Goal: Task Accomplishment & Management: Manage account settings

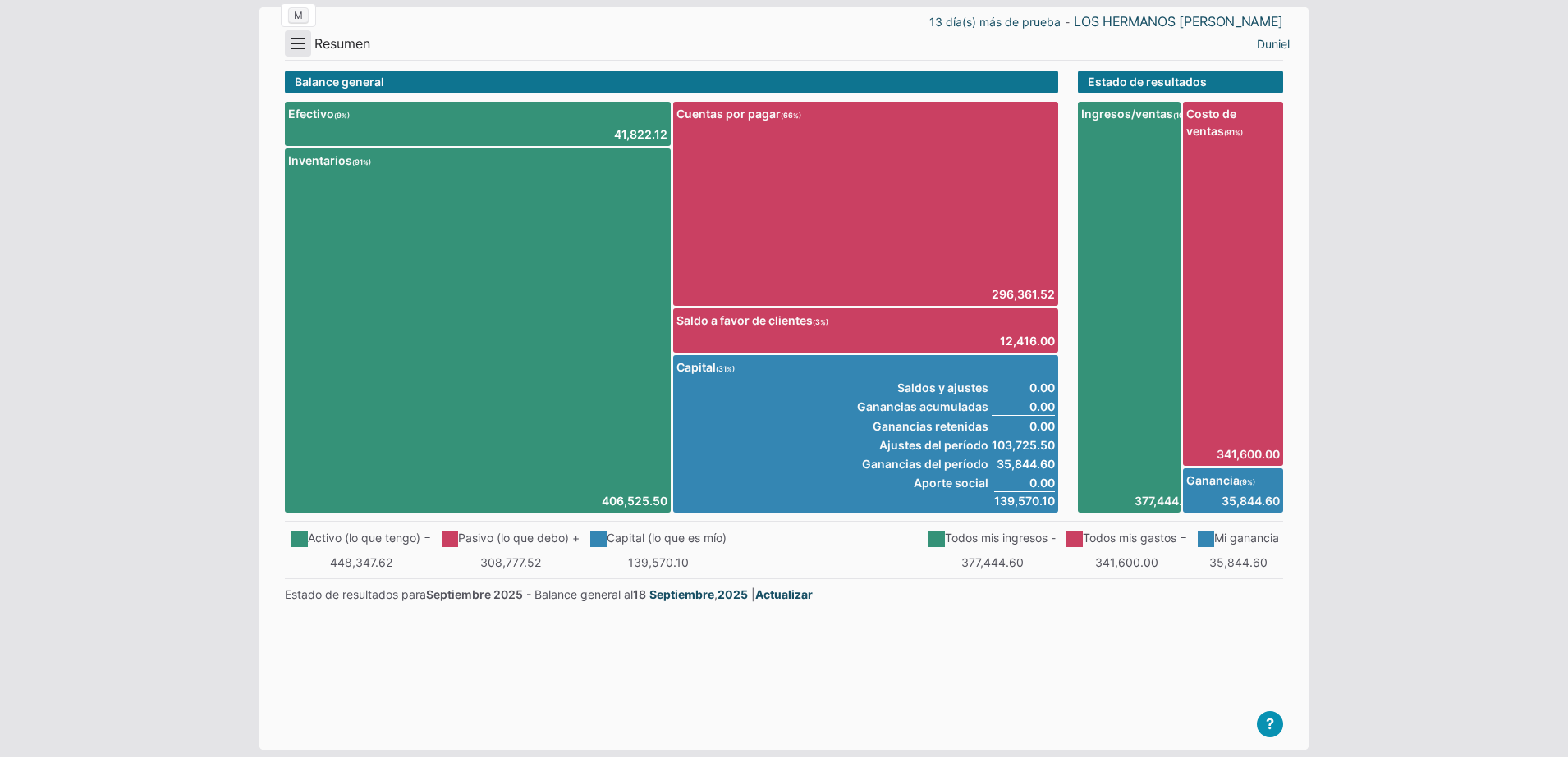
click at [303, 54] on button "Menu" at bounding box center [298, 43] width 27 height 27
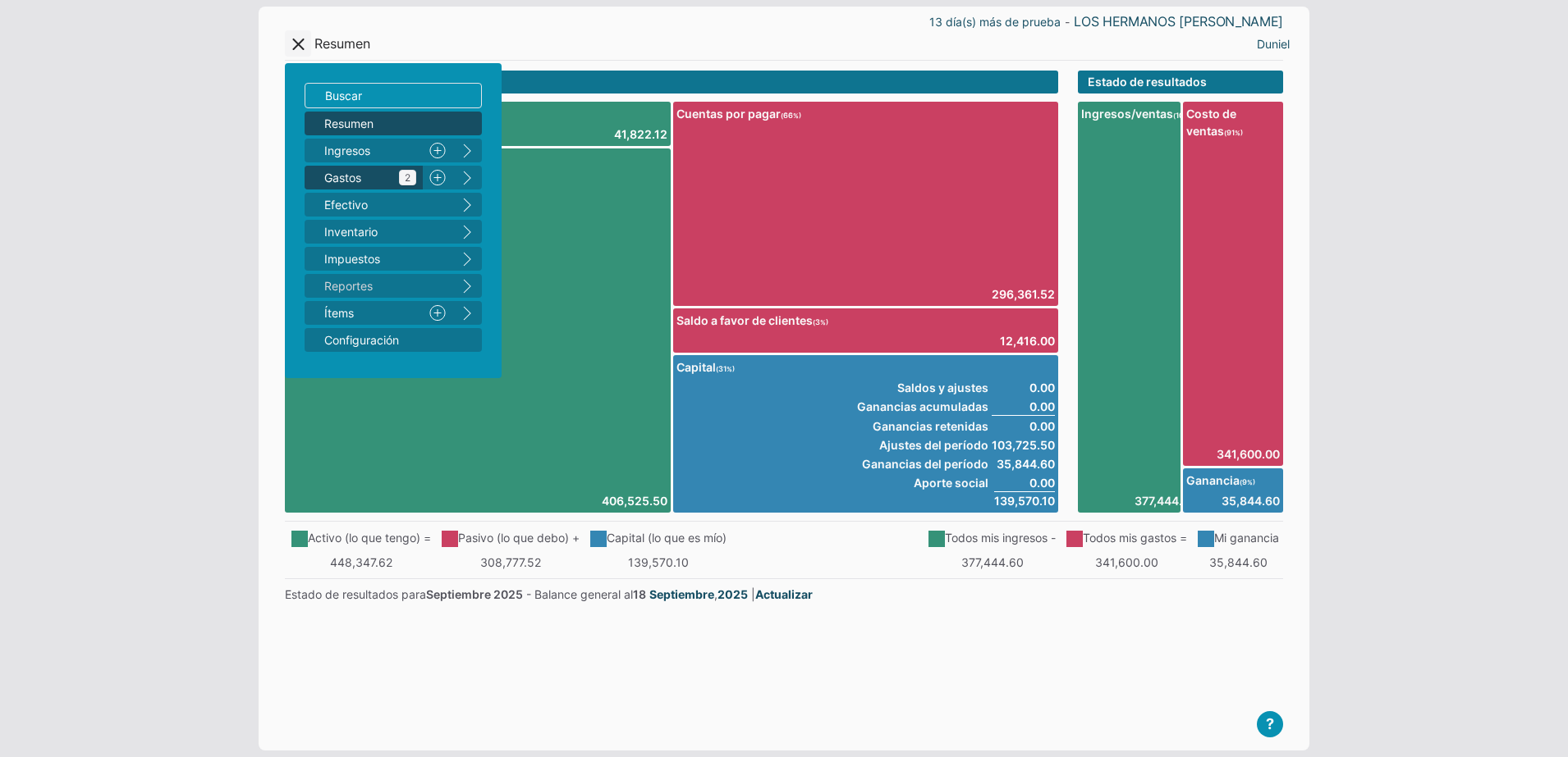
click at [392, 186] on link "Gastos 2" at bounding box center [364, 178] width 119 height 24
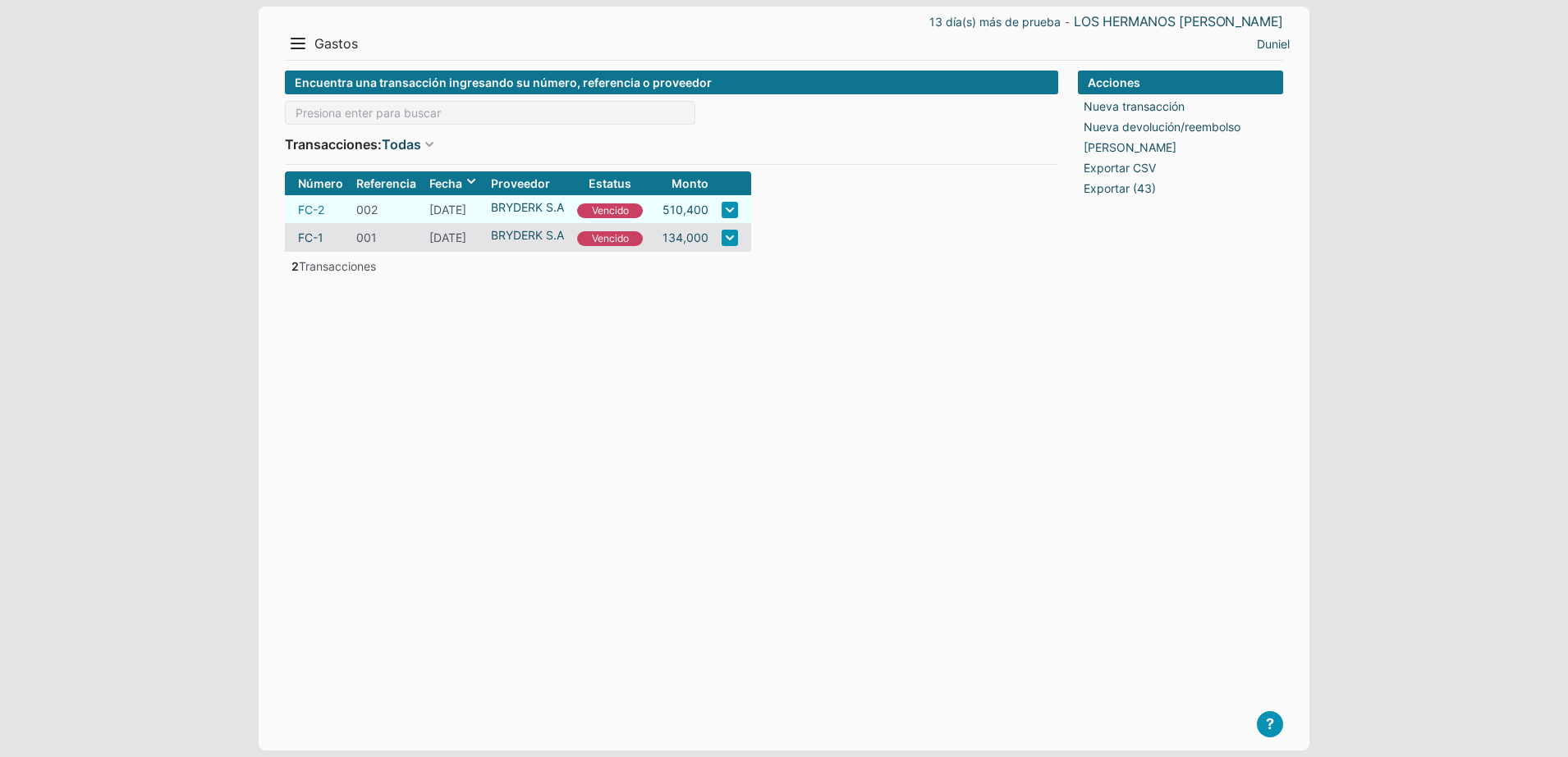
click at [321, 207] on link "FC-2" at bounding box center [310, 209] width 27 height 17
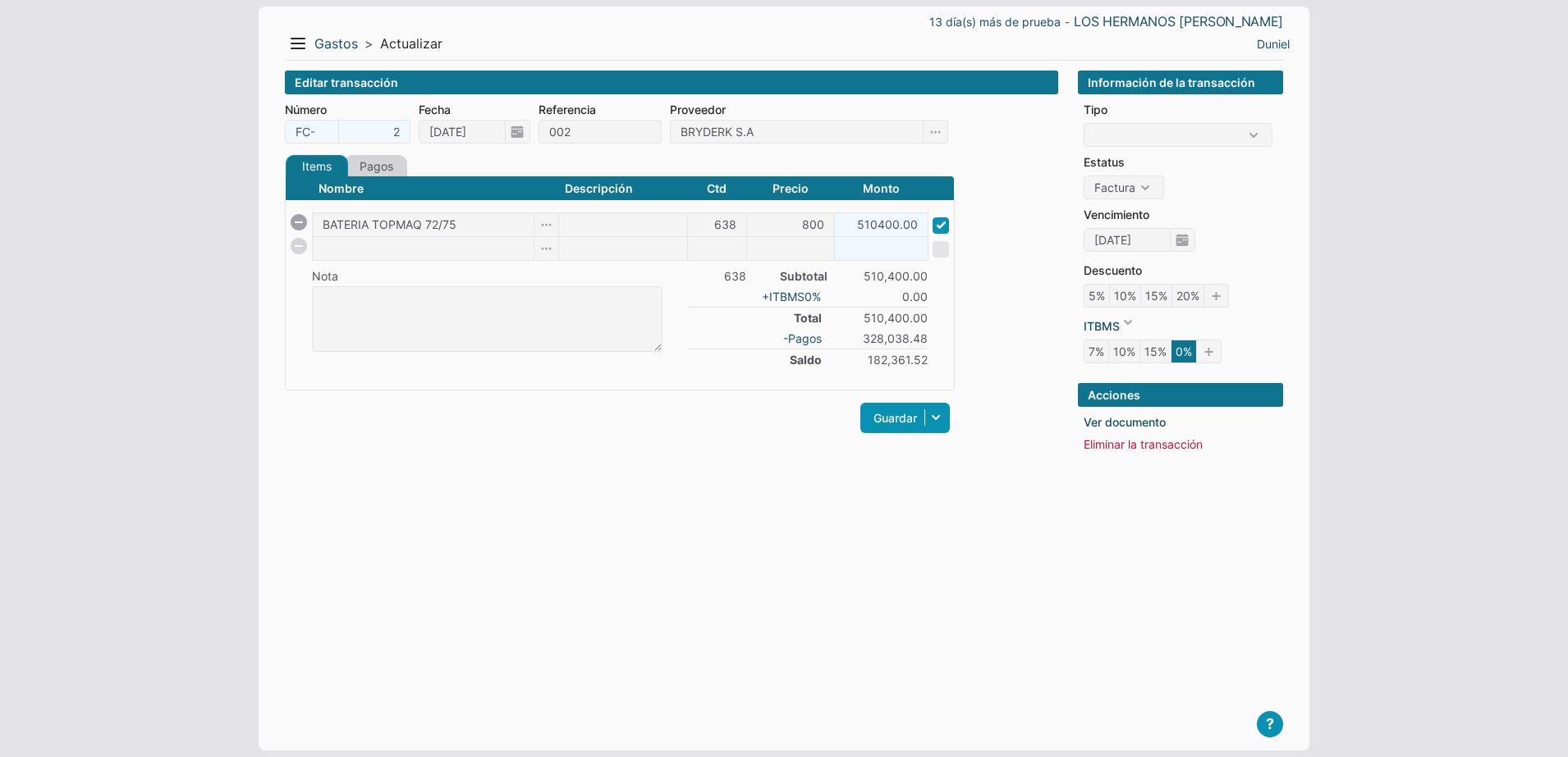
click at [387, 165] on link "Pagos" at bounding box center [376, 166] width 62 height 22
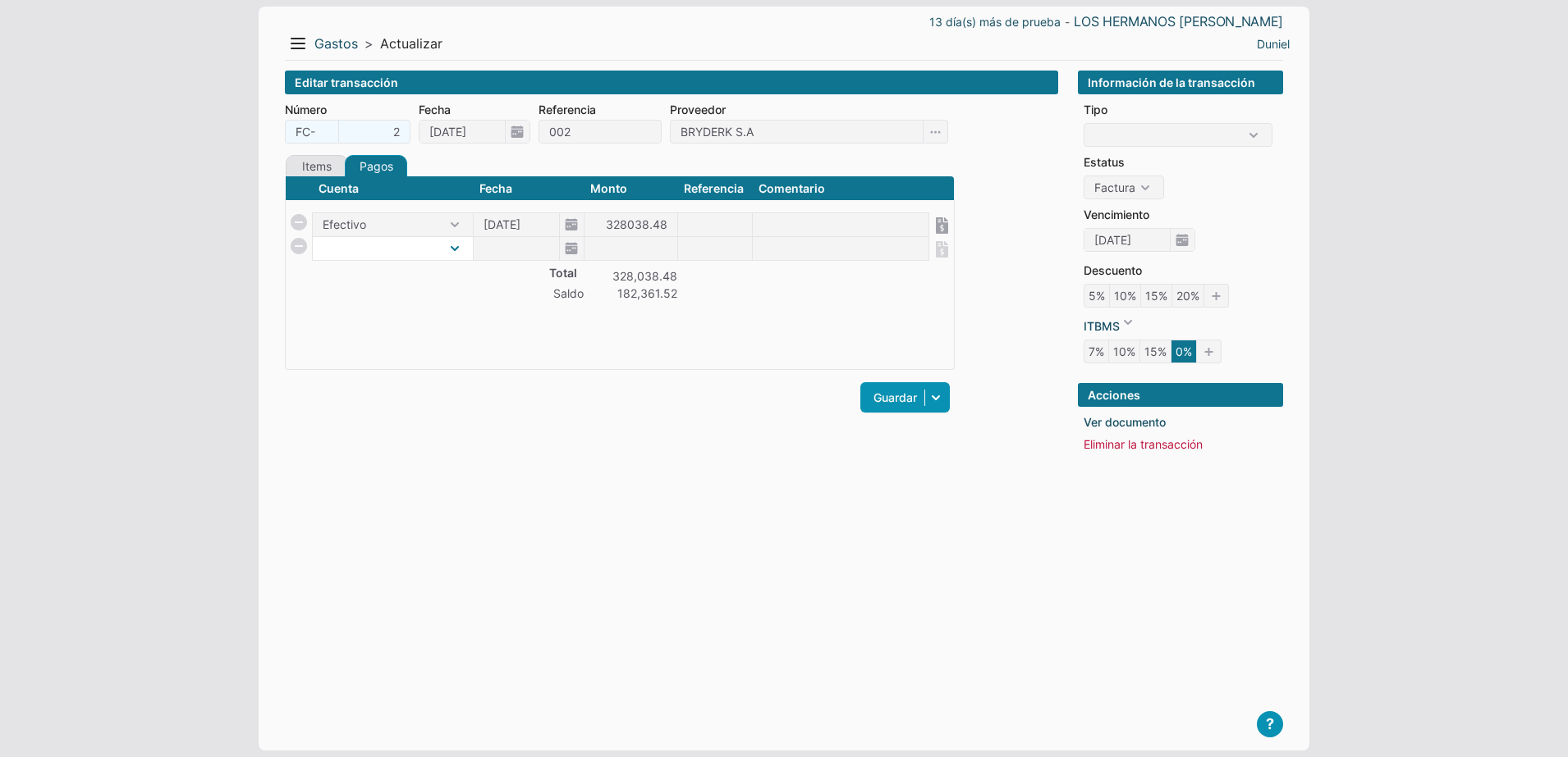
select select "1"
click at [312, 237] on select "Efectivo" at bounding box center [392, 248] width 160 height 23
type input "[DATE]"
type input "39463"
click at [470, 429] on div "Items Créditos Pagos Nombre Descripción Ctd Precio Monto BATERIA TOPMAQ 72/75 6…" at bounding box center [619, 294] width 669 height 278
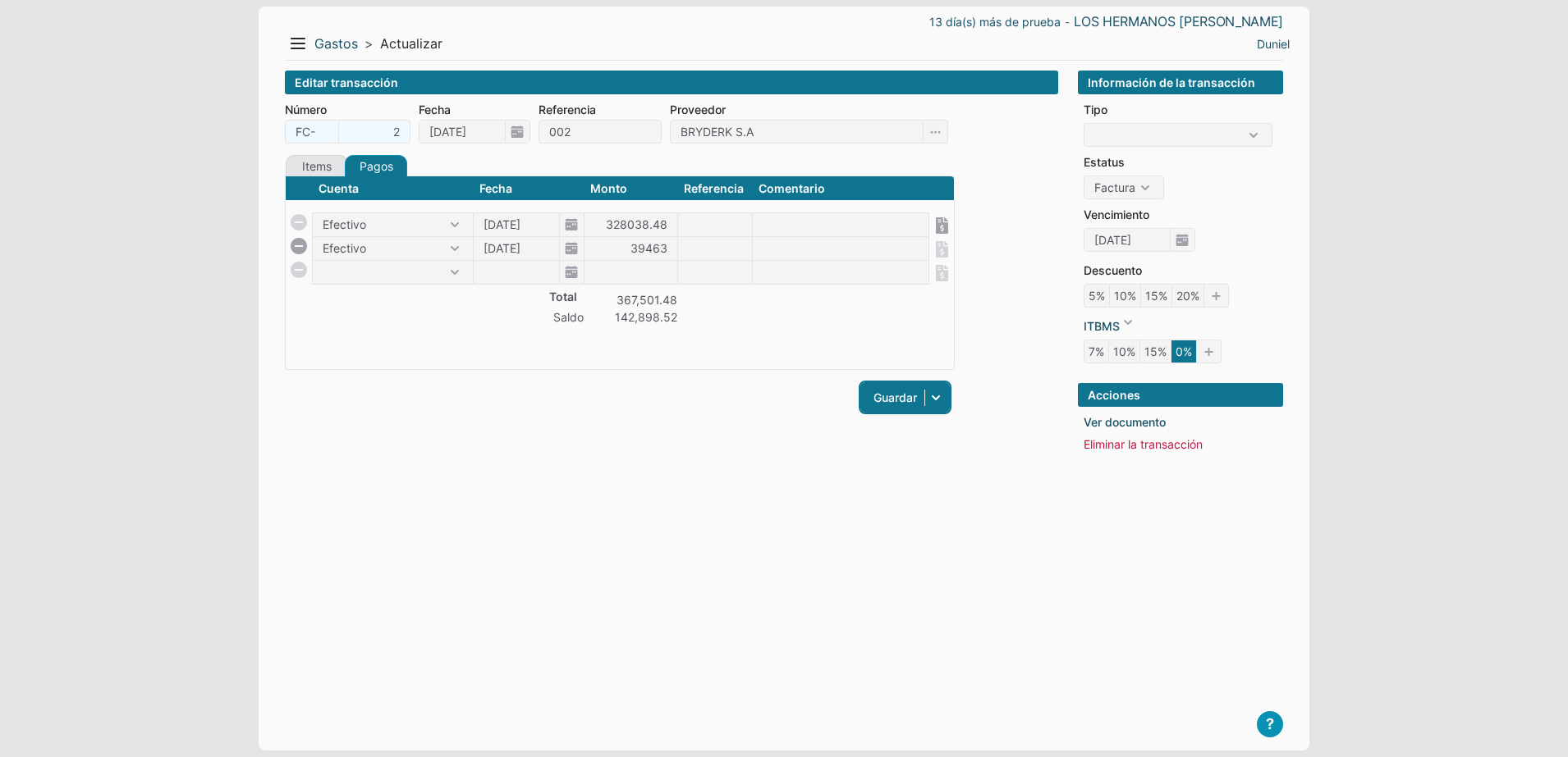
click at [872, 396] on link "Guardar" at bounding box center [905, 397] width 89 height 31
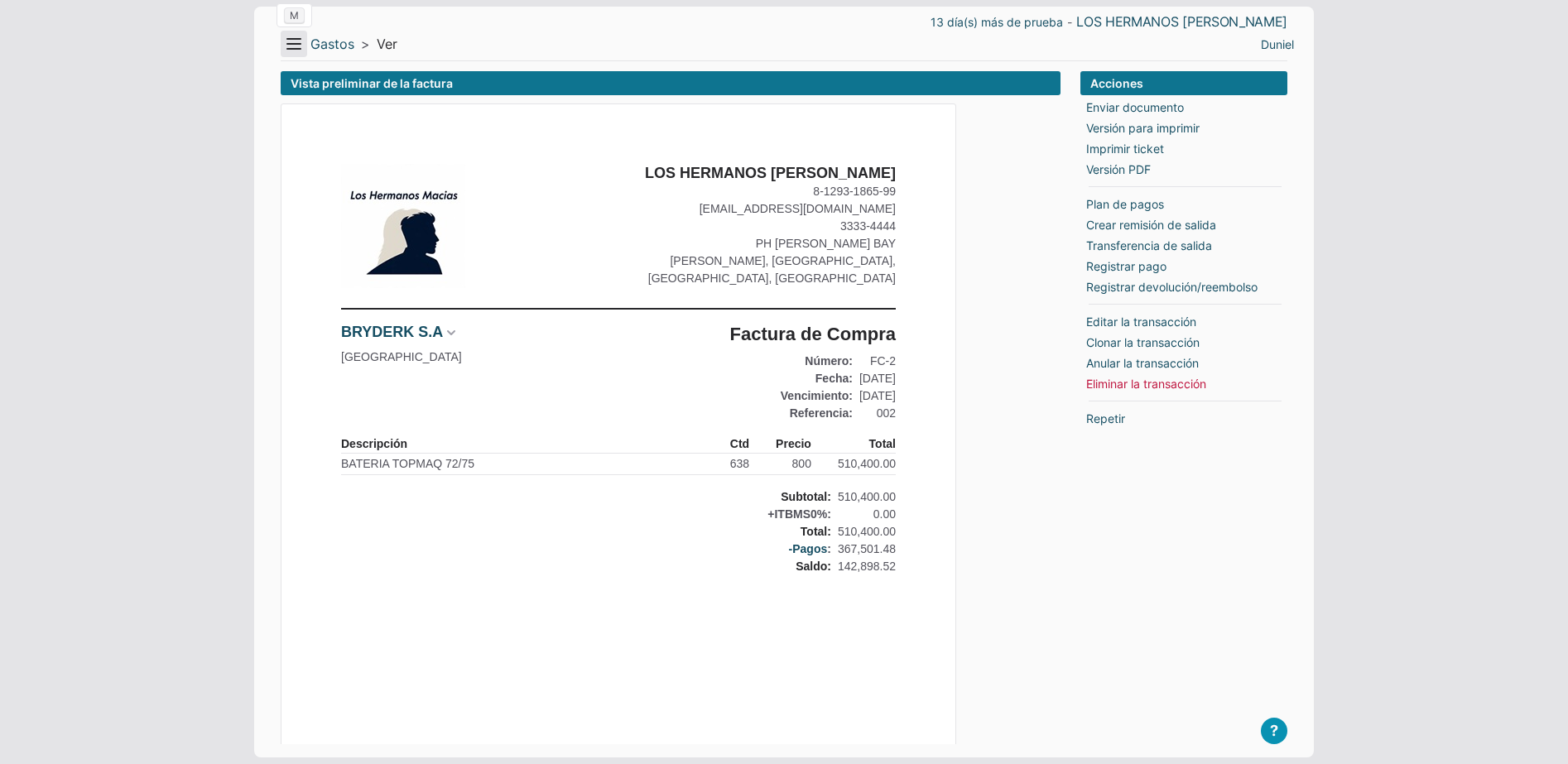
click at [290, 36] on button "Menu" at bounding box center [293, 44] width 27 height 27
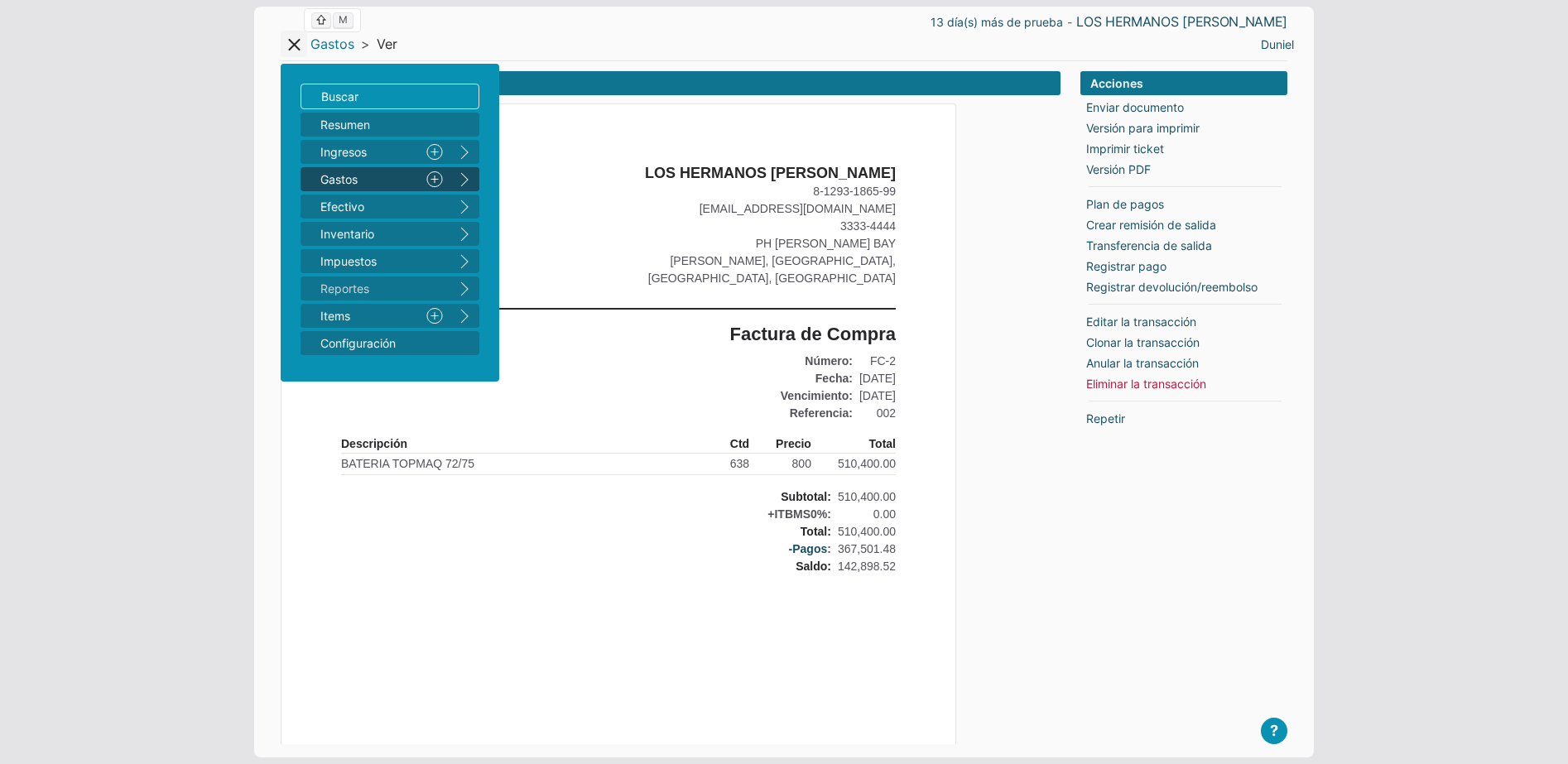
click at [324, 39] on link "Gastos" at bounding box center [332, 44] width 44 height 17
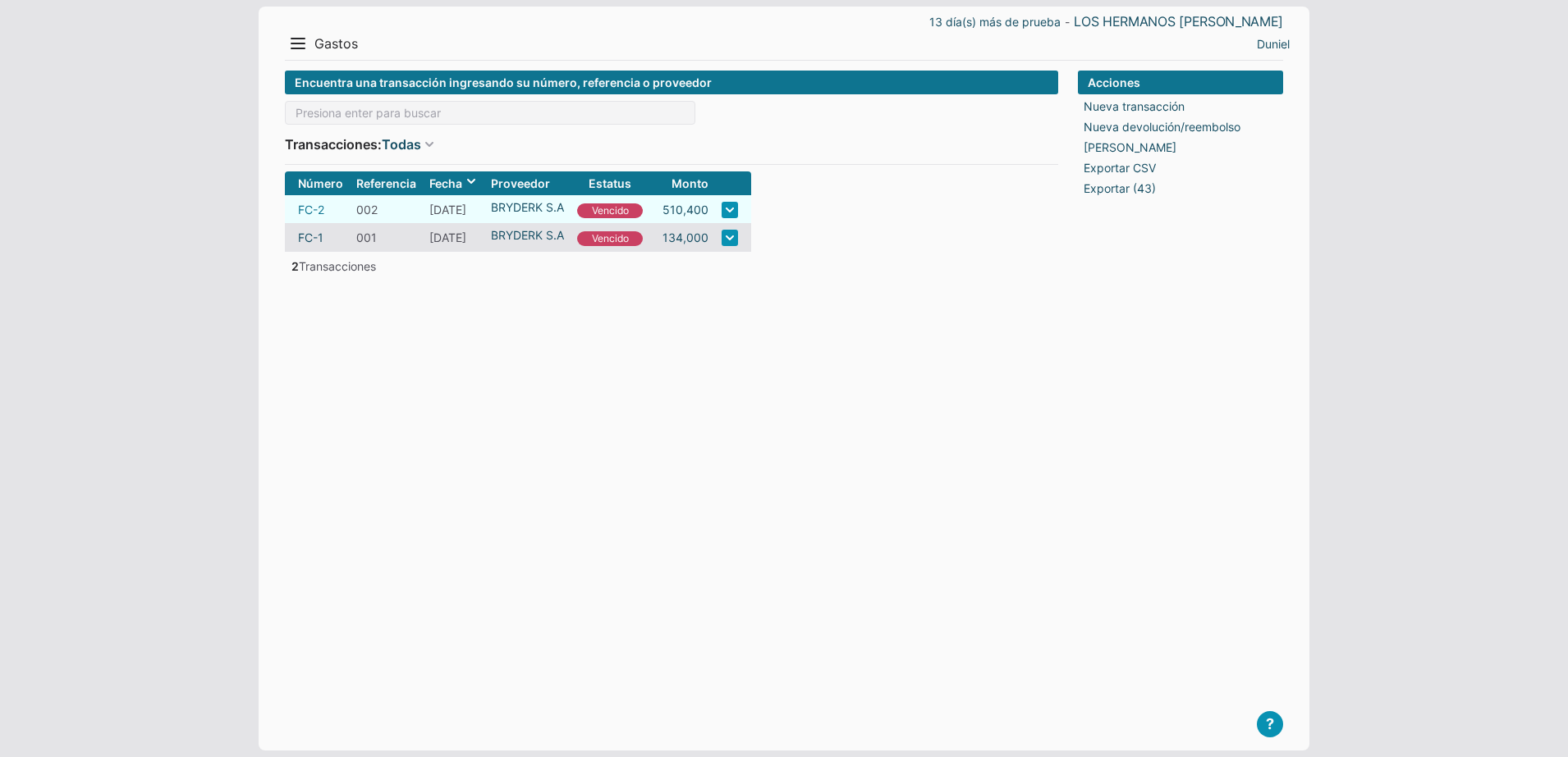
click at [316, 207] on link "FC-2" at bounding box center [310, 209] width 27 height 17
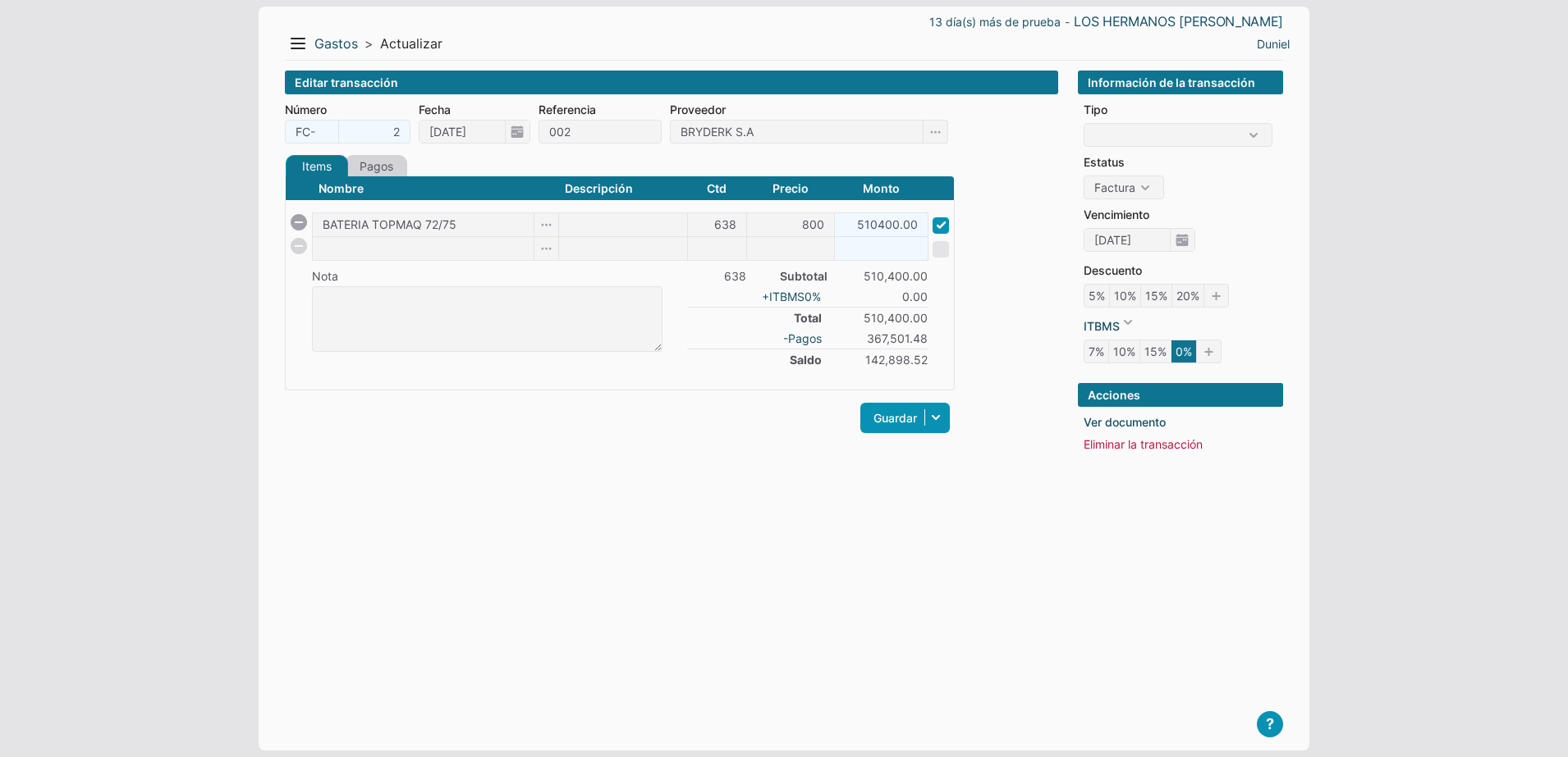
click at [393, 172] on link "Pagos" at bounding box center [376, 166] width 62 height 22
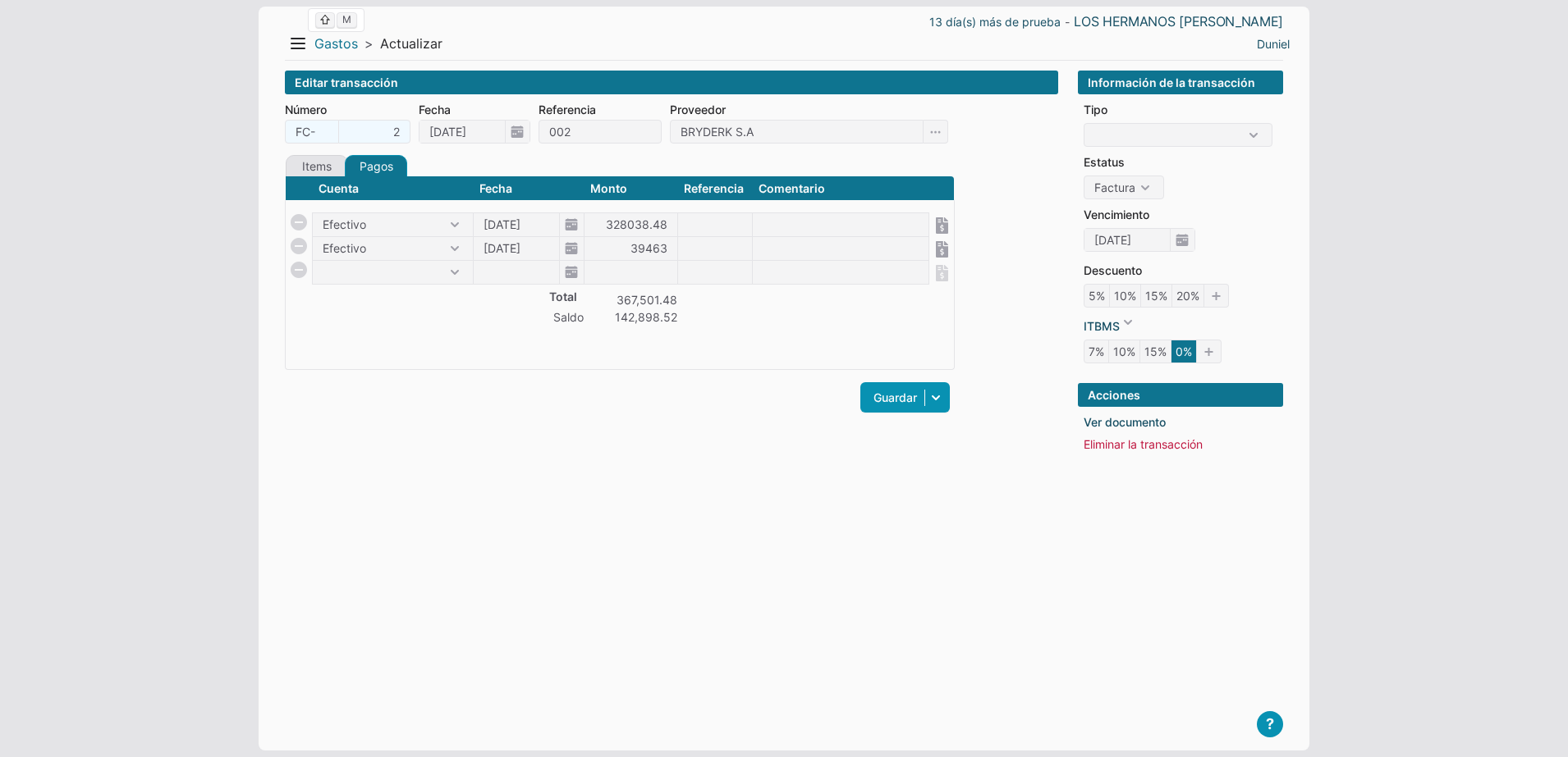
click at [346, 46] on link "Gastos" at bounding box center [336, 43] width 44 height 17
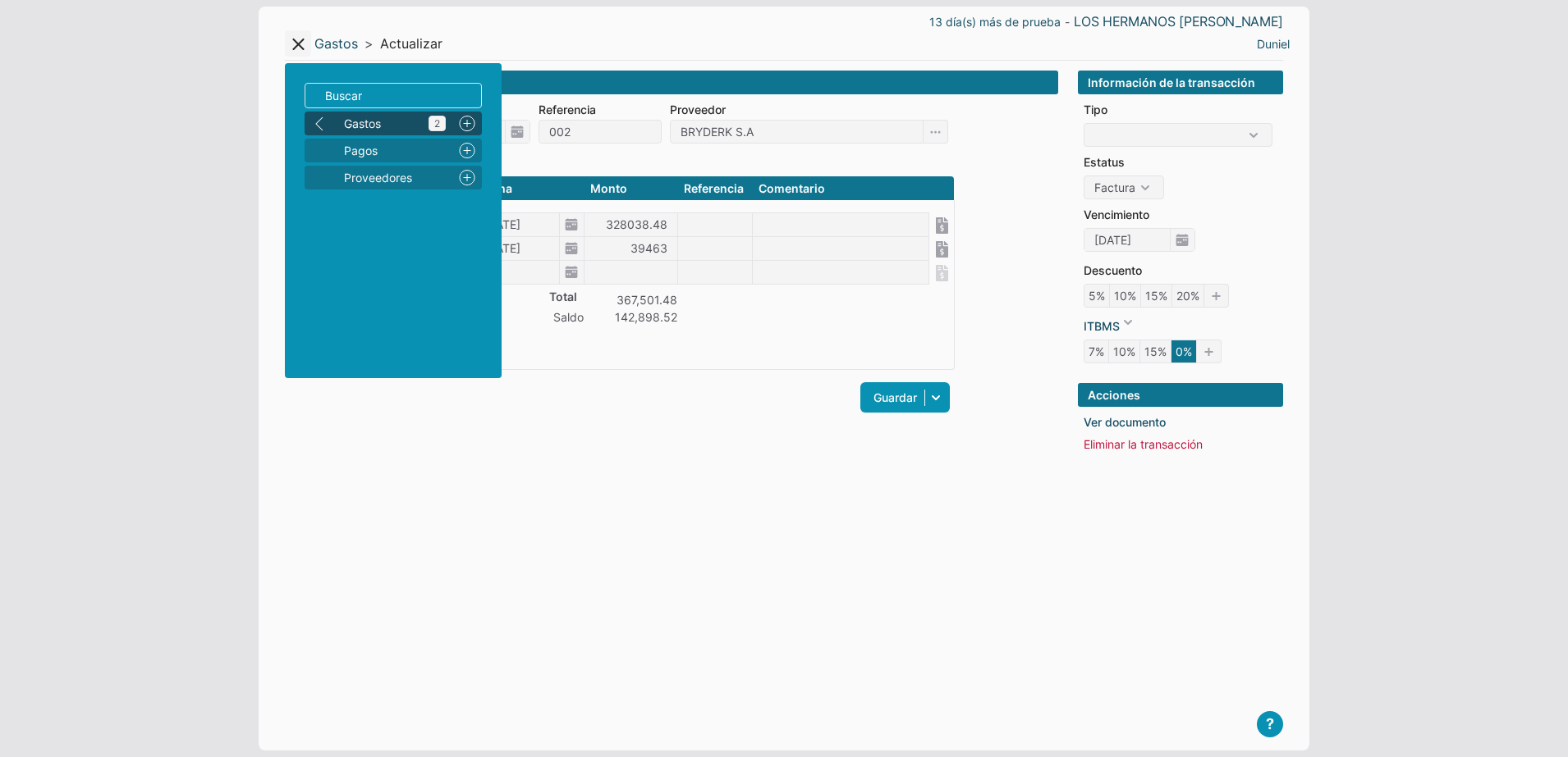
click at [382, 126] on span "Gastos 2" at bounding box center [394, 123] width 102 height 17
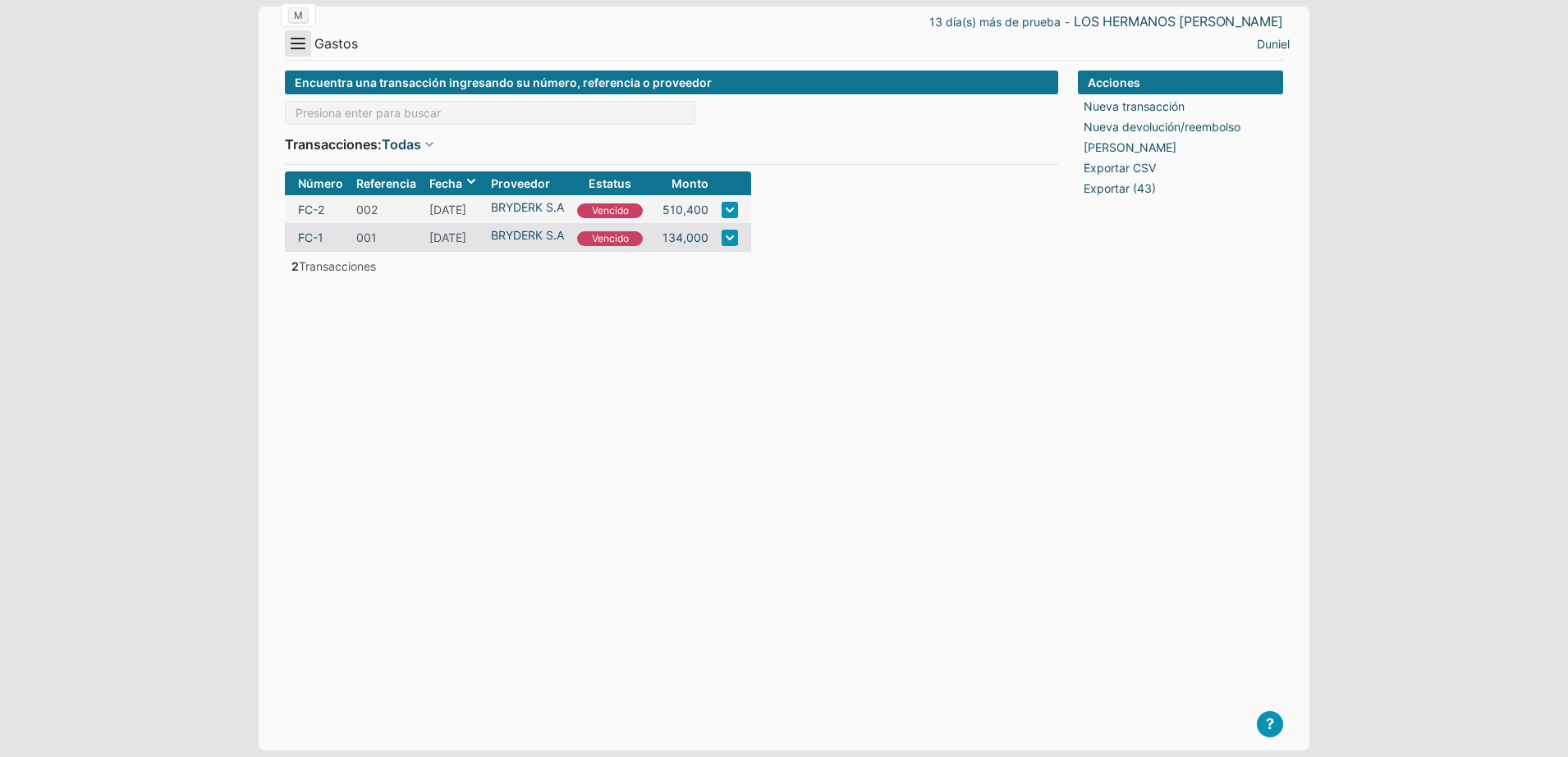
click at [301, 47] on button "Menu" at bounding box center [298, 43] width 27 height 27
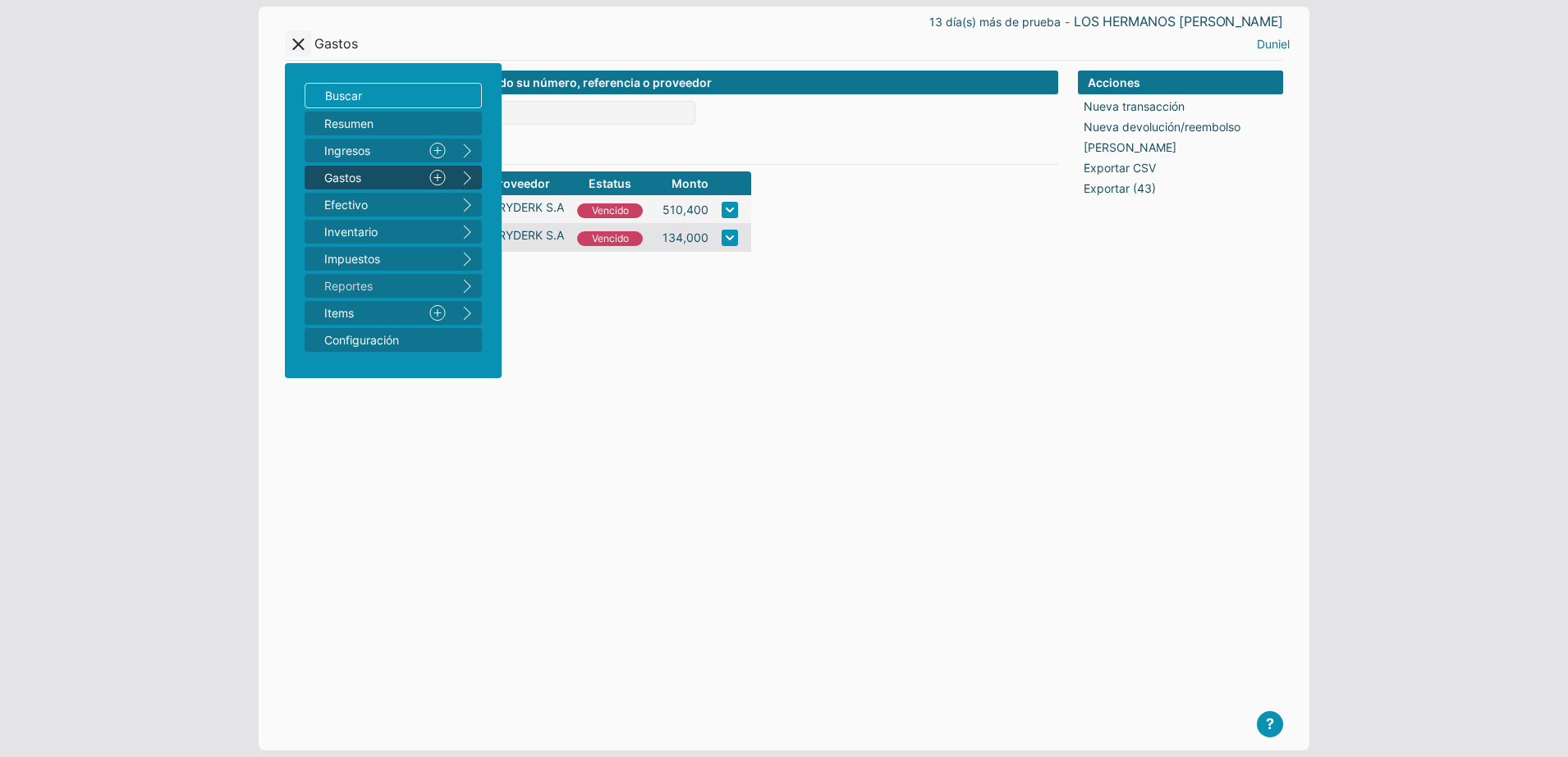
click at [1264, 48] on link "Duniel" at bounding box center [1272, 43] width 33 height 17
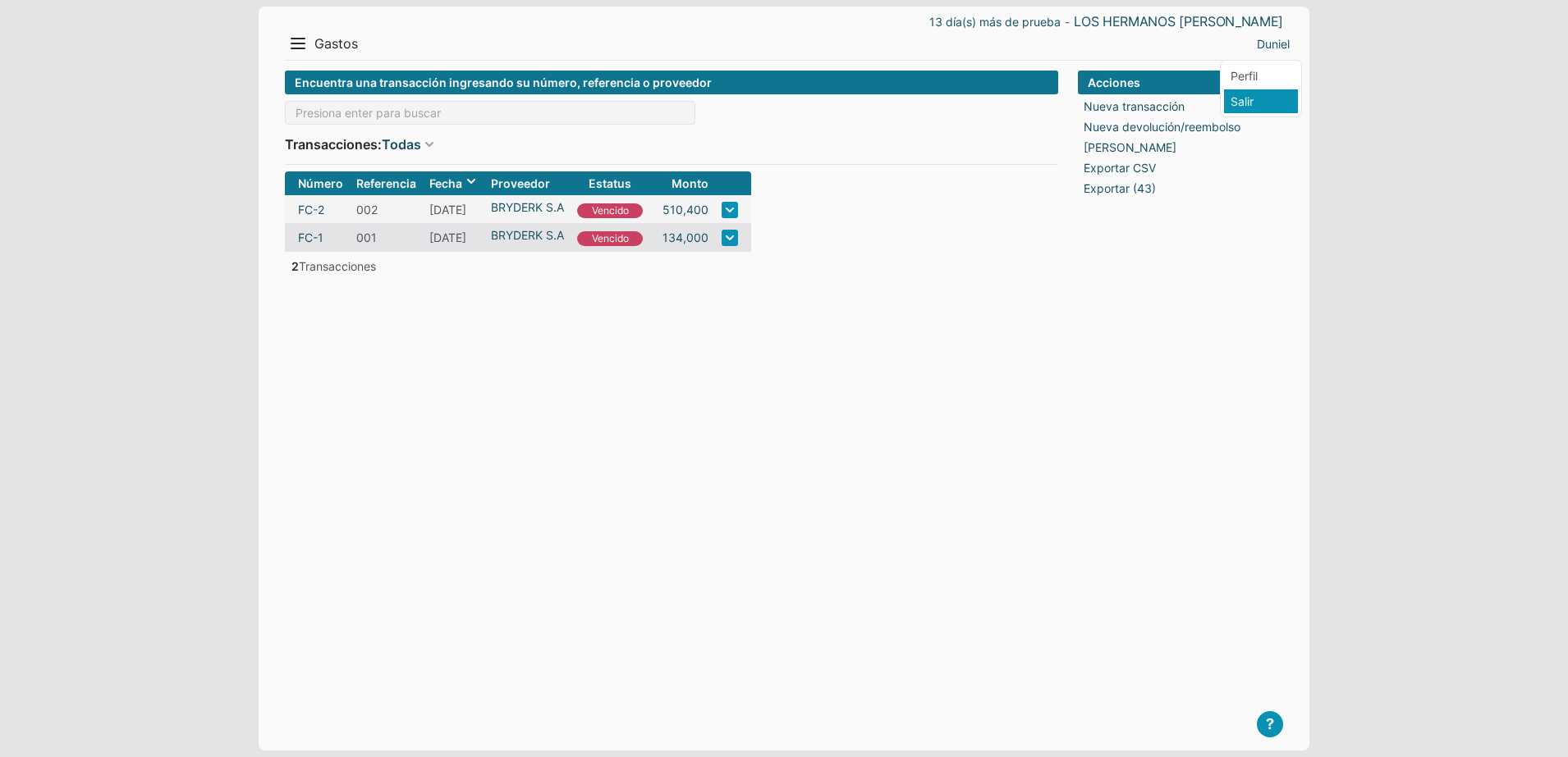
click at [1270, 98] on li "Salir" at bounding box center [1261, 101] width 74 height 24
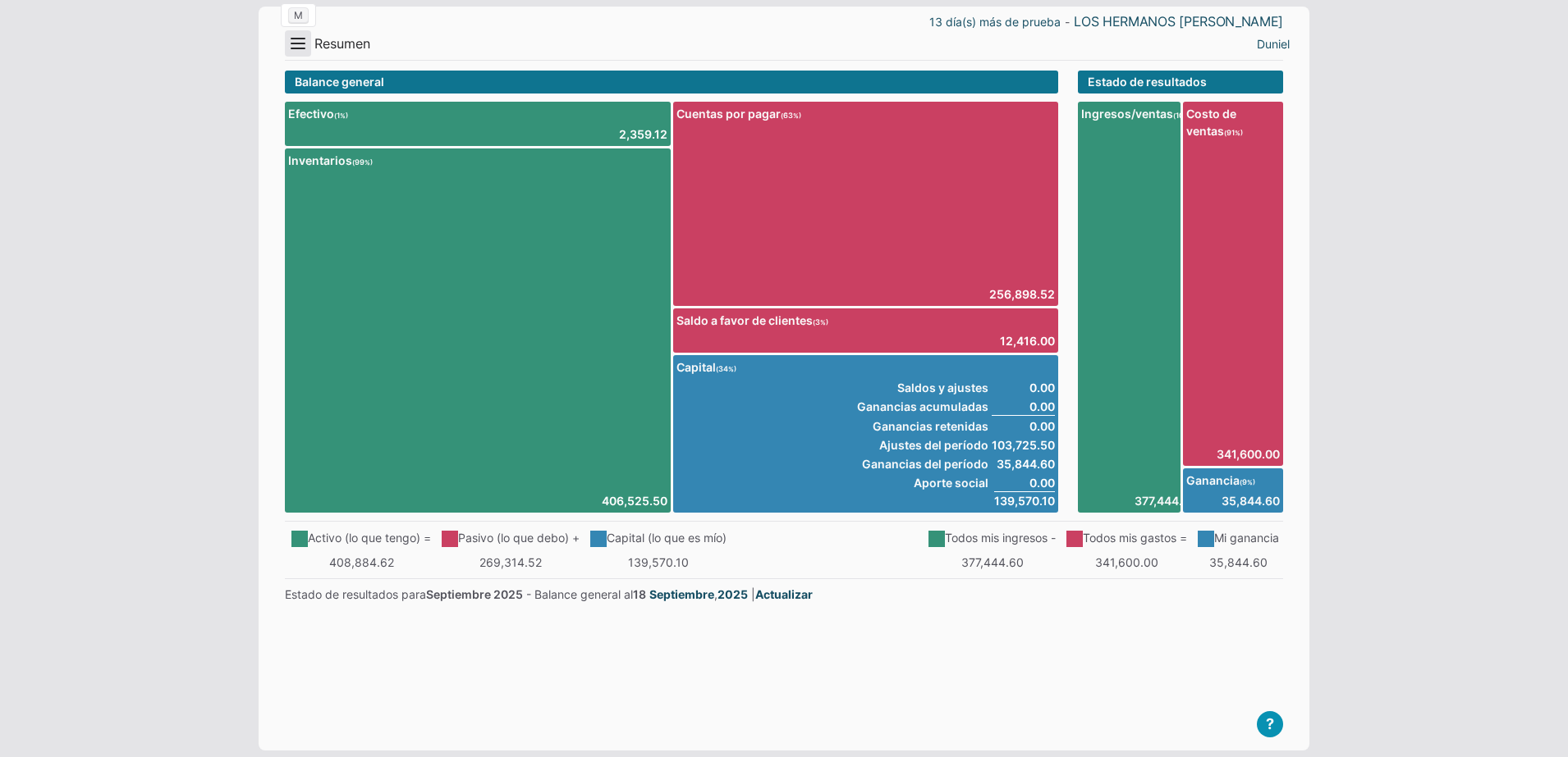
click at [305, 45] on button "Menu" at bounding box center [298, 43] width 27 height 27
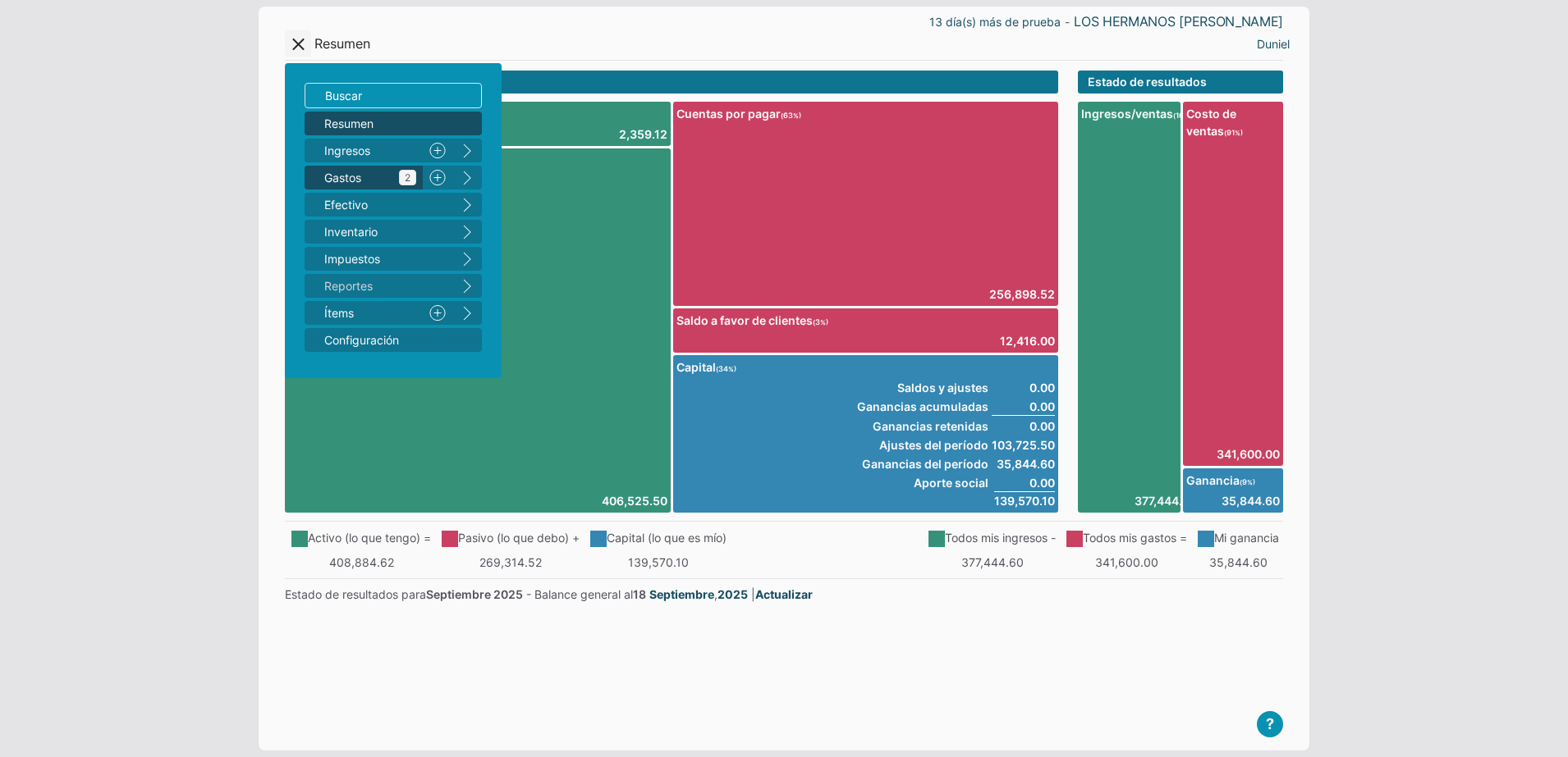
click at [379, 172] on span "Gastos 2" at bounding box center [370, 177] width 92 height 17
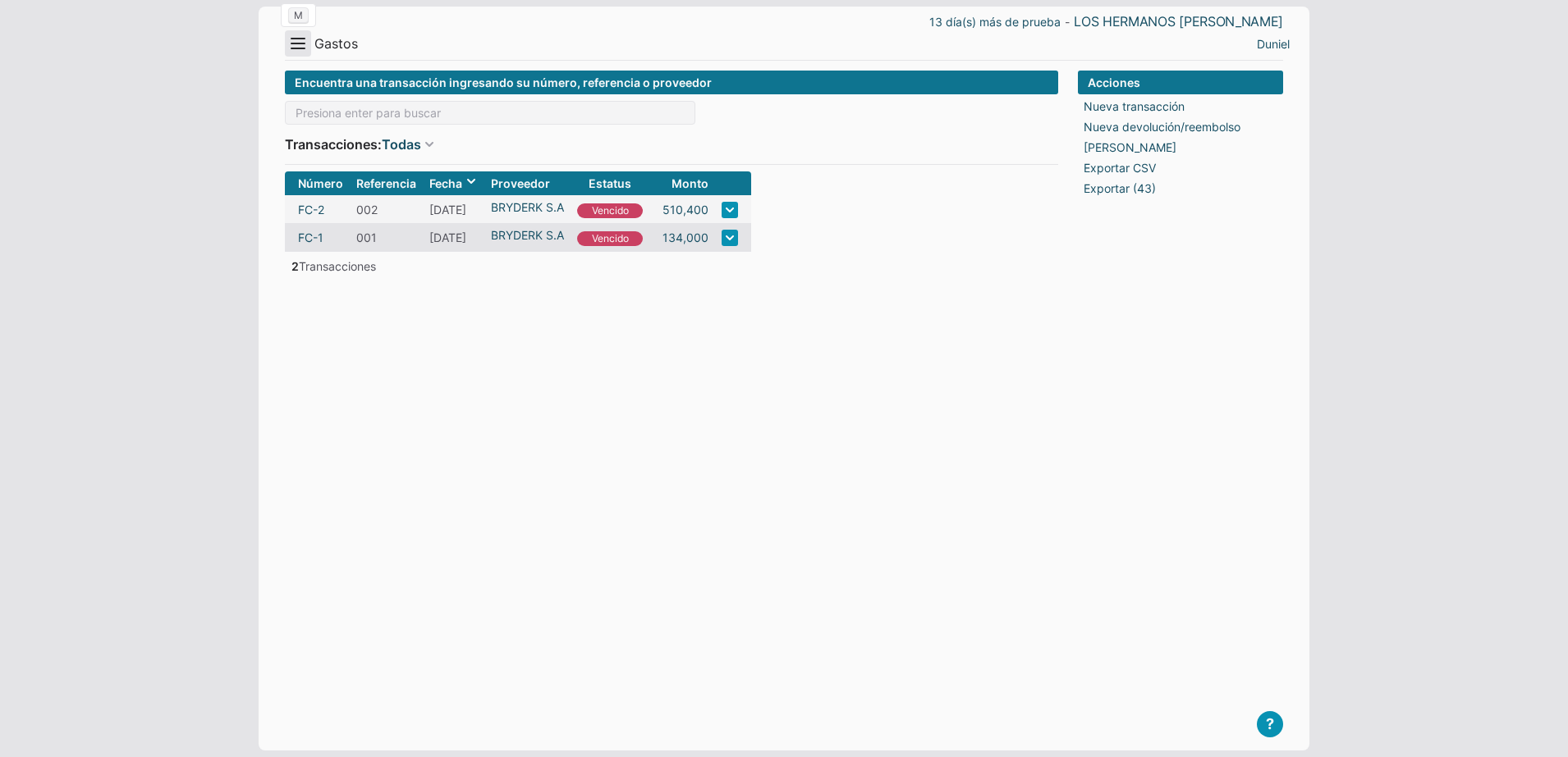
click at [303, 50] on button "Menu" at bounding box center [298, 43] width 27 height 27
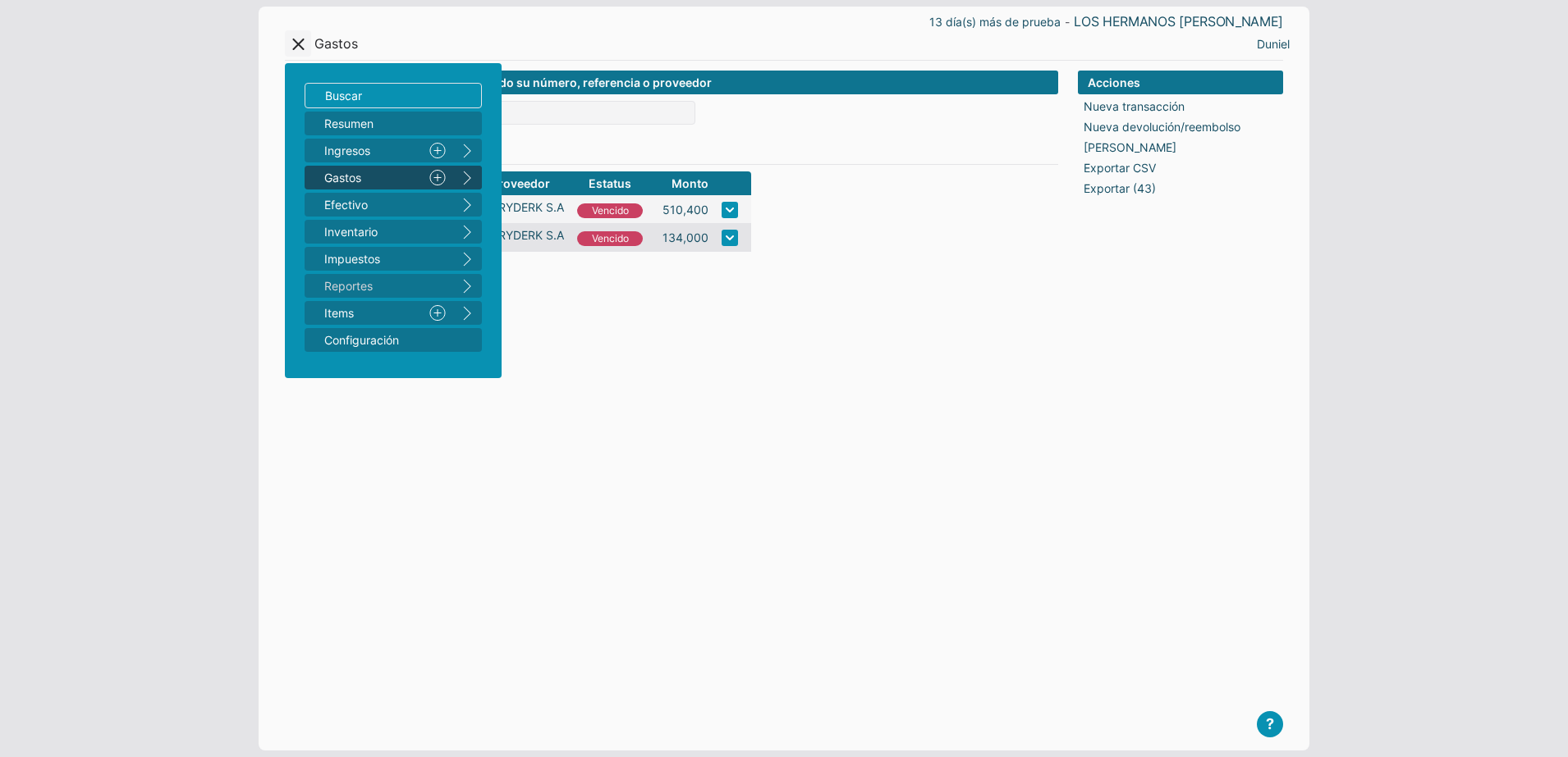
click at [466, 176] on button "right" at bounding box center [467, 178] width 30 height 24
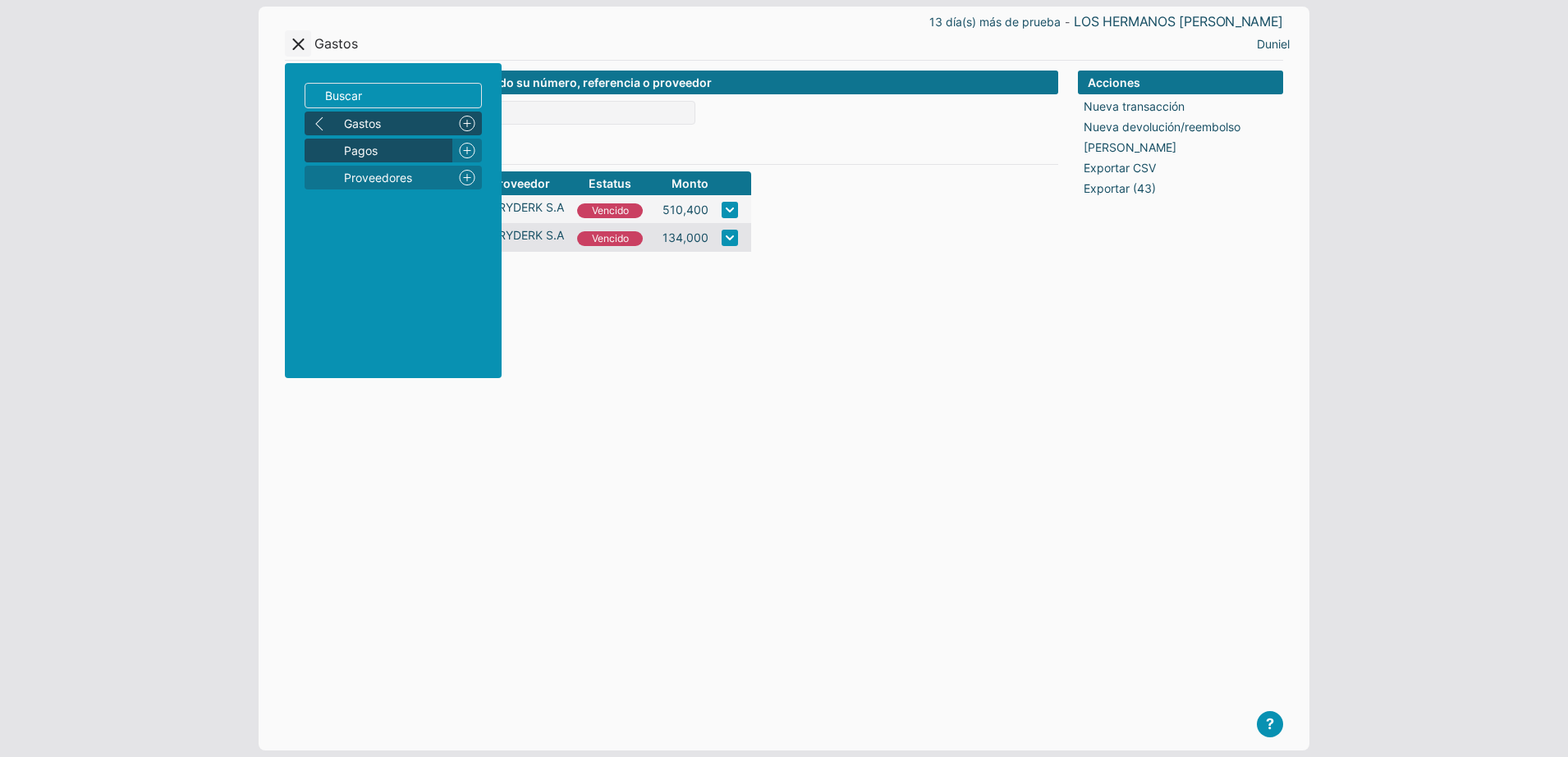
click at [362, 142] on span "Pagos" at bounding box center [394, 150] width 102 height 17
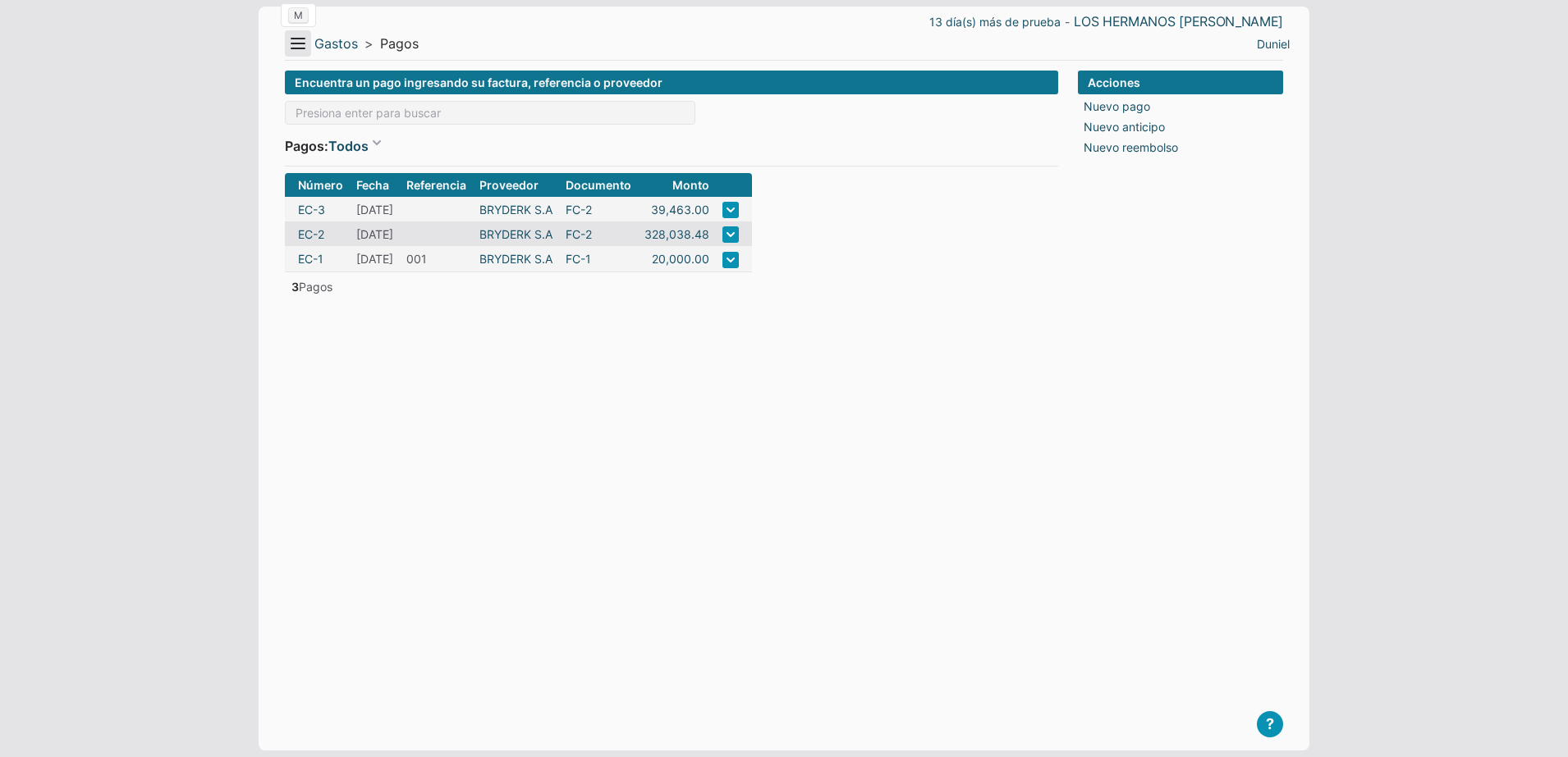
click at [291, 45] on button "Menu" at bounding box center [298, 43] width 27 height 27
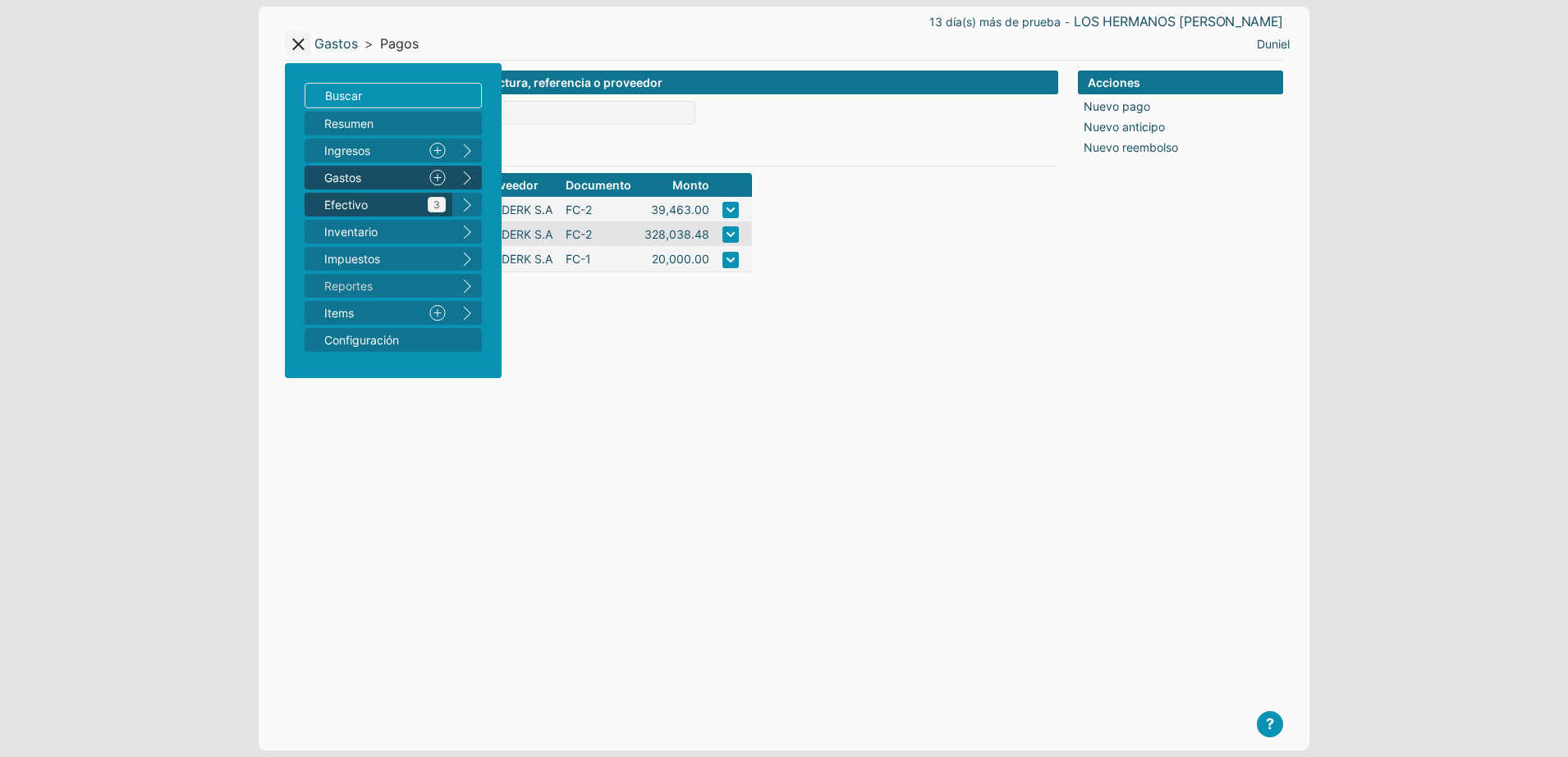
click at [420, 207] on span "Efectivo 3" at bounding box center [385, 204] width 122 height 17
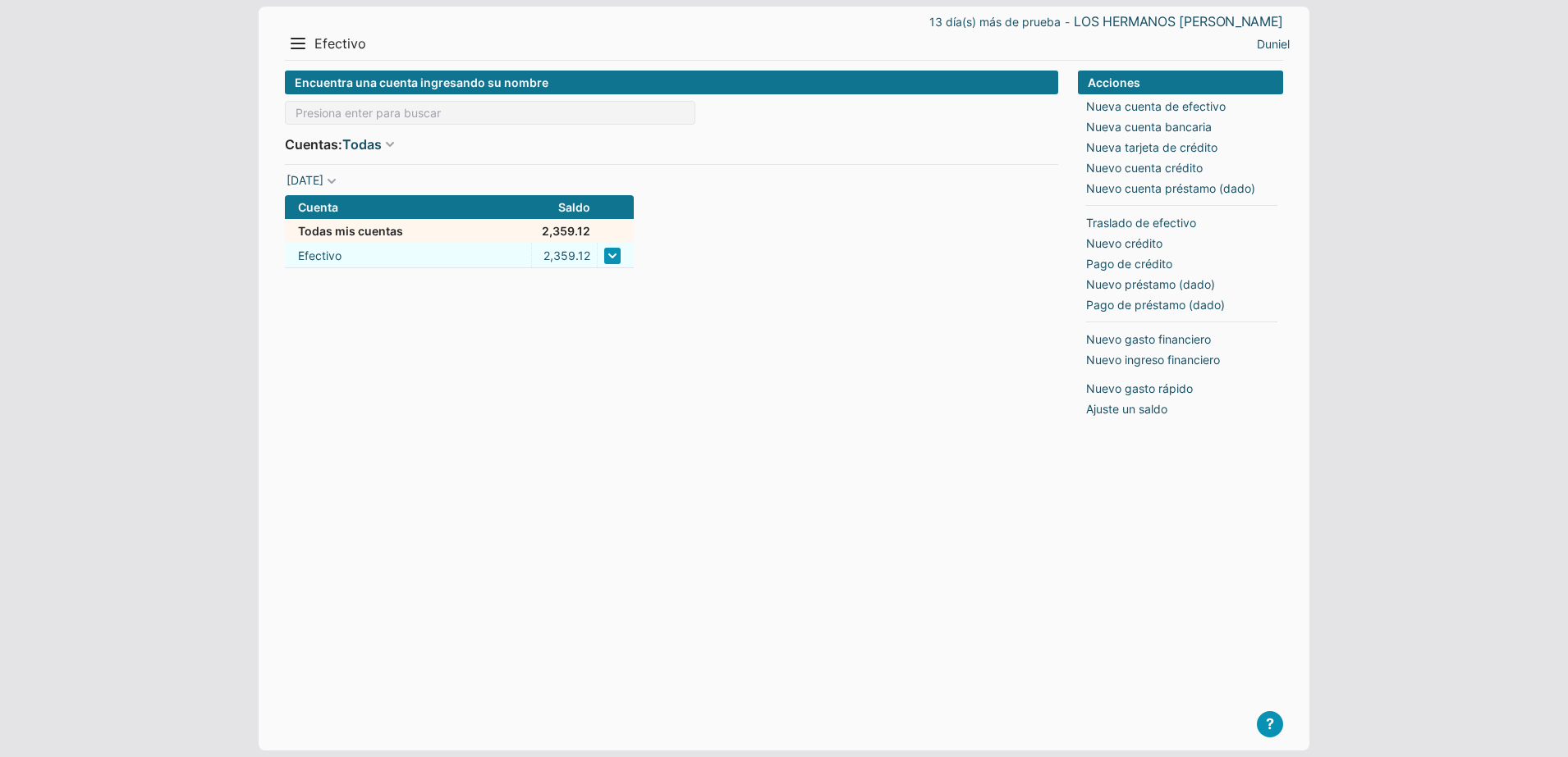
click at [609, 256] on link at bounding box center [612, 256] width 17 height 17
click at [389, 268] on td "Efectivo" at bounding box center [407, 256] width 246 height 26
click at [324, 256] on link "Efectivo" at bounding box center [319, 255] width 44 height 17
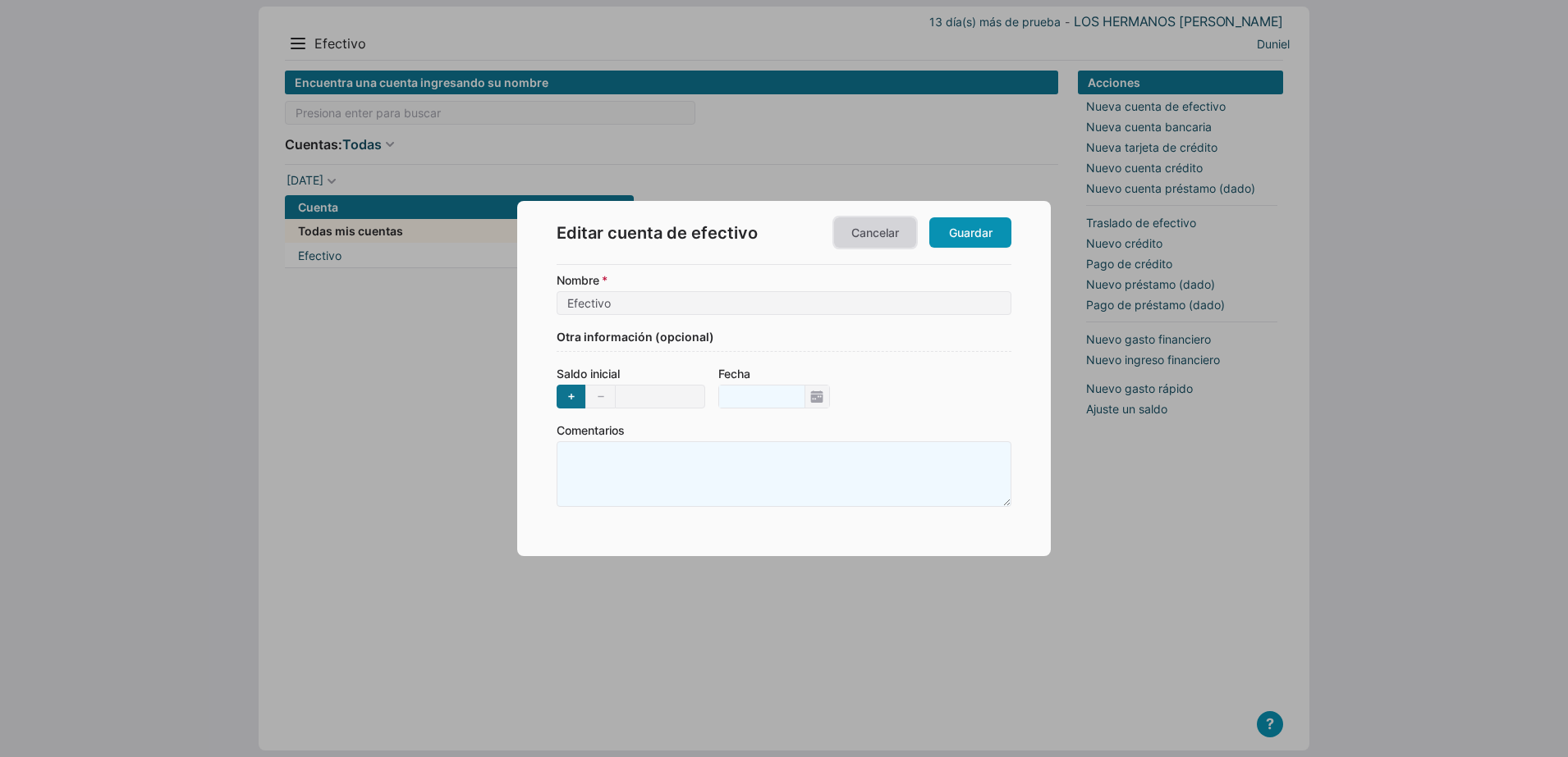
click at [884, 239] on link "Cancelar" at bounding box center [875, 232] width 82 height 31
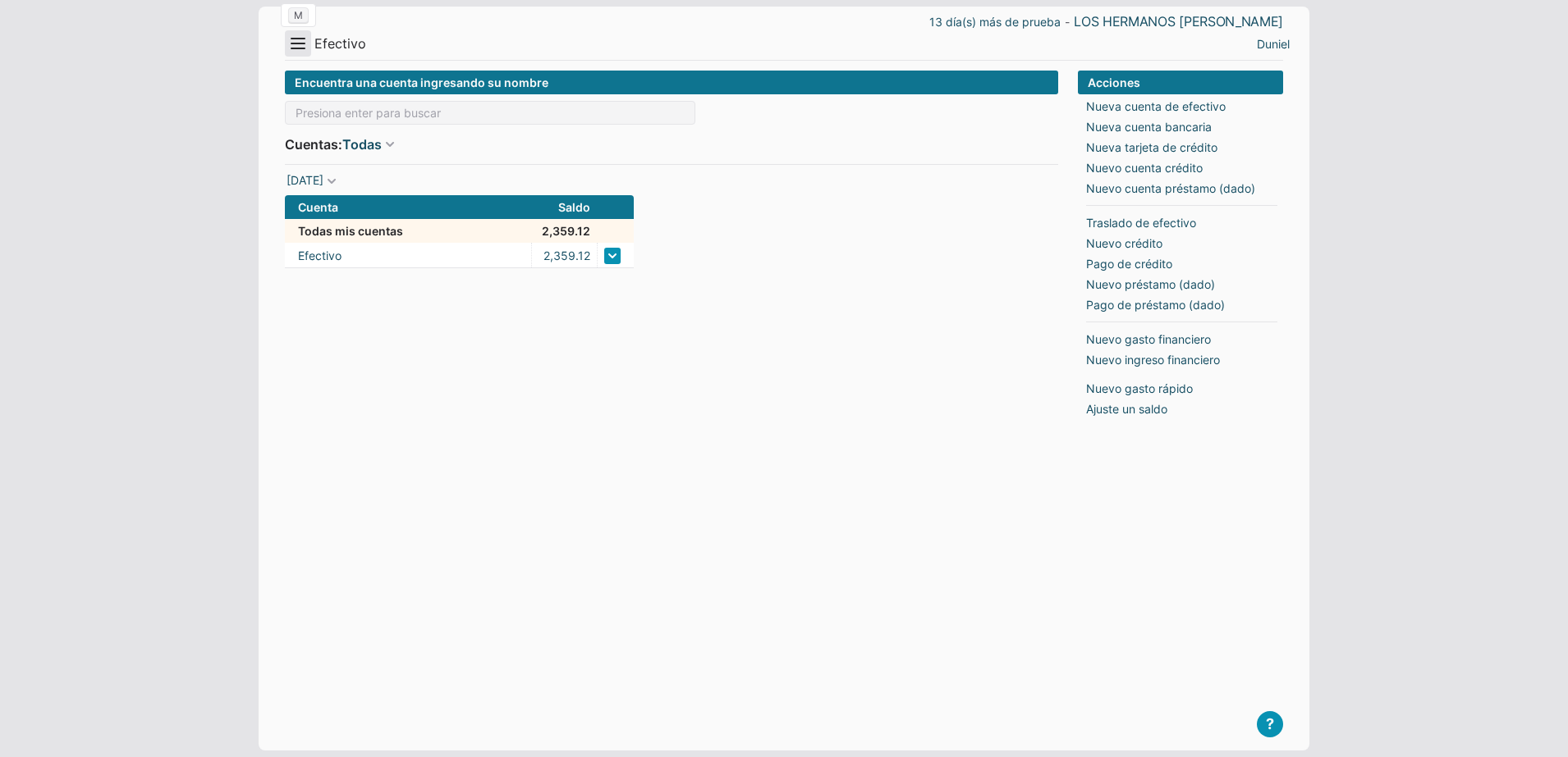
click at [298, 42] on button "Menu" at bounding box center [298, 43] width 27 height 27
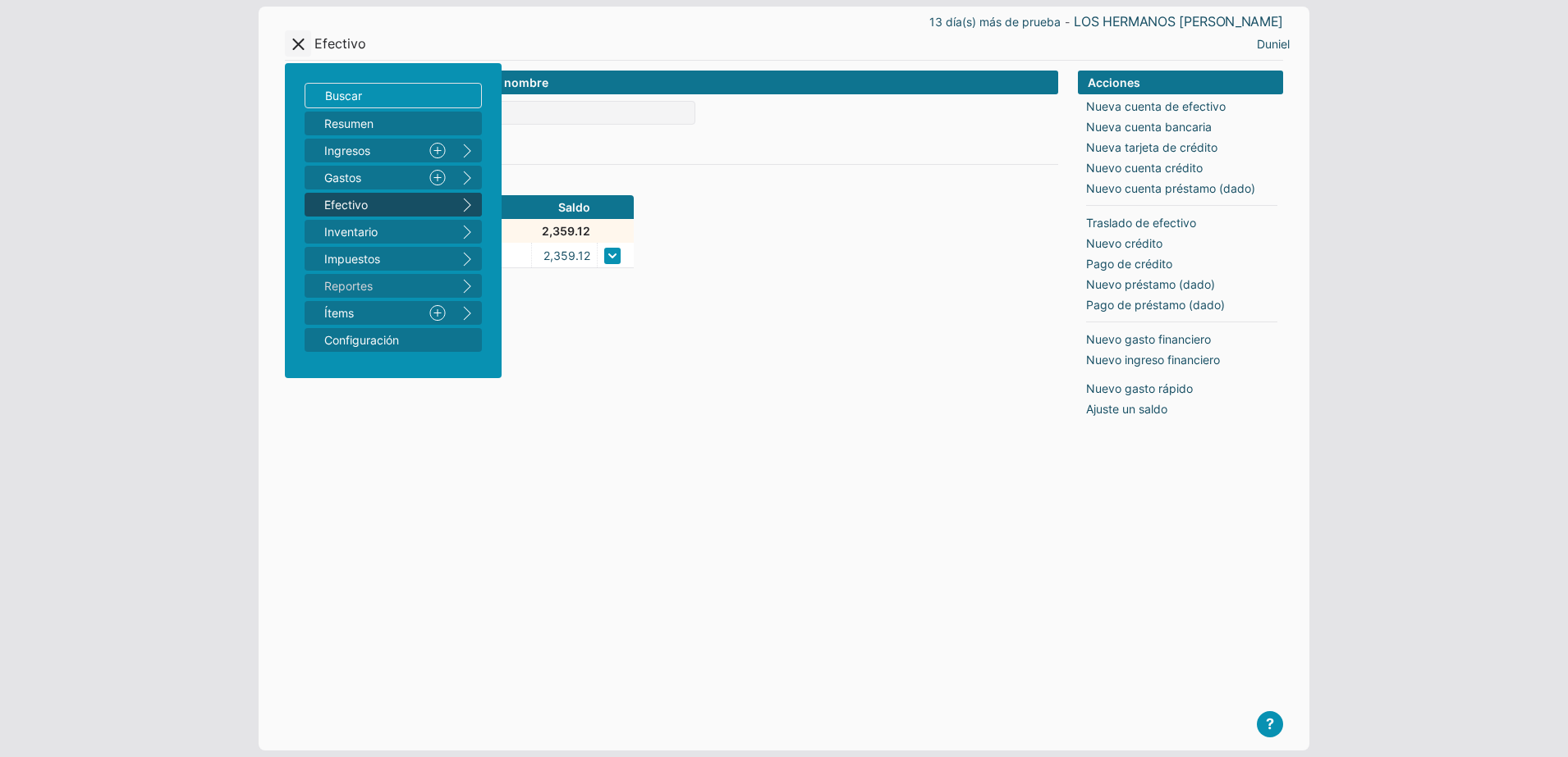
click at [477, 205] on button "right" at bounding box center [467, 205] width 30 height 24
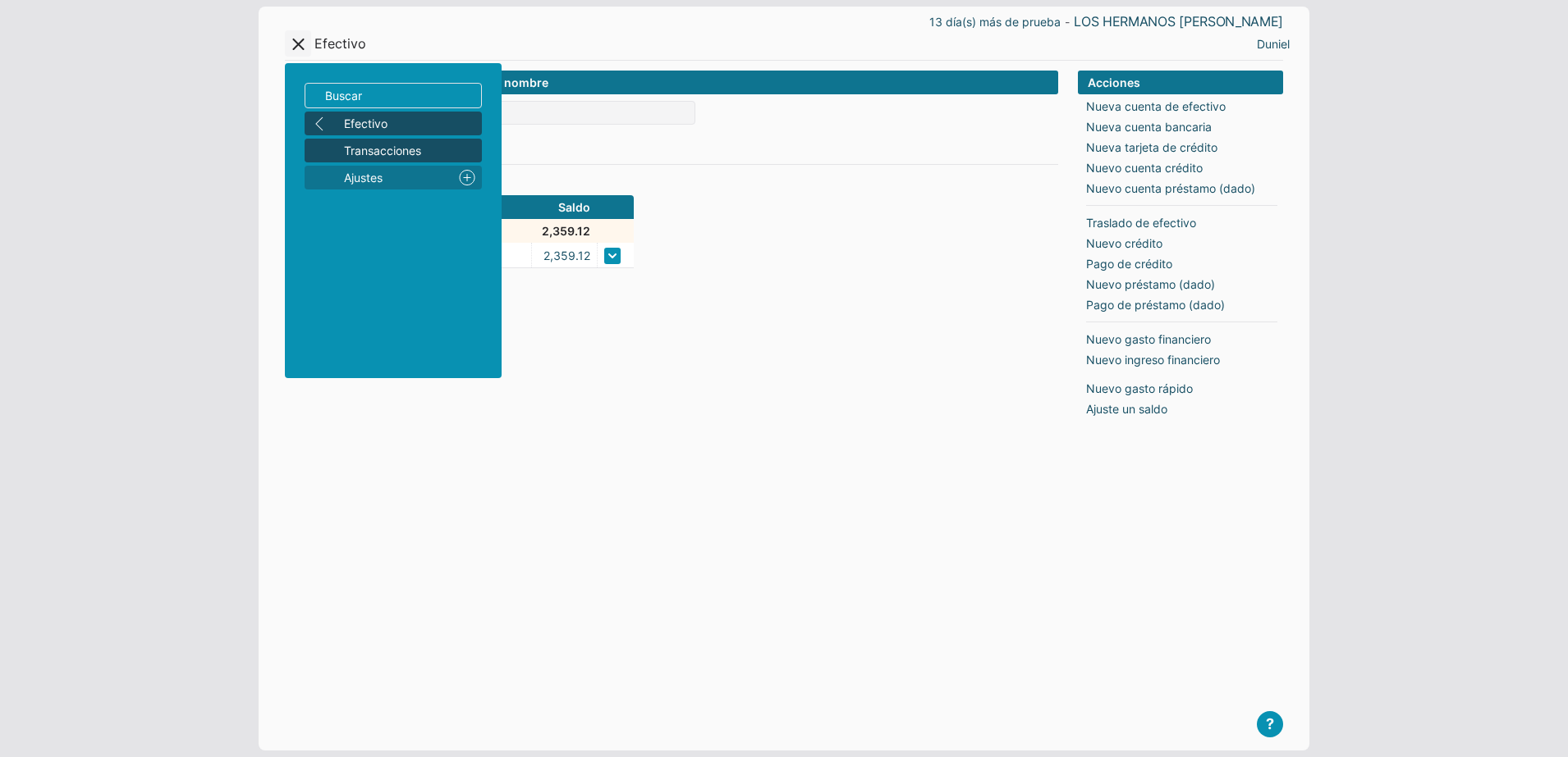
click at [378, 152] on span "Transacciones" at bounding box center [409, 150] width 131 height 17
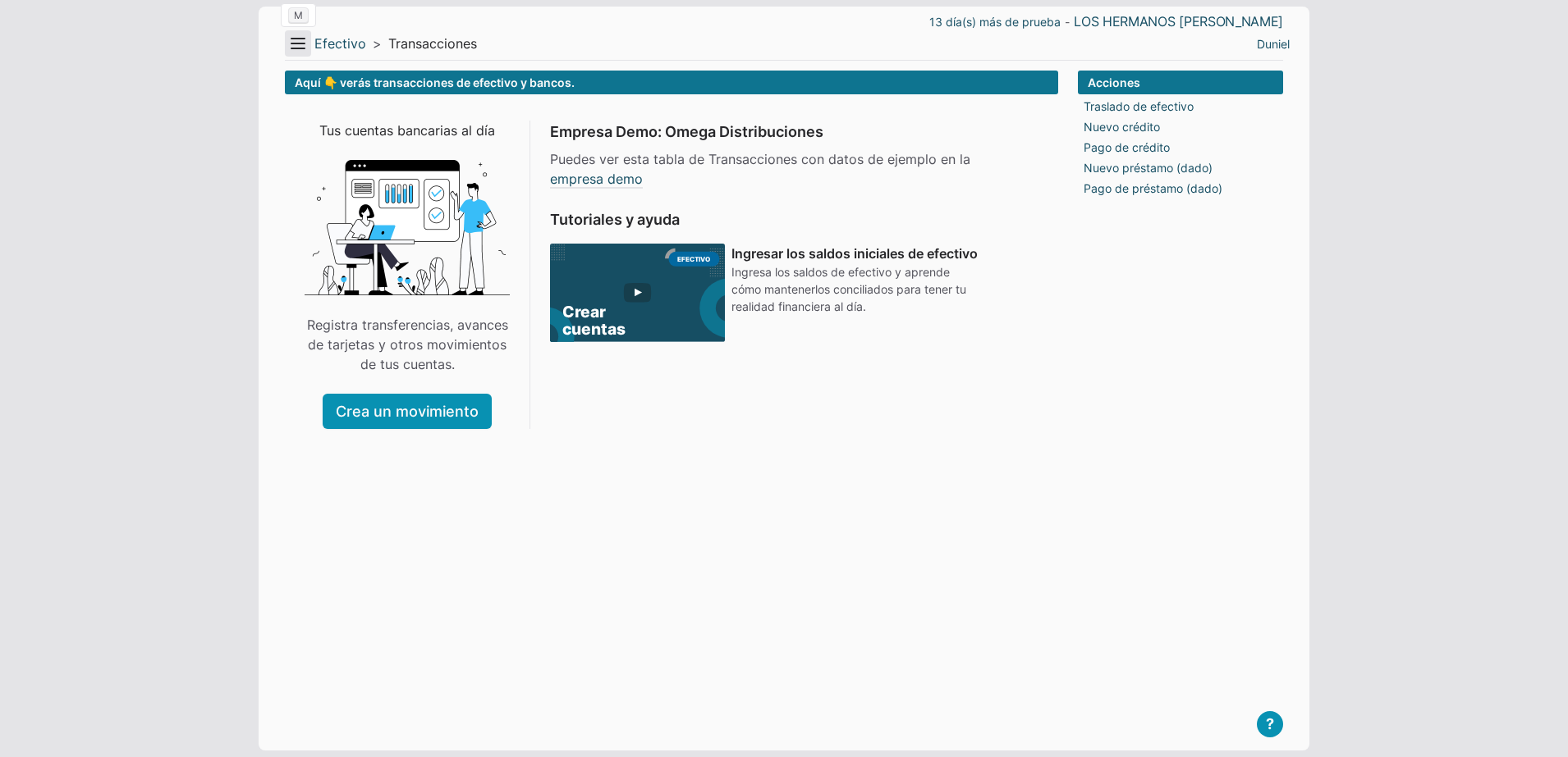
click at [309, 44] on button "Menu" at bounding box center [298, 43] width 27 height 27
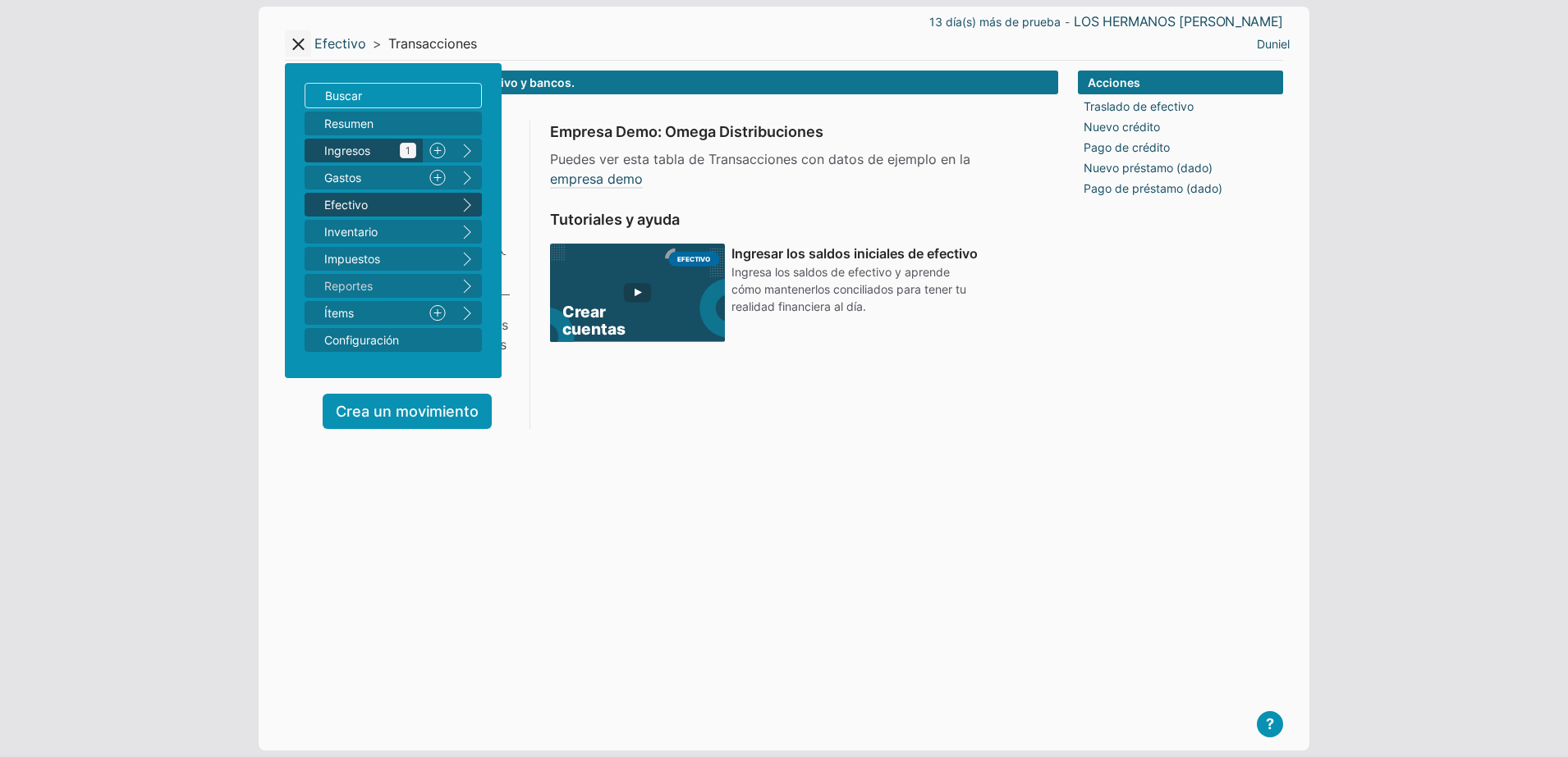
click at [390, 144] on span "Ingresos 1" at bounding box center [370, 150] width 92 height 17
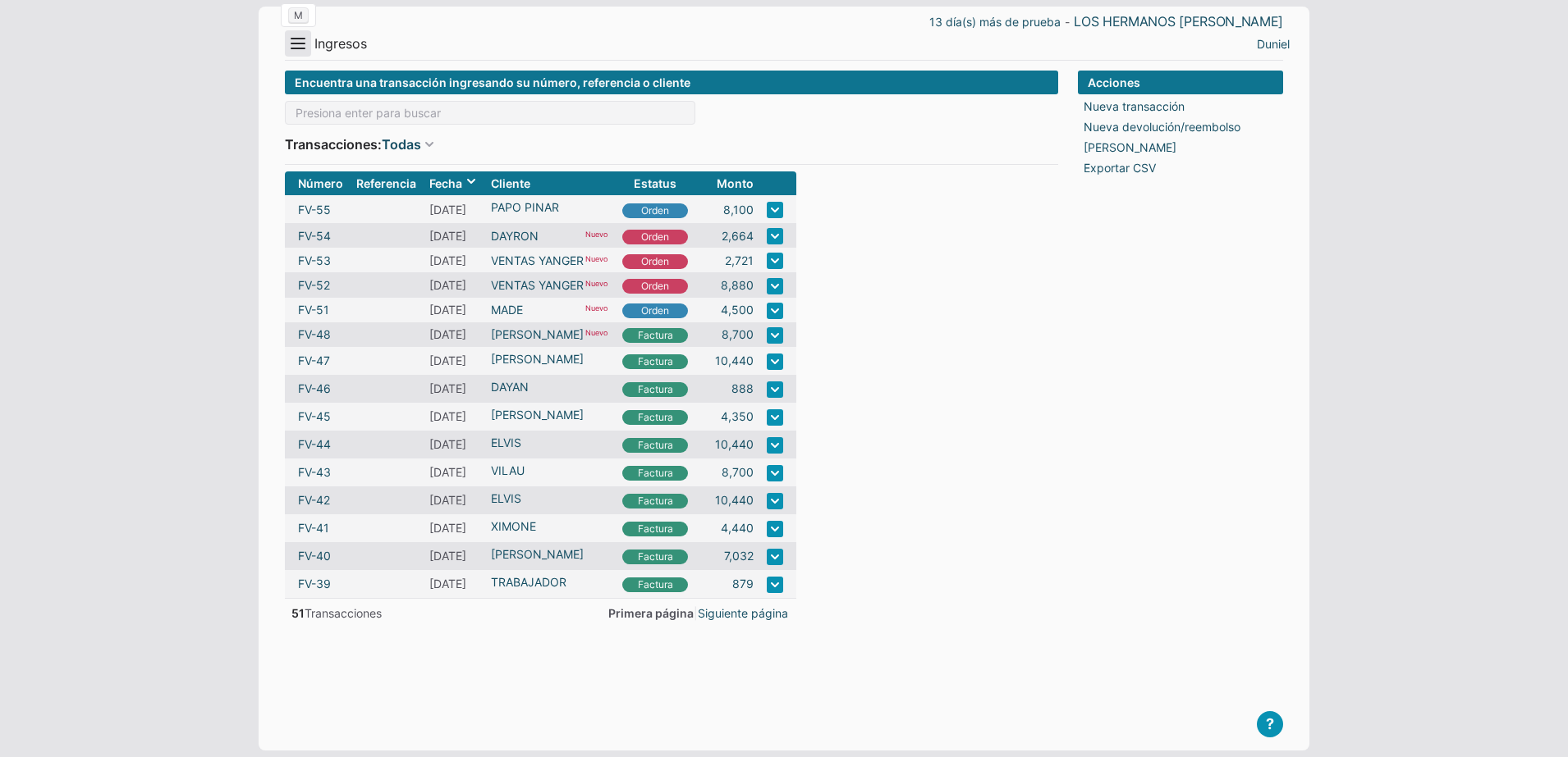
click at [303, 38] on button "Menu" at bounding box center [298, 43] width 27 height 27
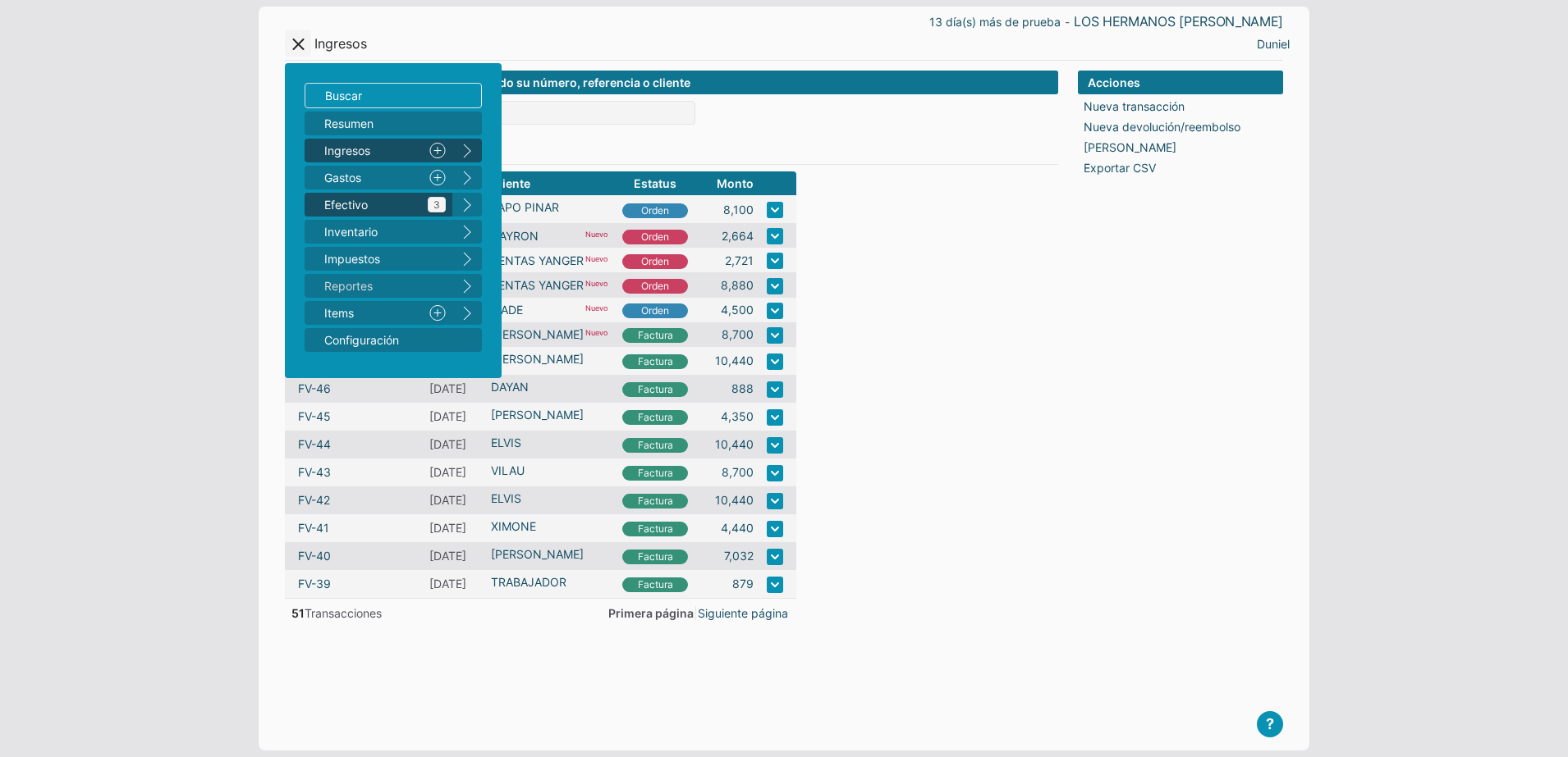
click at [404, 205] on span "Efectivo 3" at bounding box center [385, 204] width 122 height 17
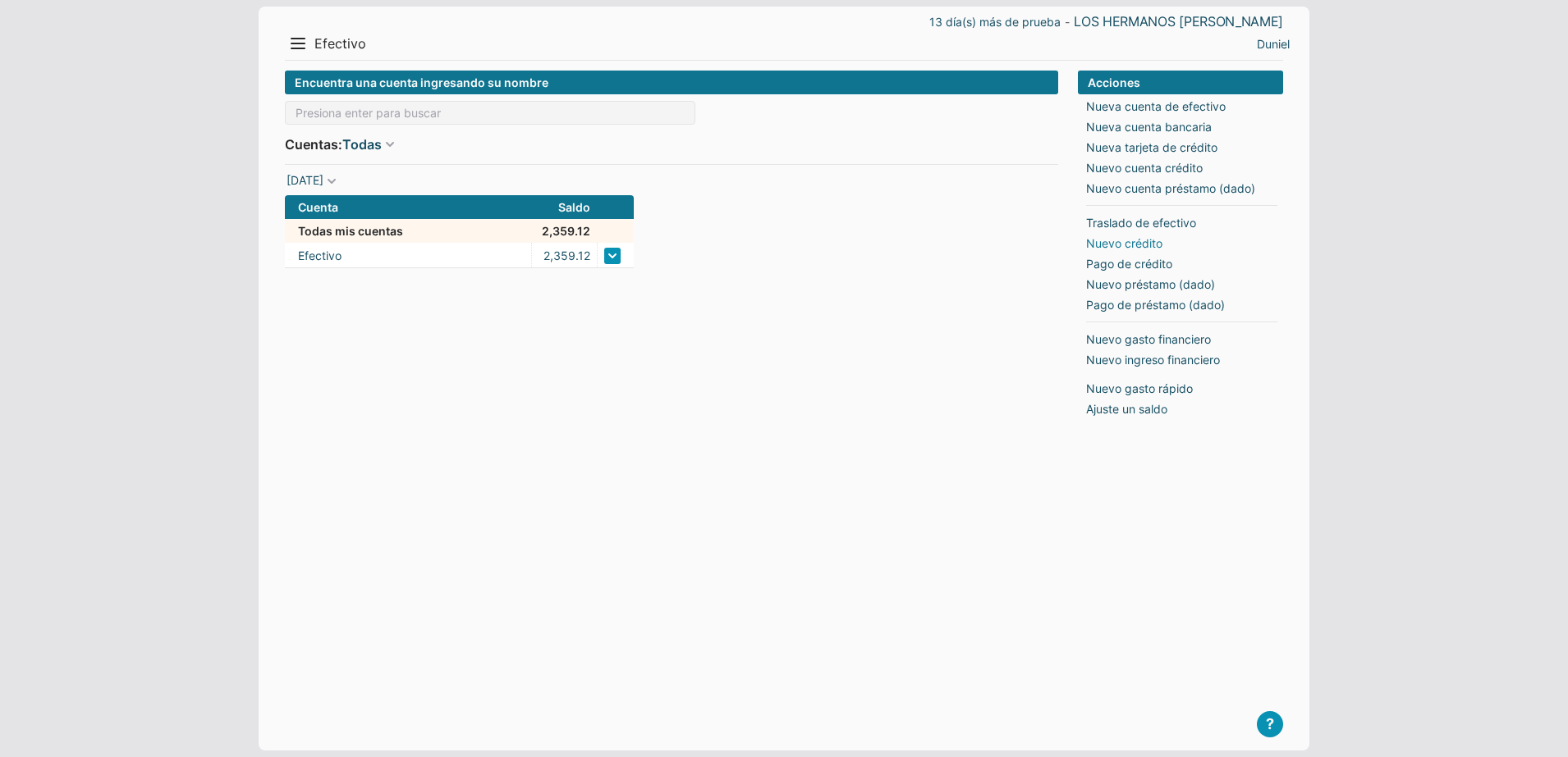
click at [1133, 241] on link "Nuevo crédito" at bounding box center [1123, 242] width 76 height 17
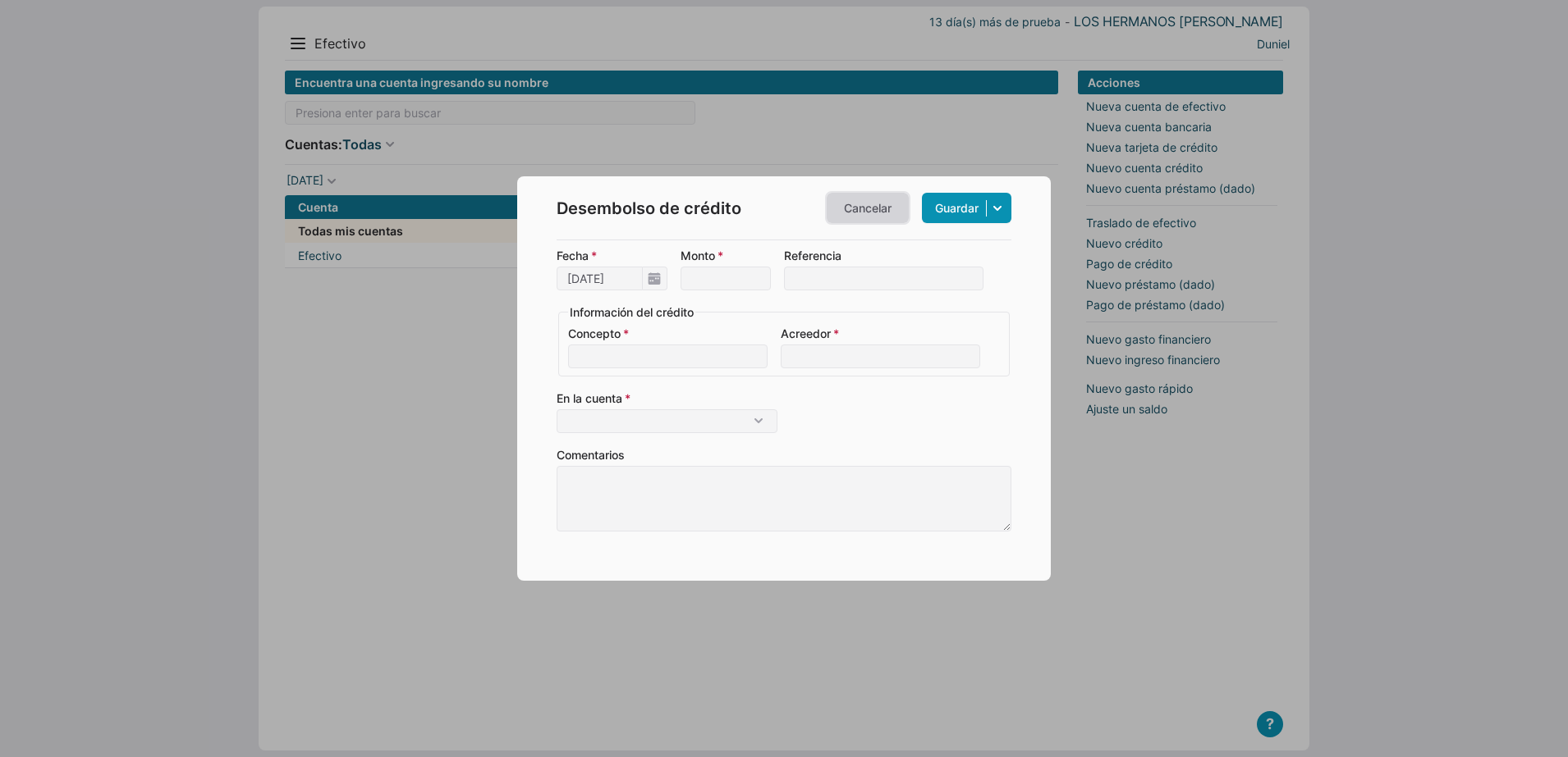
click at [878, 212] on link "Cancelar" at bounding box center [867, 208] width 82 height 31
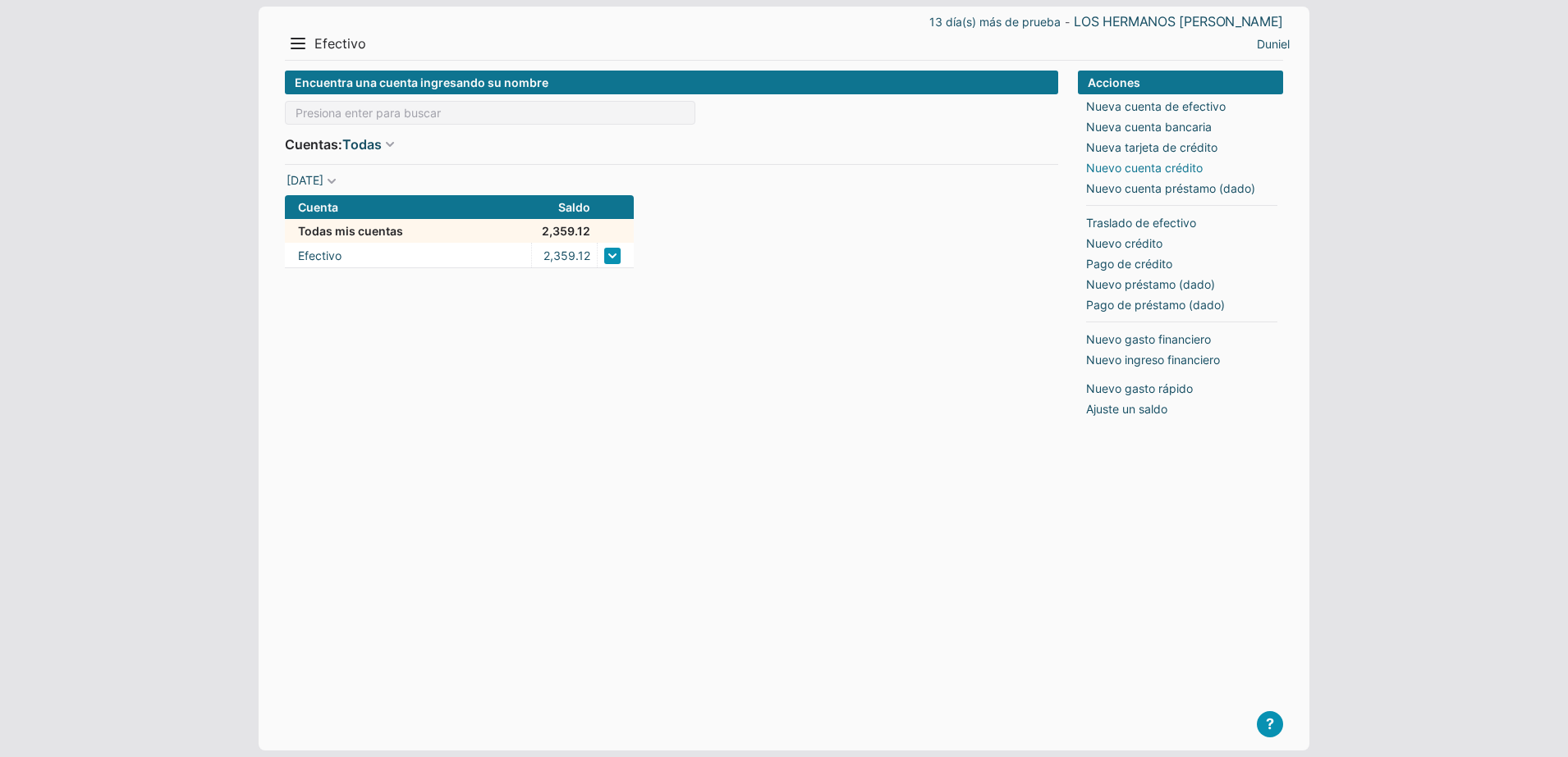
click at [1152, 167] on link "Nuevo cuenta crédito" at bounding box center [1144, 167] width 117 height 17
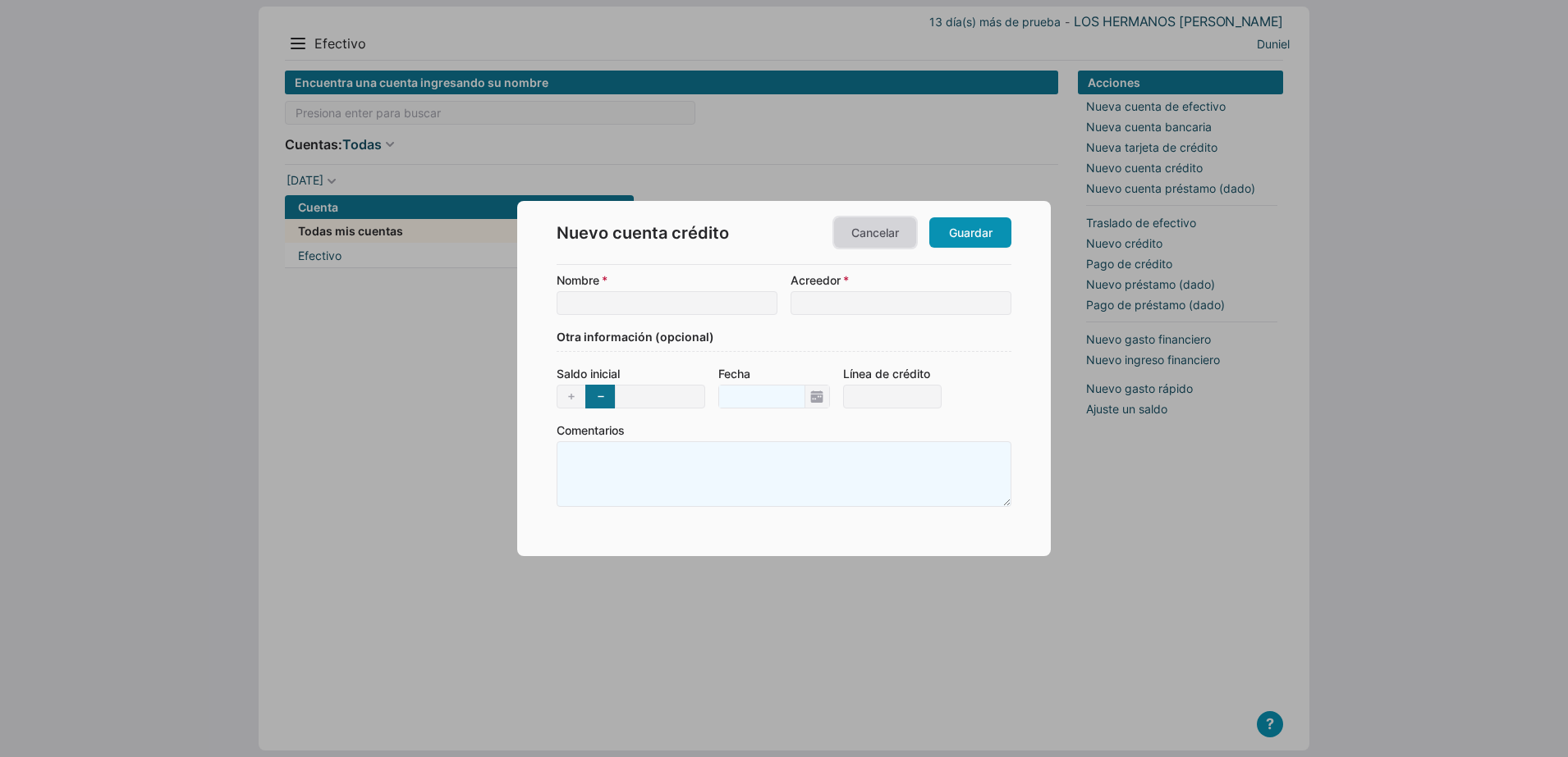
click at [898, 244] on link "Cancelar" at bounding box center [875, 232] width 82 height 31
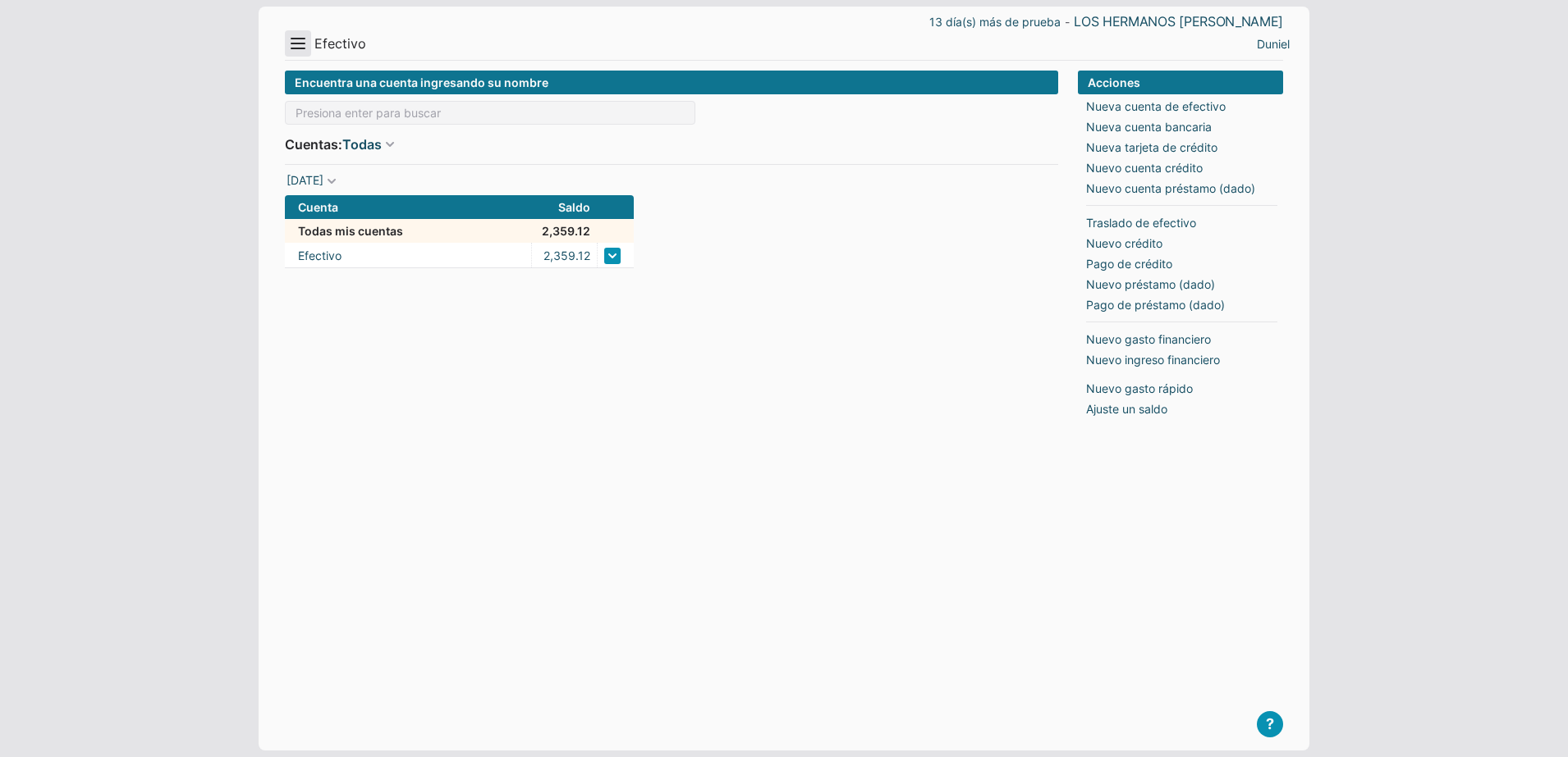
click at [289, 50] on button "Menu" at bounding box center [298, 43] width 27 height 27
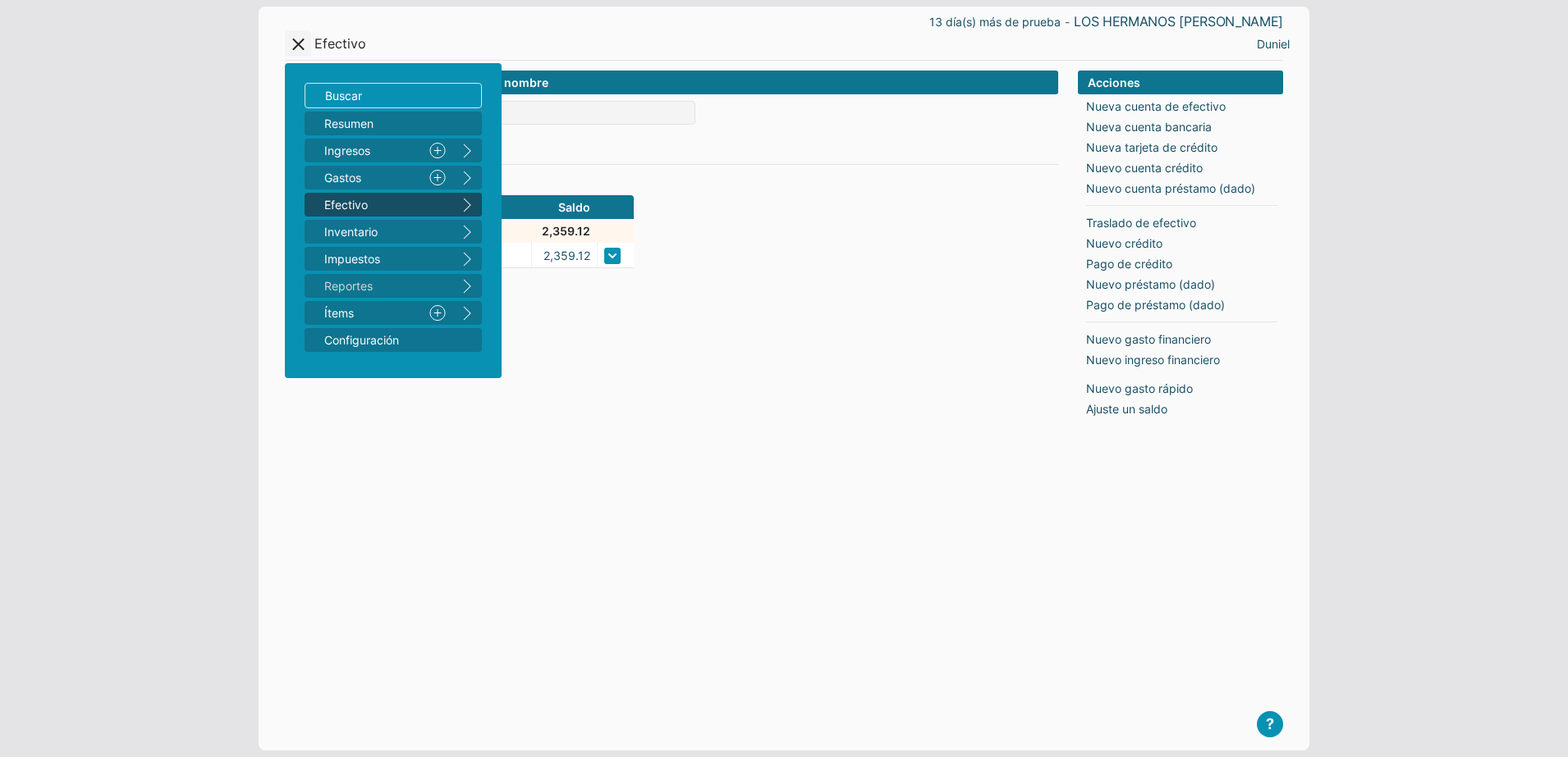
click at [468, 210] on button "right" at bounding box center [467, 205] width 30 height 24
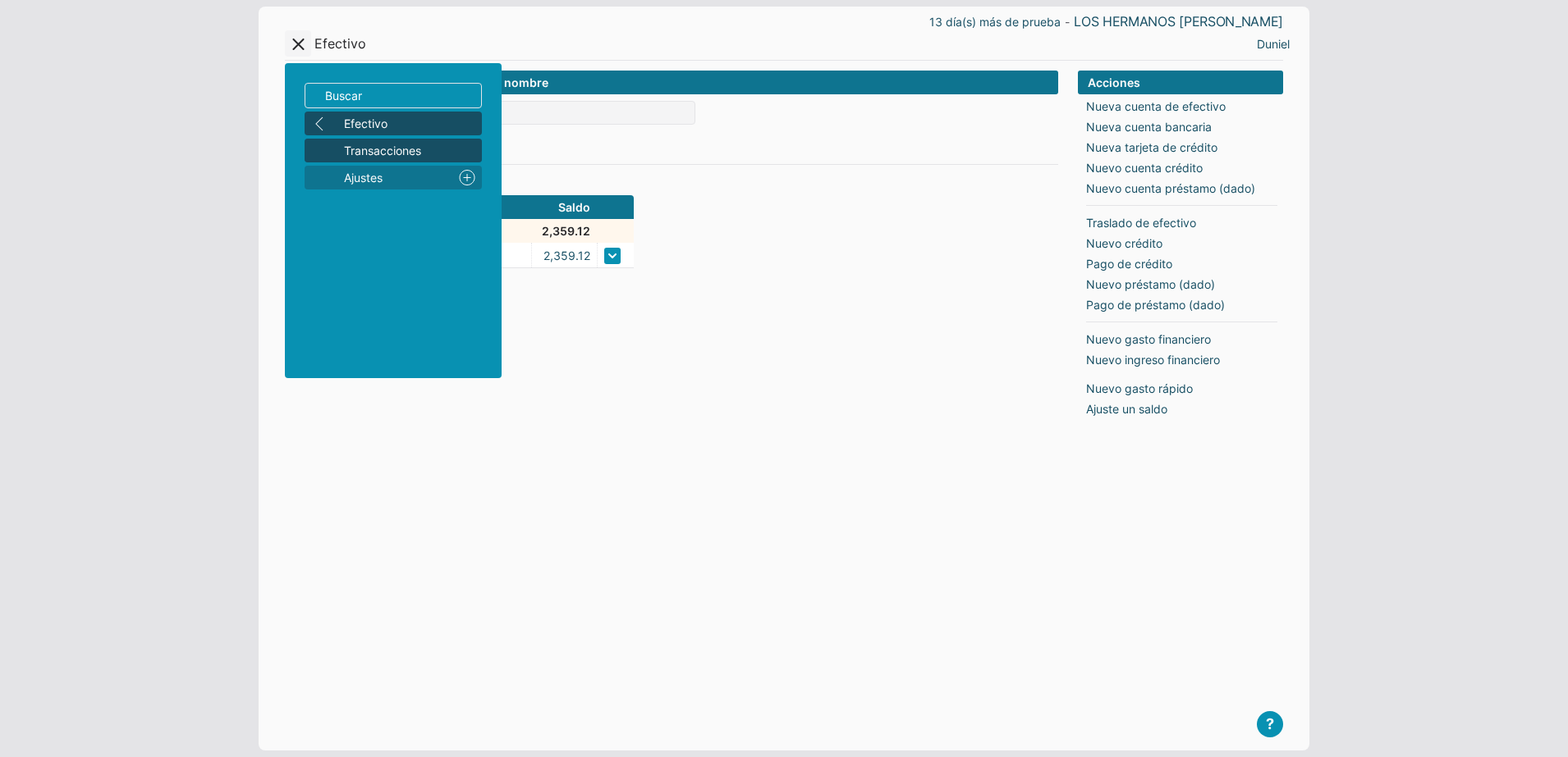
click at [388, 154] on span "Transacciones" at bounding box center [409, 150] width 131 height 17
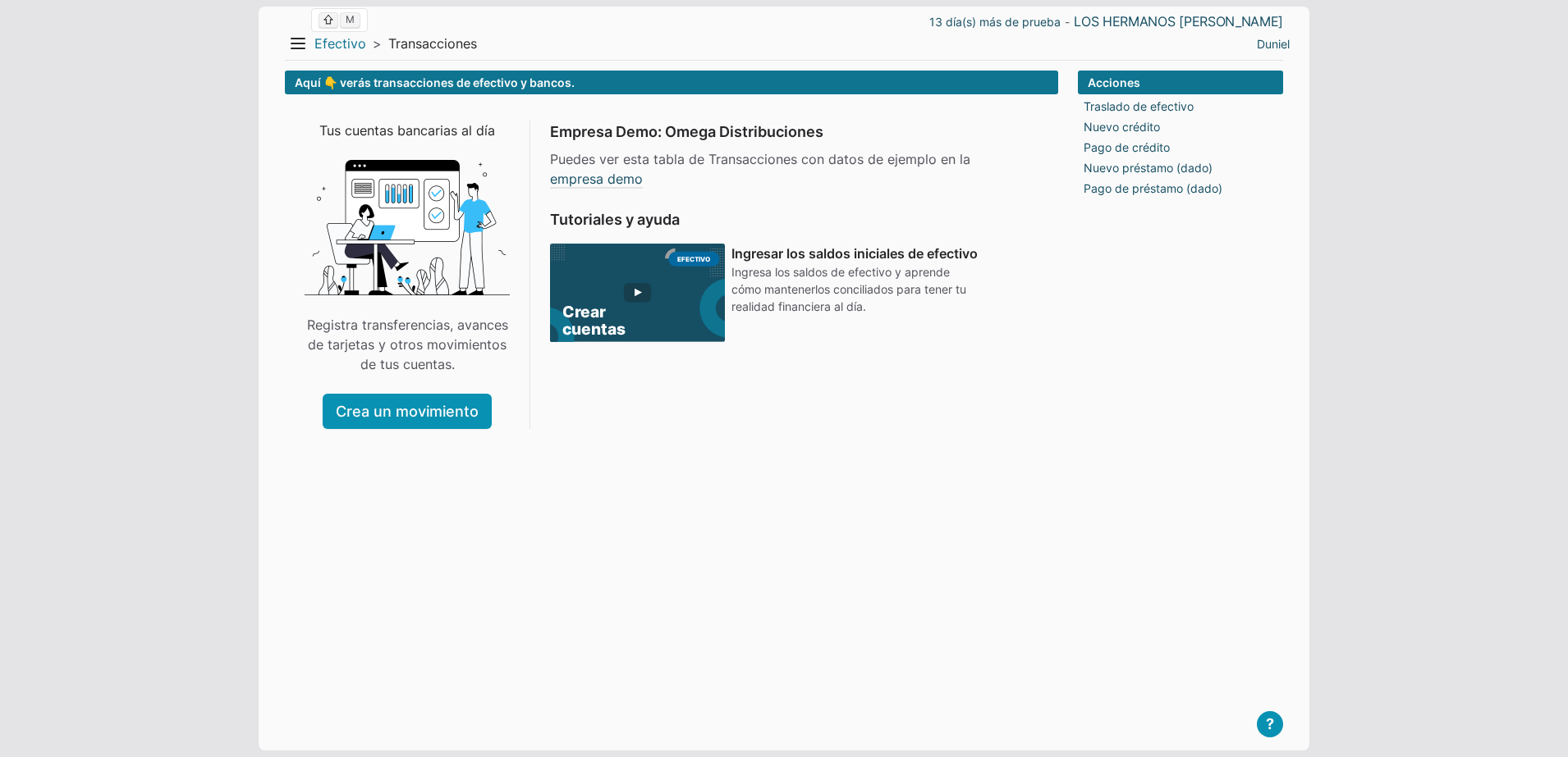
click at [317, 42] on link "Efectivo" at bounding box center [340, 43] width 51 height 17
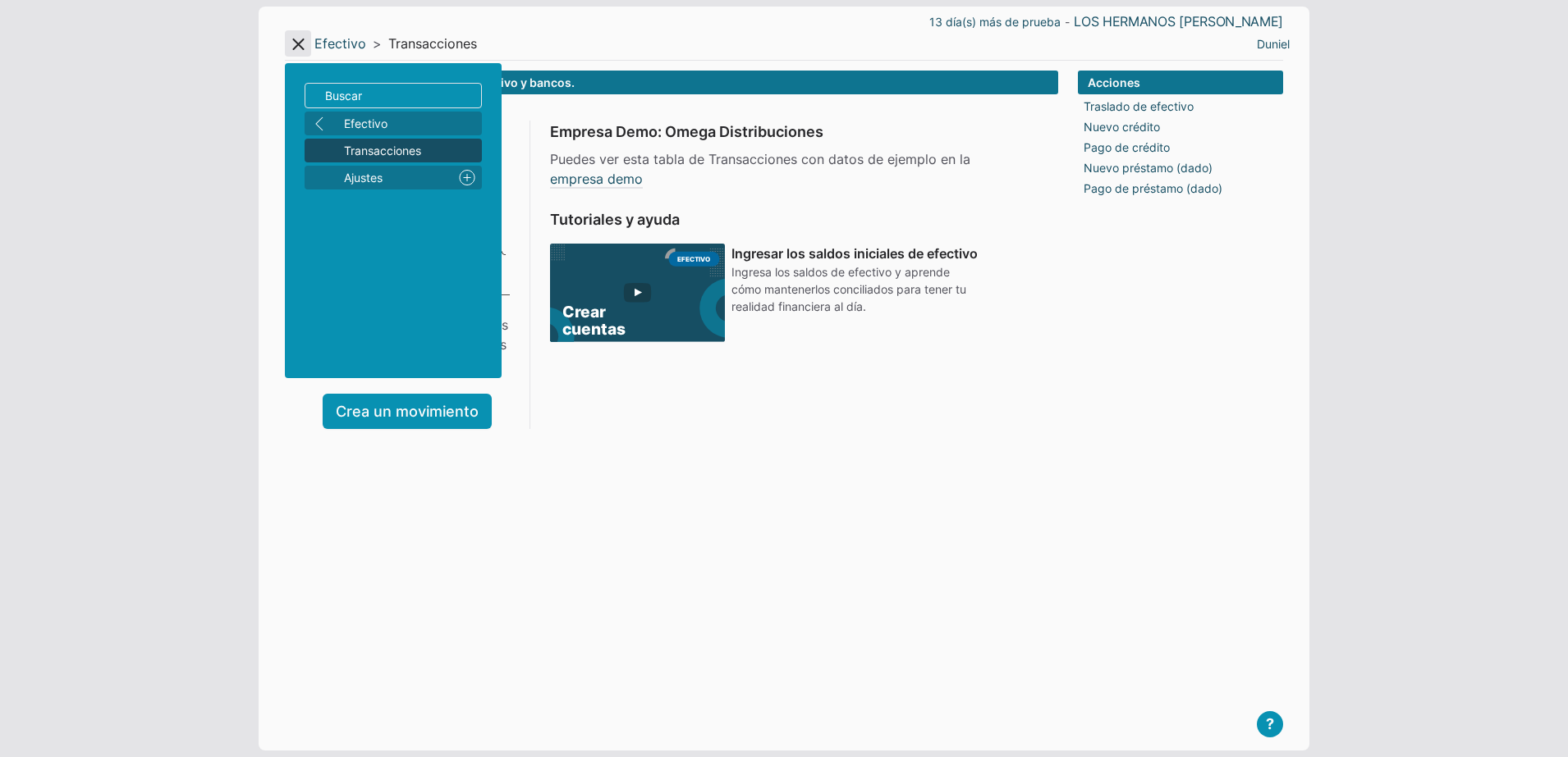
click at [296, 47] on button "Menu" at bounding box center [298, 43] width 27 height 27
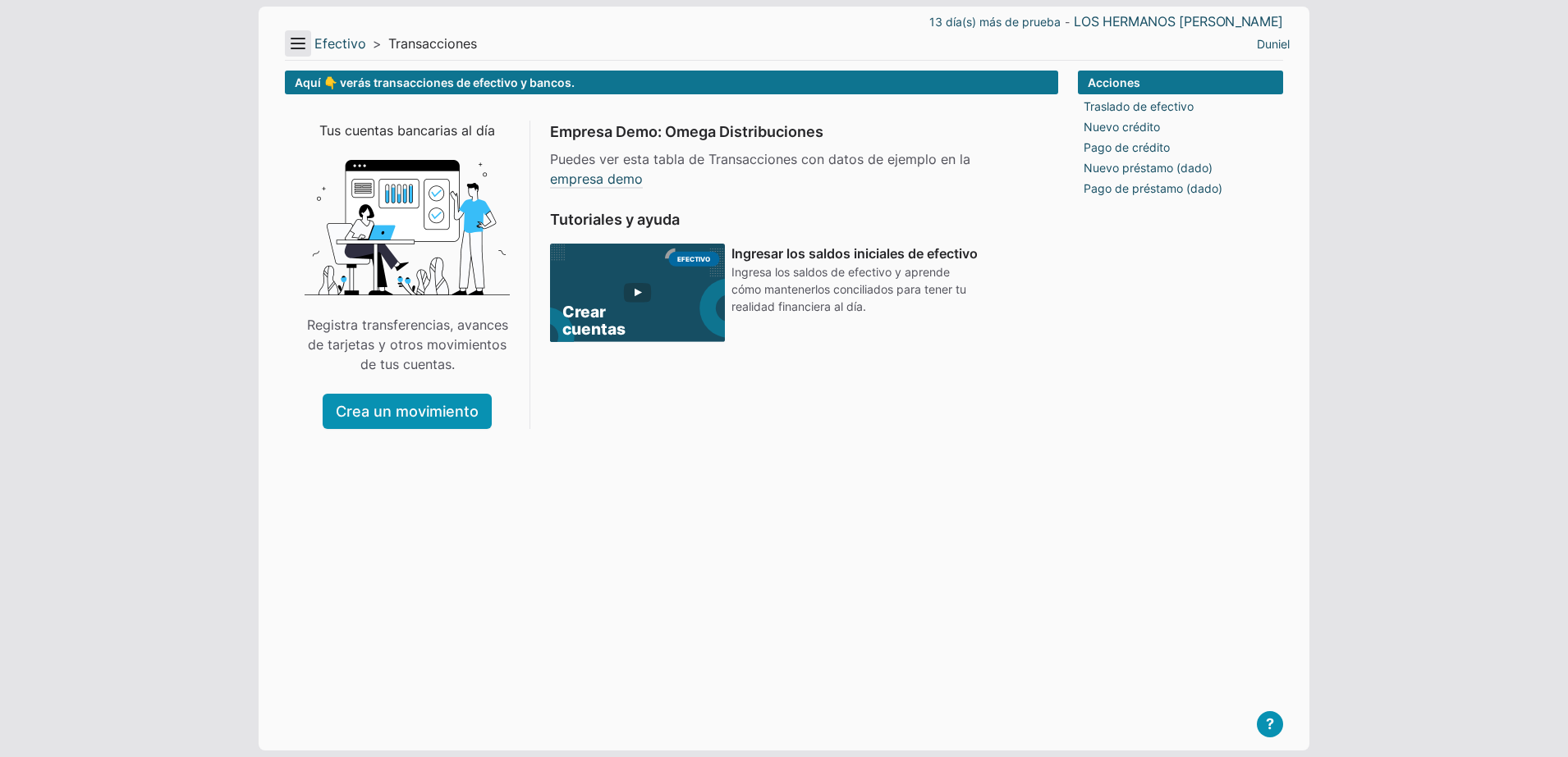
click at [296, 47] on button "Menu" at bounding box center [298, 43] width 27 height 27
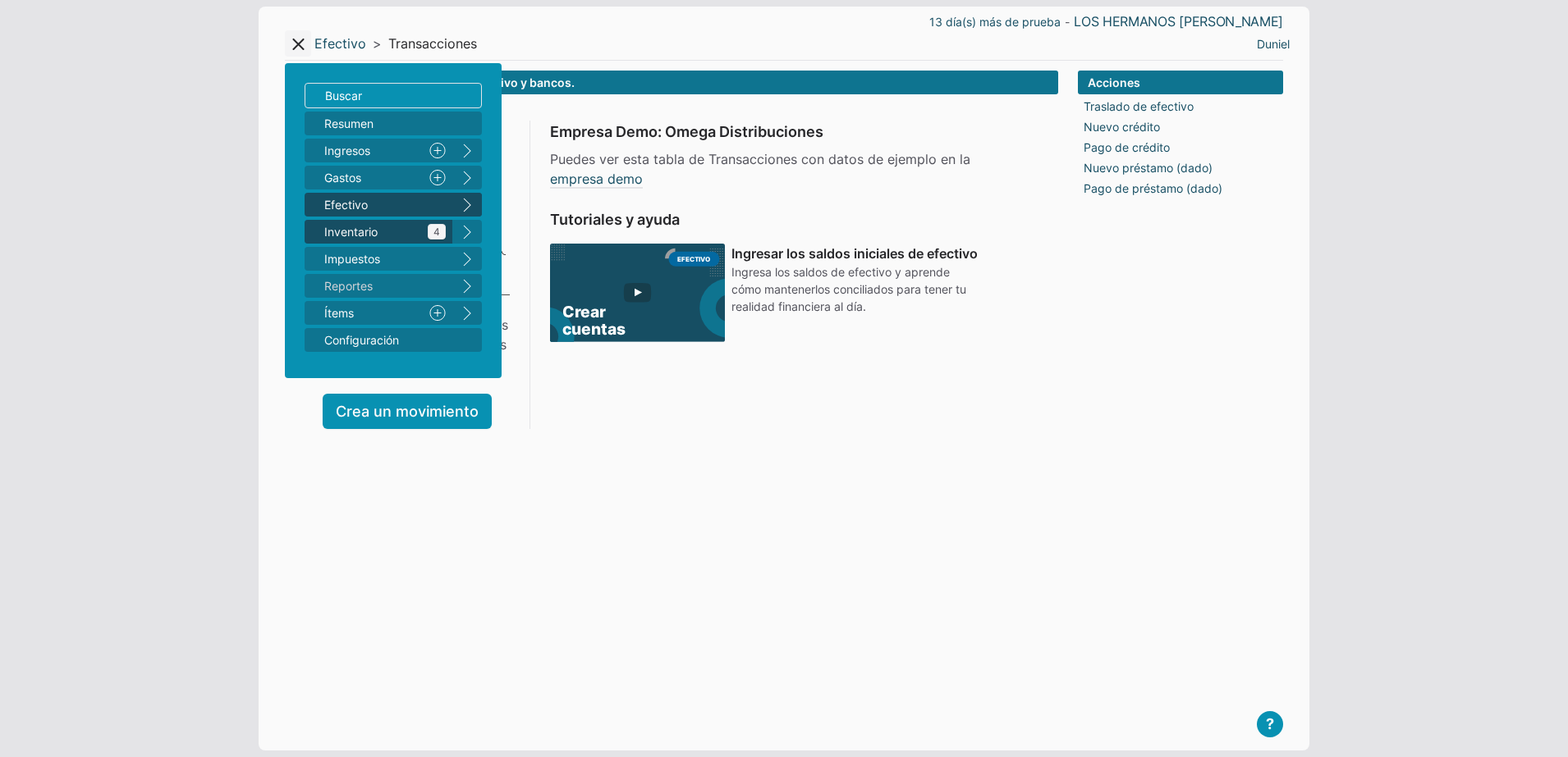
click at [397, 234] on span "Inventario 4" at bounding box center [385, 231] width 122 height 17
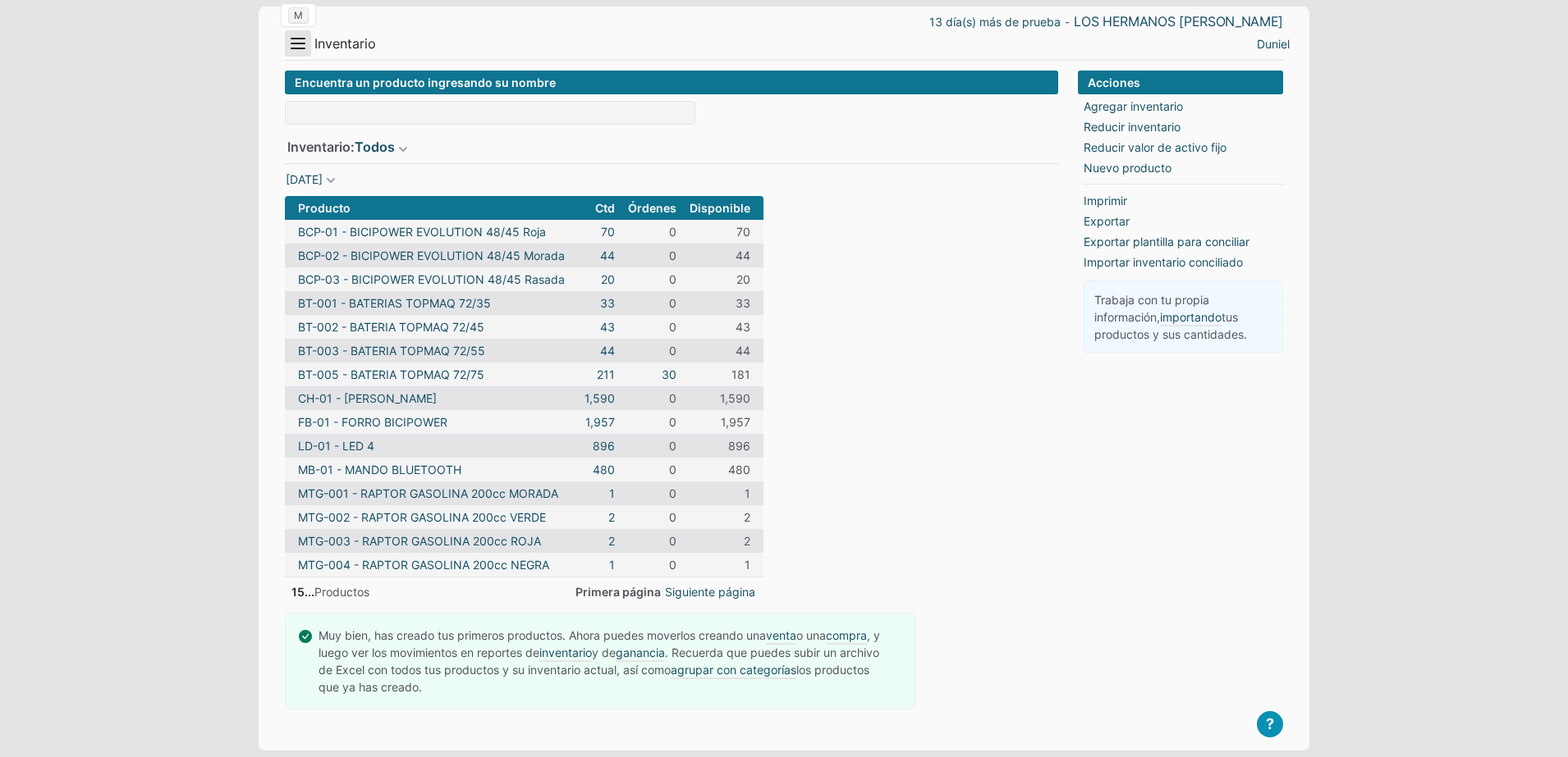
click at [301, 49] on button "Menu" at bounding box center [298, 43] width 27 height 27
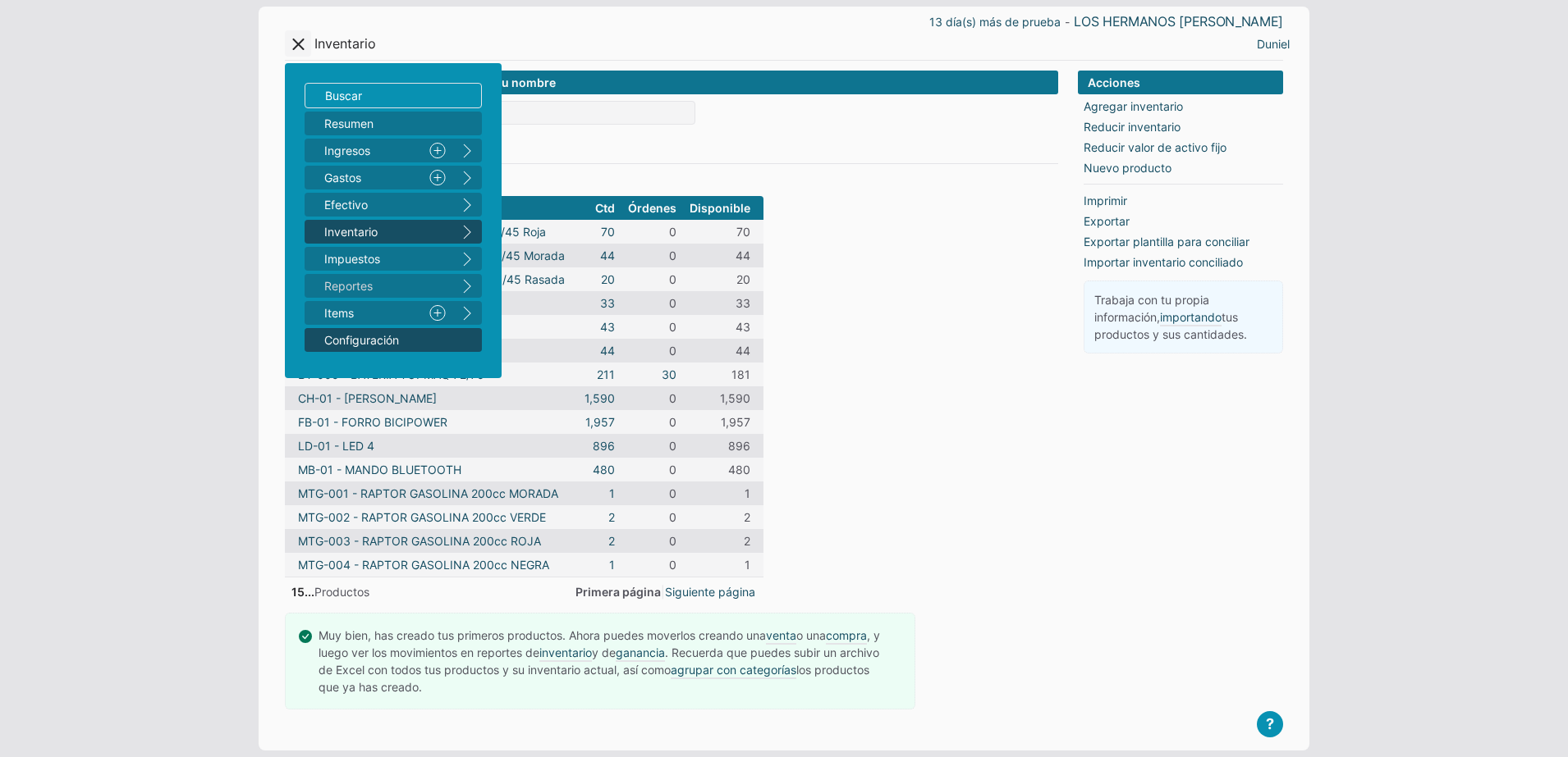
click at [371, 341] on span "Configuración" at bounding box center [385, 339] width 122 height 17
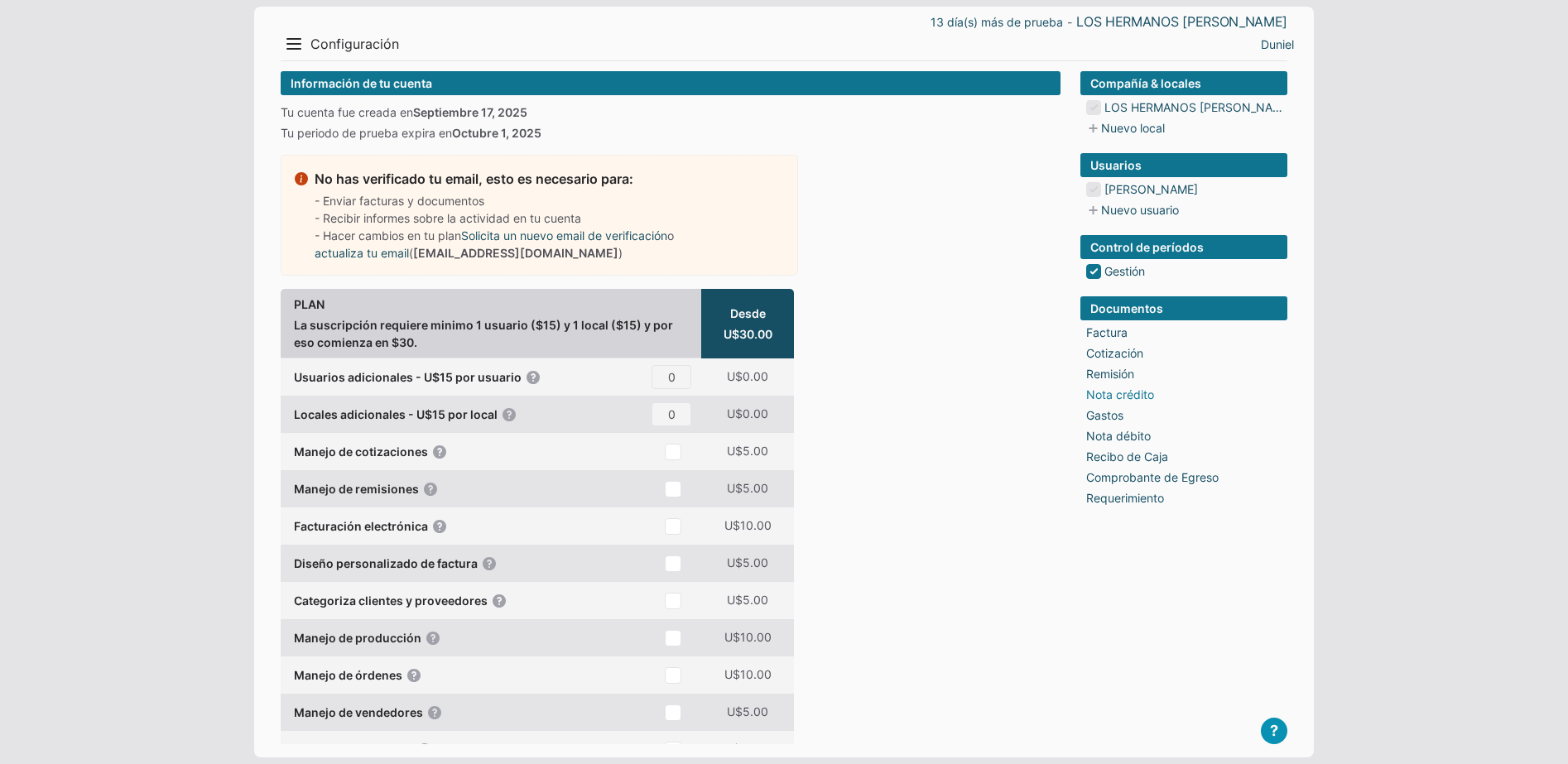
click at [1114, 397] on link "Nota crédito" at bounding box center [1119, 394] width 68 height 17
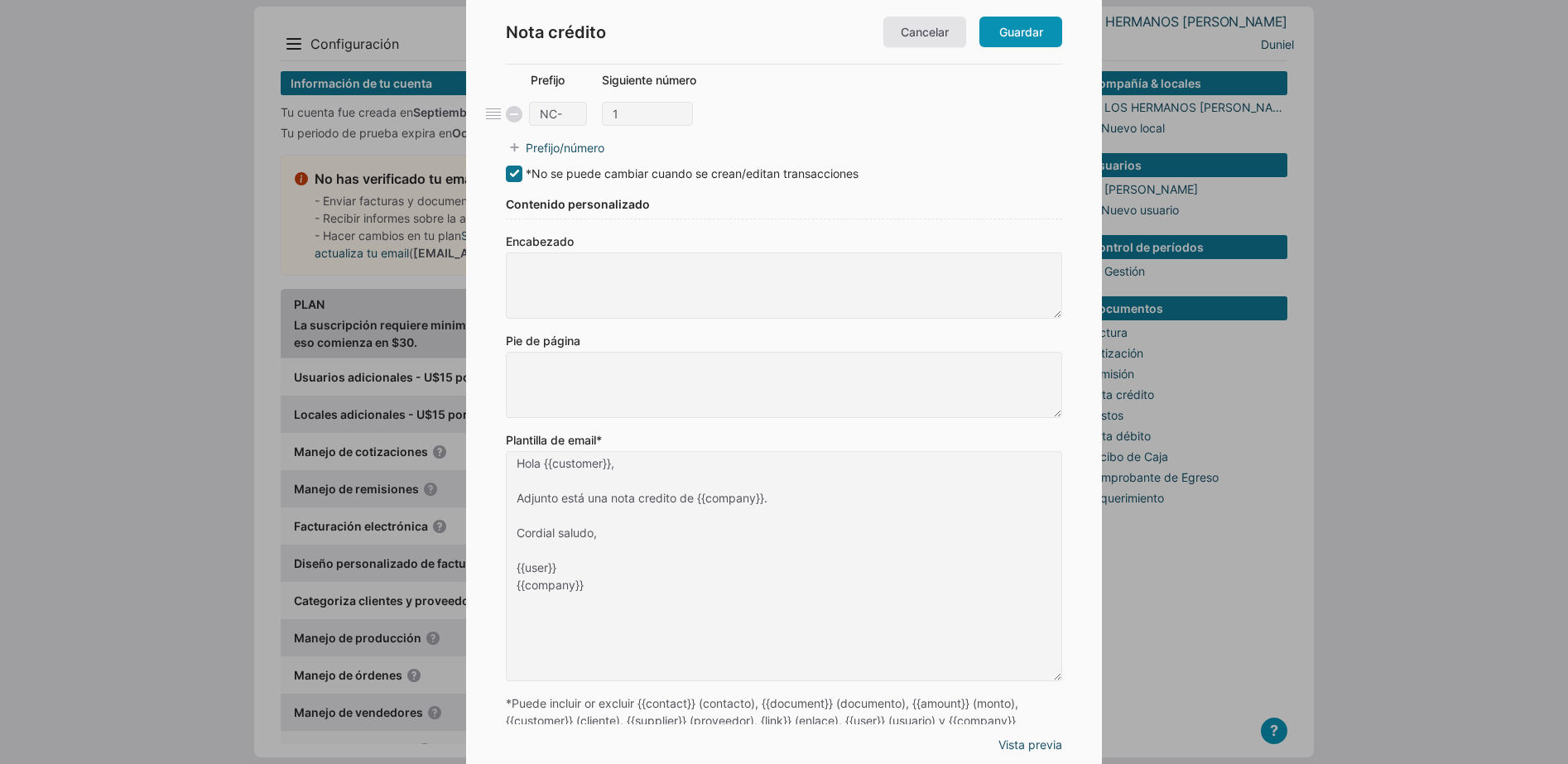
click at [638, 347] on label "Pie de página" at bounding box center [784, 375] width 556 height 86
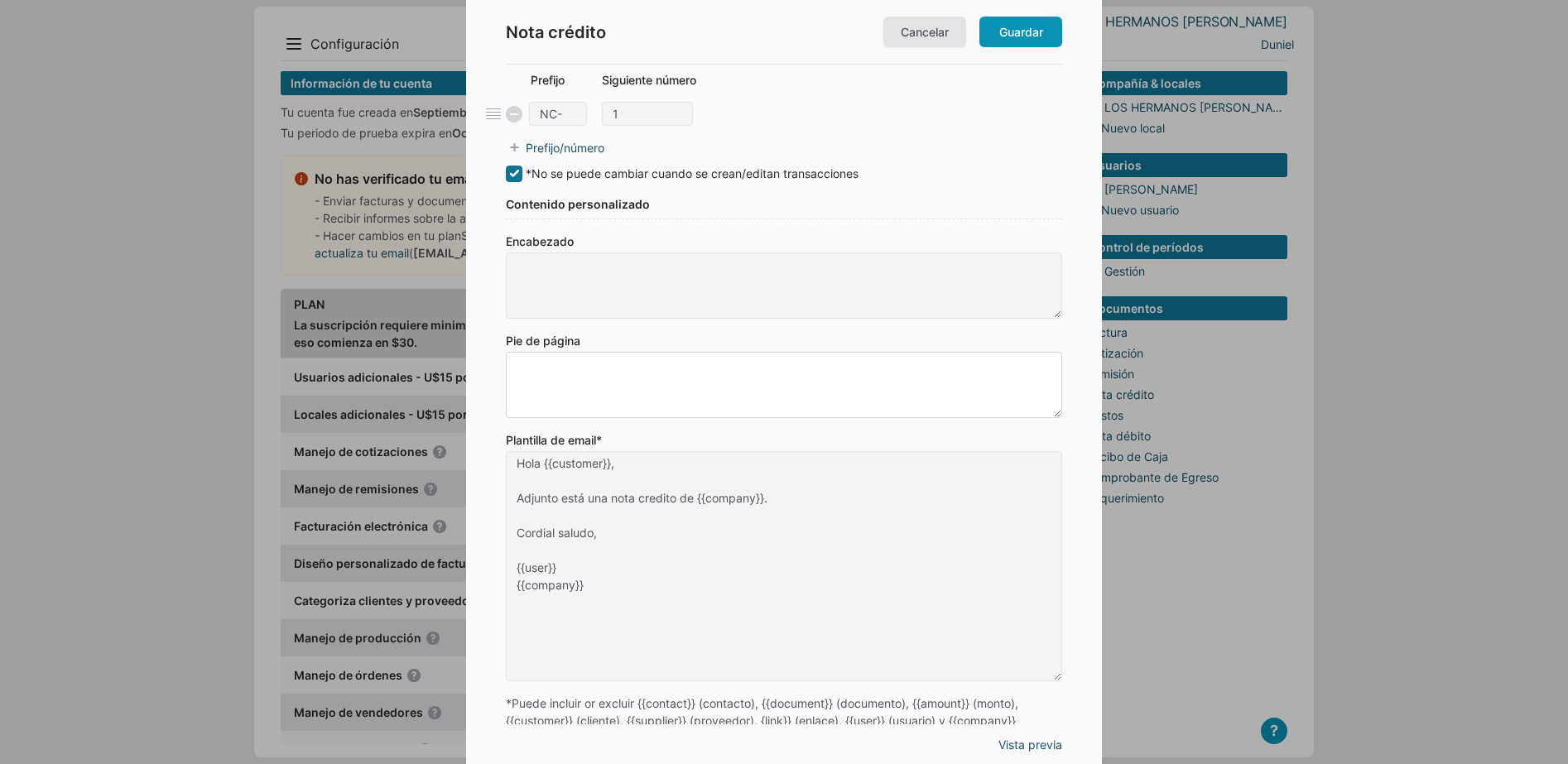
click at [638, 352] on textarea "Pie de página" at bounding box center [784, 385] width 556 height 66
click at [617, 368] on textarea "Pie de página" at bounding box center [784, 385] width 556 height 66
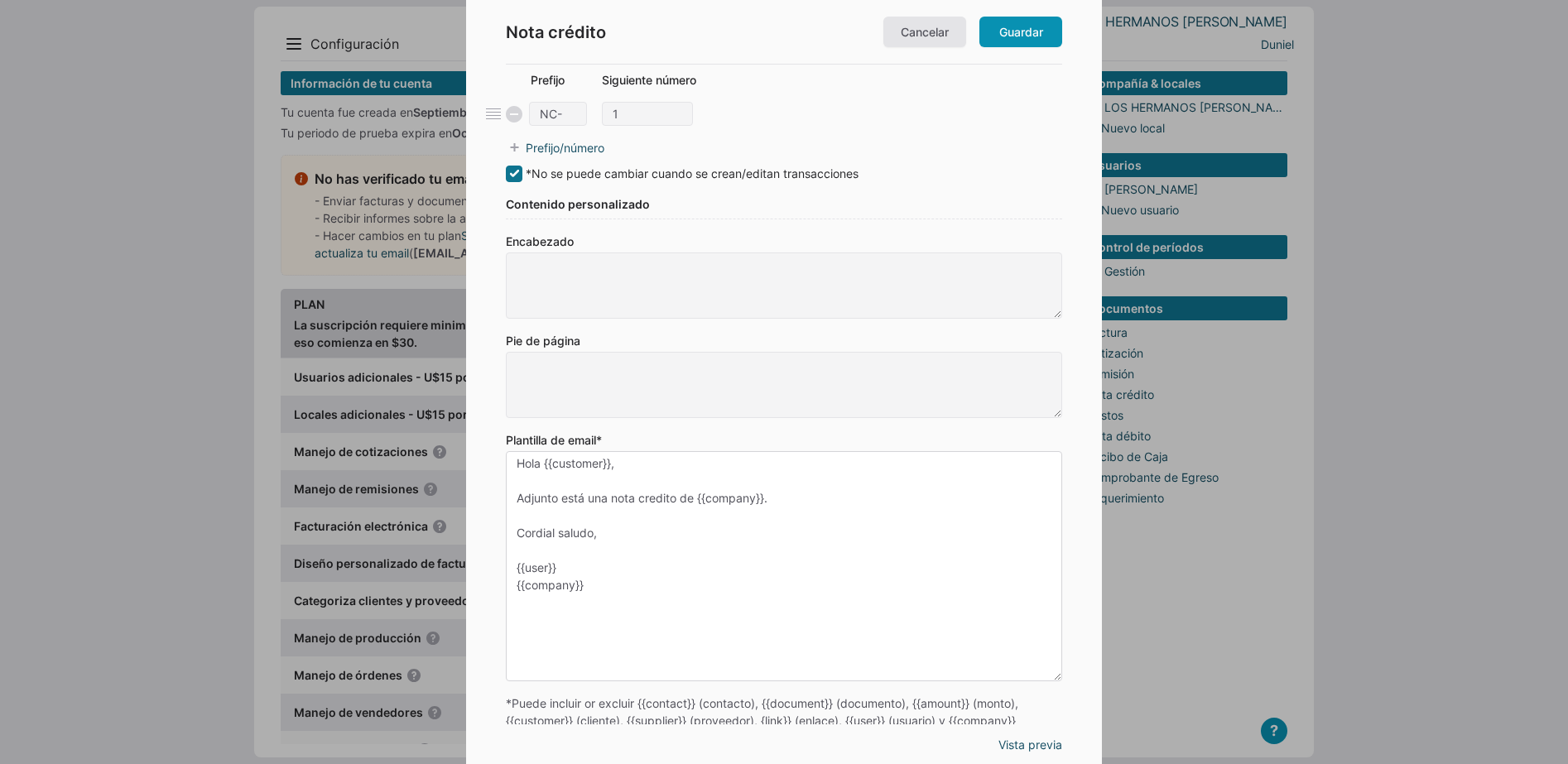
click at [597, 585] on textarea "Hola {{customer}}, Adjunto está una nota credito de {{company}}. Cordial saludo…" at bounding box center [784, 566] width 556 height 230
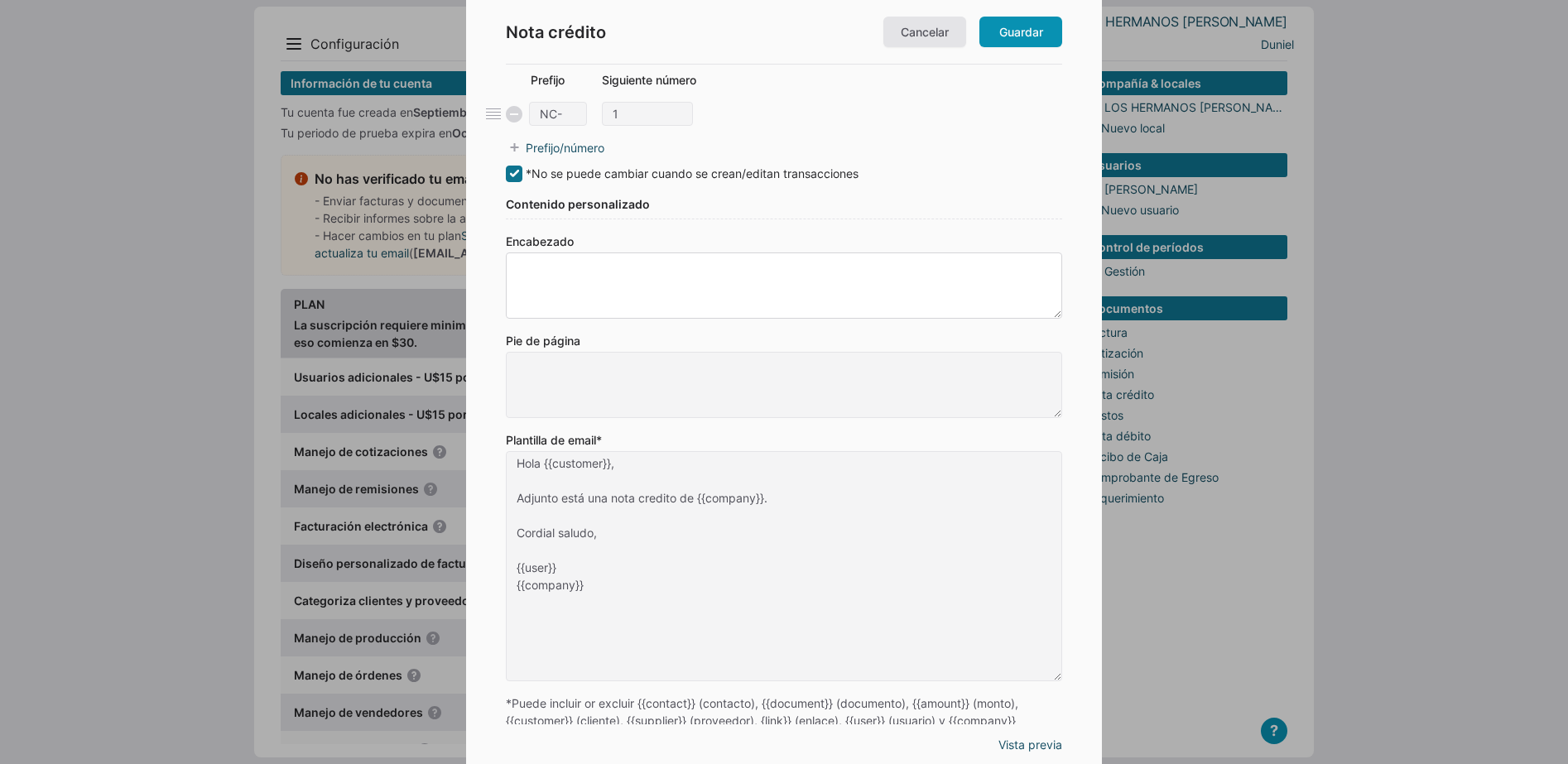
click at [651, 251] on label "Encabezado" at bounding box center [784, 275] width 556 height 86
click at [651, 252] on textarea "Encabezado" at bounding box center [784, 285] width 556 height 66
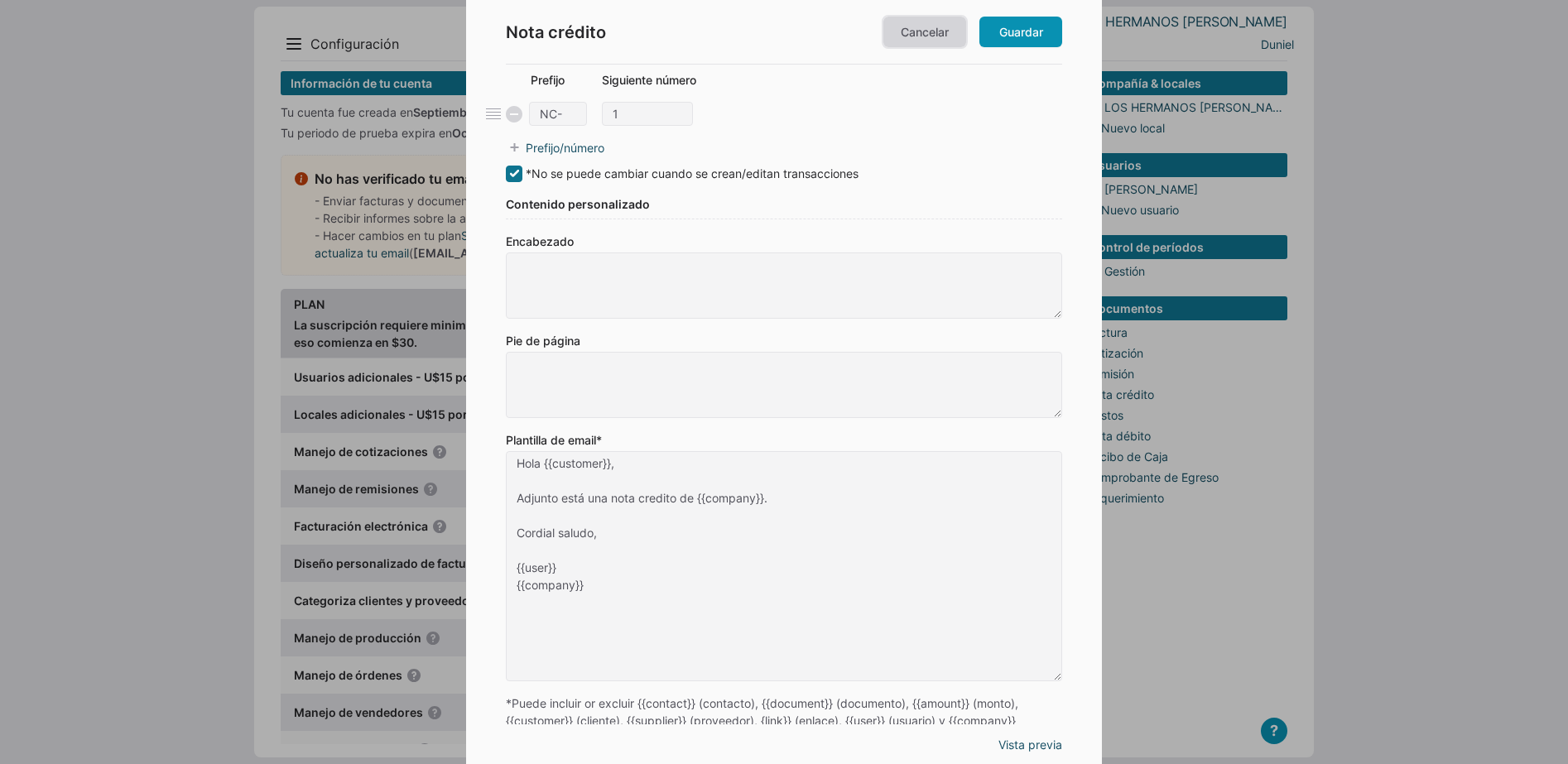
click at [901, 35] on link "Cancelar" at bounding box center [924, 32] width 83 height 31
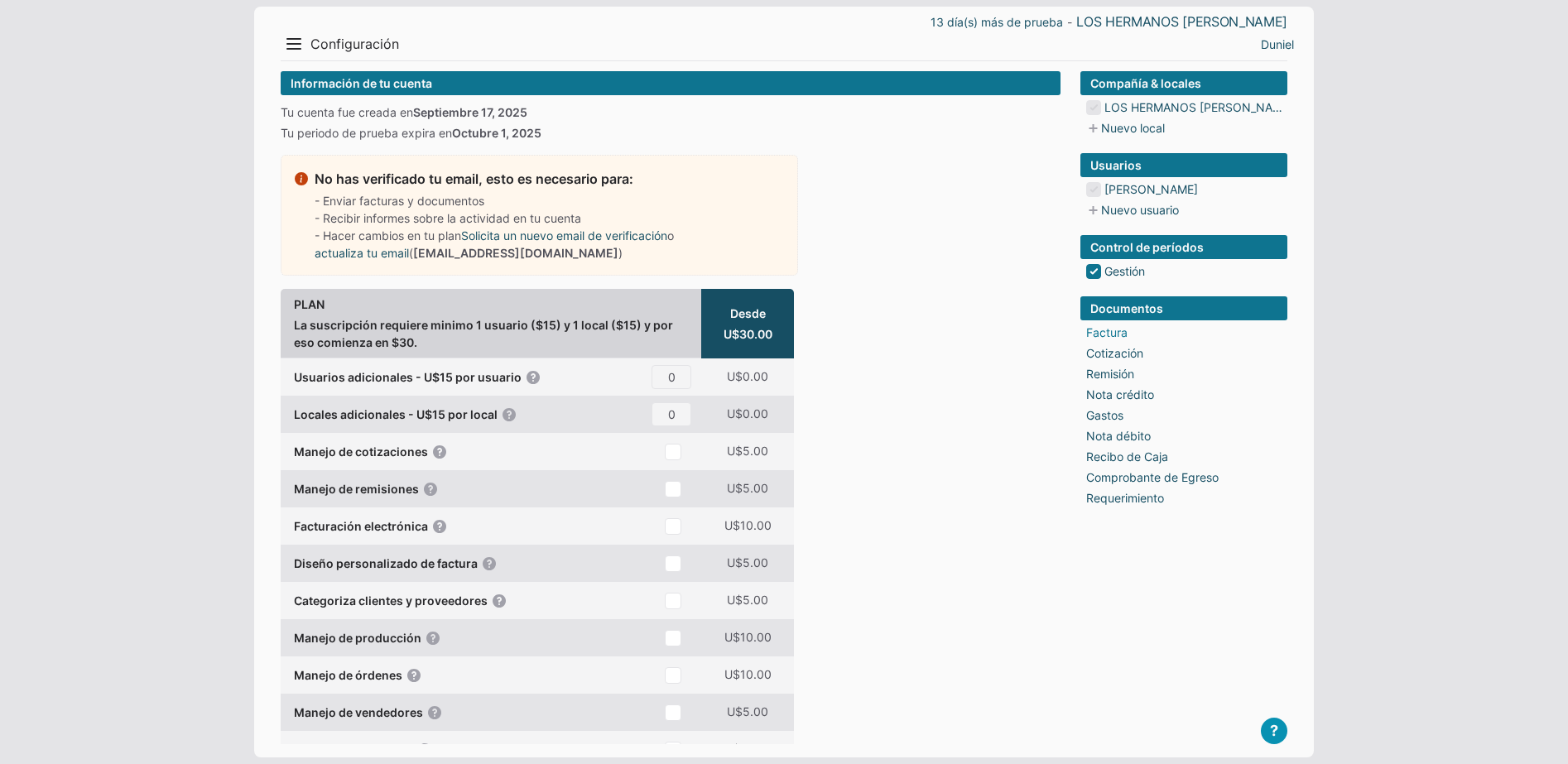
click at [1114, 335] on link "Factura" at bounding box center [1106, 332] width 42 height 17
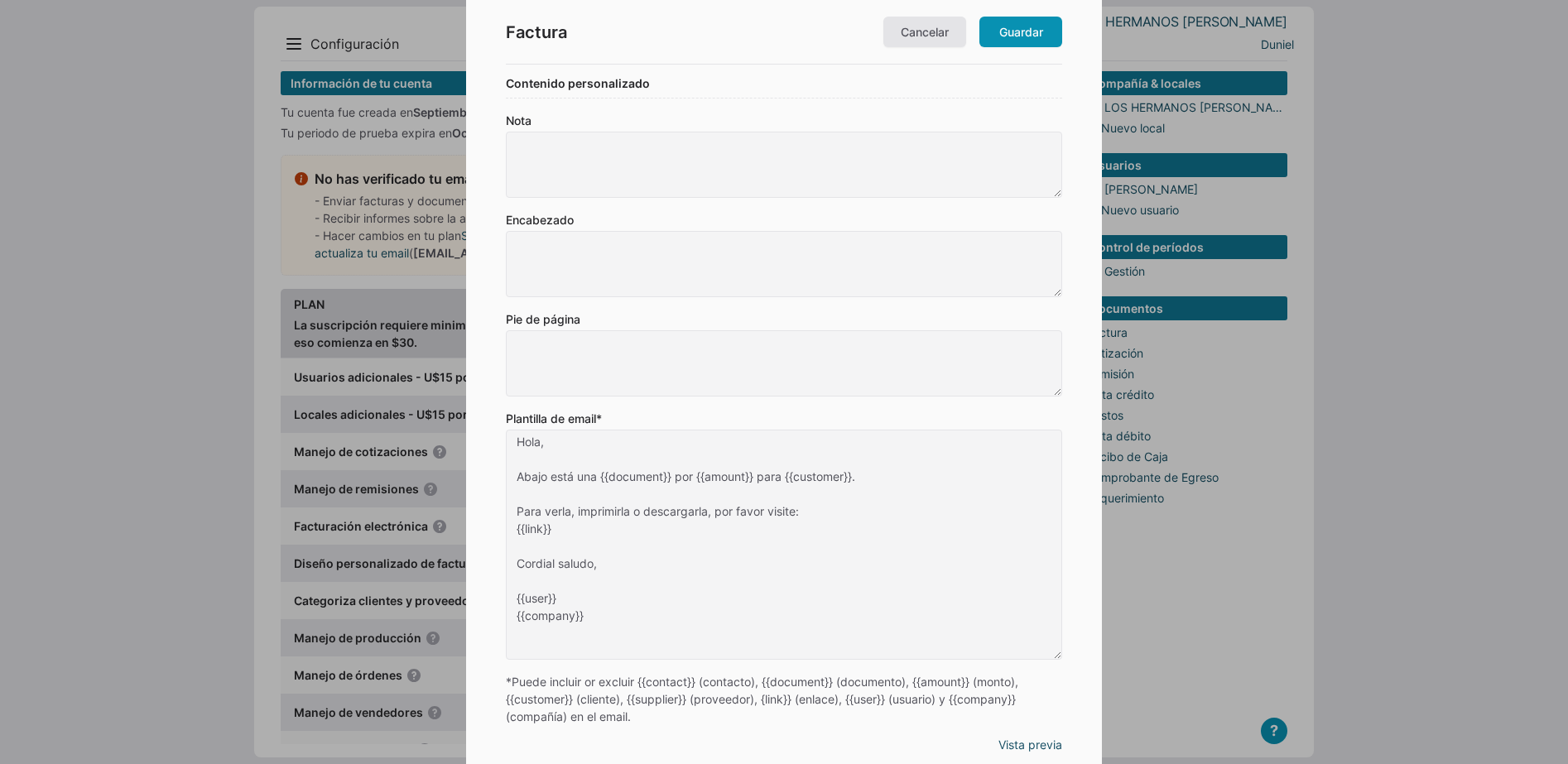
scroll to position [347, 0]
click at [1022, 748] on link "Vista previa" at bounding box center [1030, 744] width 64 height 17
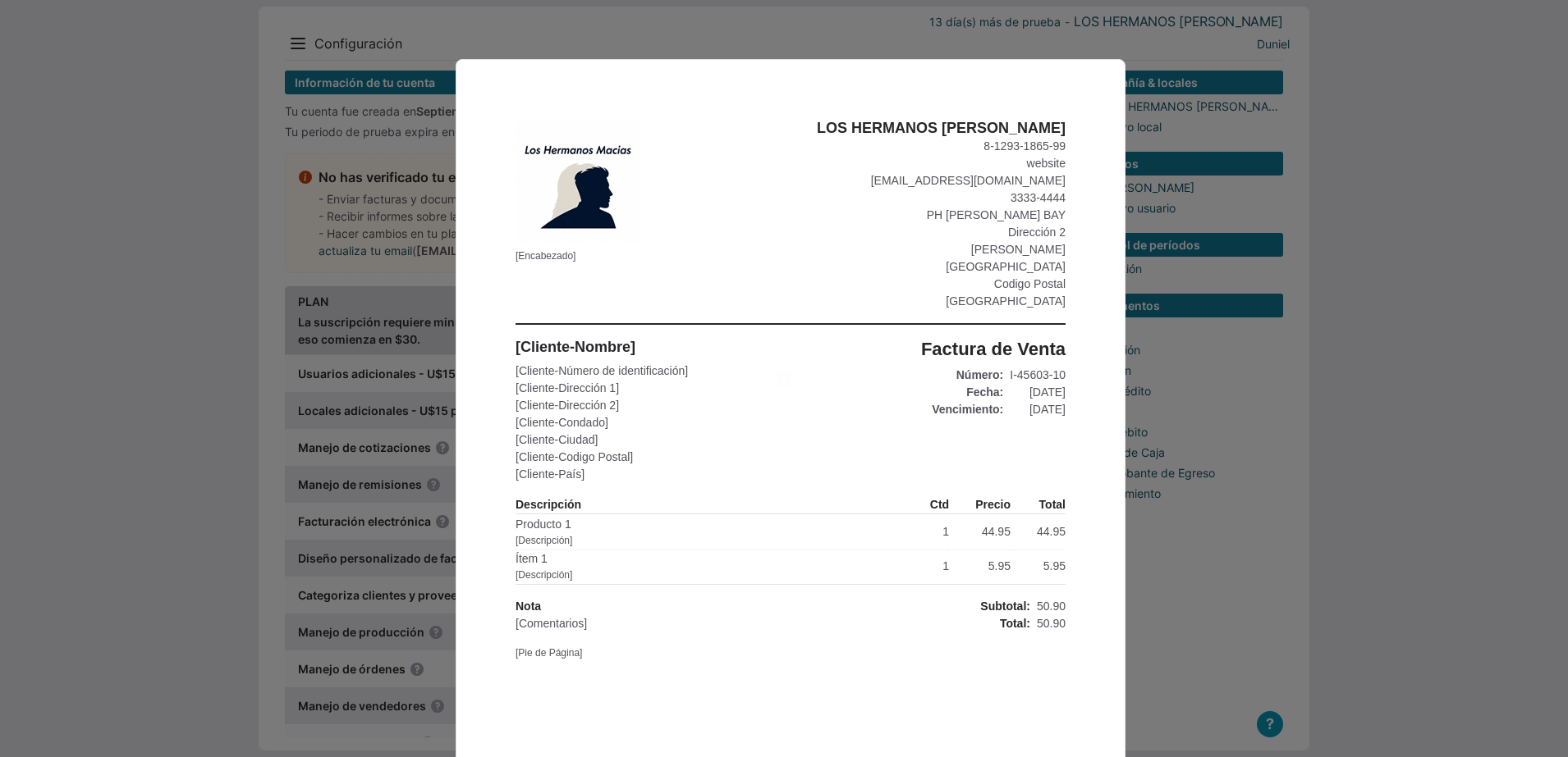
scroll to position [0, 0]
click at [85, 454] on body "[Encabezado] LOS HERMANOS MACIAS 8-1293-1865-99 website maciasduniel1@gmail.com…" at bounding box center [791, 413] width 1568 height 709
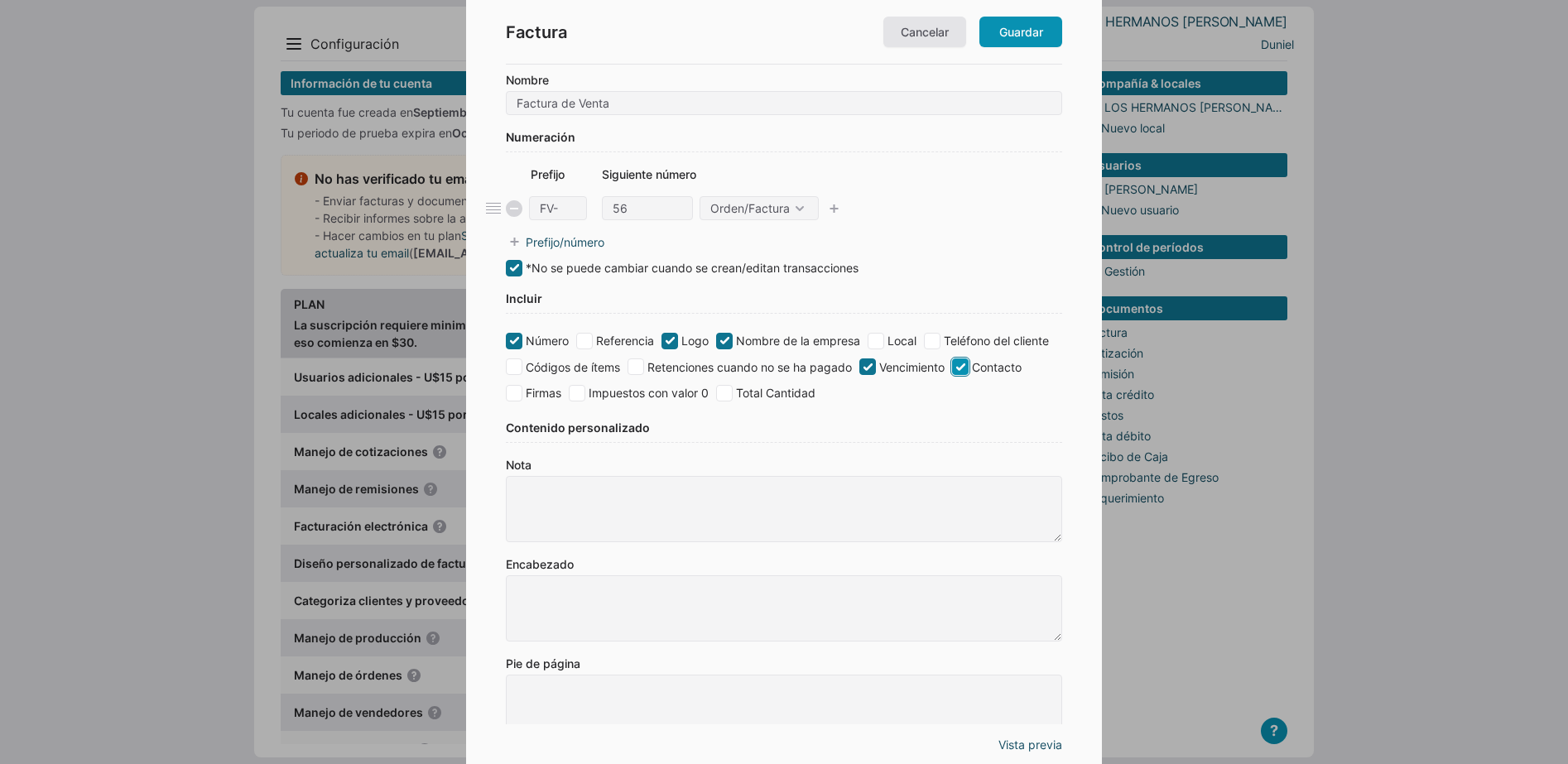
click at [965, 367] on input "Contacto" at bounding box center [960, 367] width 17 height 17
checkbox input "false"
click at [904, 368] on label "Vencimiento" at bounding box center [902, 367] width 86 height 17
click at [875, 368] on input "Vencimiento" at bounding box center [867, 367] width 17 height 17
click at [1028, 750] on link "Vista previa" at bounding box center [1030, 744] width 64 height 17
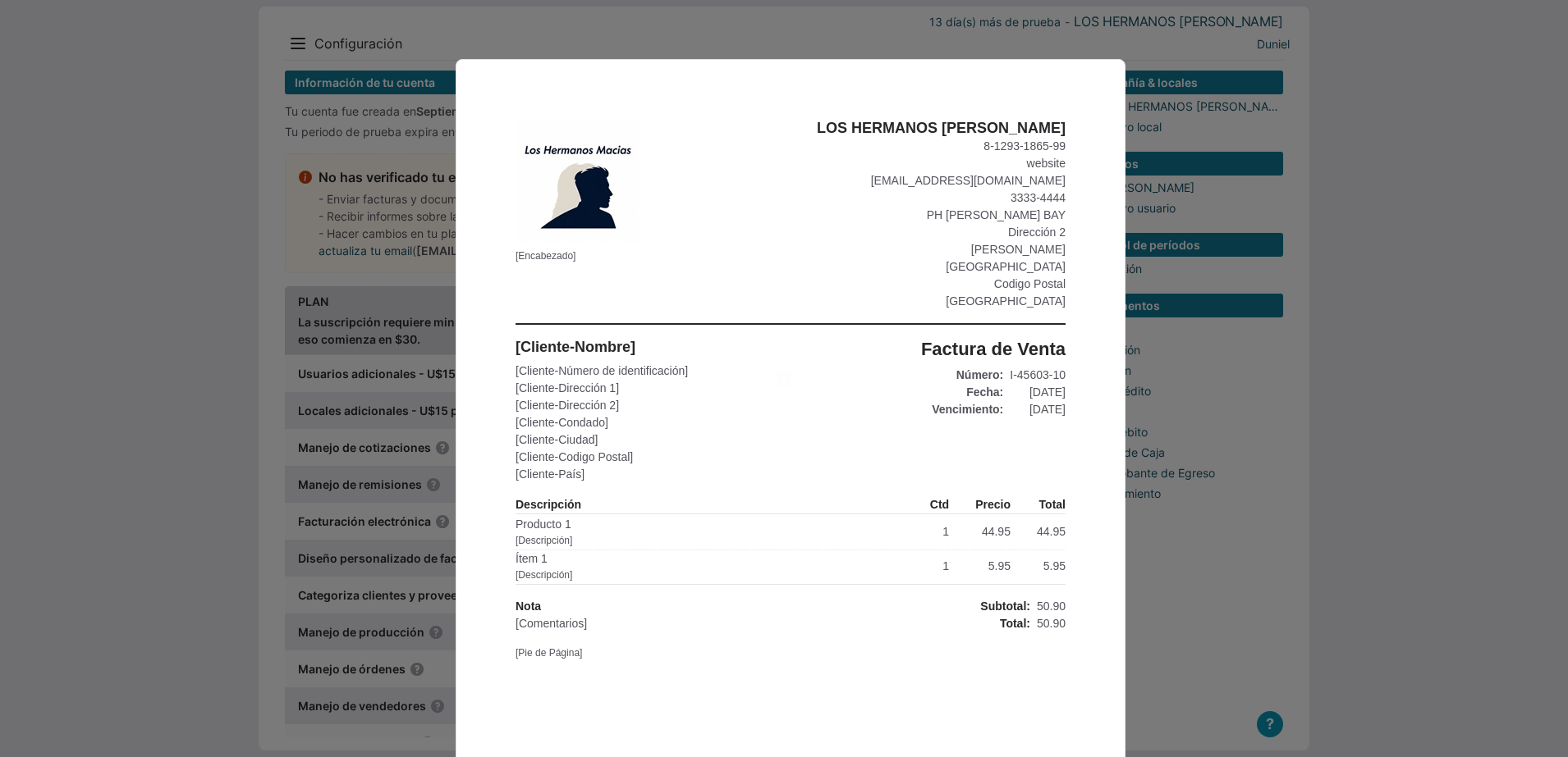
click at [1141, 626] on body "[Encabezado] LOS HERMANOS MACIAS 8-1293-1865-99 website maciasduniel1@gmail.com…" at bounding box center [791, 413] width 1568 height 709
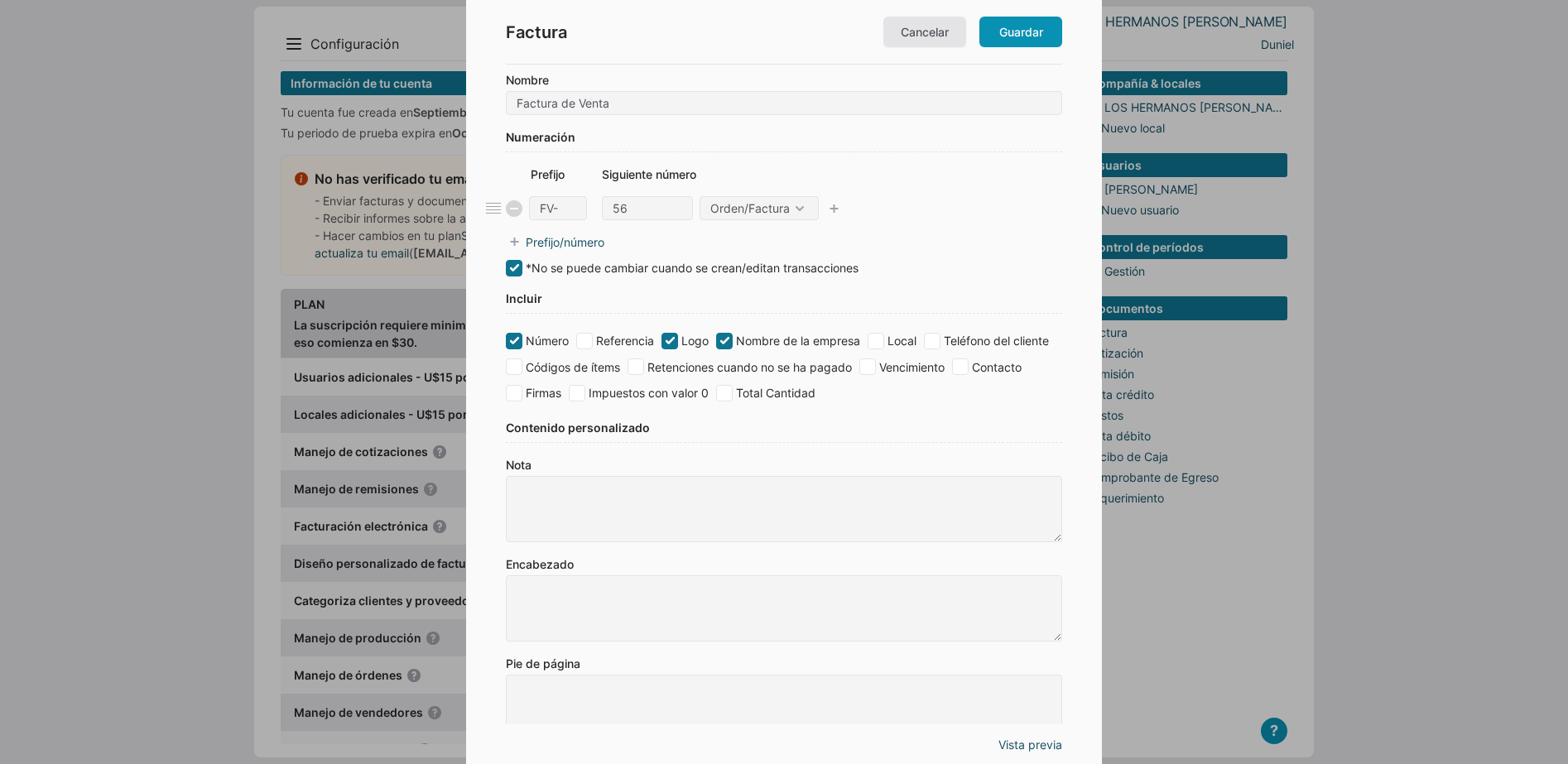
click at [882, 371] on label "Vencimiento" at bounding box center [902, 367] width 86 height 17
click at [875, 371] on input "Vencimiento" at bounding box center [867, 367] width 17 height 17
checkbox input "true"
click at [724, 347] on input "Nombre de la empresa" at bounding box center [724, 341] width 17 height 17
click at [1038, 744] on link "Vista previa" at bounding box center [1030, 744] width 64 height 17
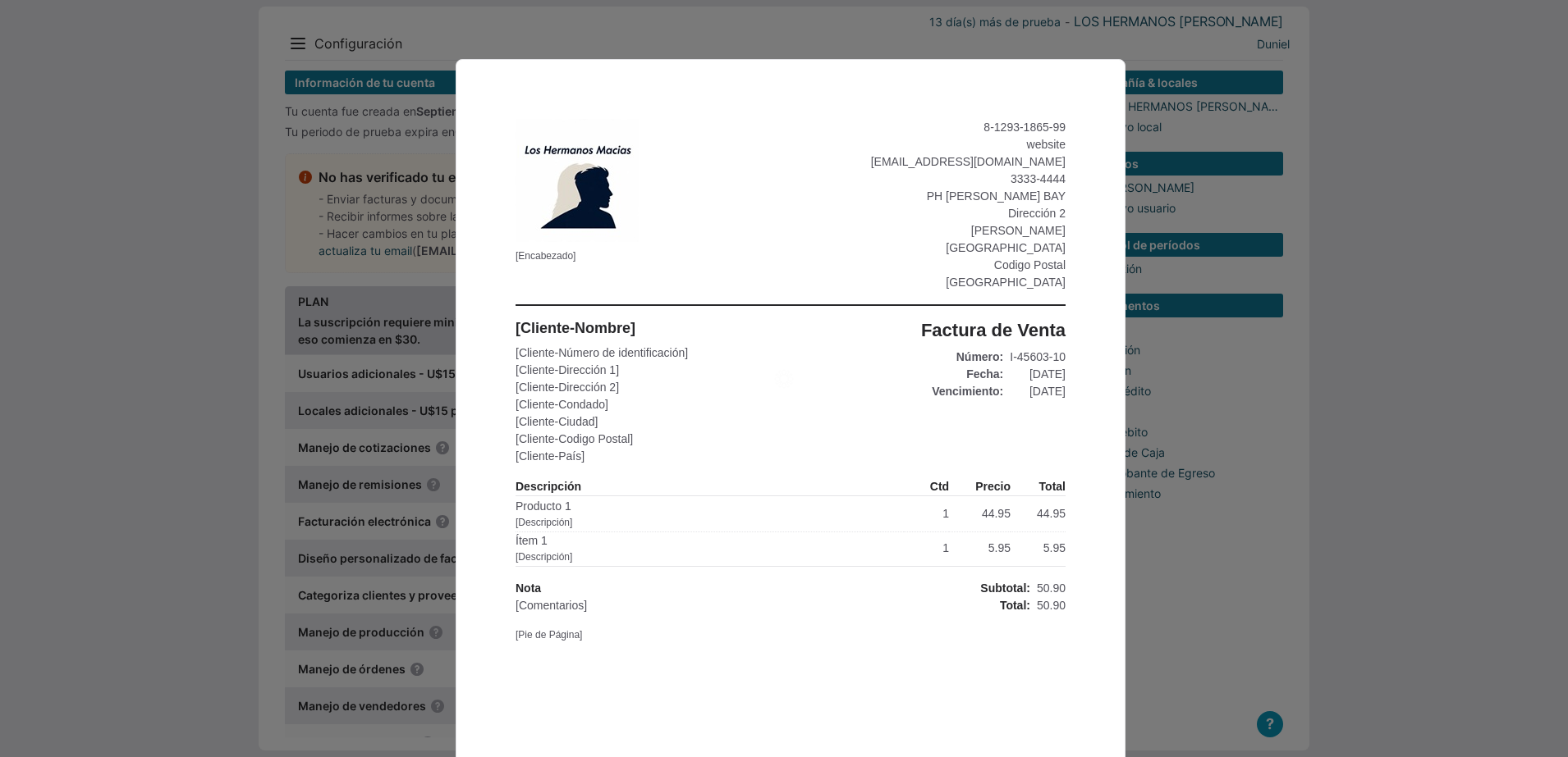
click at [139, 576] on body "[Encabezado] 8-1293-1865-99 website maciasduniel1@gmail.com 3333-4444 PH GREEN …" at bounding box center [791, 413] width 1568 height 709
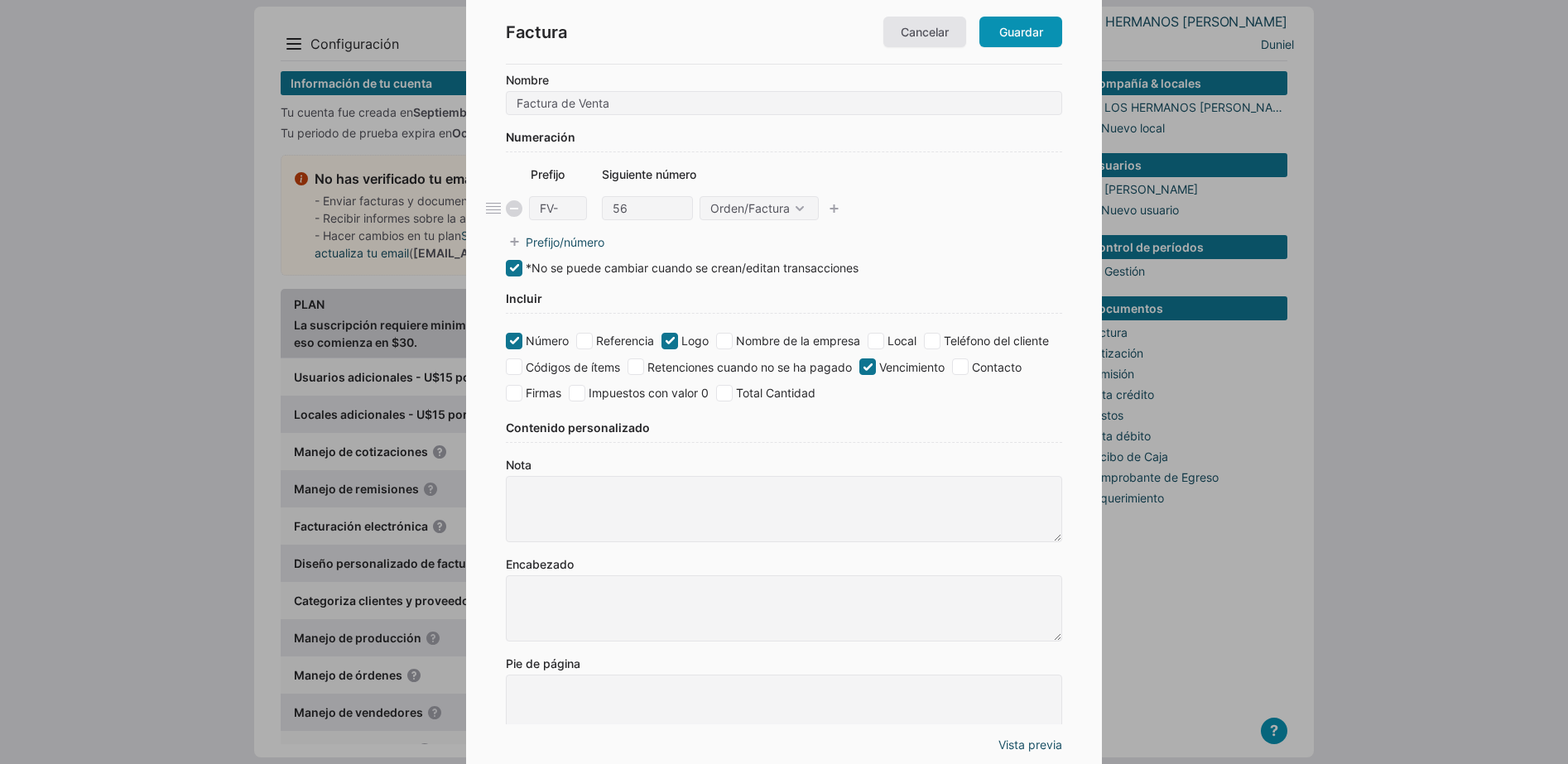
click at [848, 341] on label "Nombre de la empresa" at bounding box center [787, 340] width 144 height 17
click at [733, 341] on input "Nombre de la empresa" at bounding box center [724, 341] width 17 height 17
checkbox input "true"
click at [907, 47] on div "Factura Cancelar Guardar" at bounding box center [784, 32] width 556 height 65
click at [911, 48] on div "Factura Cancelar Guardar" at bounding box center [784, 32] width 556 height 65
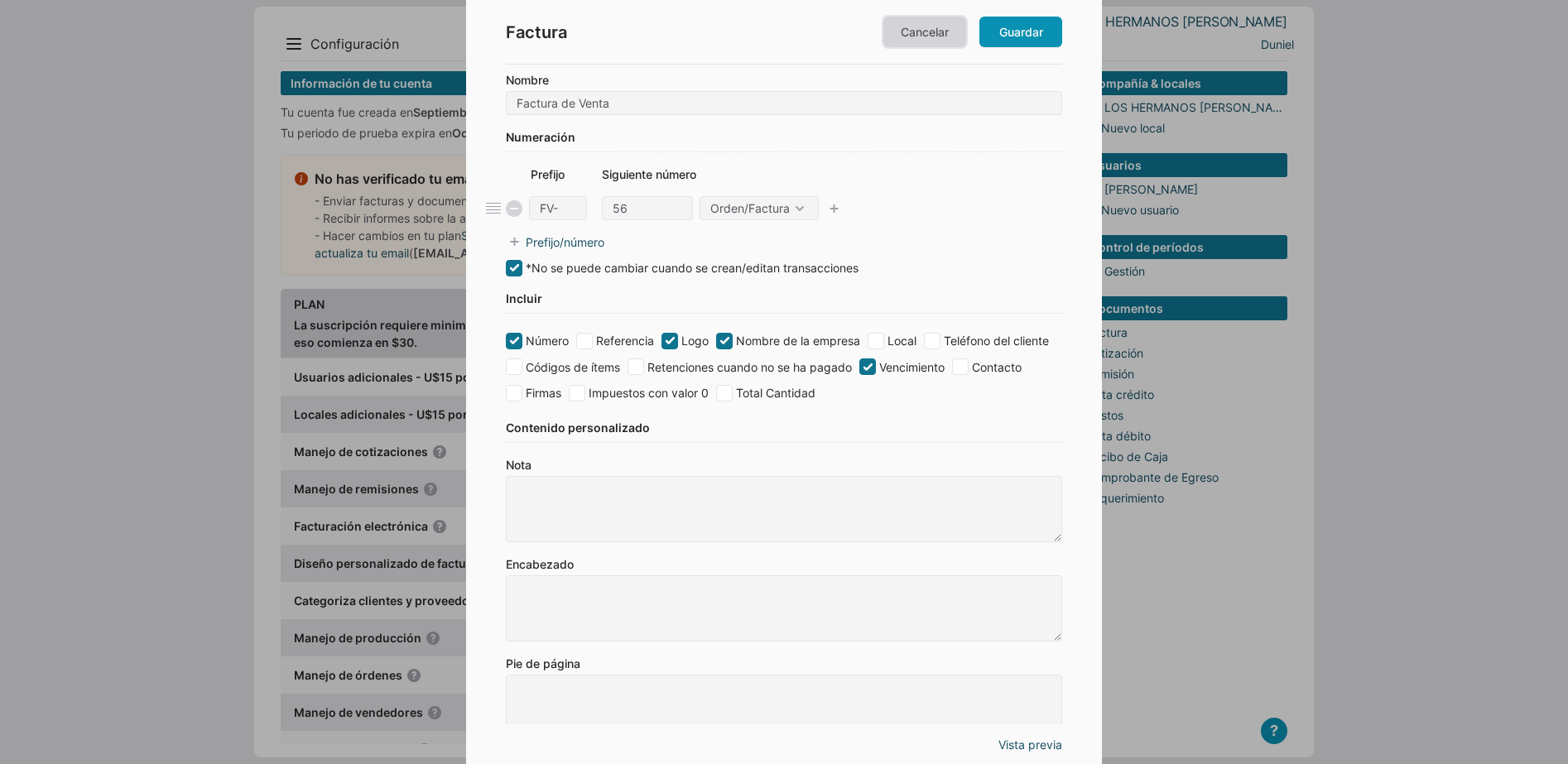
click at [914, 42] on link "Cancelar" at bounding box center [924, 32] width 83 height 31
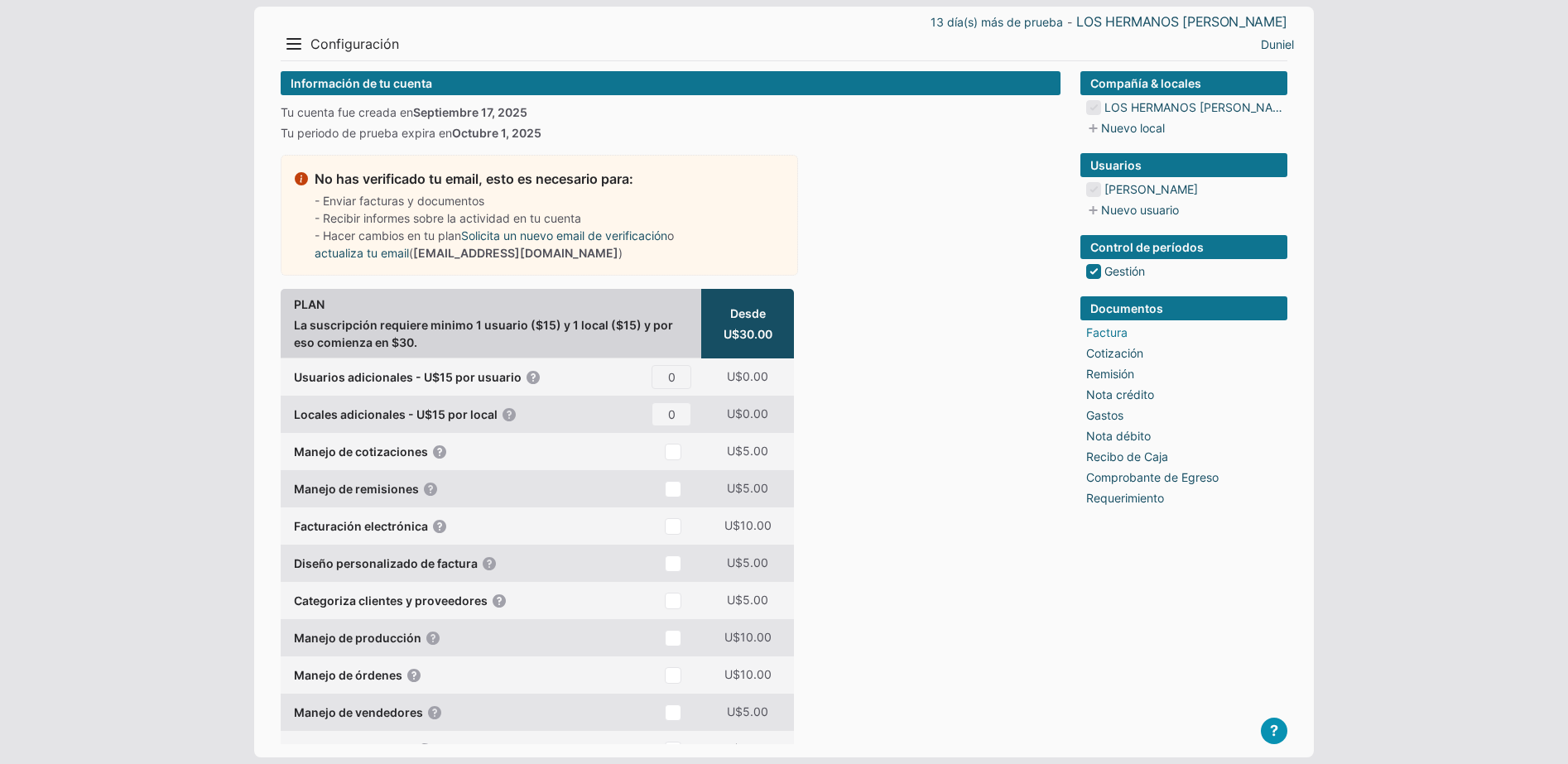
click at [1099, 331] on link "Factura" at bounding box center [1106, 332] width 42 height 17
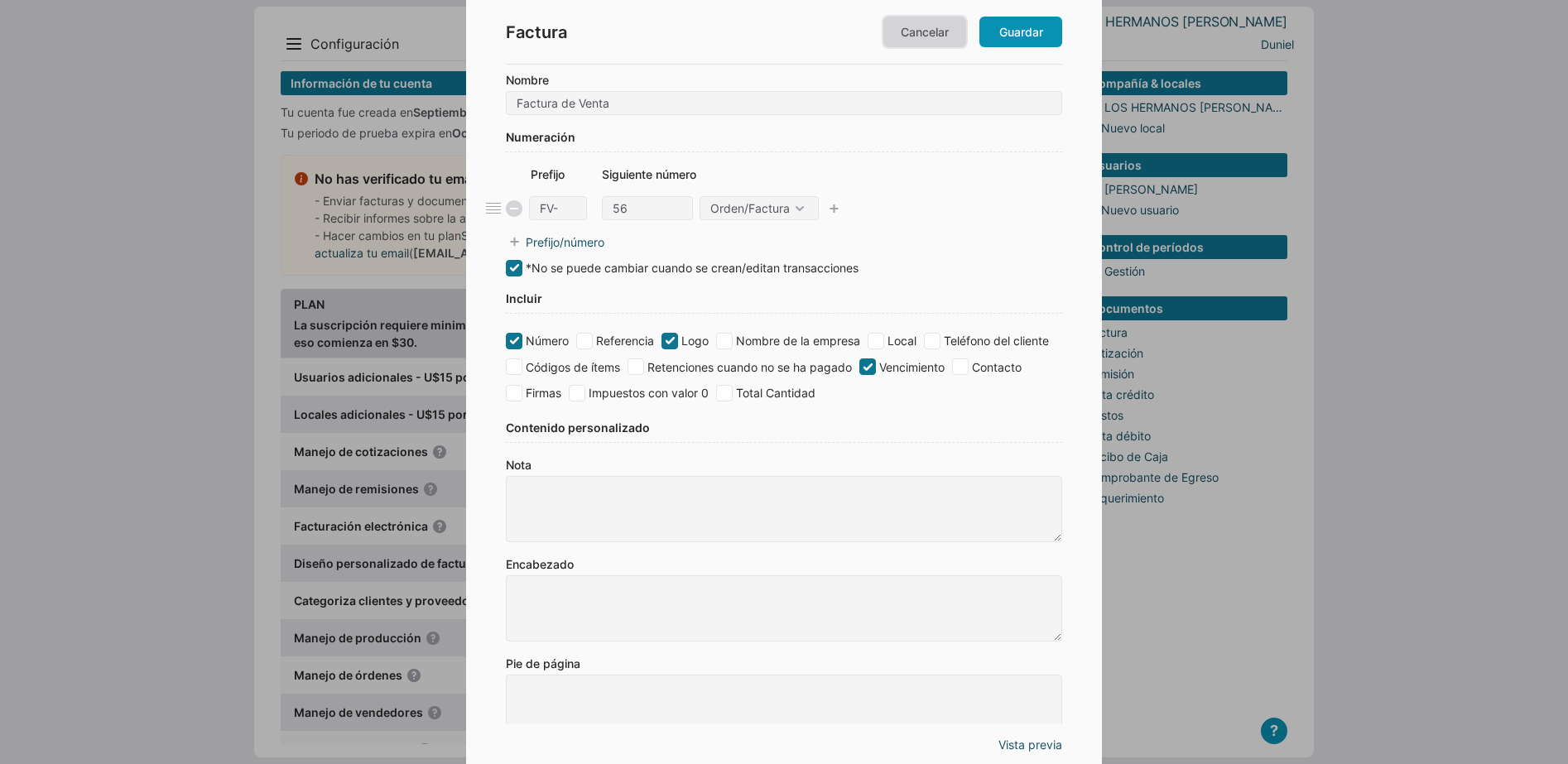
click at [928, 22] on link "Cancelar" at bounding box center [924, 32] width 83 height 31
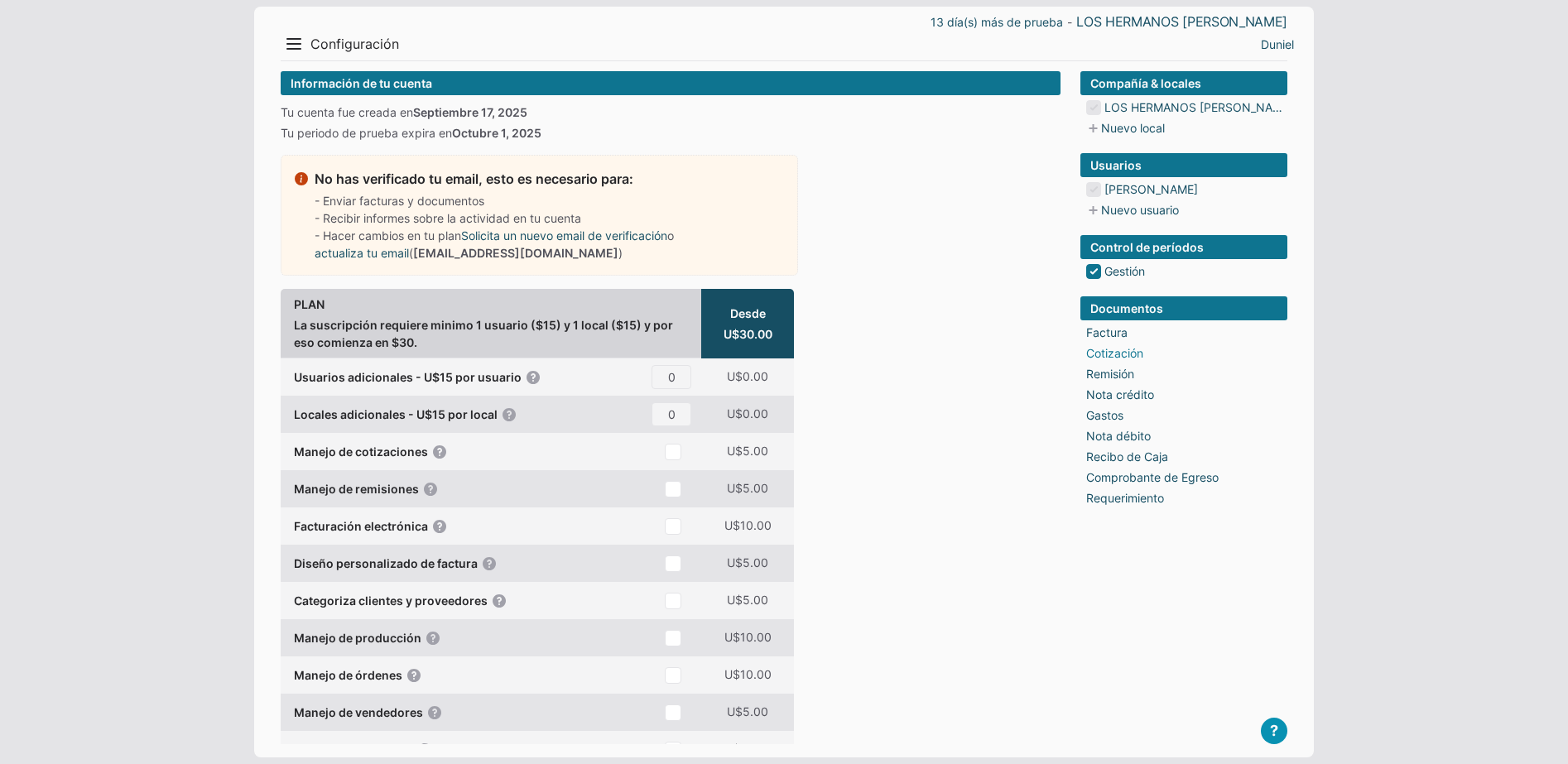
click at [1098, 354] on link "Cotización" at bounding box center [1113, 352] width 57 height 17
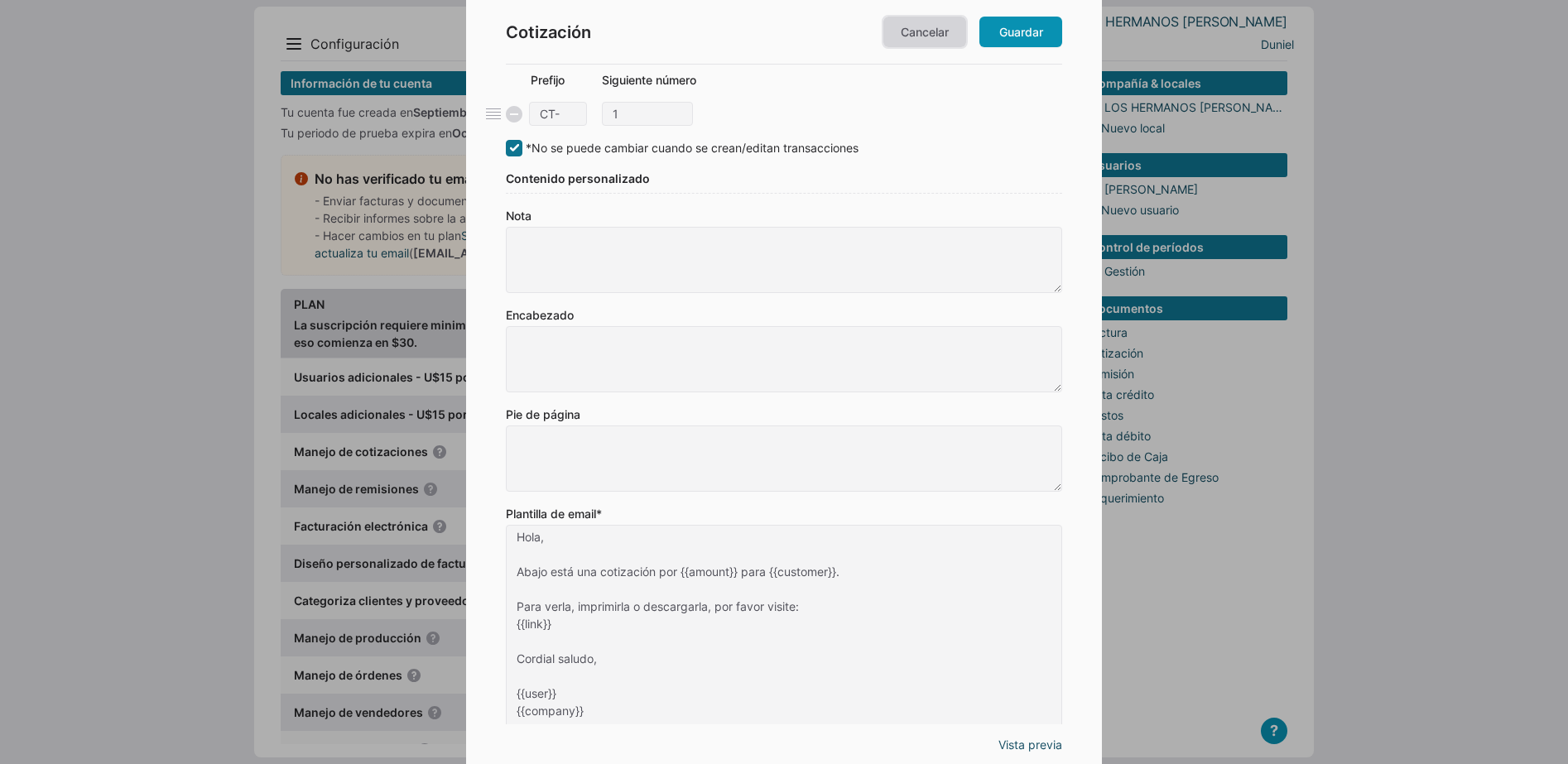
click at [913, 22] on link "Cancelar" at bounding box center [924, 32] width 83 height 31
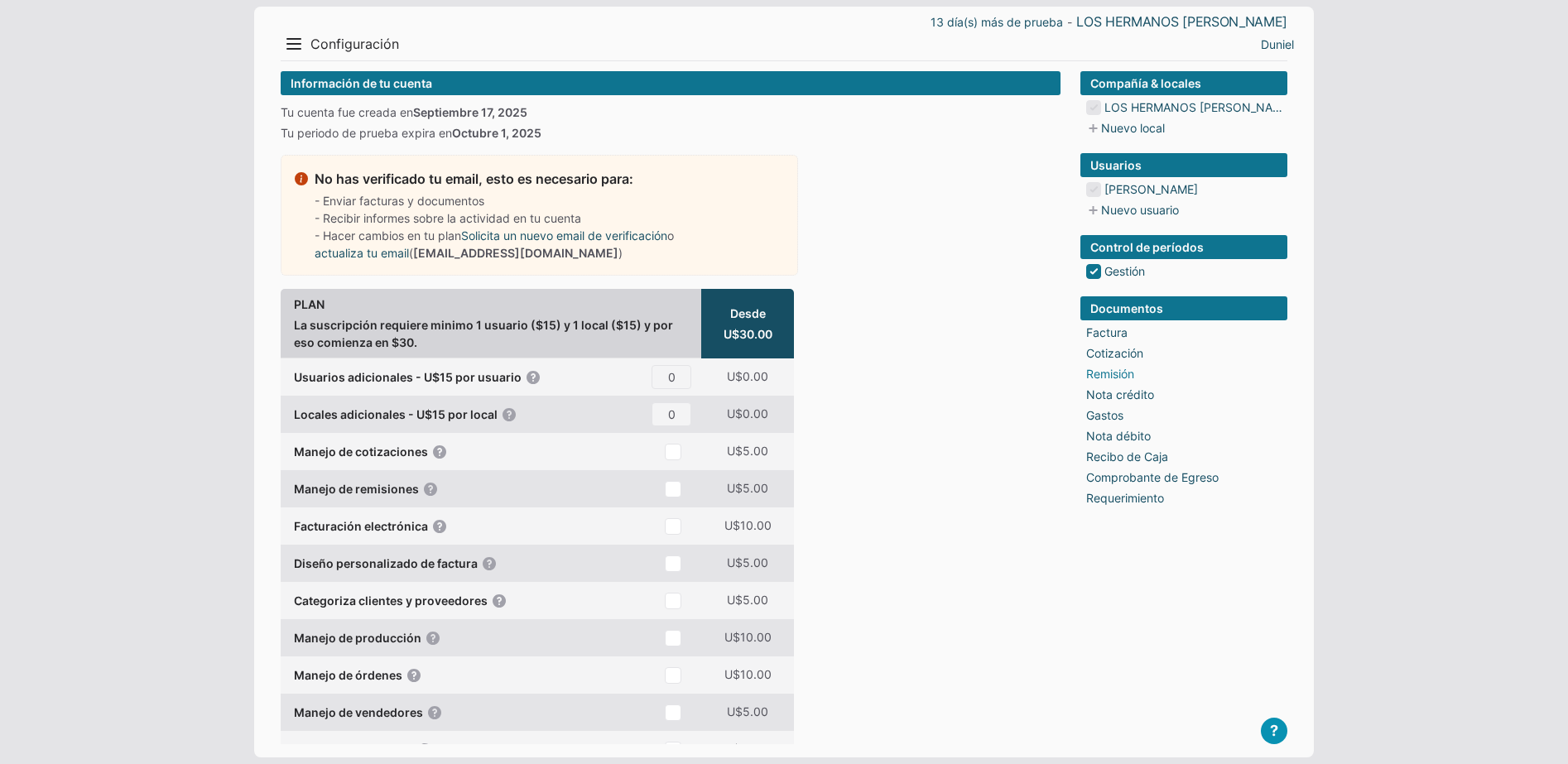
click at [1103, 374] on link "Remisión" at bounding box center [1109, 373] width 48 height 17
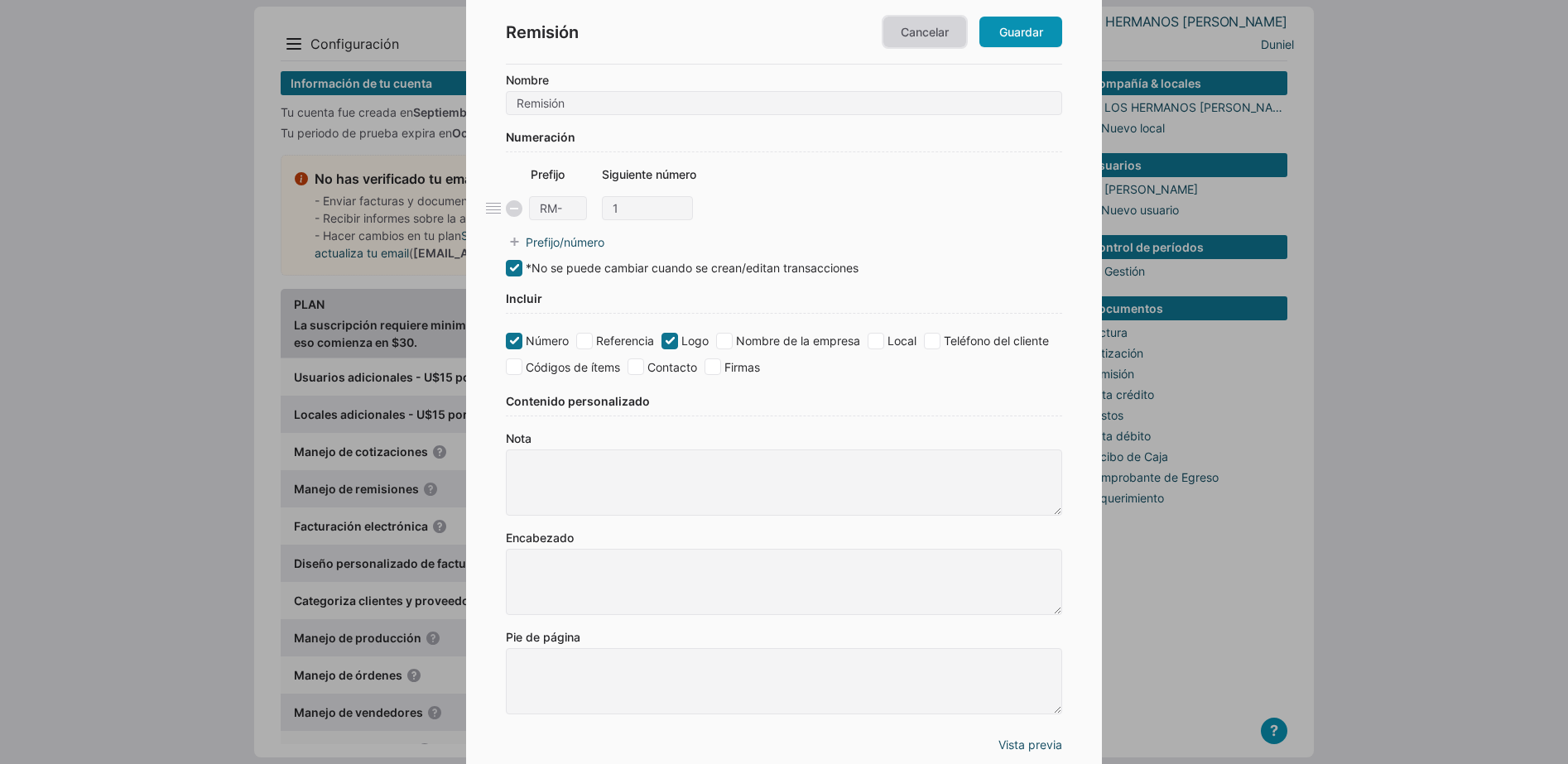
click at [934, 19] on link "Cancelar" at bounding box center [924, 32] width 83 height 31
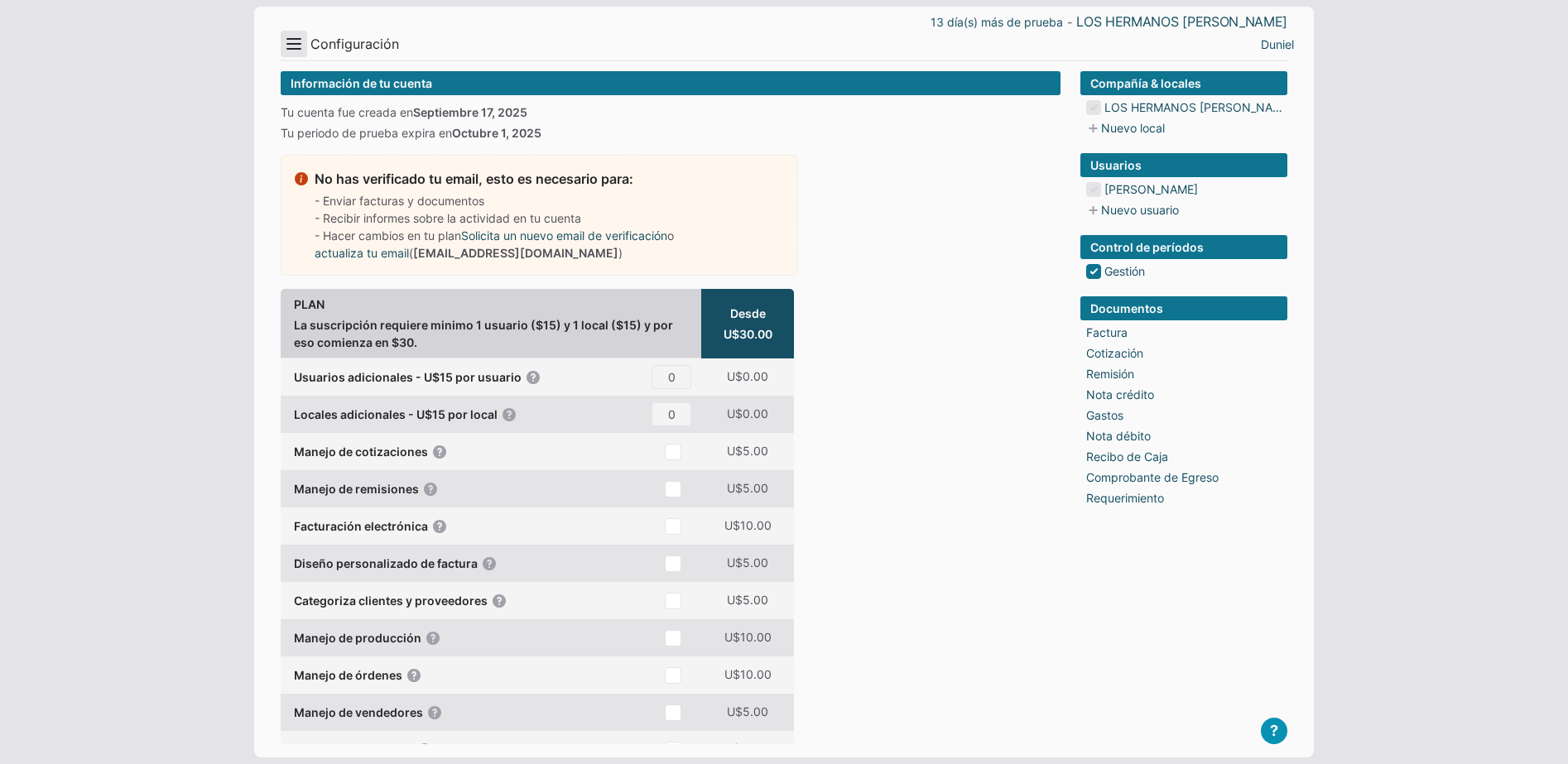
click at [280, 39] on button "Menu" at bounding box center [293, 44] width 27 height 27
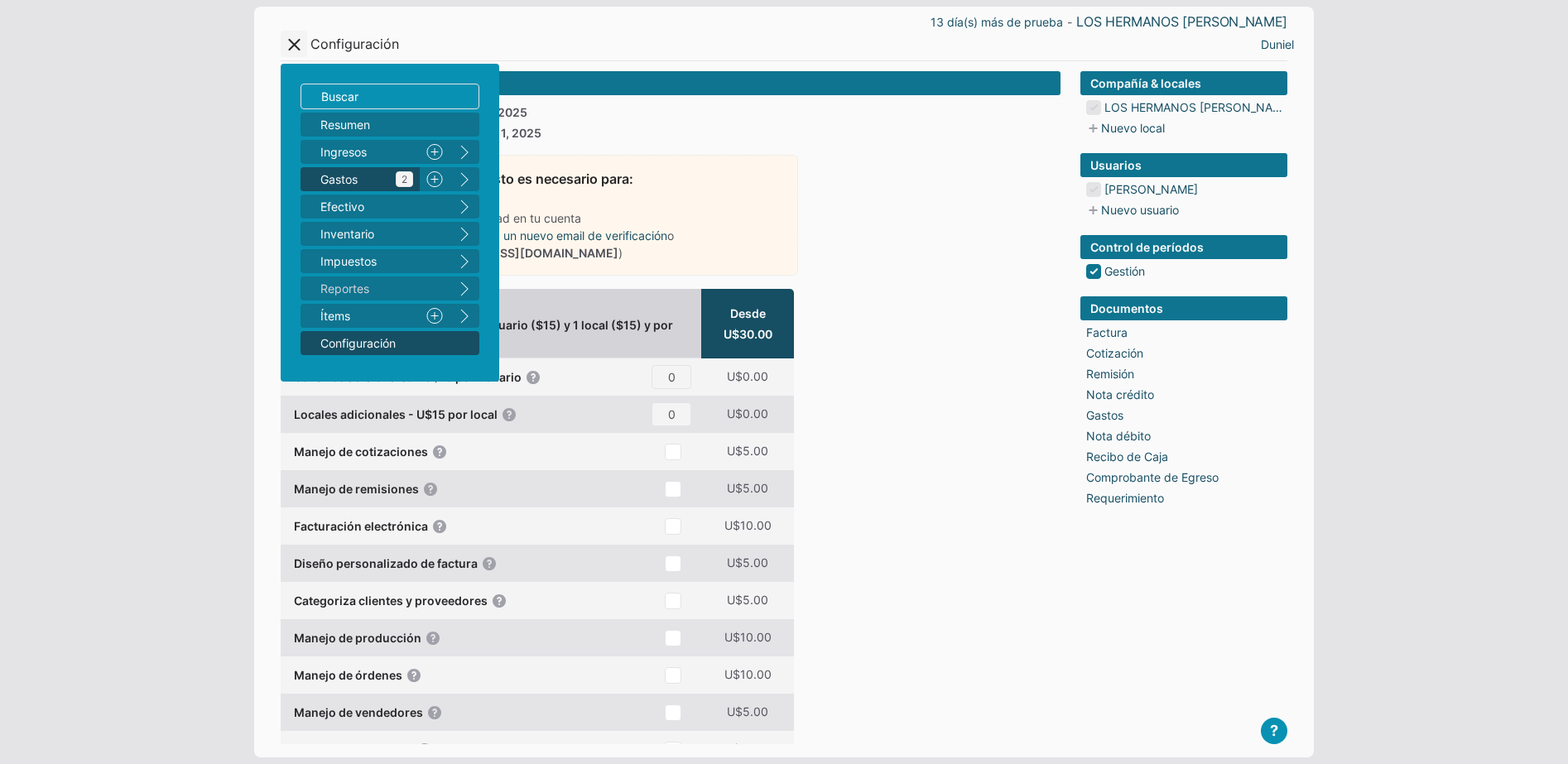
click at [362, 174] on span "Gastos 2" at bounding box center [366, 179] width 93 height 17
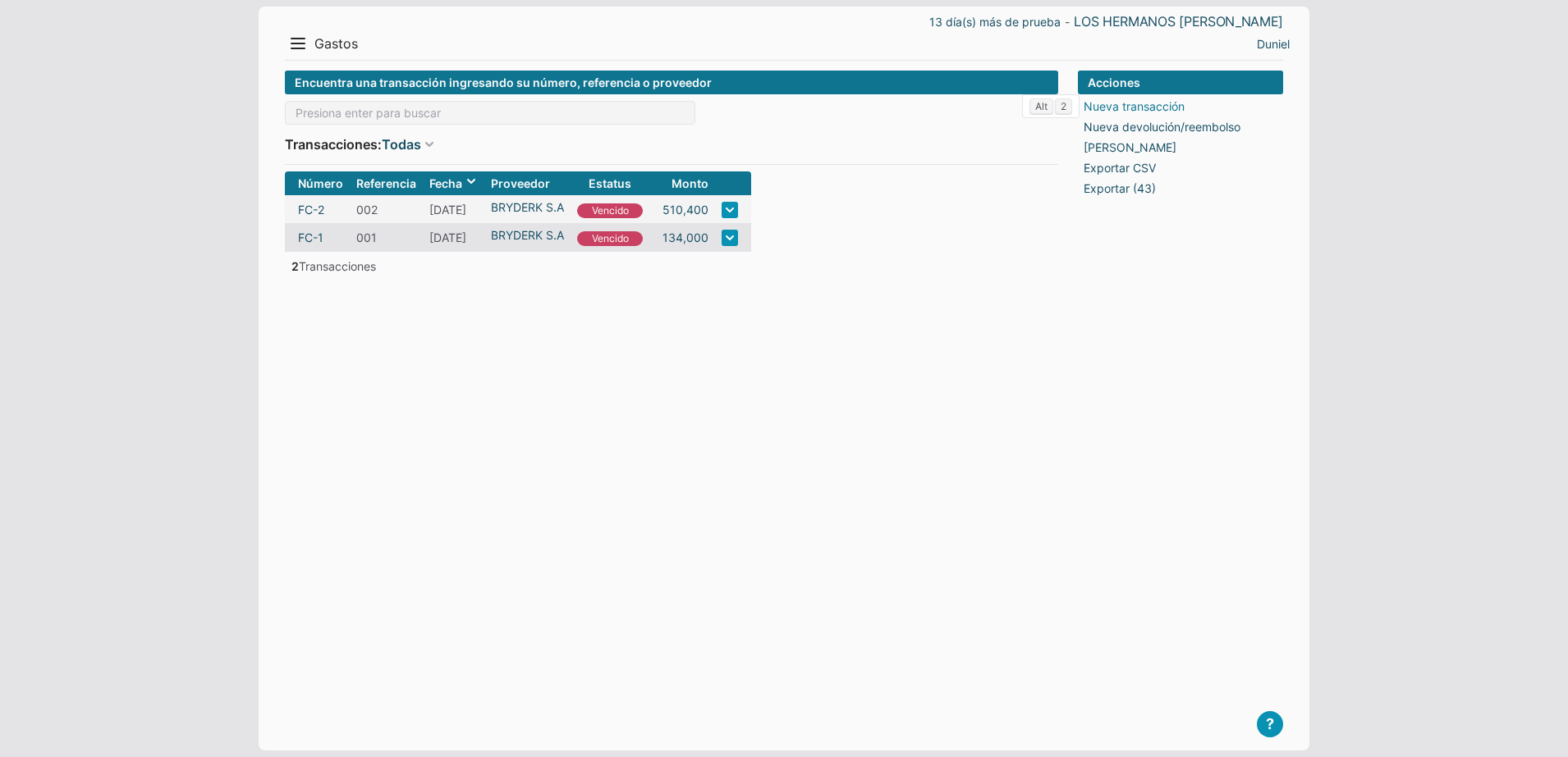
click at [1115, 99] on link "Nueva transacción" at bounding box center [1134, 106] width 101 height 17
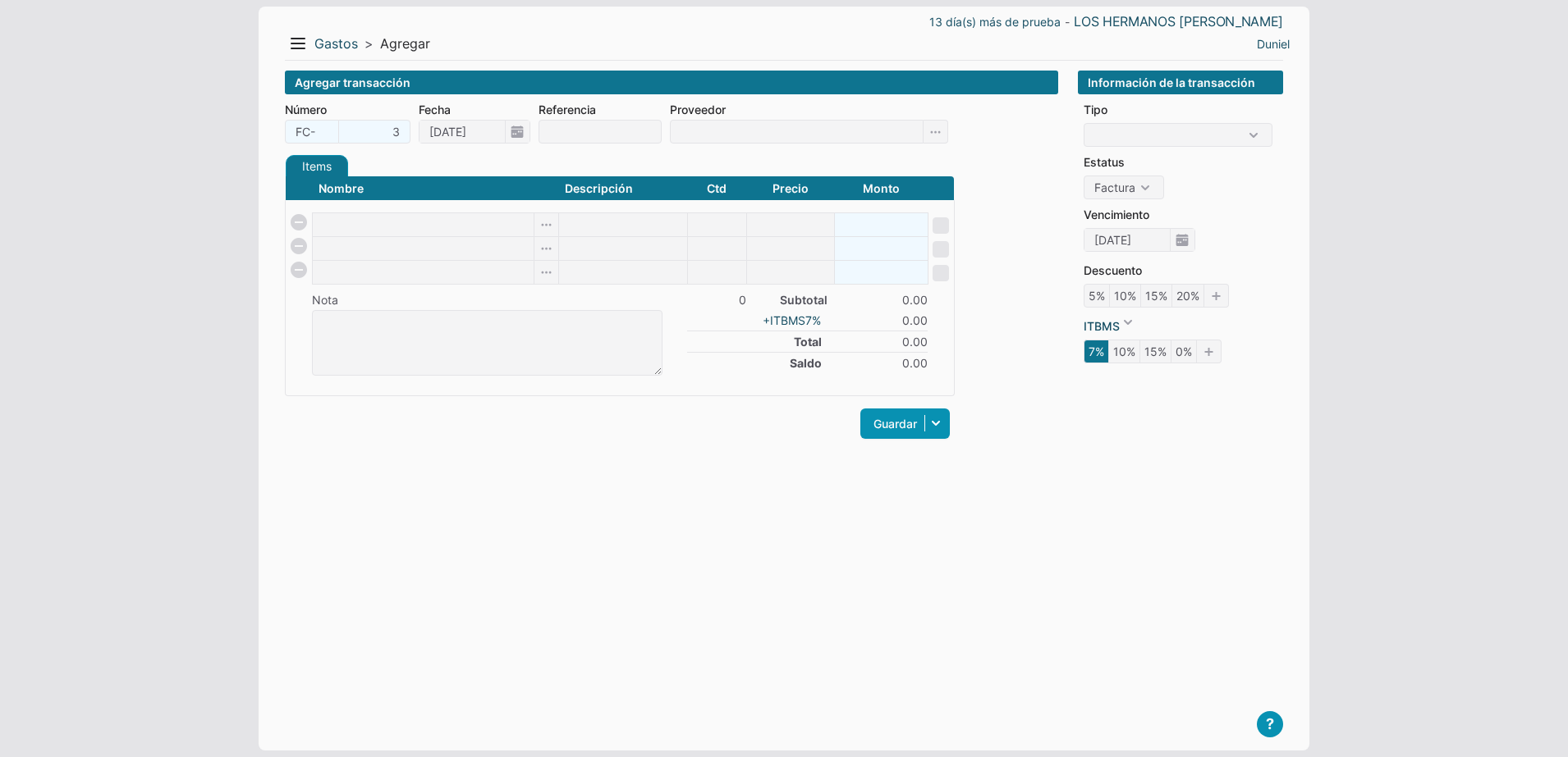
click at [484, 513] on div "Agregar transacción Número FC- 3 Fecha [DATE] Referencia Proveedor Items Crédit…" at bounding box center [671, 397] width 773 height 654
click at [305, 42] on button "Menu" at bounding box center [298, 43] width 27 height 27
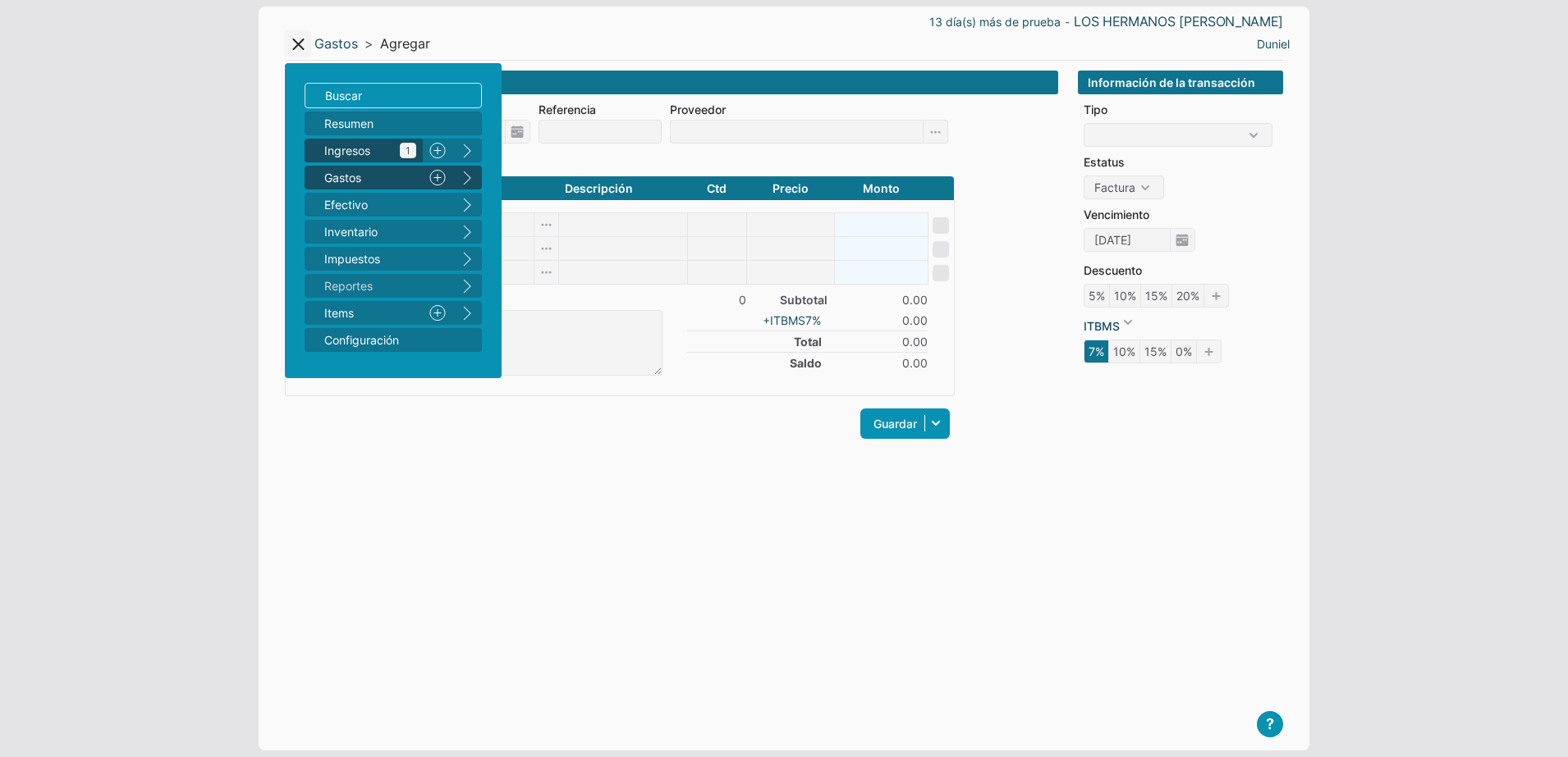
click at [364, 151] on span "Ingresos 1" at bounding box center [370, 150] width 92 height 17
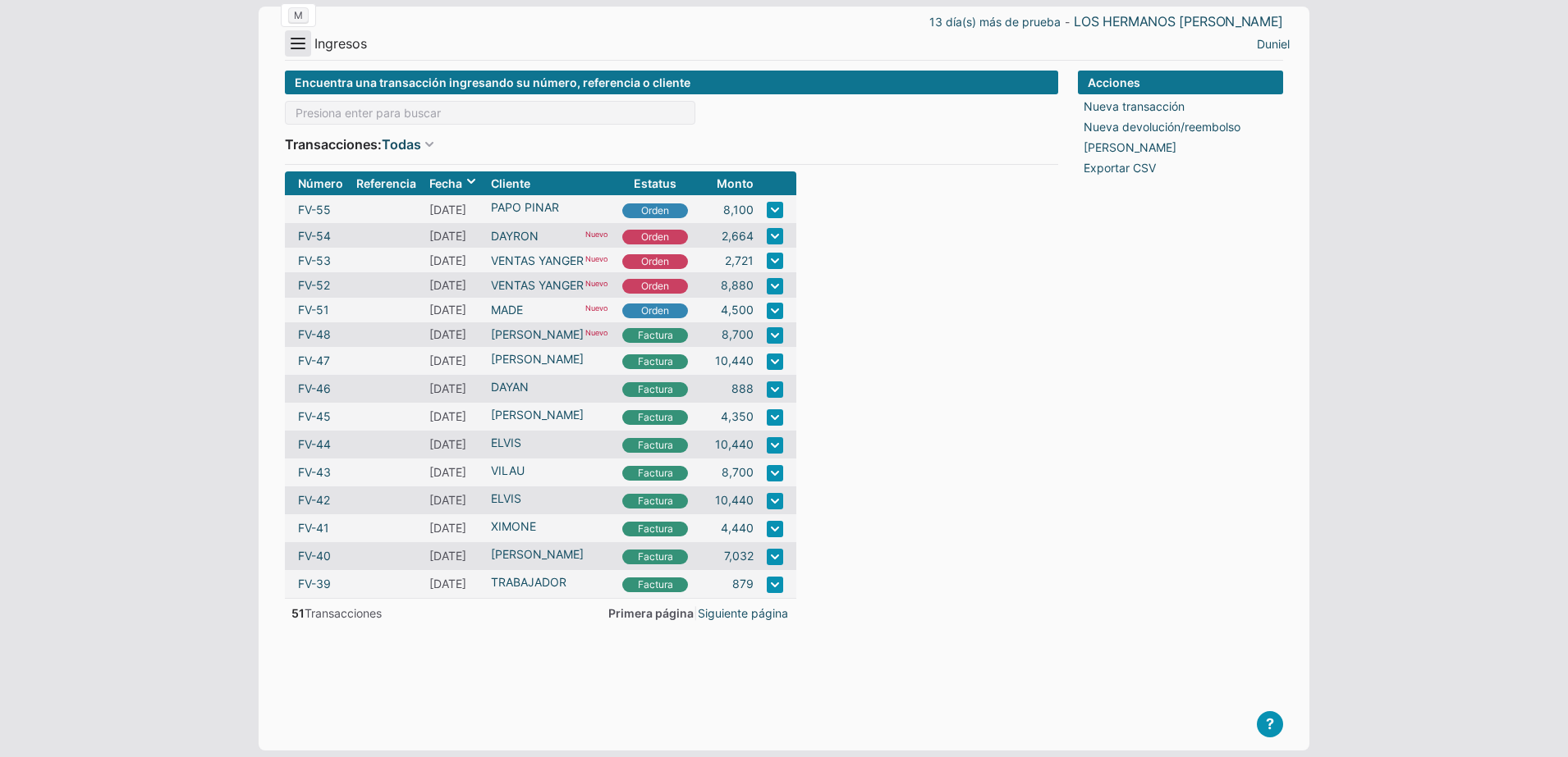
click at [309, 50] on button "Menu" at bounding box center [298, 43] width 27 height 27
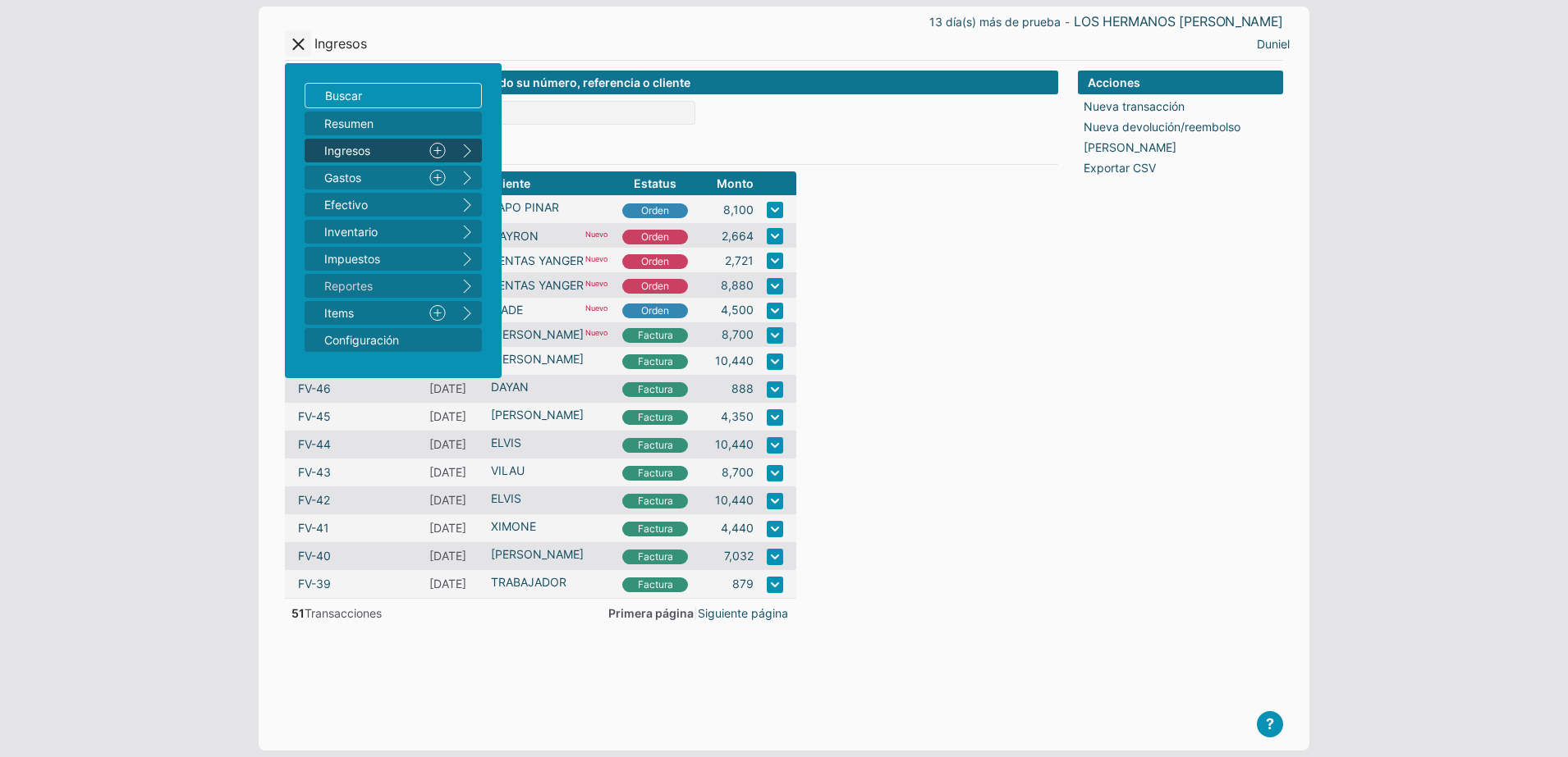
click at [462, 146] on button "right" at bounding box center [467, 150] width 30 height 24
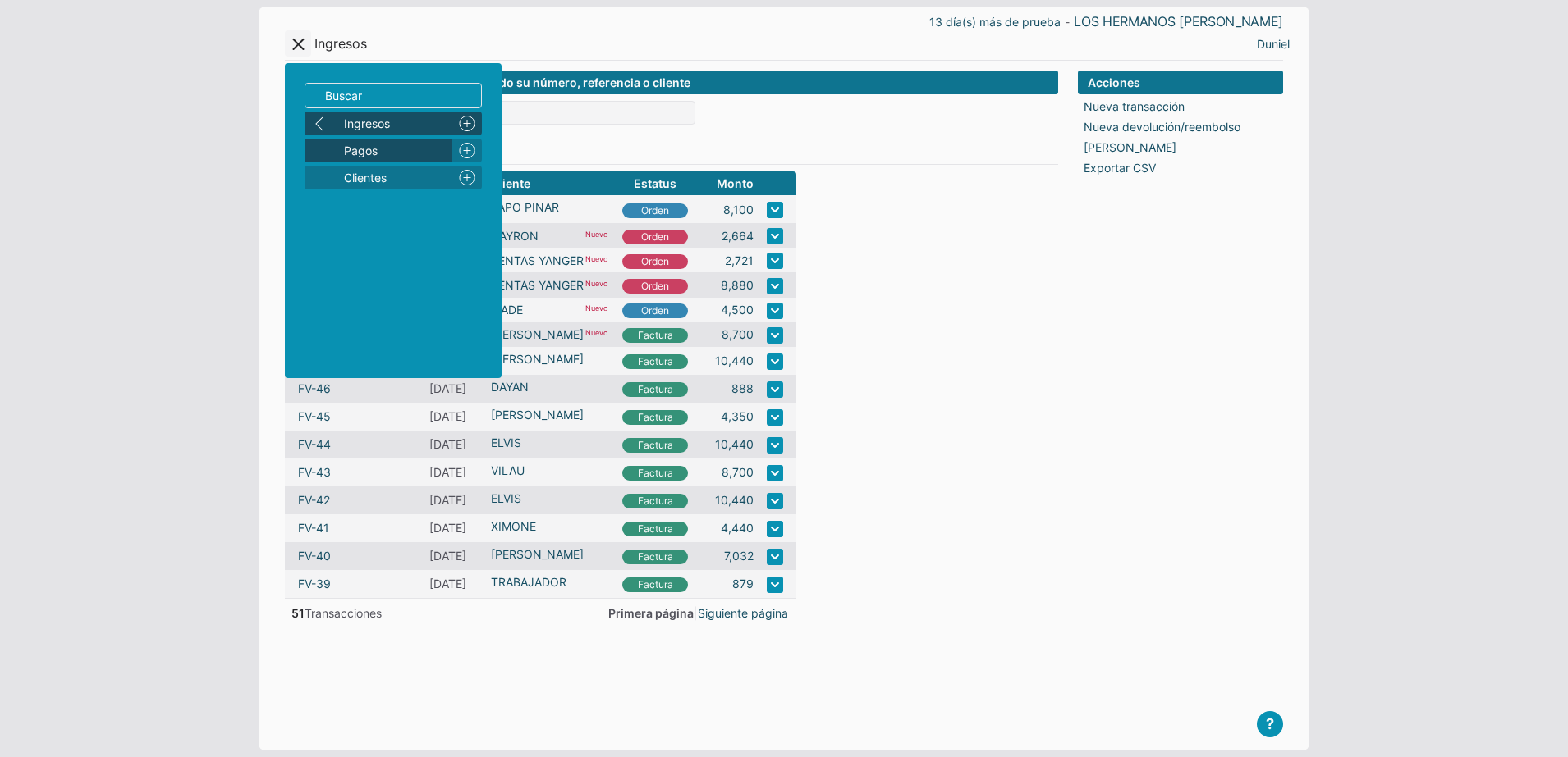
click at [429, 144] on span "Pagos" at bounding box center [394, 150] width 102 height 17
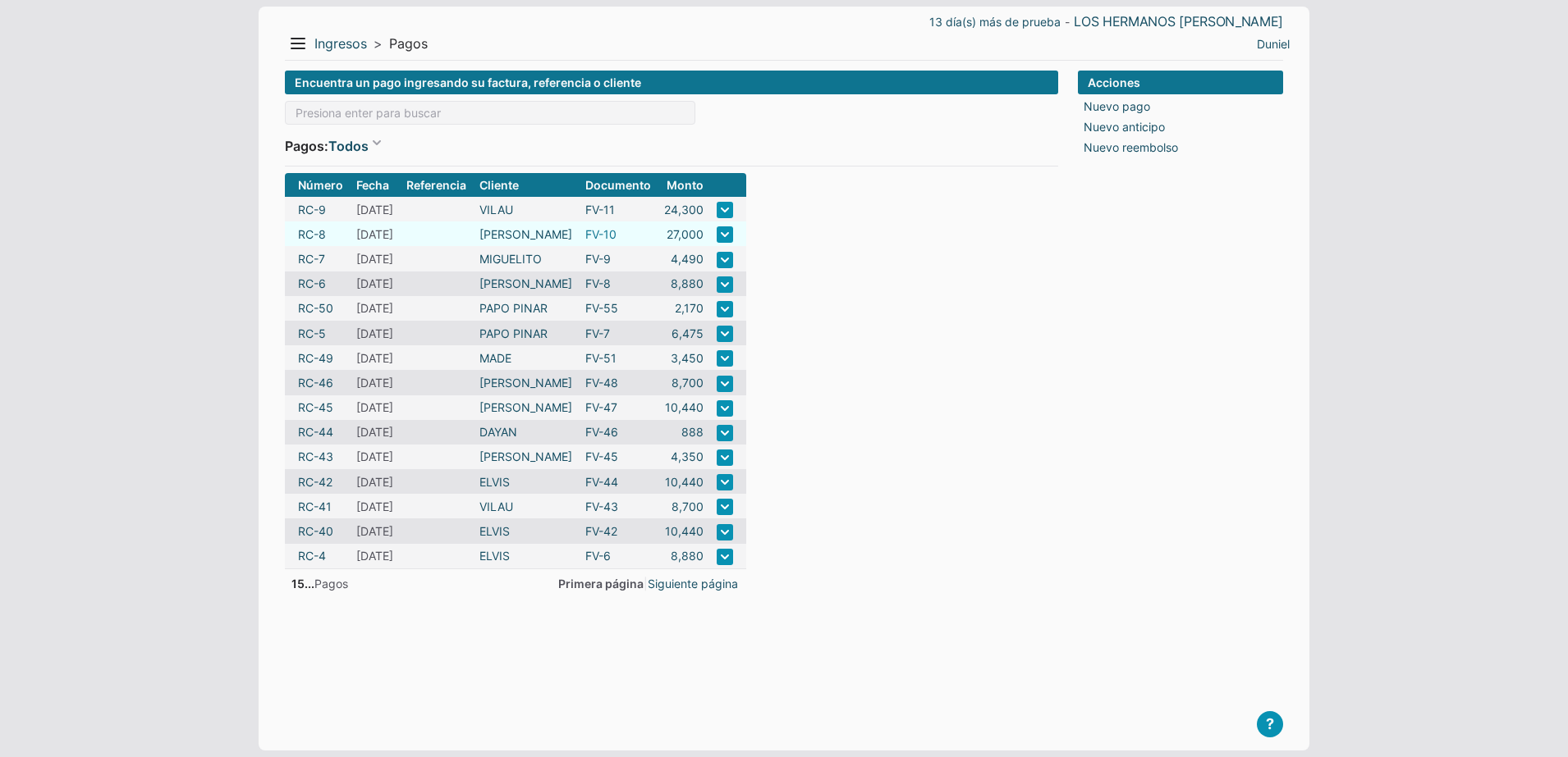
click at [602, 237] on link "FV-10" at bounding box center [601, 233] width 32 height 17
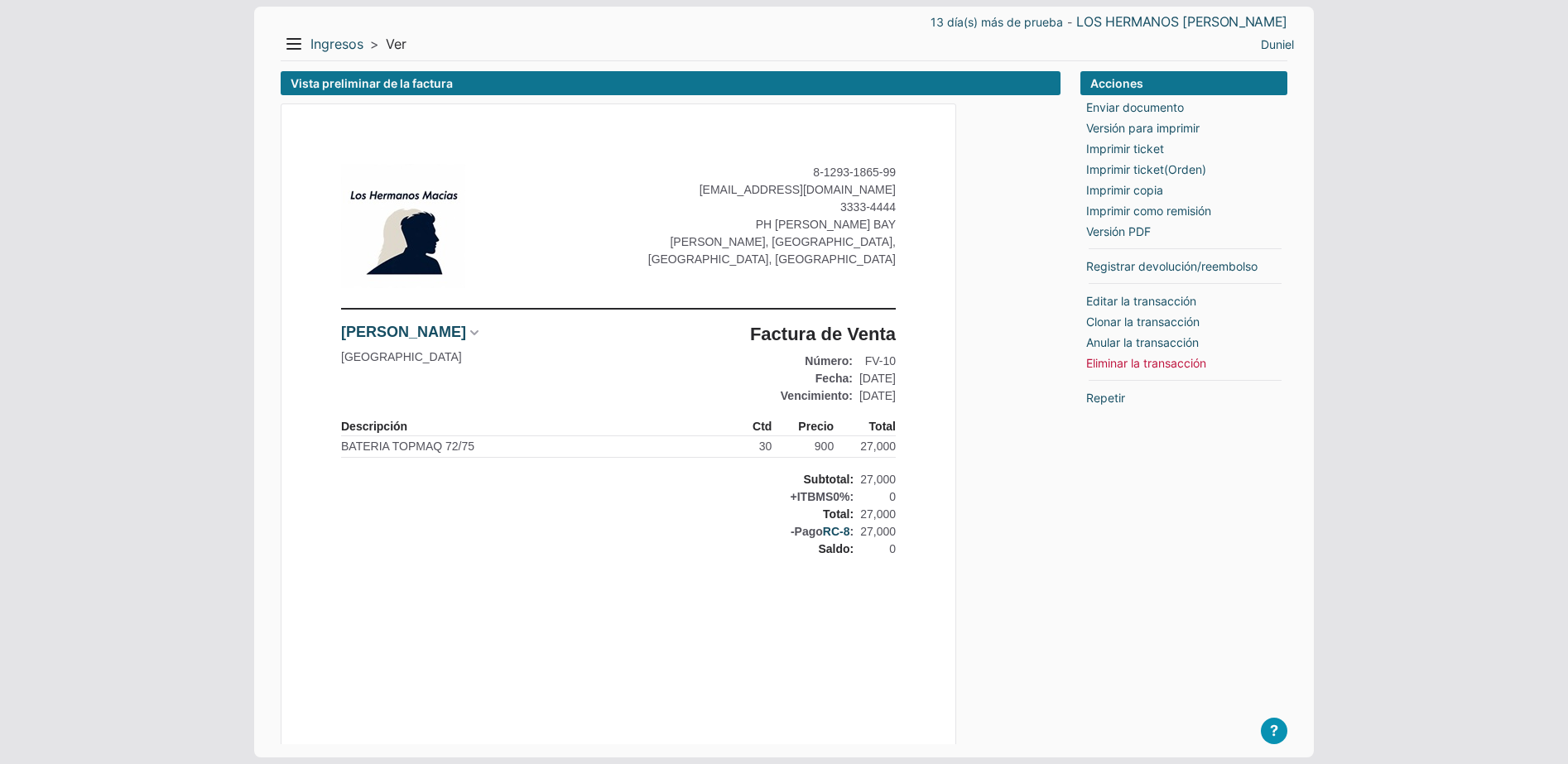
click at [344, 59] on header "13 día(s) más de prueba - LOS HERMANOS MACIAS Menu Resumen Ingresos 1 Nuevo rig…" at bounding box center [784, 34] width 1007 height 55
click at [338, 51] on link "Ingresos" at bounding box center [336, 44] width 53 height 17
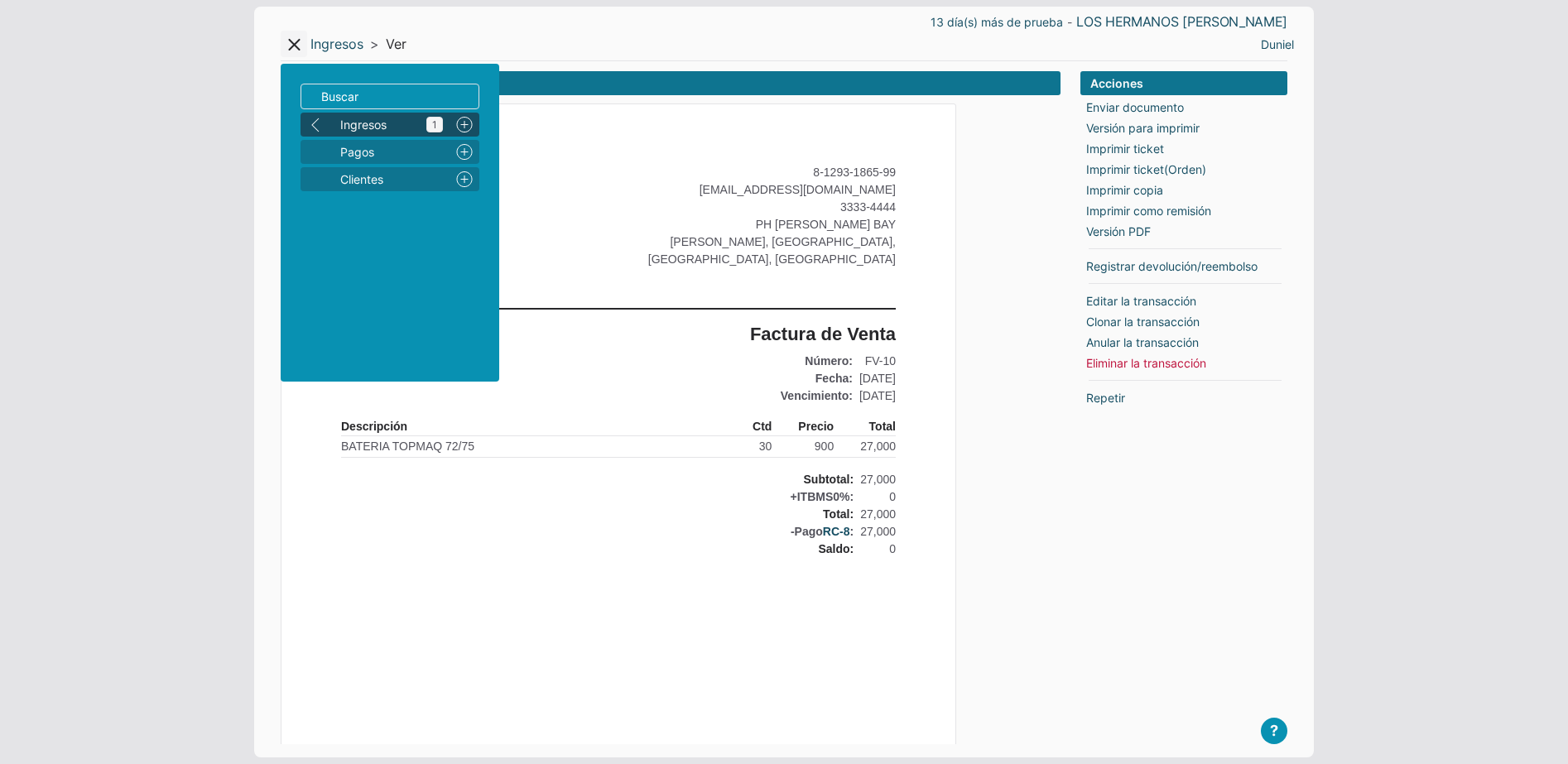
click at [359, 128] on span "Ingresos 1" at bounding box center [391, 124] width 103 height 17
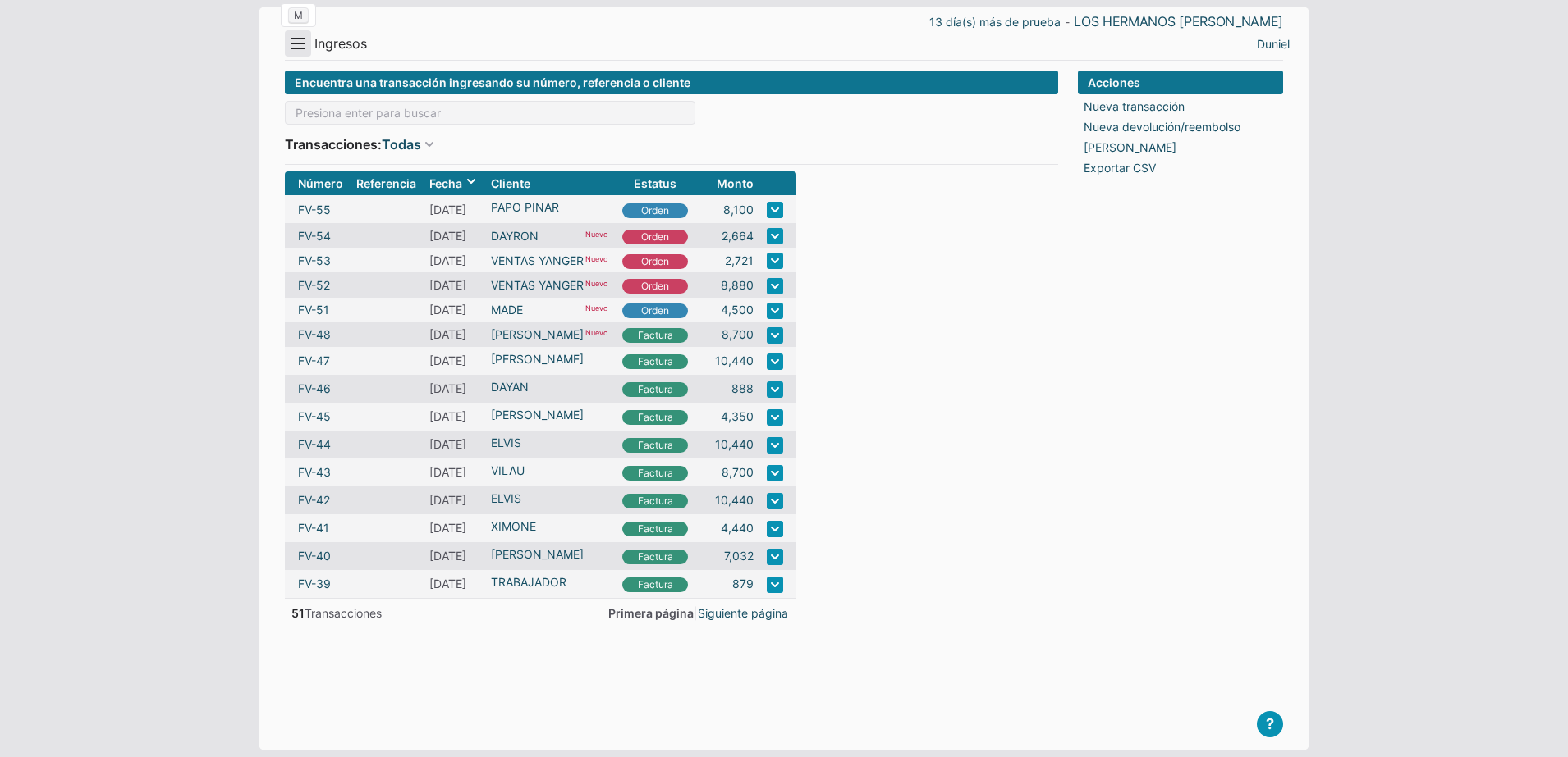
click at [293, 45] on button "Menu" at bounding box center [298, 43] width 27 height 27
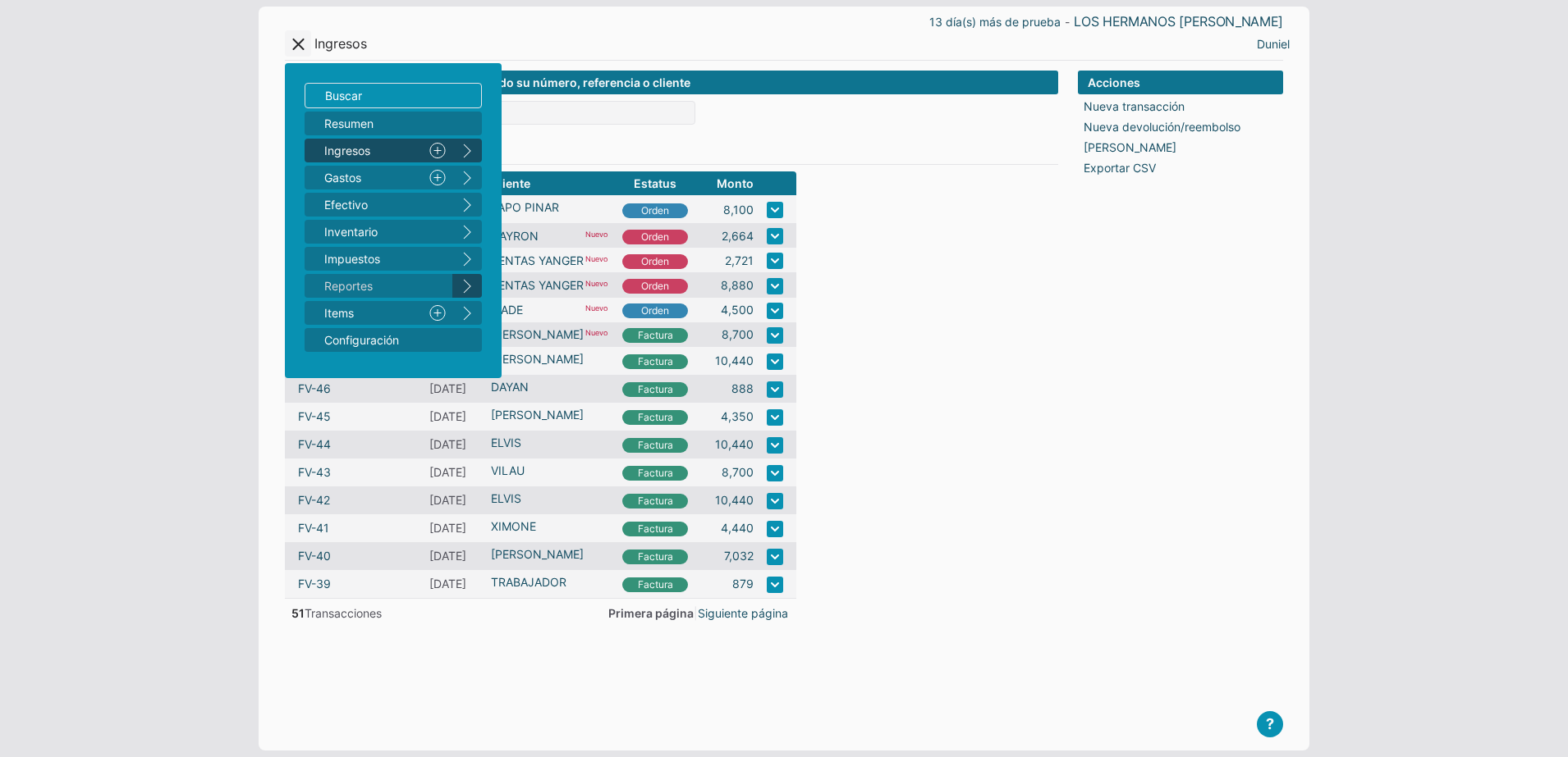
click at [468, 278] on button "right" at bounding box center [467, 286] width 30 height 24
click at [375, 158] on span "Ingresos ^ 1" at bounding box center [409, 150] width 131 height 17
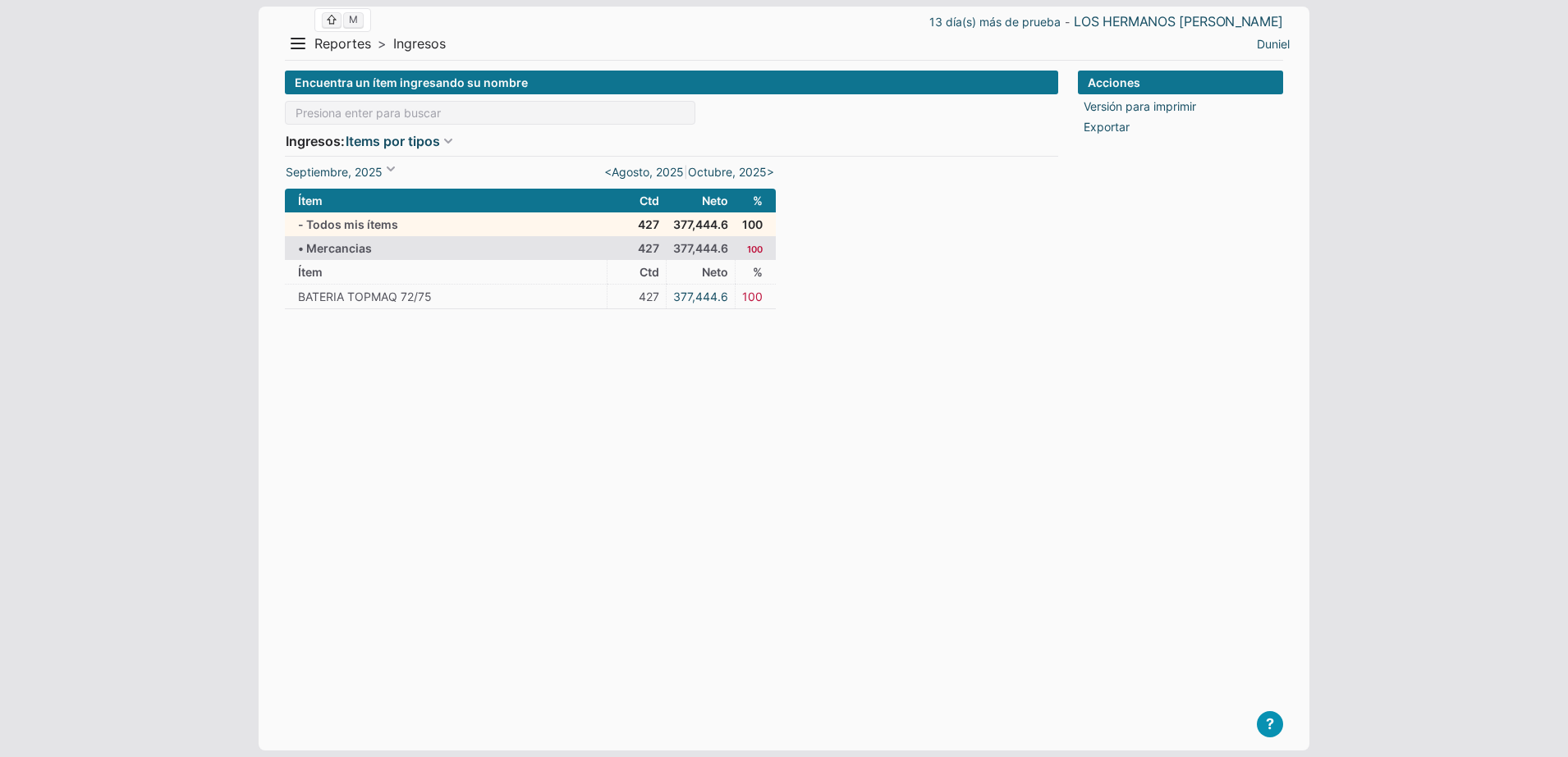
click at [346, 48] on span "Reportes" at bounding box center [342, 43] width 56 height 17
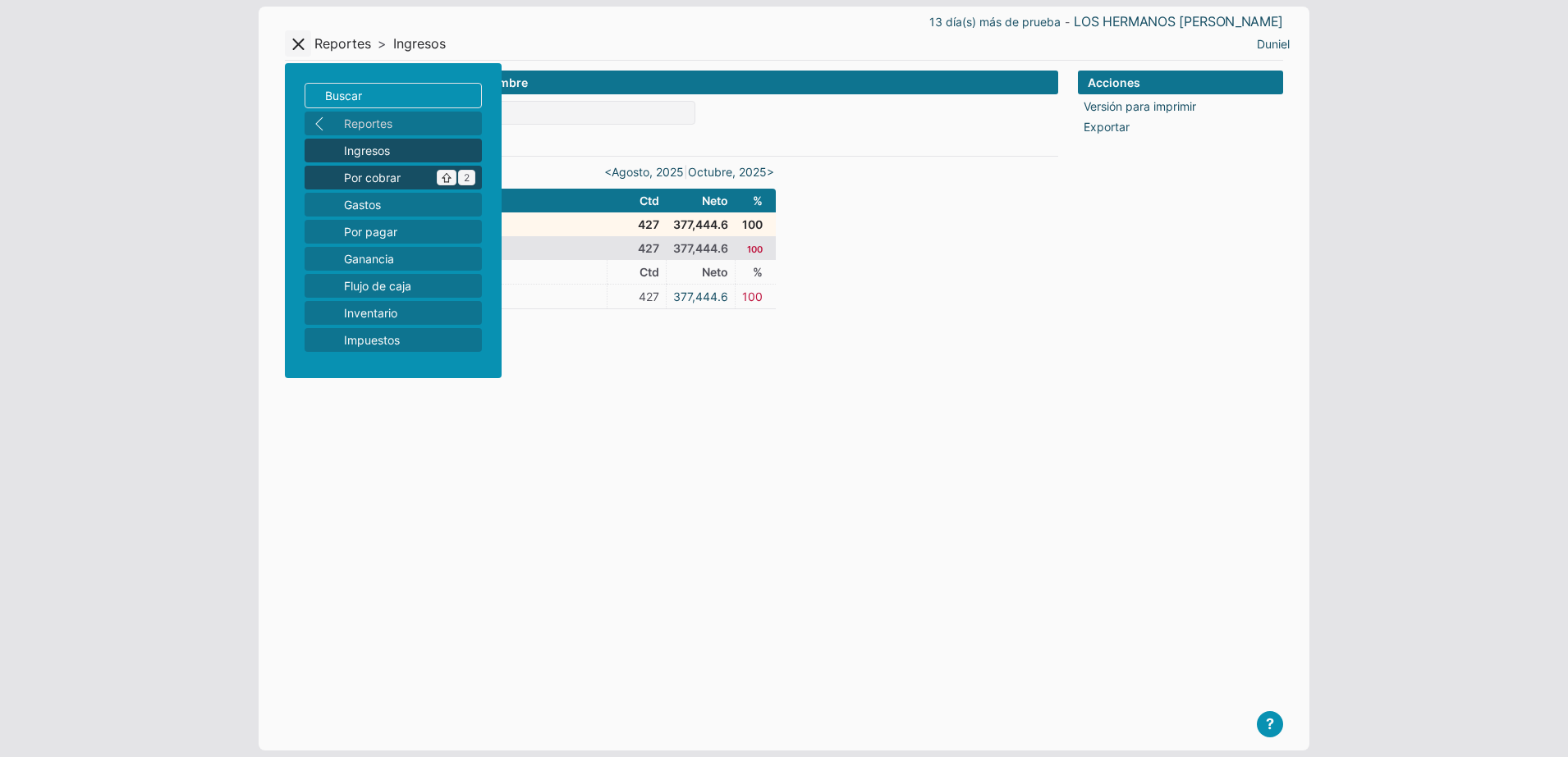
click at [397, 172] on span "Por cobrar ^ 2" at bounding box center [409, 177] width 131 height 17
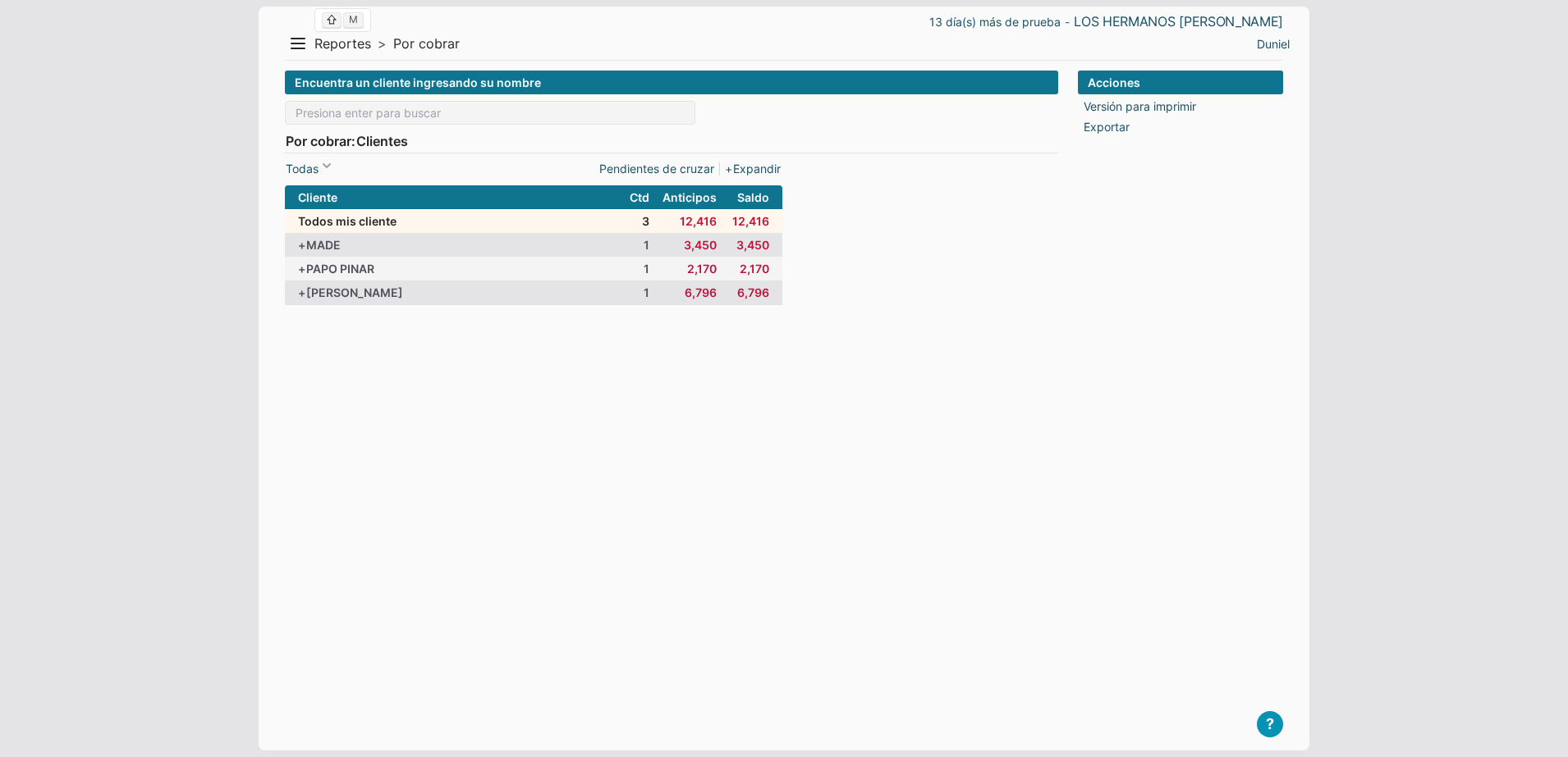
click at [356, 38] on span "Reportes" at bounding box center [342, 43] width 56 height 17
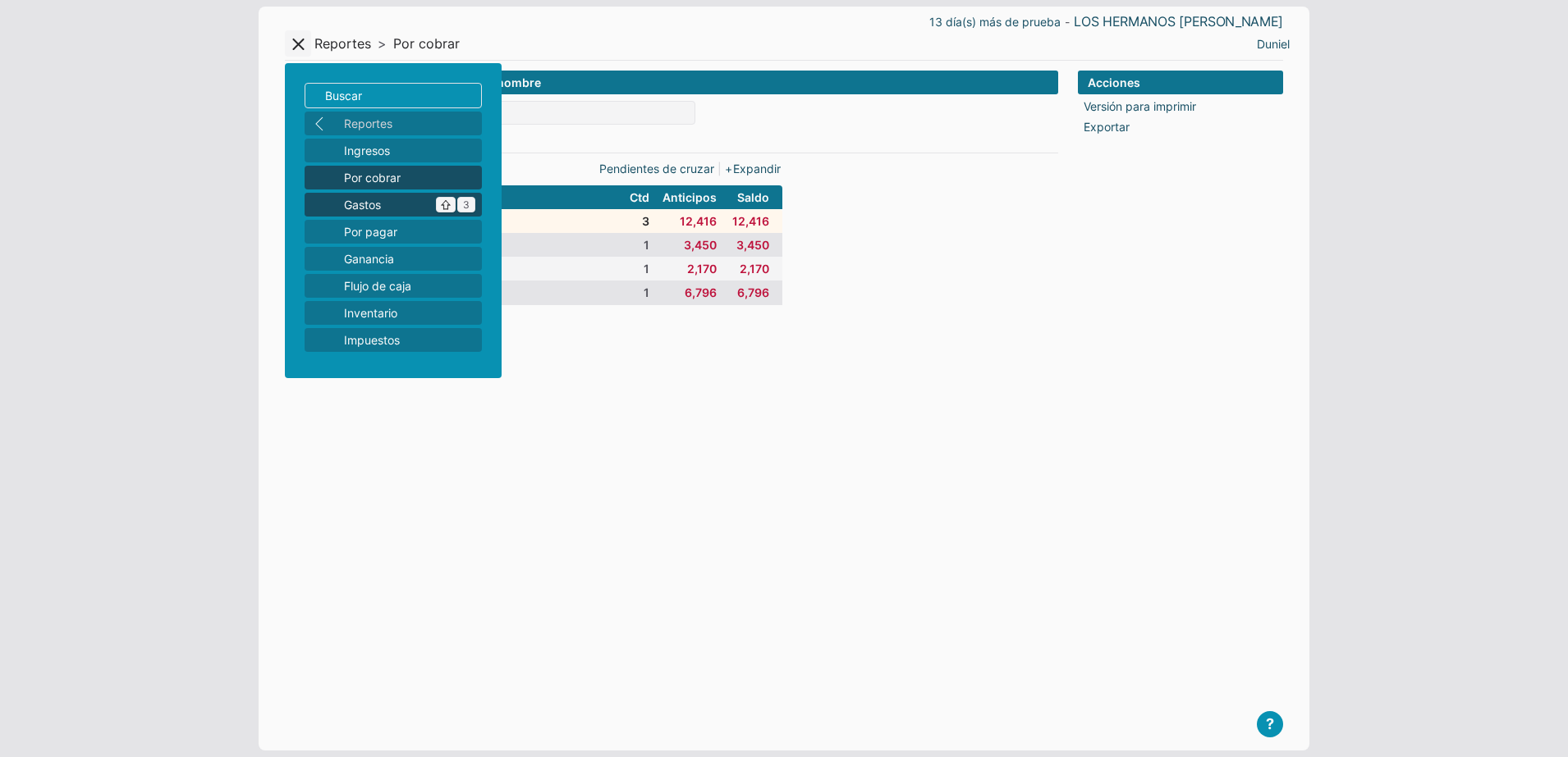
click at [392, 199] on span "Gastos ^ 3" at bounding box center [409, 204] width 131 height 17
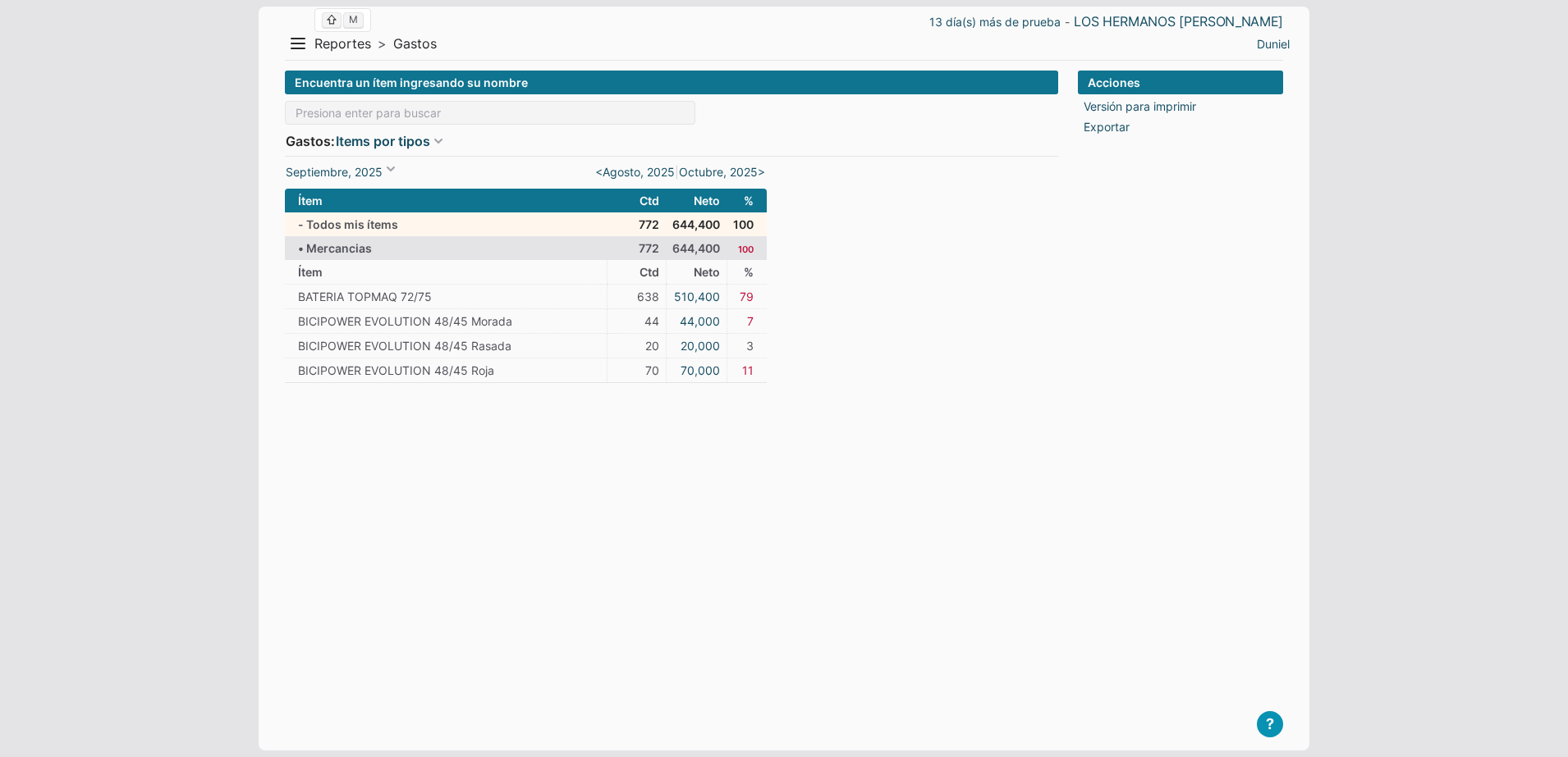
click at [321, 44] on span "Reportes" at bounding box center [342, 43] width 56 height 17
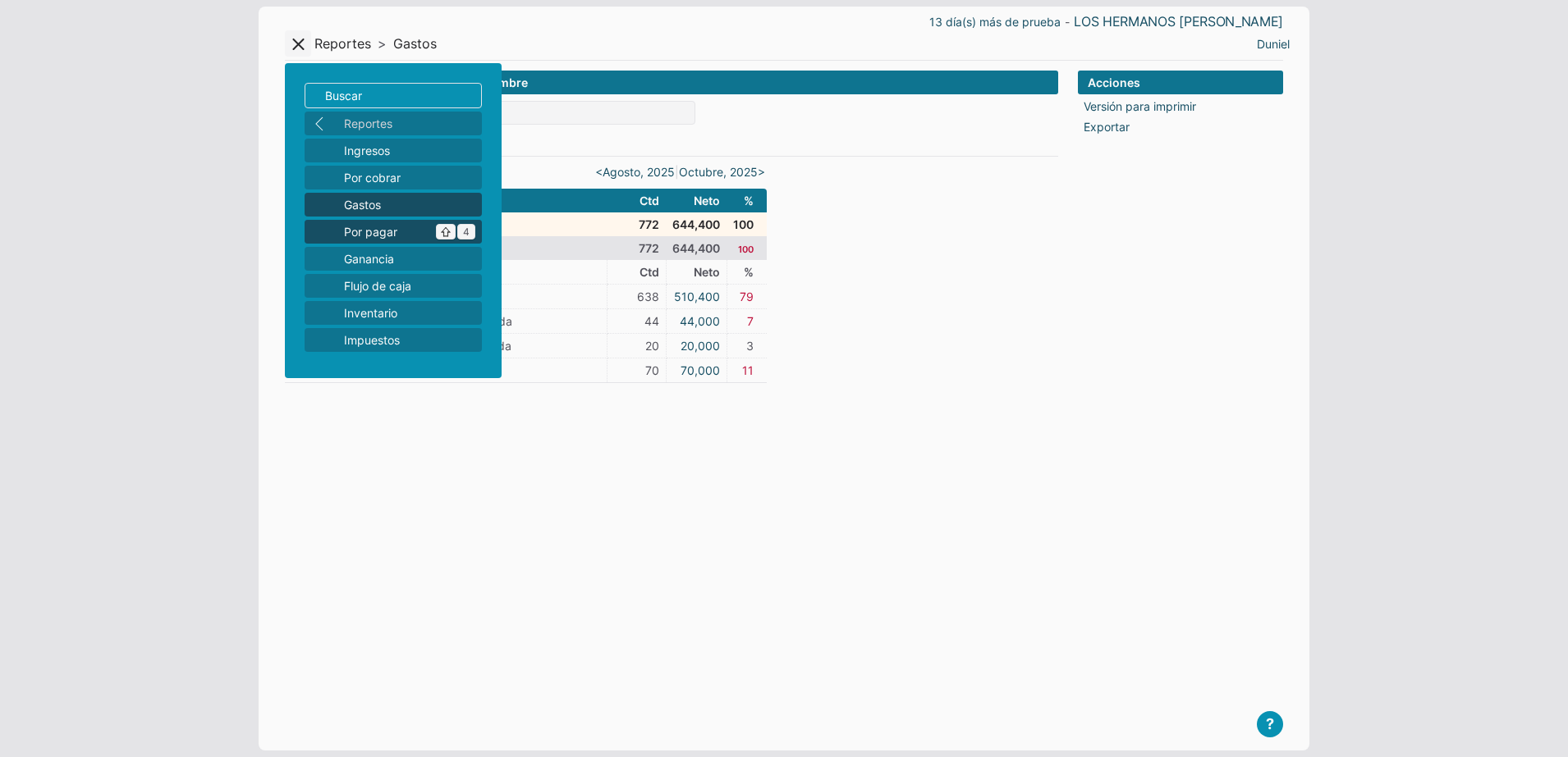
click at [380, 234] on span "Por pagar ^ 4" at bounding box center [409, 231] width 131 height 17
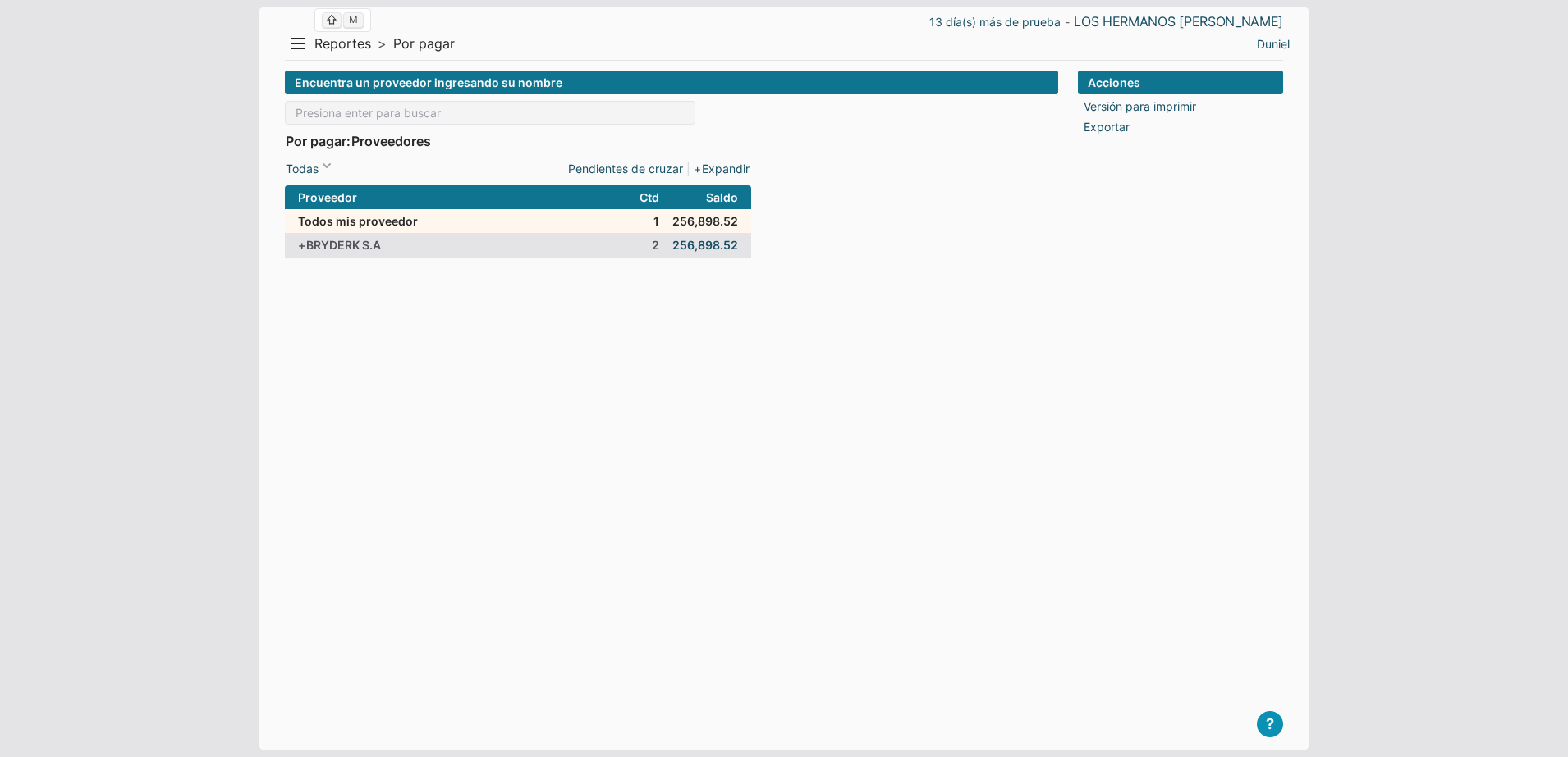
click at [336, 49] on span "Reportes" at bounding box center [342, 43] width 56 height 17
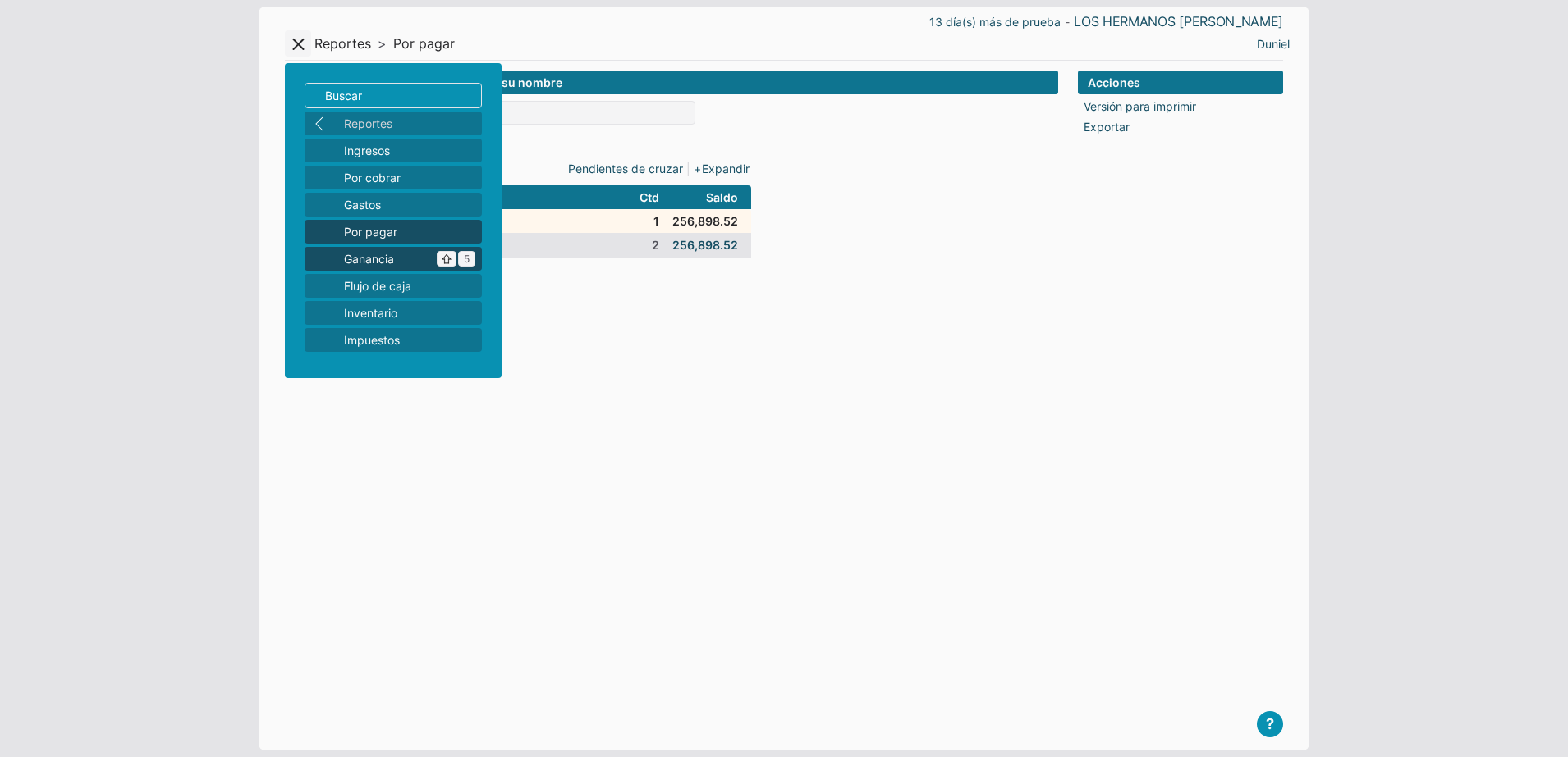
click at [378, 259] on span "Ganancia ^ 5" at bounding box center [409, 258] width 131 height 17
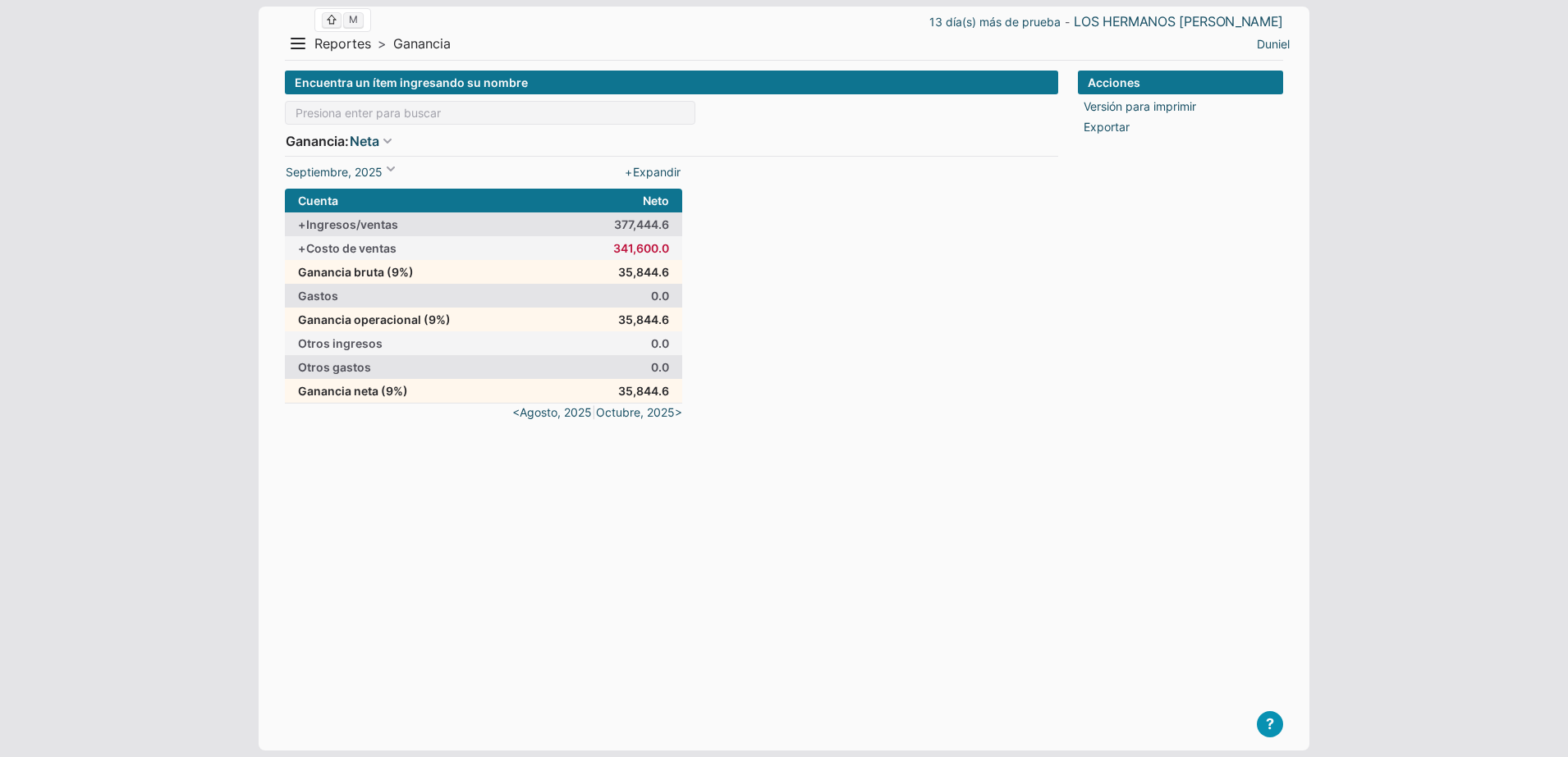
click at [352, 46] on span "Reportes" at bounding box center [342, 43] width 56 height 17
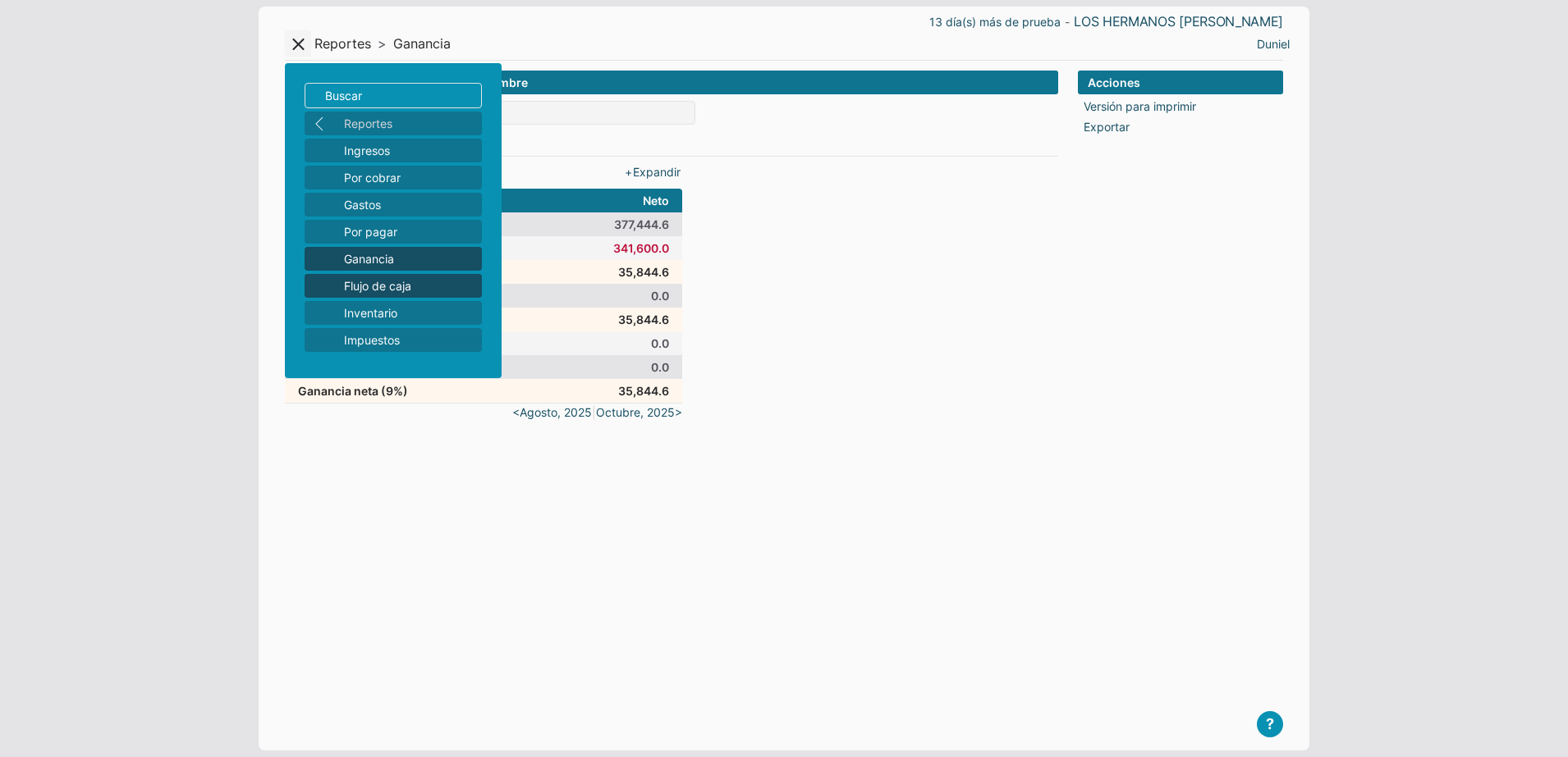
click at [335, 274] on link "Flujo de caja" at bounding box center [392, 286] width 177 height 24
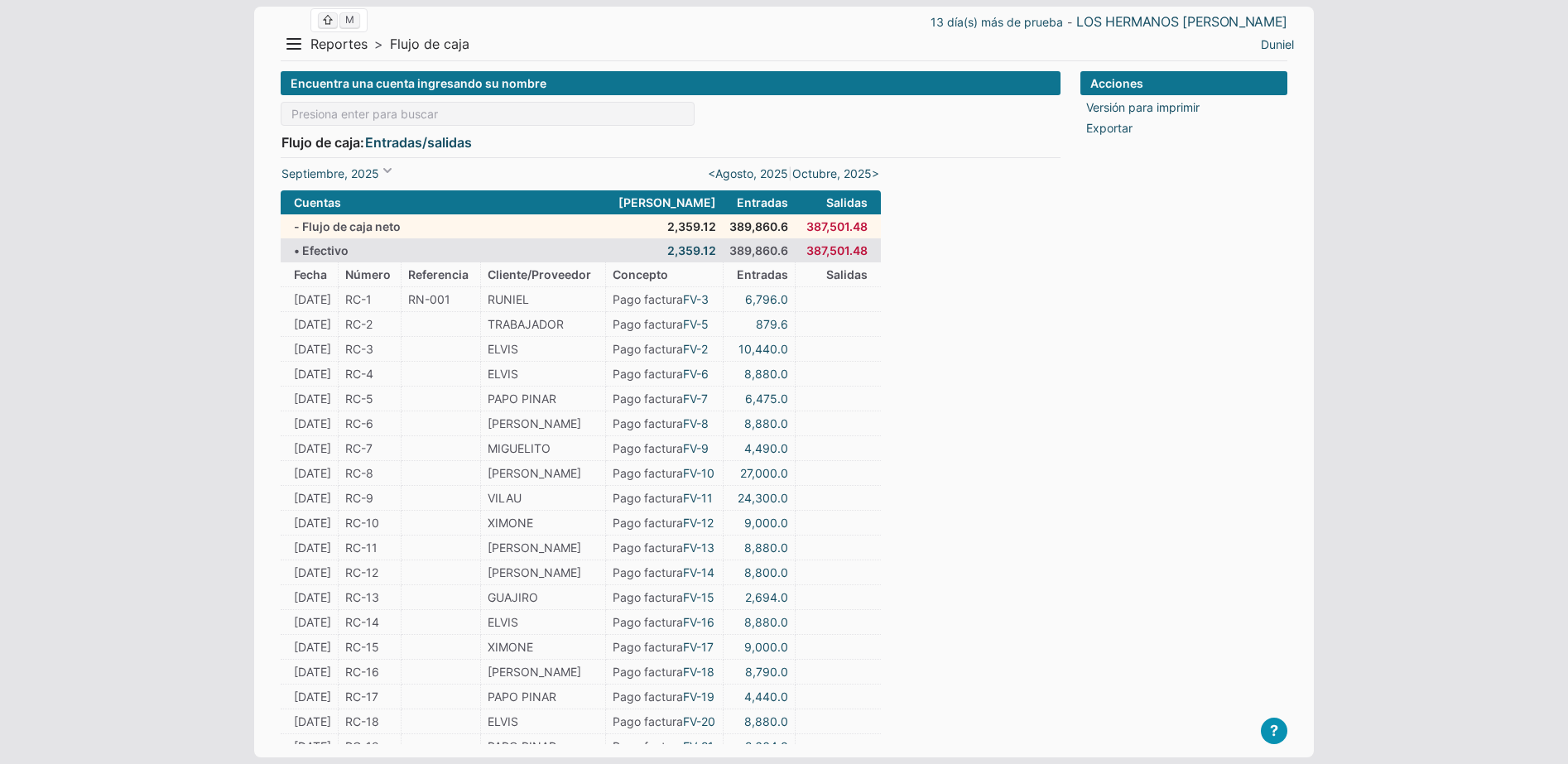
click at [345, 45] on span "Reportes" at bounding box center [338, 44] width 57 height 17
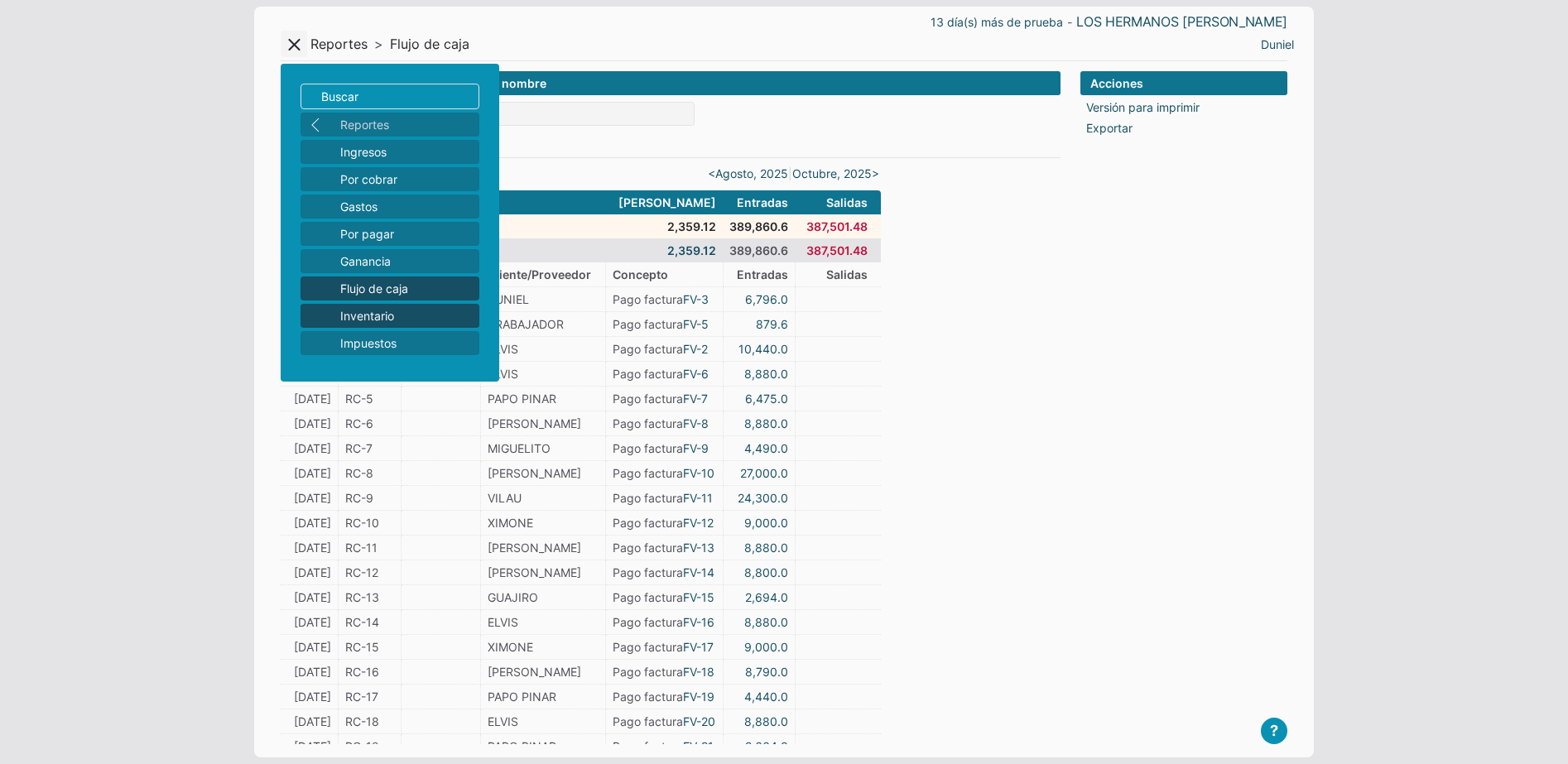
click at [383, 312] on span "Inventario" at bounding box center [406, 315] width 133 height 17
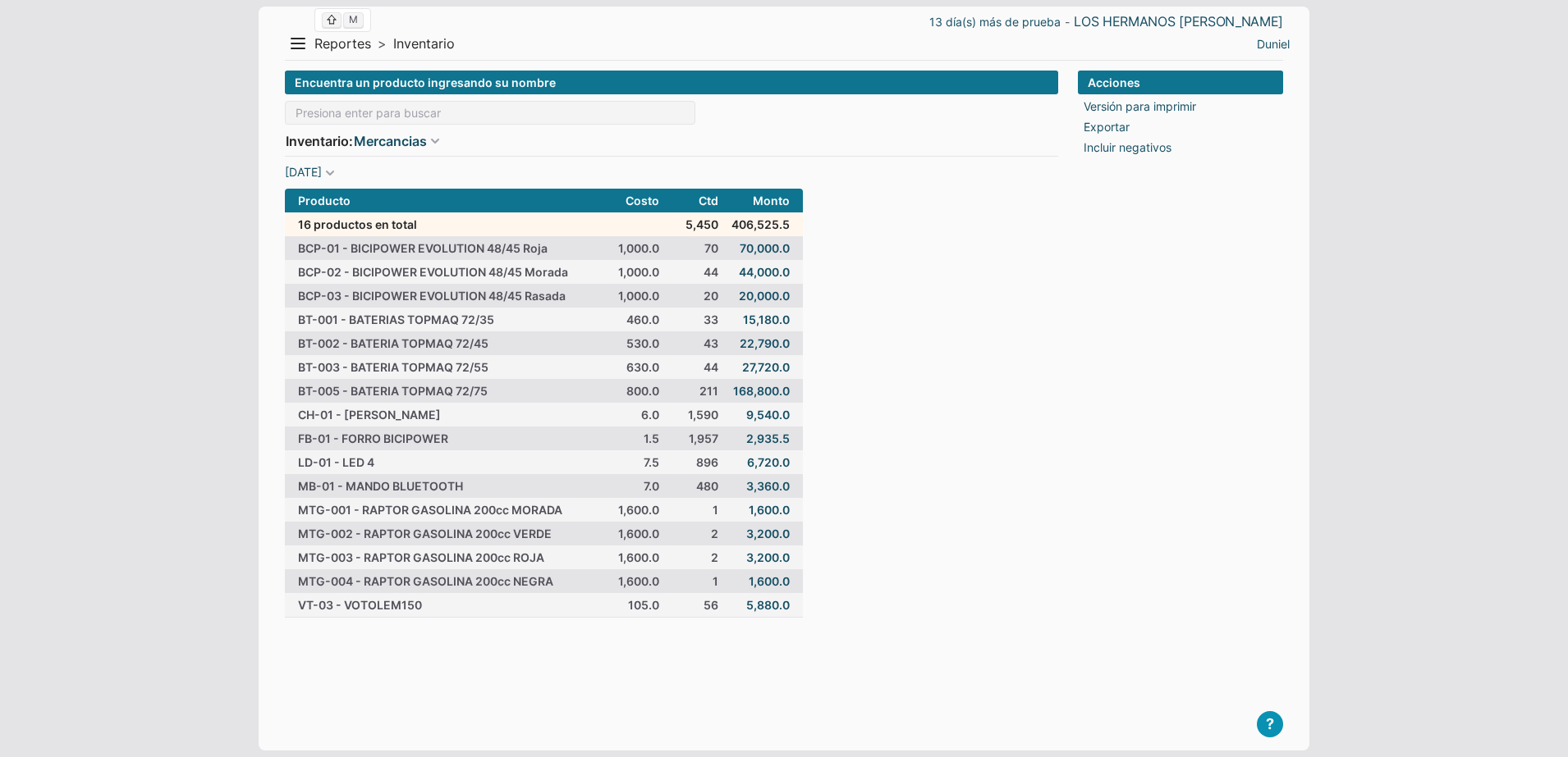
click at [340, 45] on span "Reportes" at bounding box center [342, 43] width 56 height 17
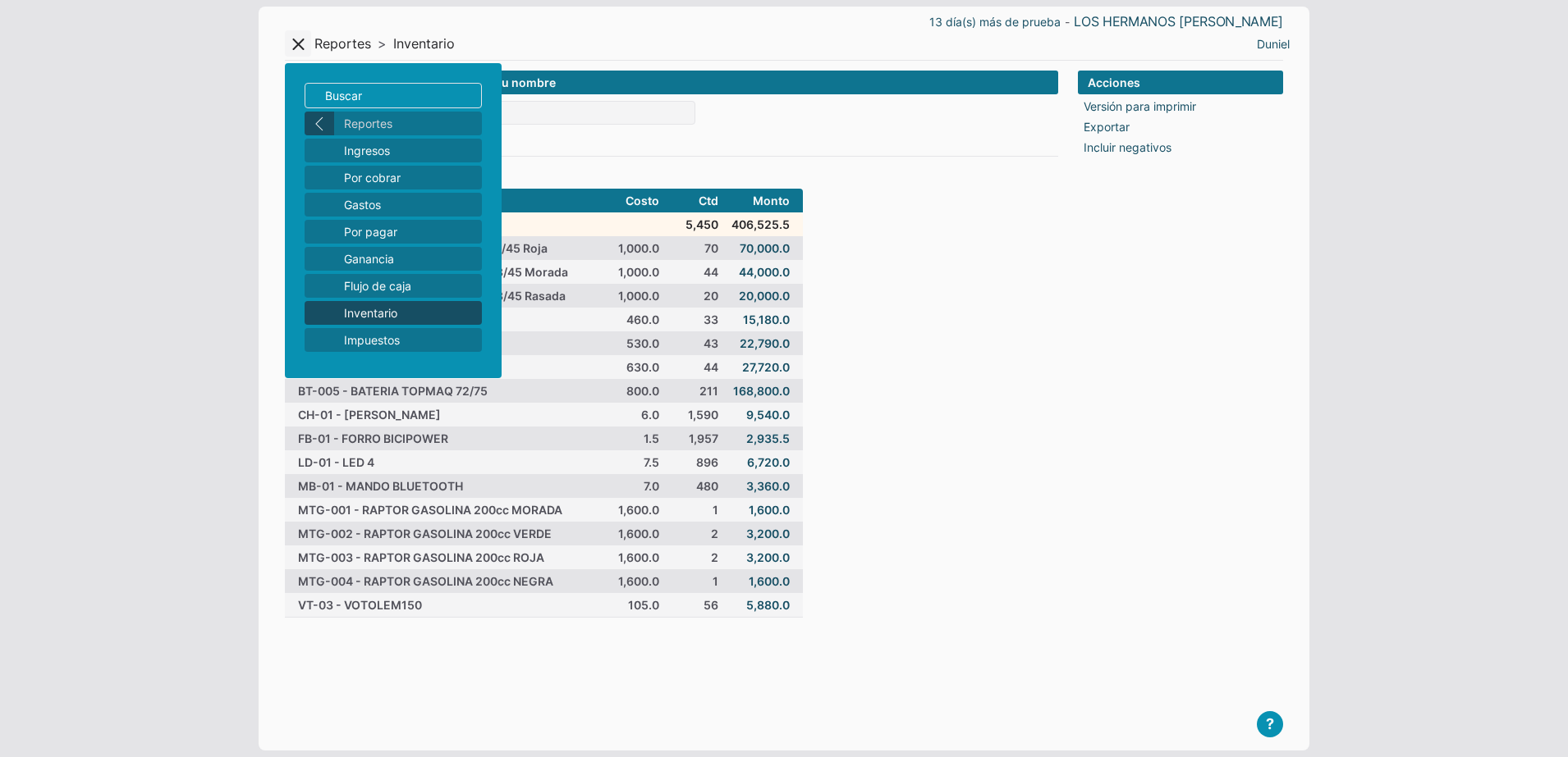
click at [322, 118] on button "left" at bounding box center [319, 124] width 30 height 24
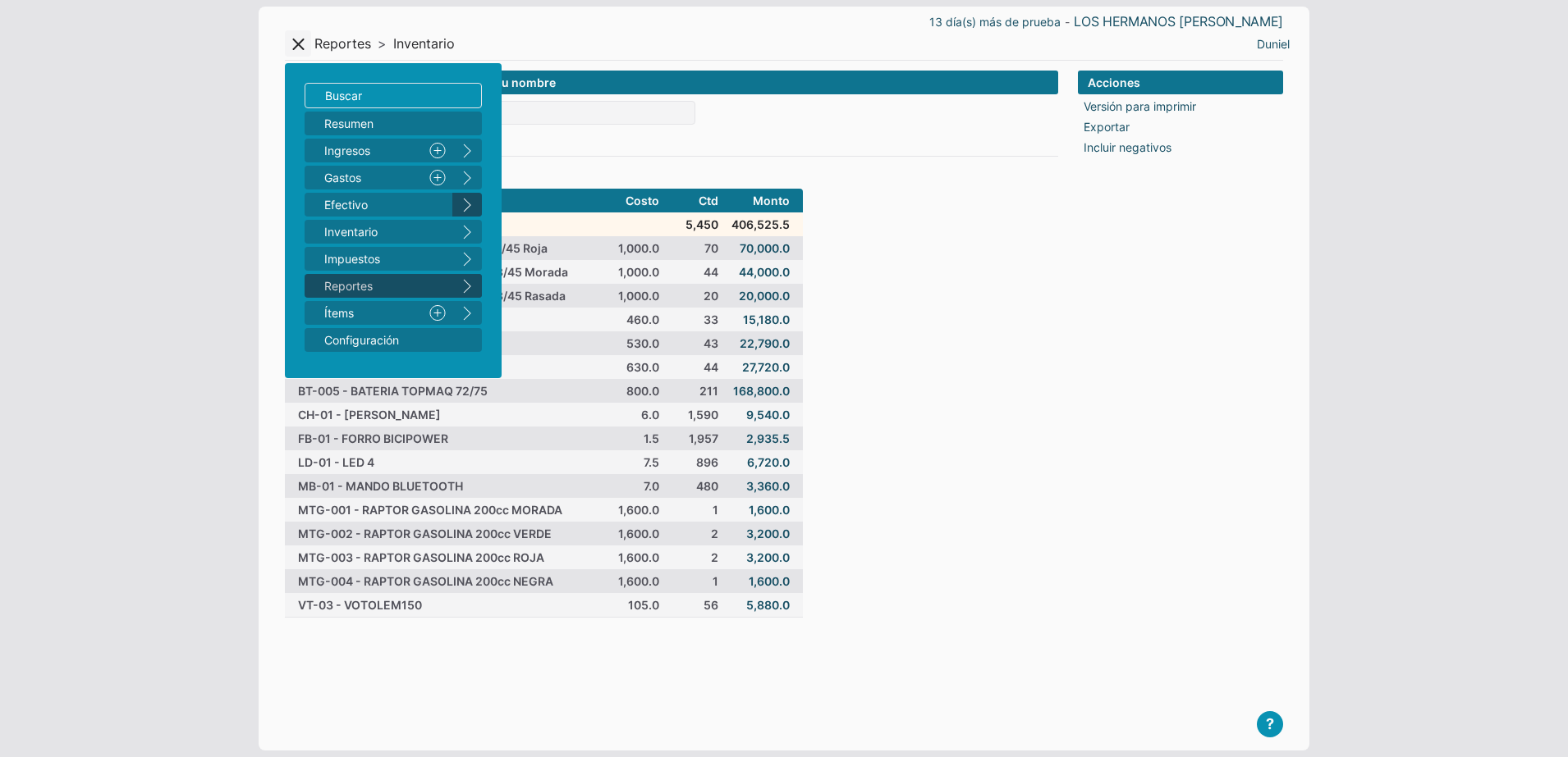
click at [473, 203] on button "right" at bounding box center [467, 205] width 30 height 24
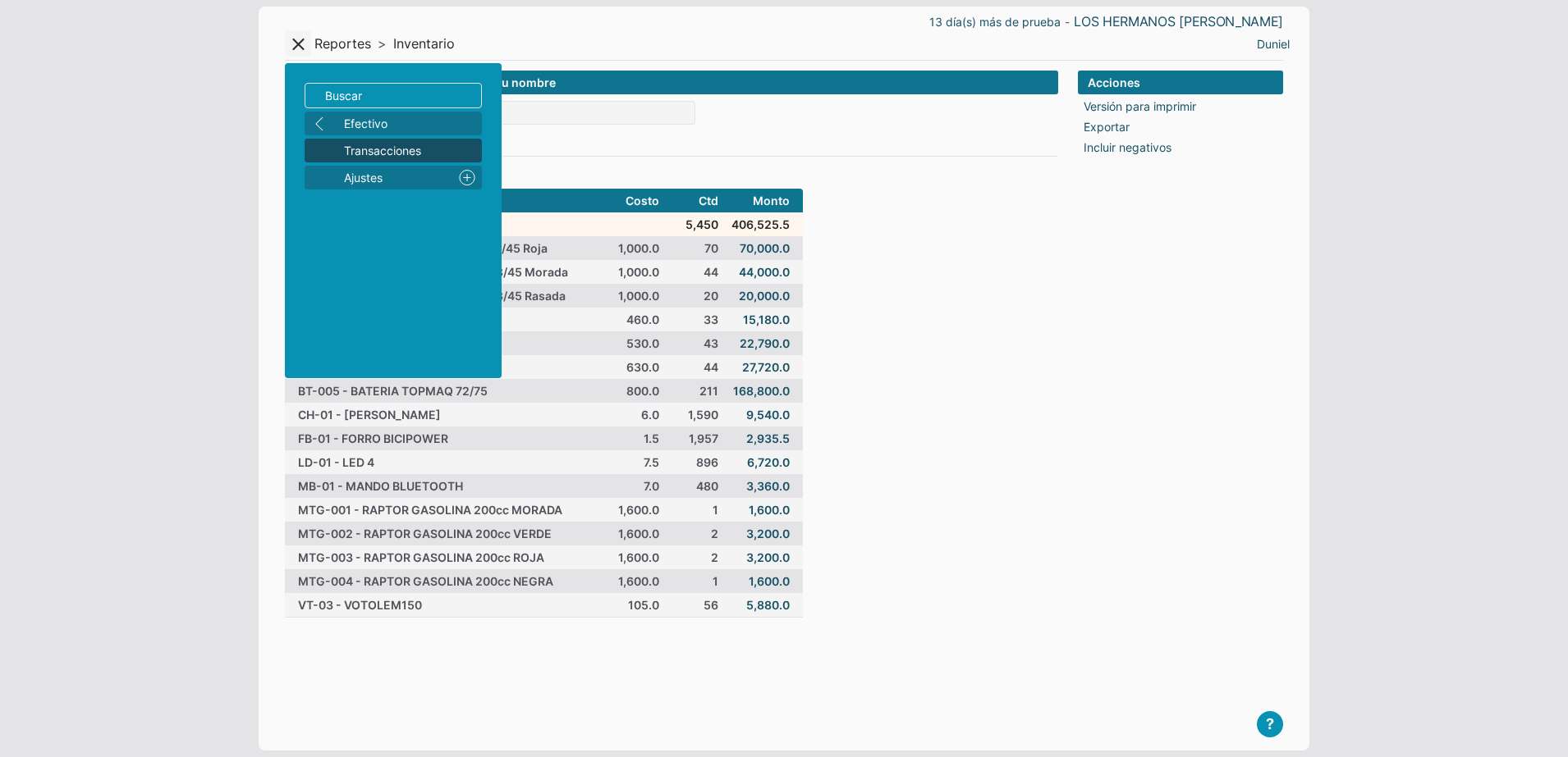
click at [398, 160] on link "Transacciones" at bounding box center [392, 150] width 177 height 24
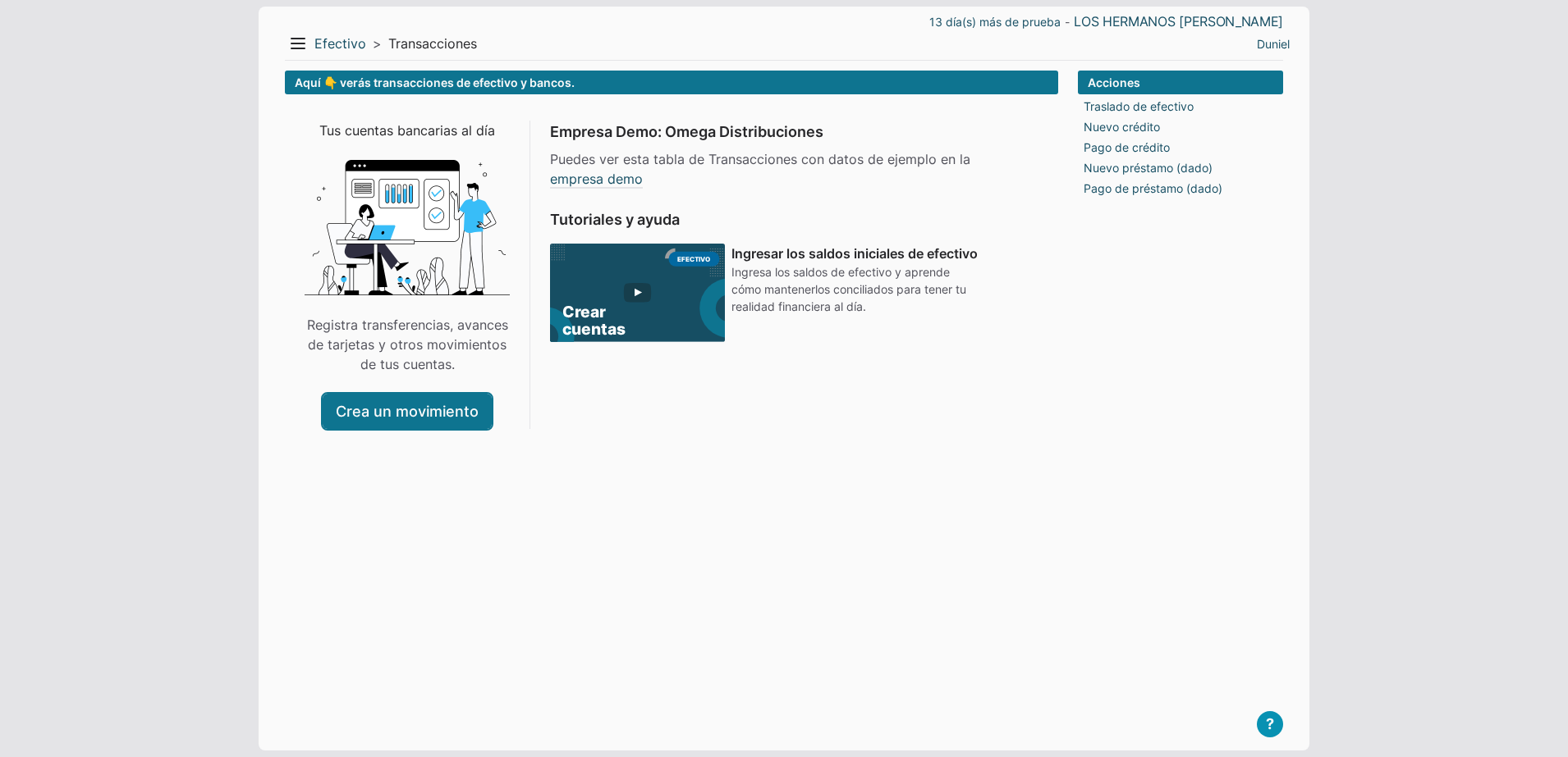
click at [391, 403] on link "Crea un movimiento" at bounding box center [406, 412] width 169 height 36
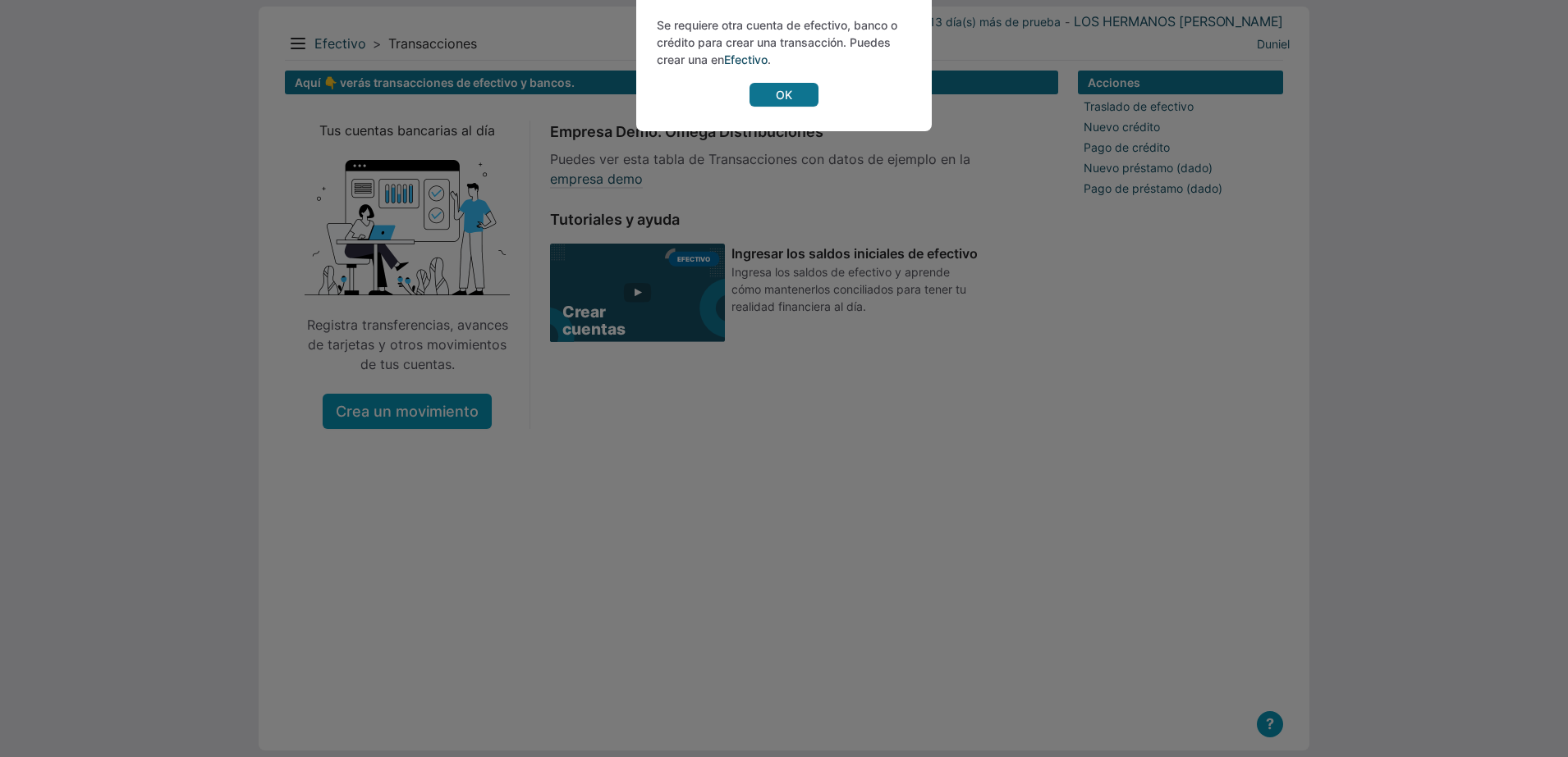
click at [785, 89] on link "OK" at bounding box center [784, 95] width 69 height 24
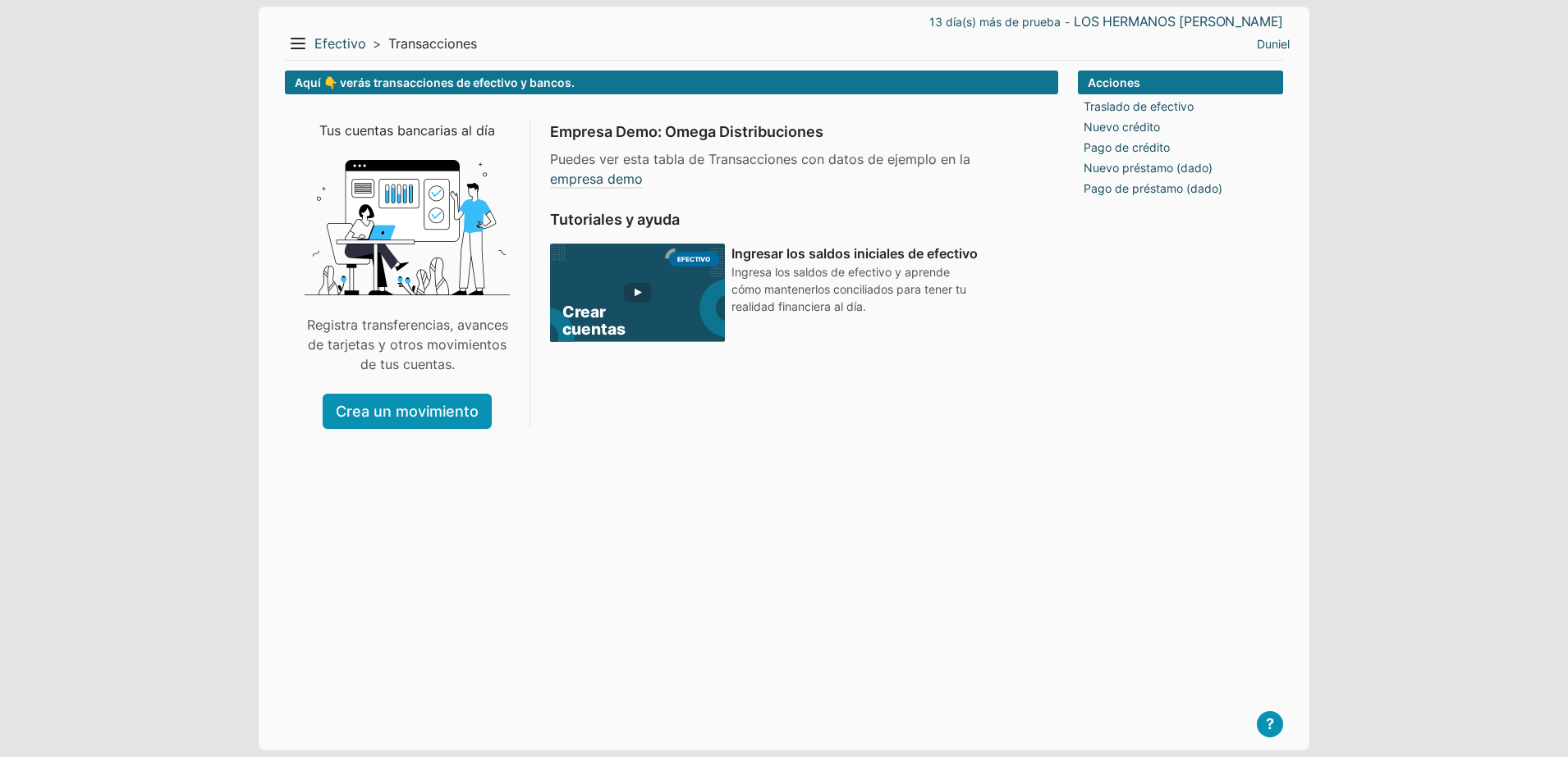
click at [415, 45] on span "Transacciones" at bounding box center [433, 43] width 89 height 17
click at [357, 44] on link "Efectivo" at bounding box center [340, 43] width 51 height 17
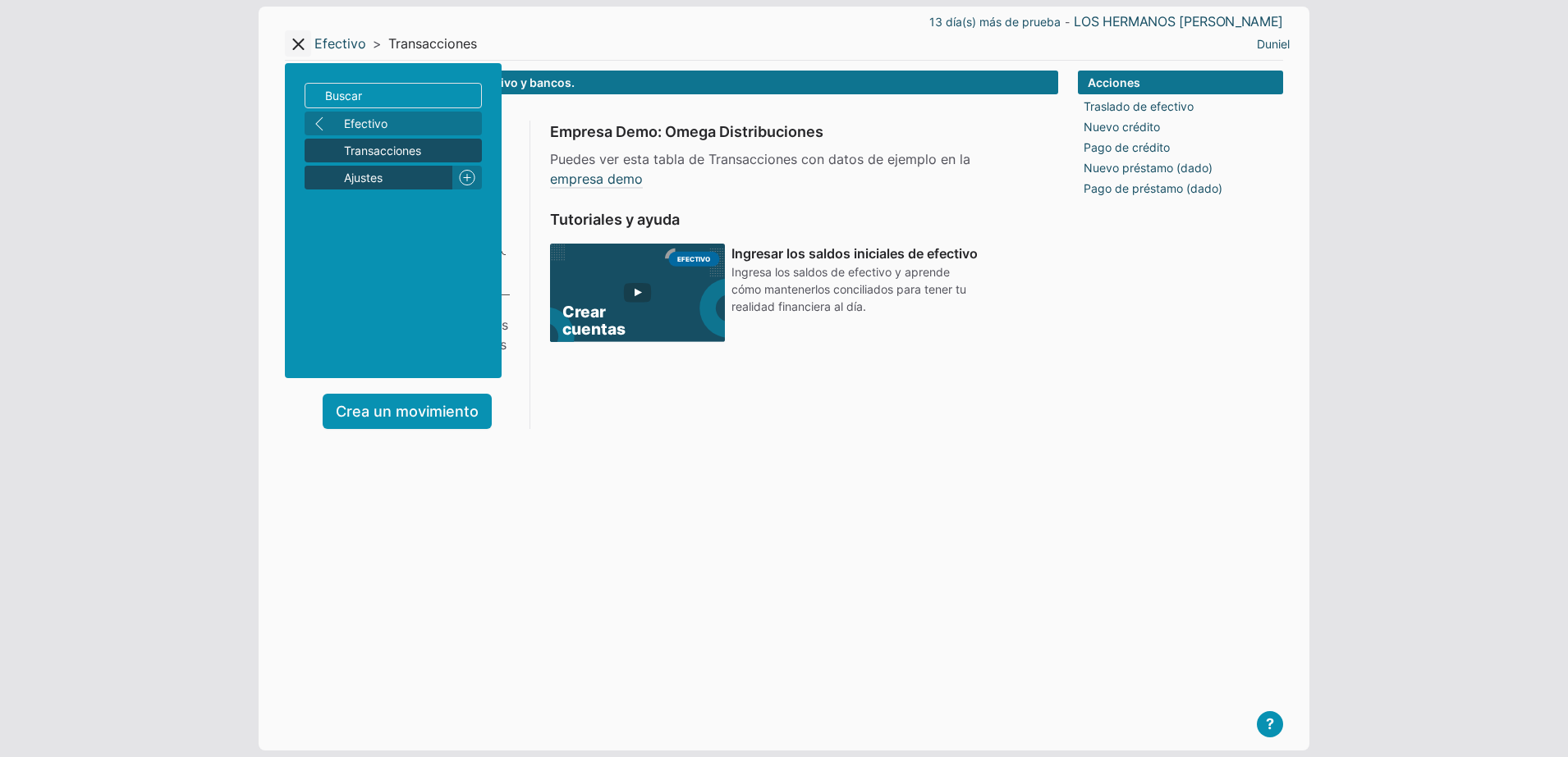
click at [417, 178] on span "Ajustes" at bounding box center [394, 177] width 102 height 17
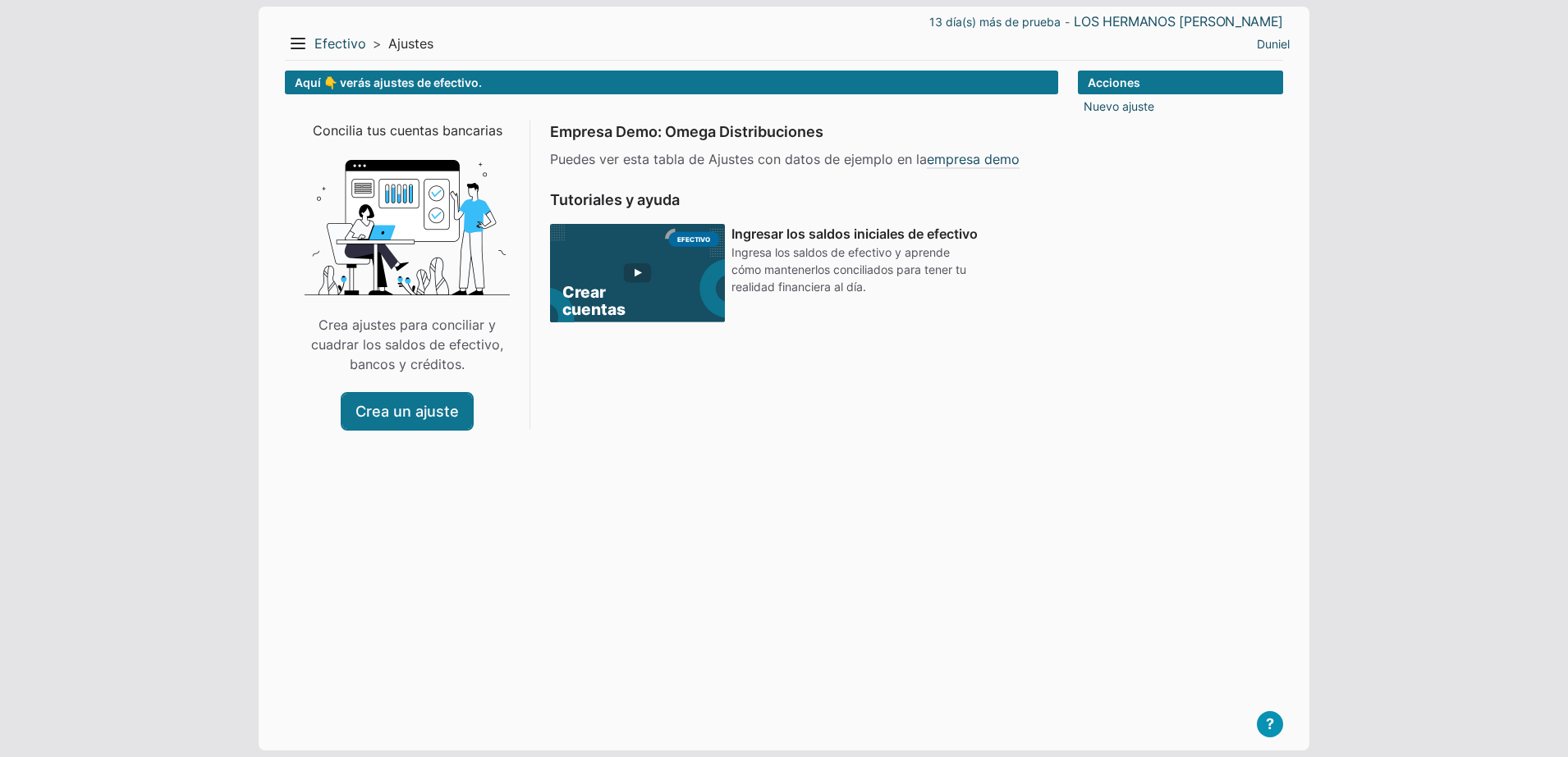
click at [420, 410] on link "Crea un ajuste" at bounding box center [406, 412] width 130 height 36
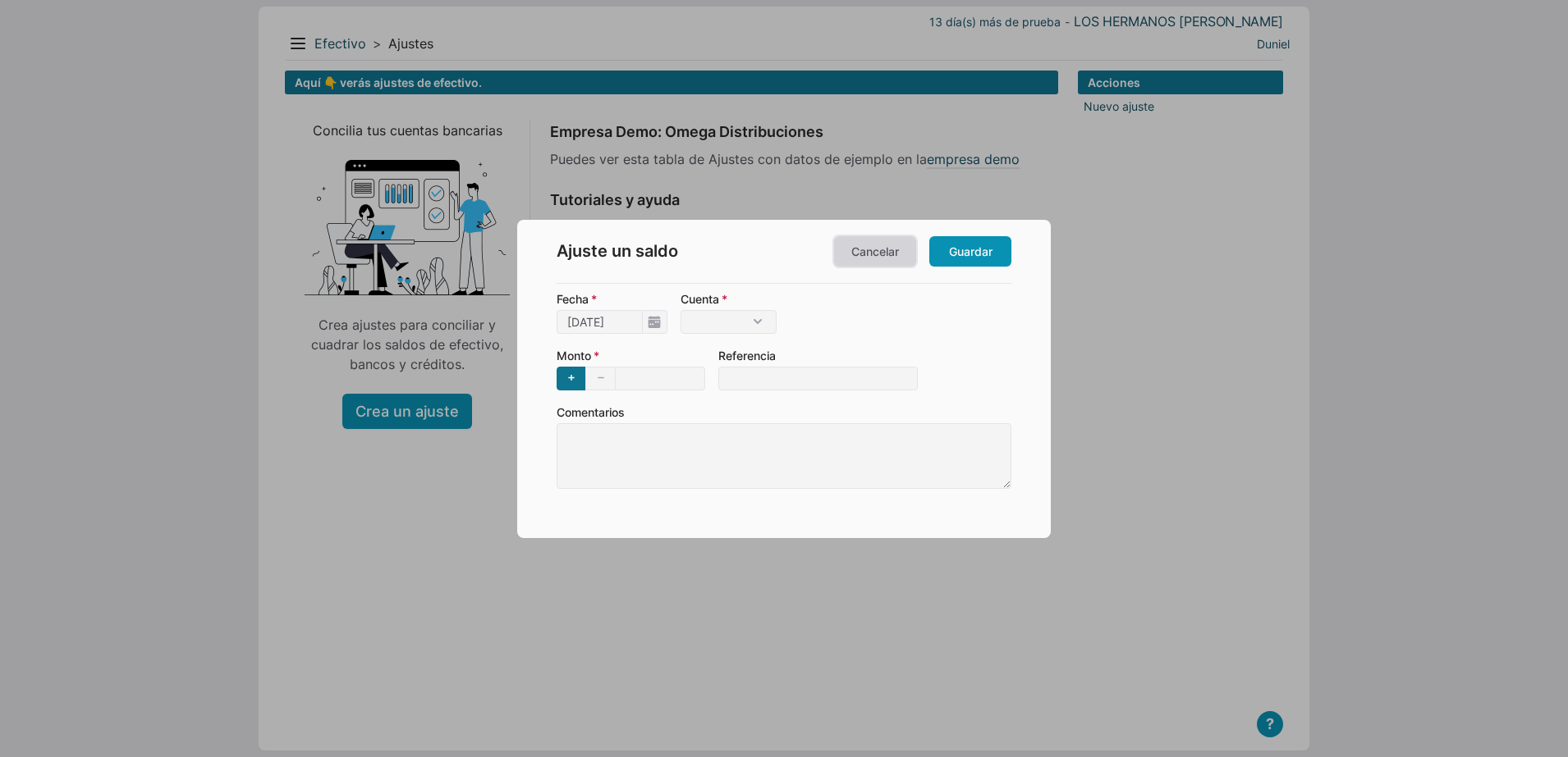
click at [858, 259] on link "Cancelar" at bounding box center [875, 251] width 82 height 31
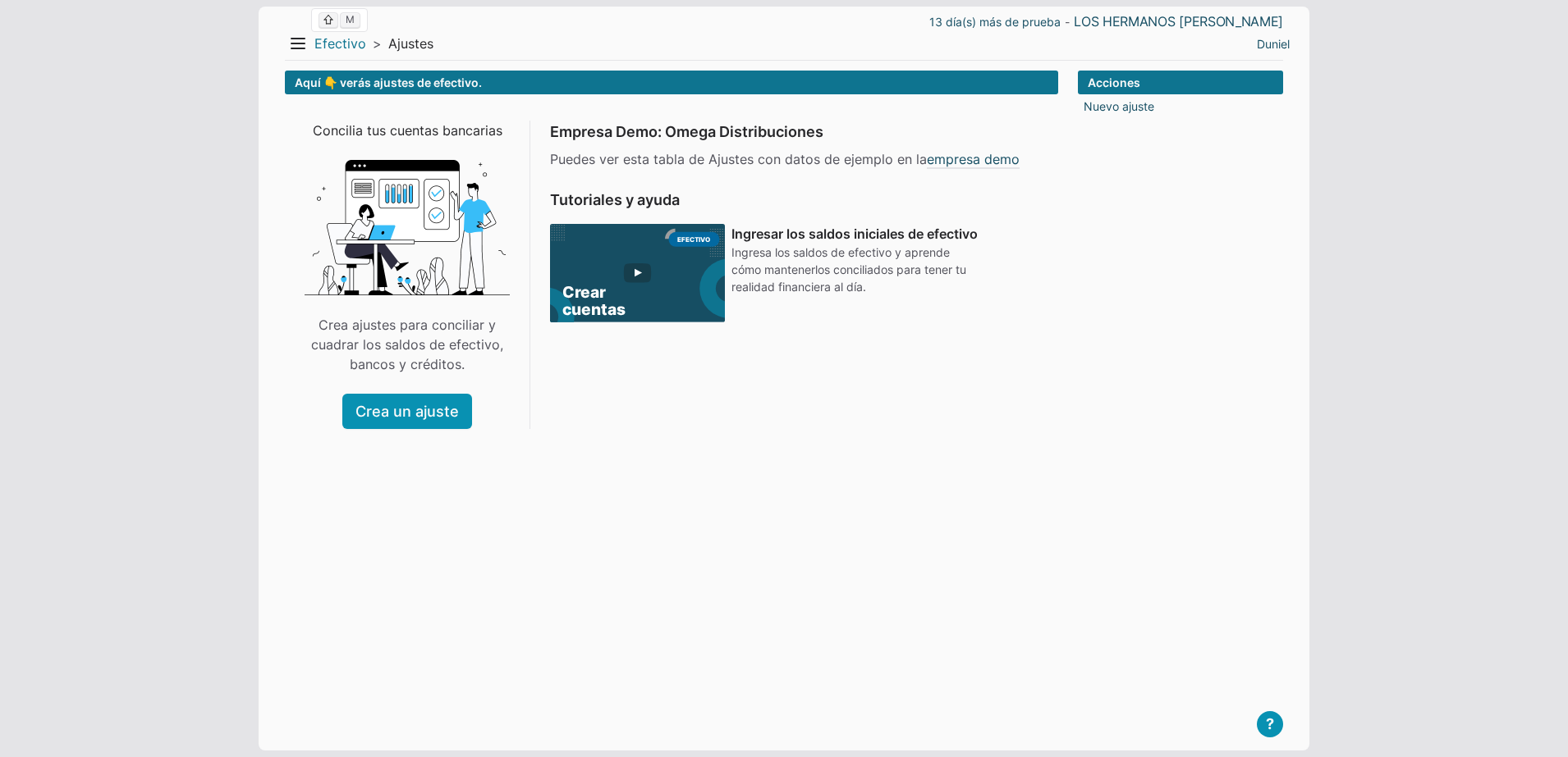
click at [340, 36] on link "Efectivo" at bounding box center [340, 43] width 51 height 17
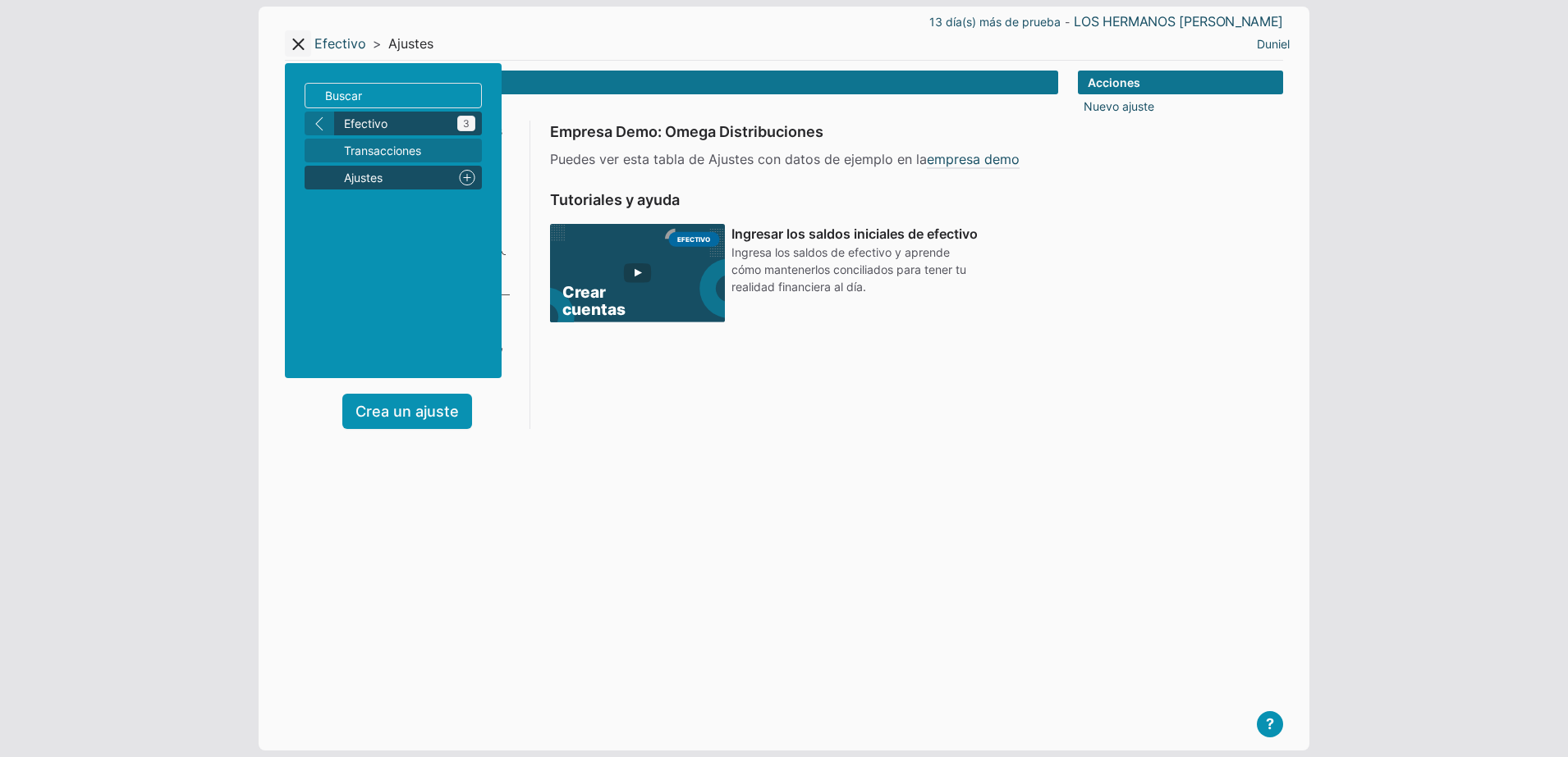
click at [356, 116] on span "Efectivo 3" at bounding box center [409, 123] width 131 height 17
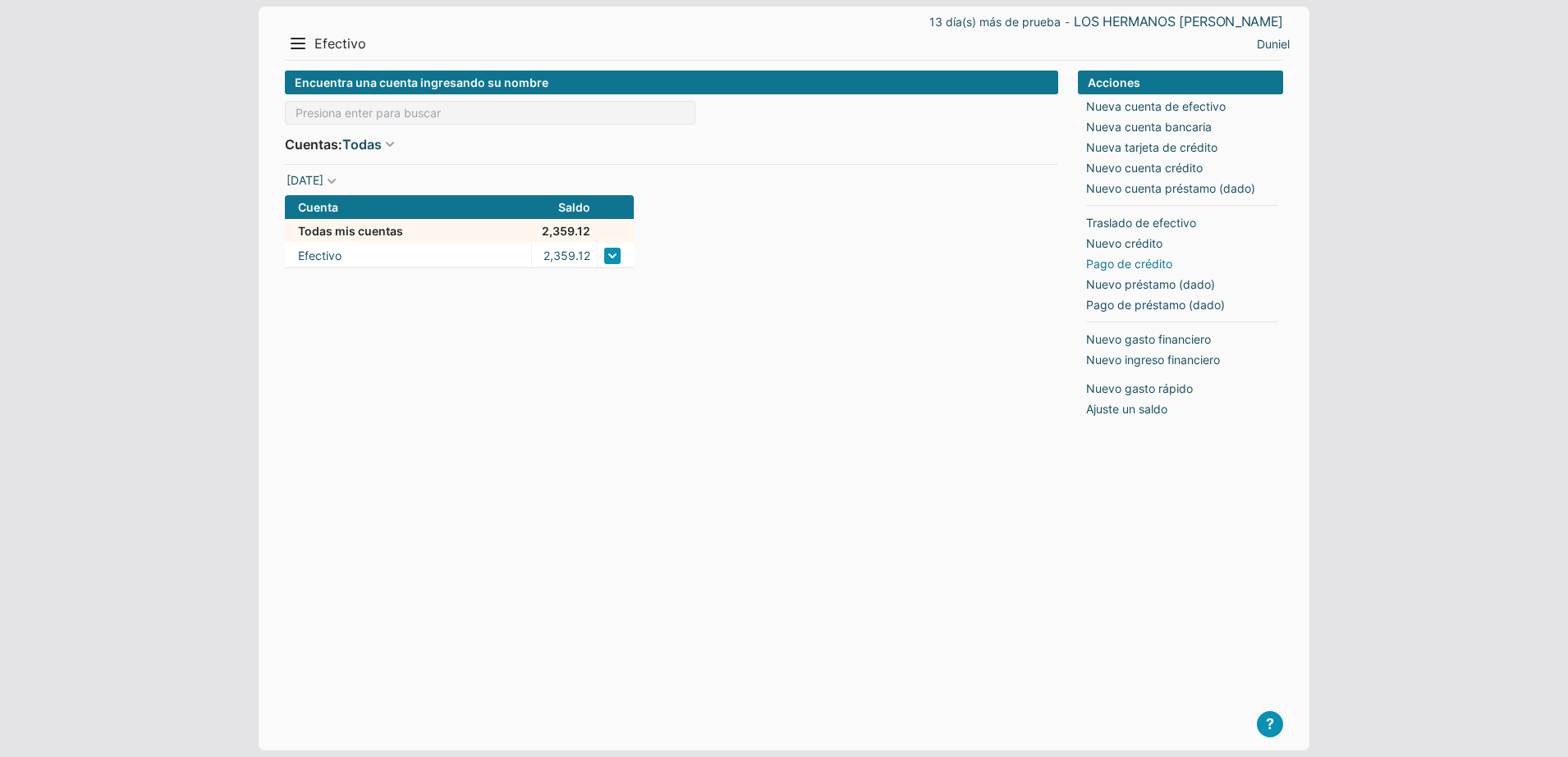
click at [1134, 261] on link "Pago de crédito" at bounding box center [1128, 263] width 86 height 17
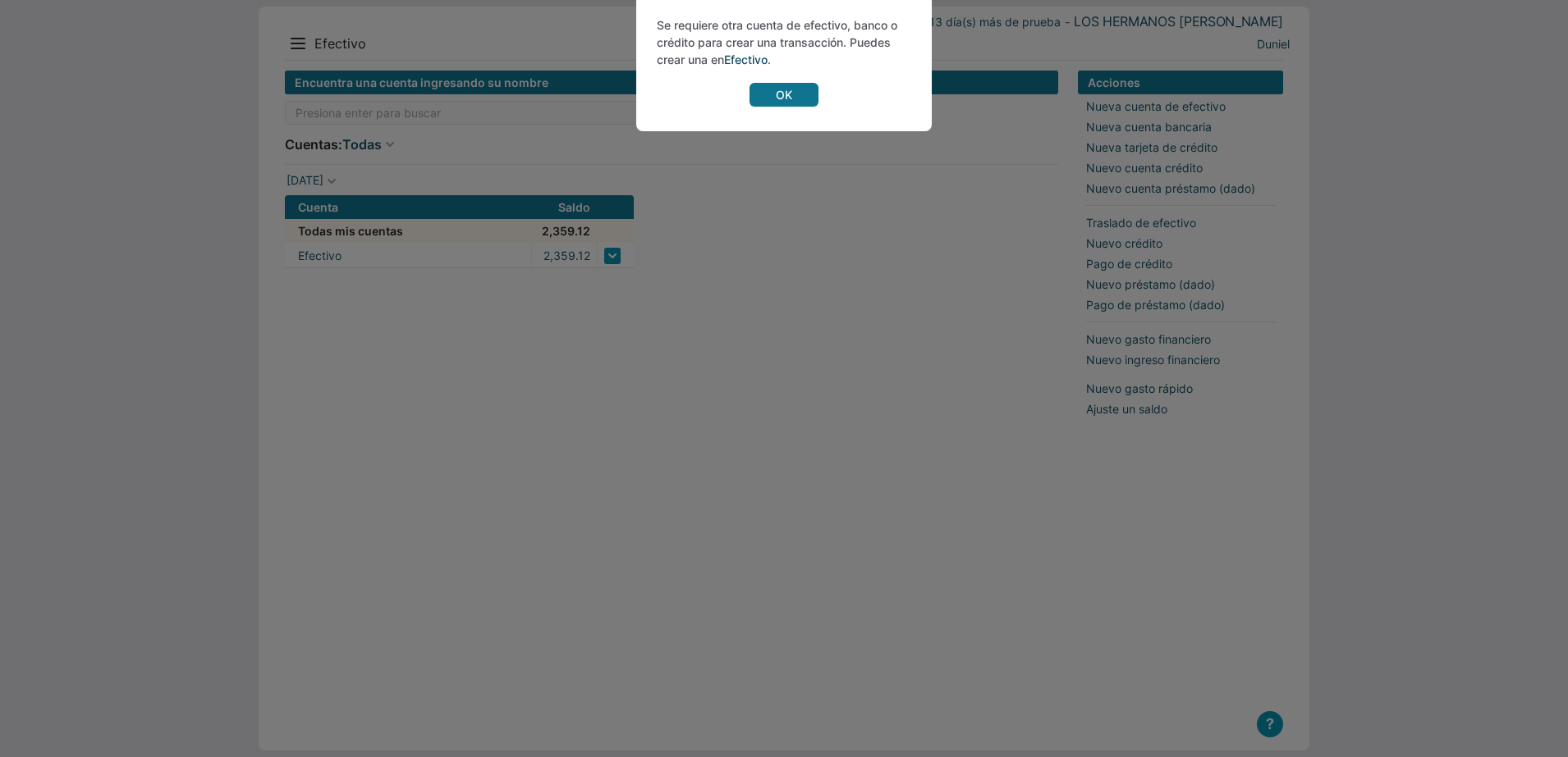
click at [799, 92] on link "OK" at bounding box center [784, 95] width 69 height 24
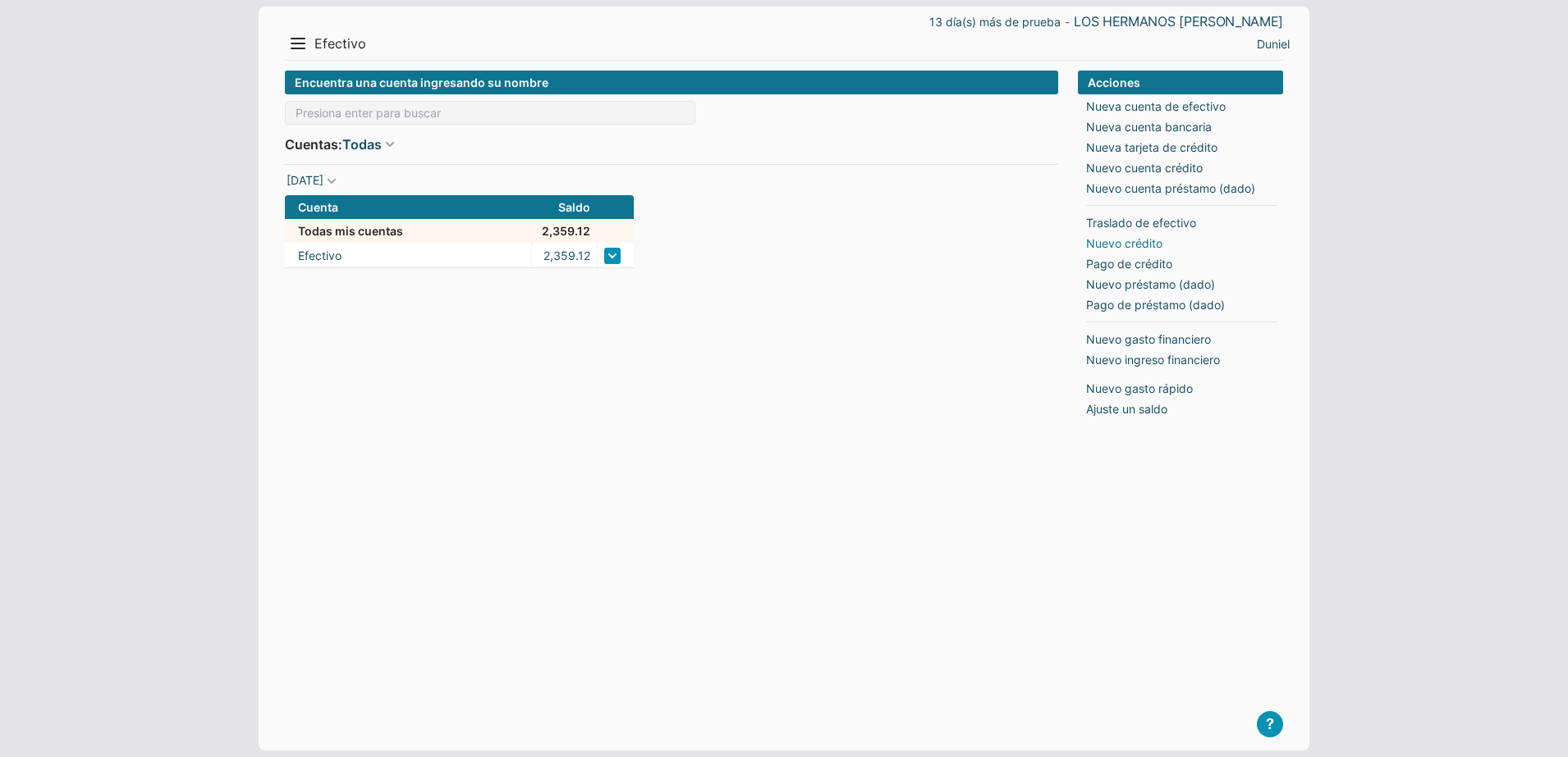
click at [1137, 243] on link "Nuevo crédito" at bounding box center [1123, 242] width 76 height 17
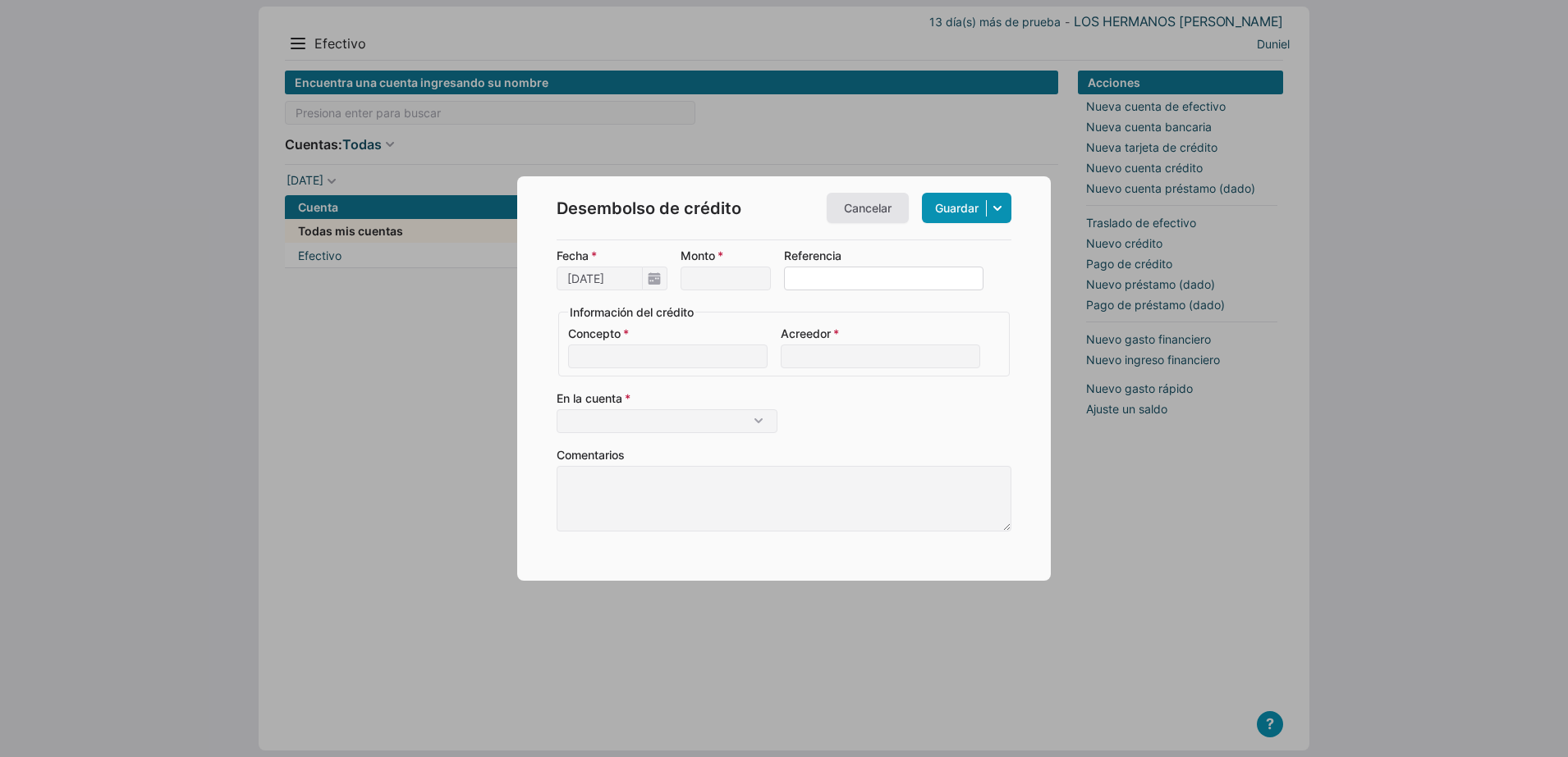
click at [844, 290] on input "Referencia" at bounding box center [884, 279] width 200 height 24
click at [741, 290] on input "Monto" at bounding box center [725, 279] width 90 height 24
click at [886, 213] on link "Cancelar" at bounding box center [867, 208] width 82 height 31
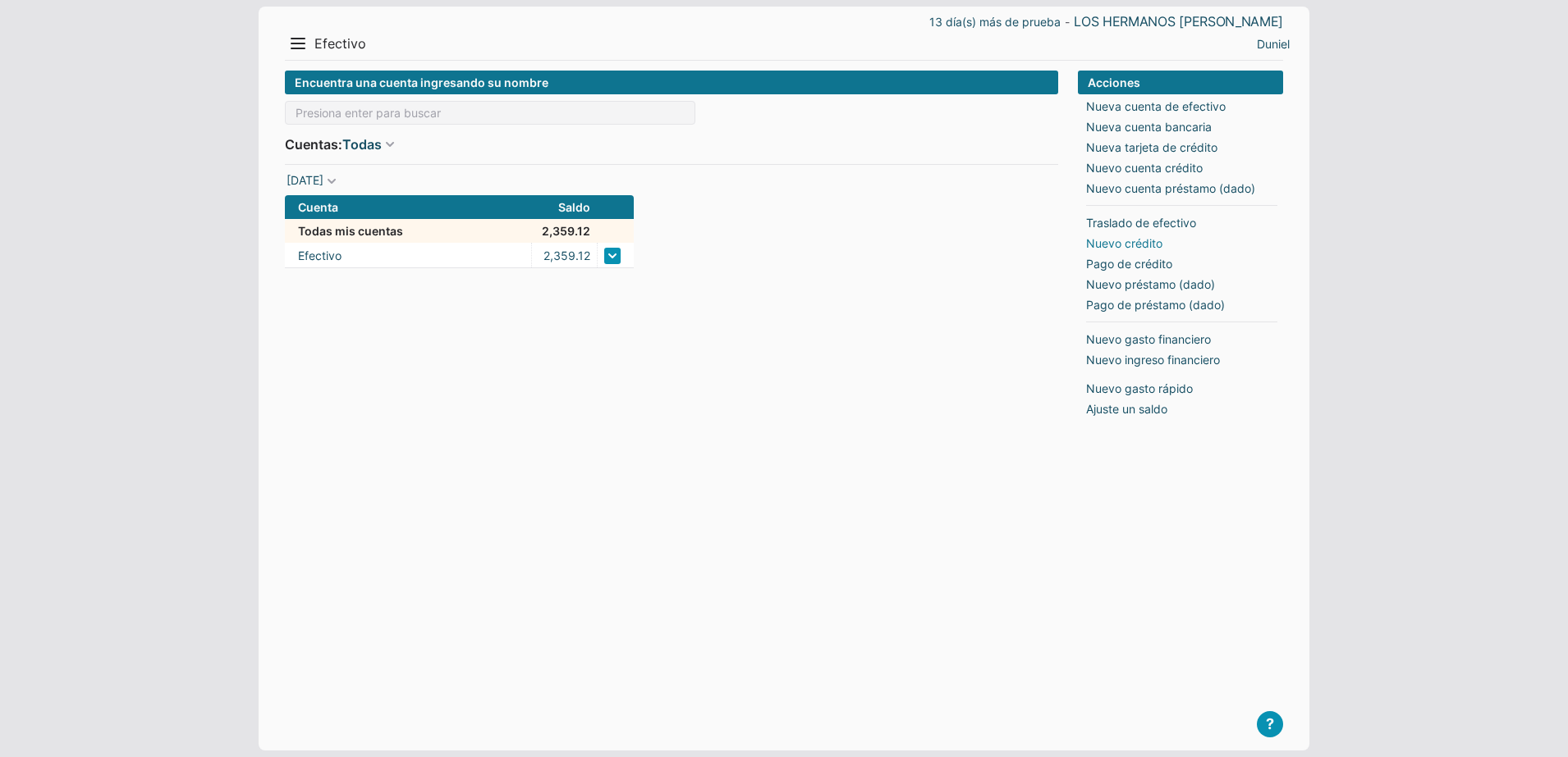
click at [1117, 240] on link "Nuevo crédito" at bounding box center [1123, 242] width 76 height 17
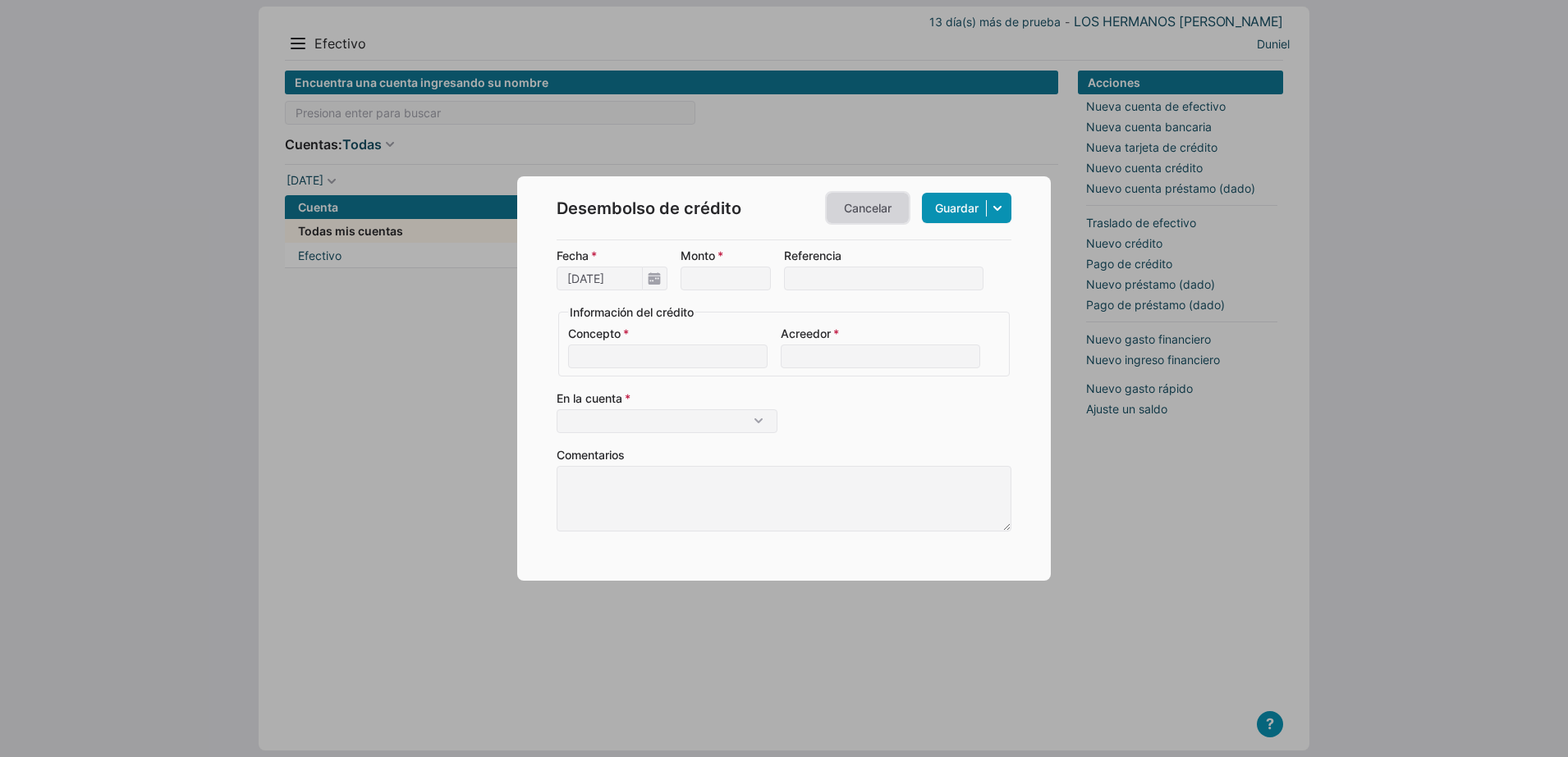
click at [858, 215] on link "Cancelar" at bounding box center [867, 208] width 82 height 31
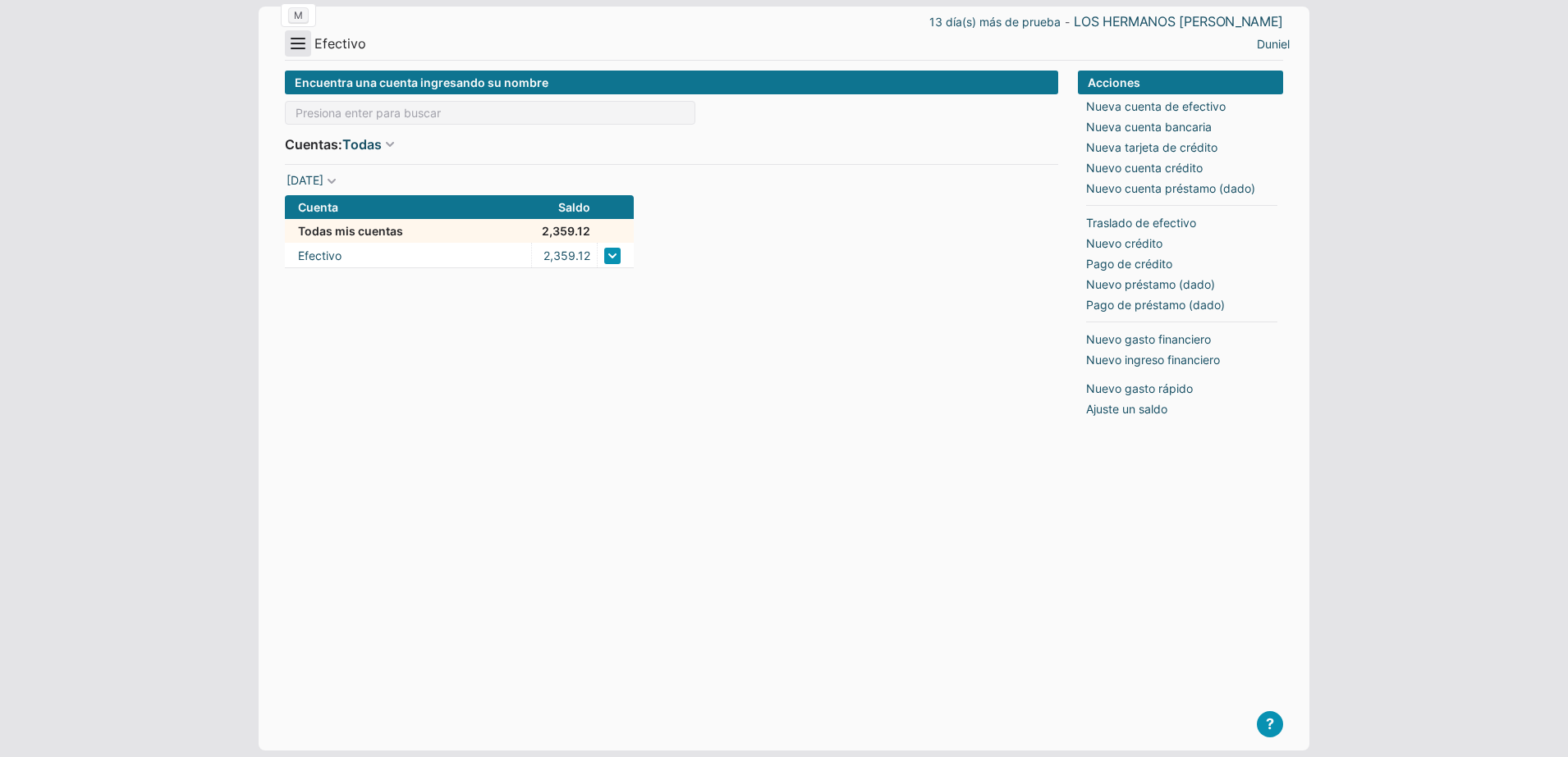
click at [306, 45] on button "Menu" at bounding box center [298, 43] width 27 height 27
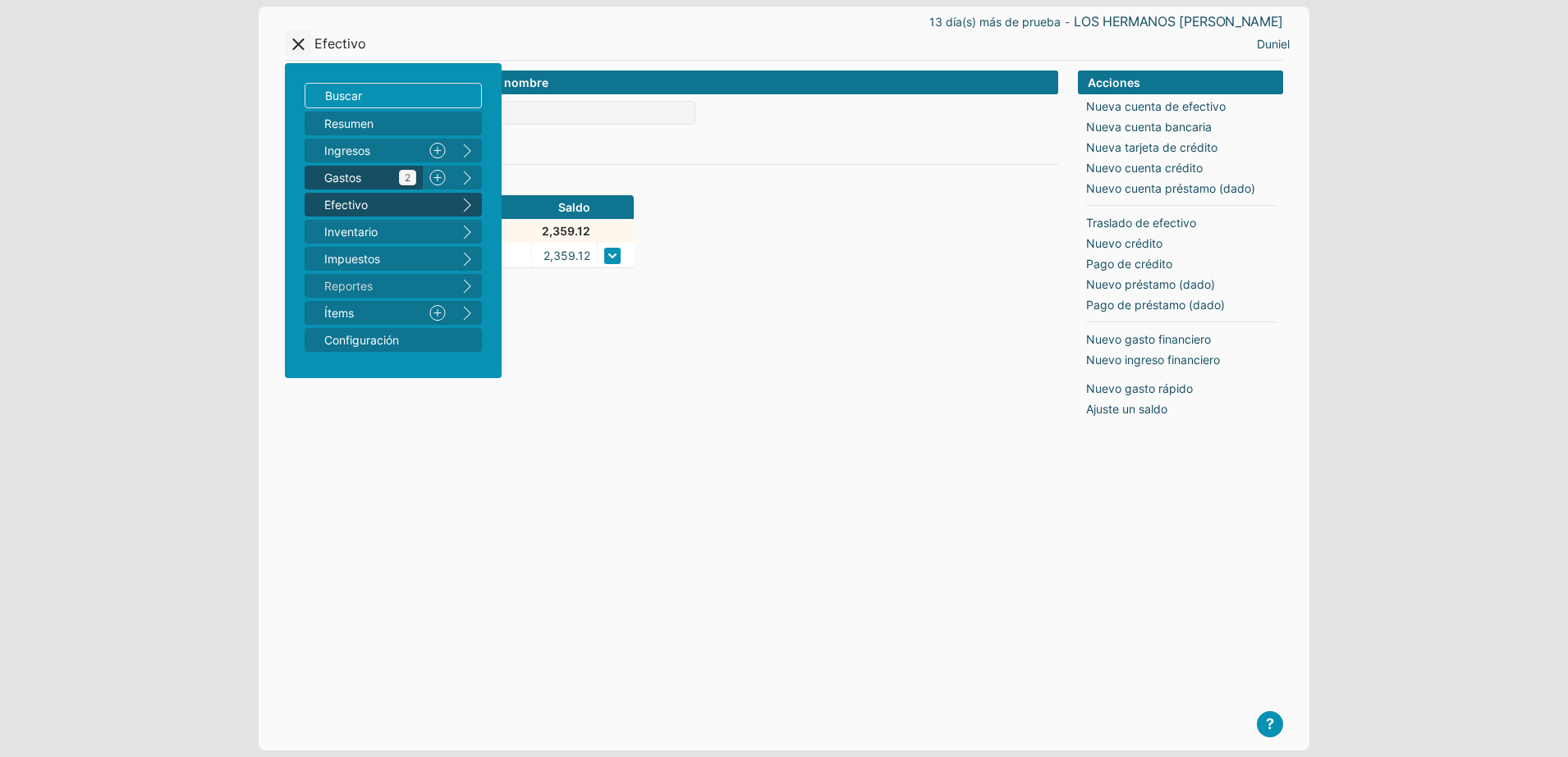
click at [389, 177] on span "Gastos 2" at bounding box center [370, 177] width 92 height 17
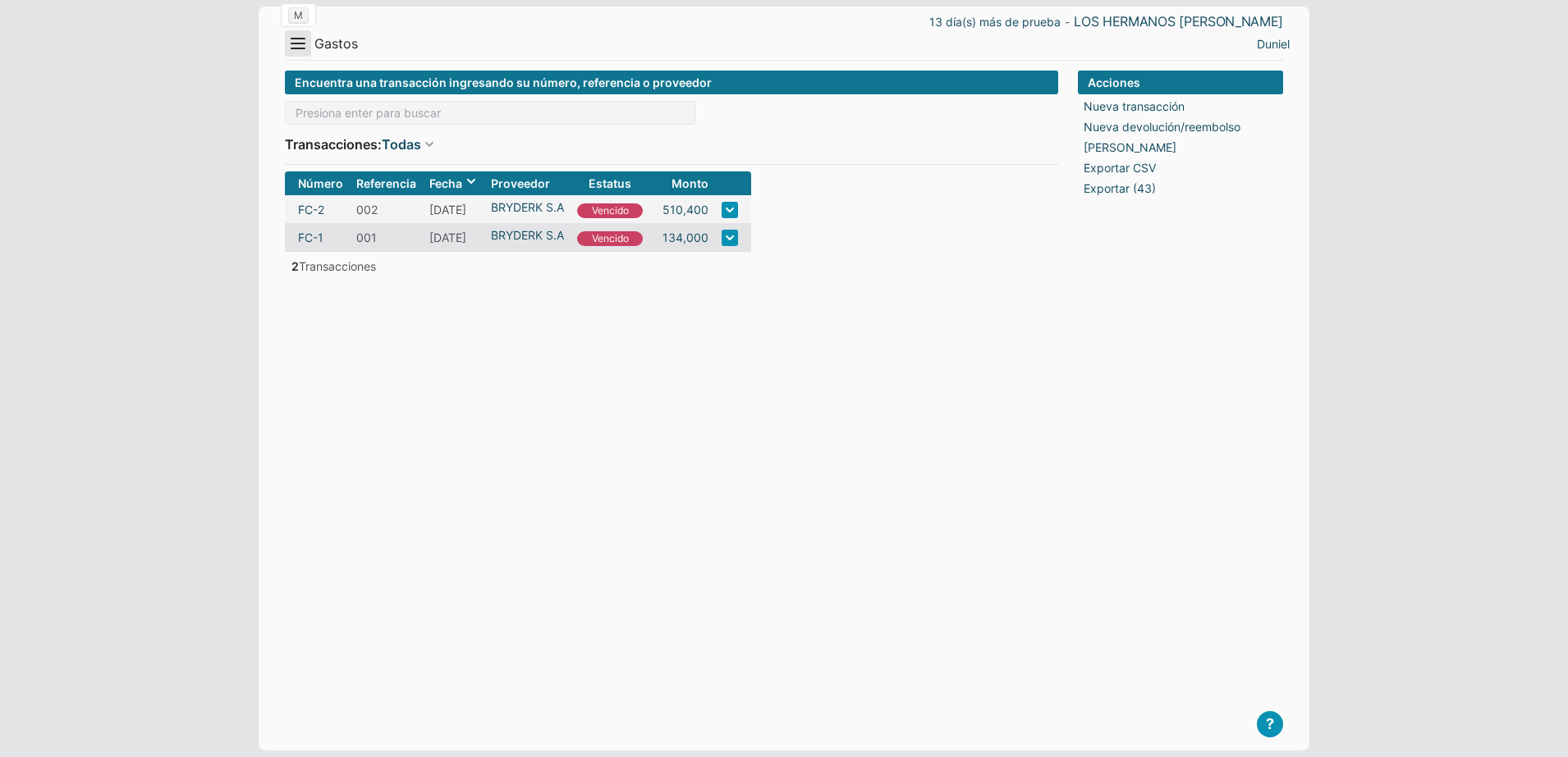
click at [303, 55] on button "Menu" at bounding box center [298, 43] width 27 height 27
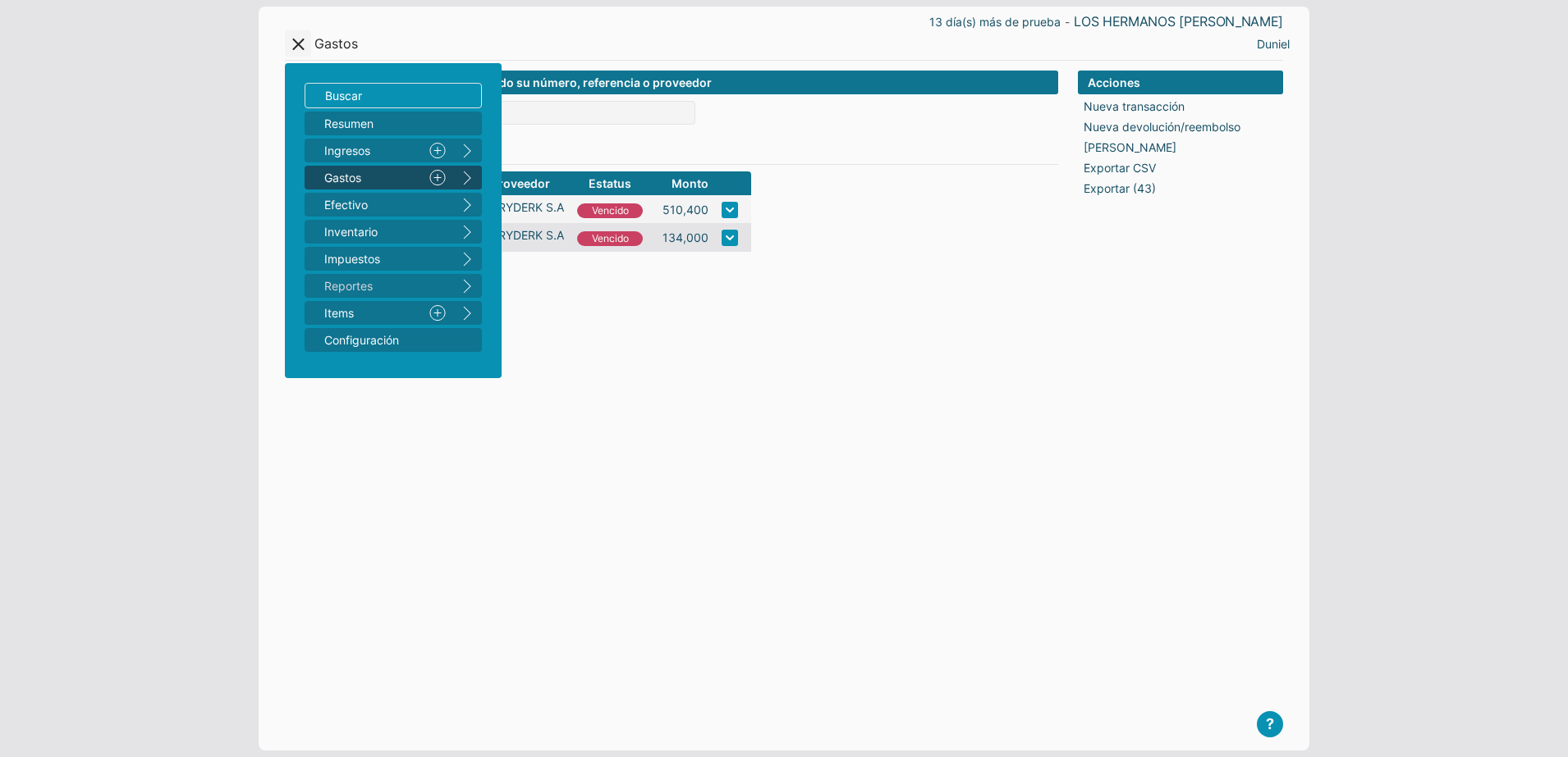
click at [461, 175] on button "right" at bounding box center [467, 178] width 30 height 24
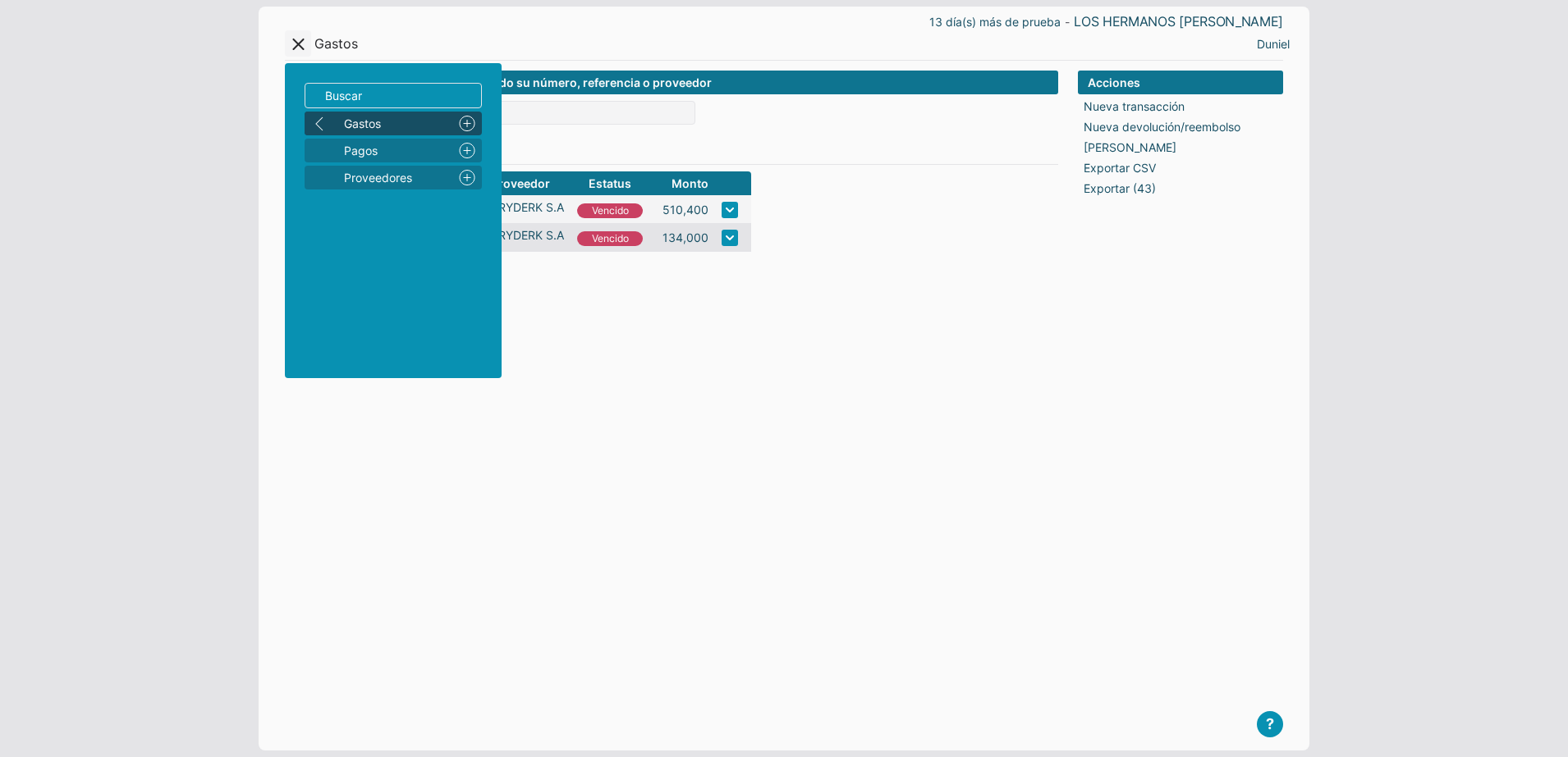
click at [316, 116] on button "left" at bounding box center [319, 124] width 30 height 24
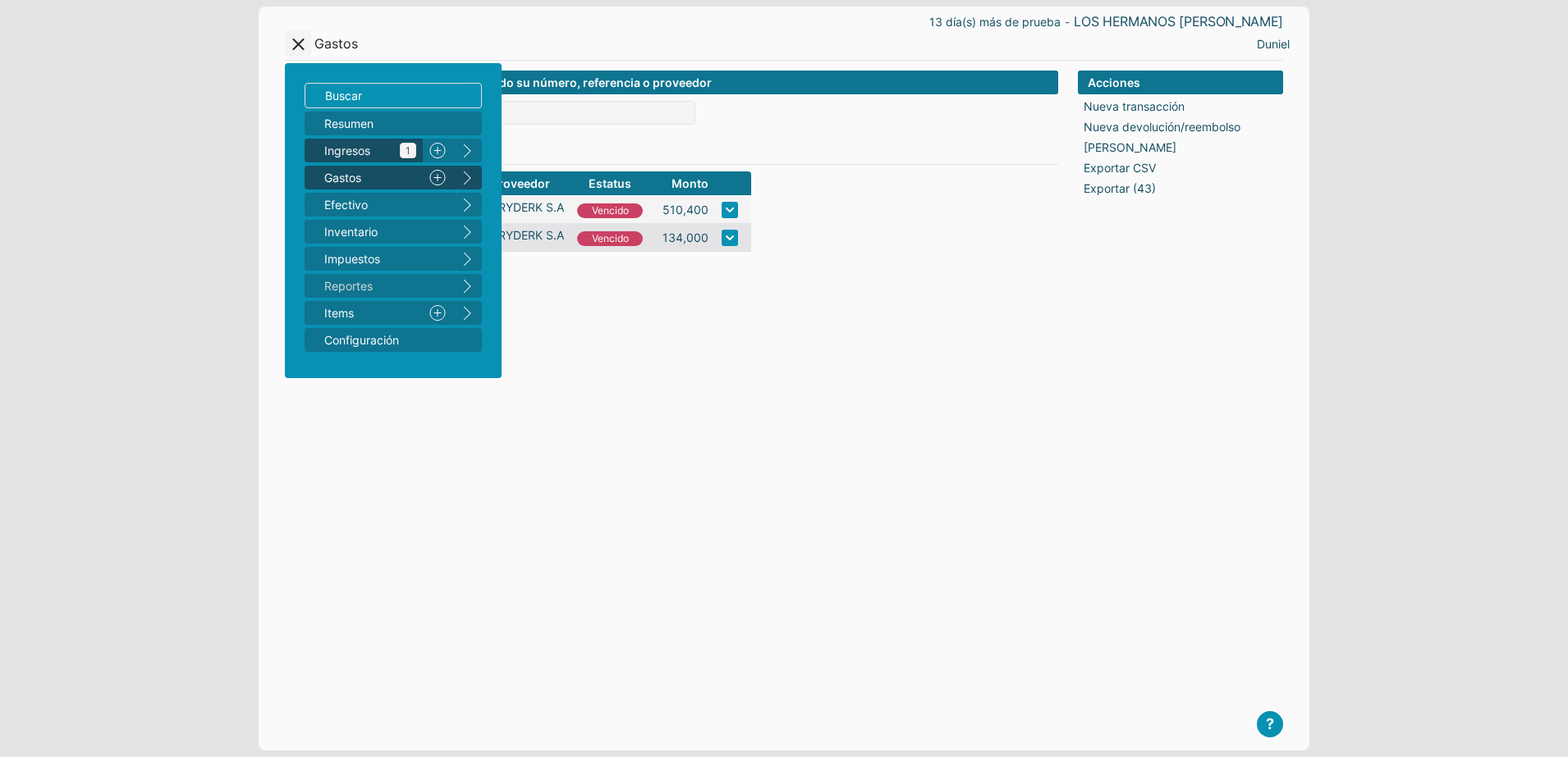
click at [385, 152] on span "Ingresos 1" at bounding box center [370, 150] width 92 height 17
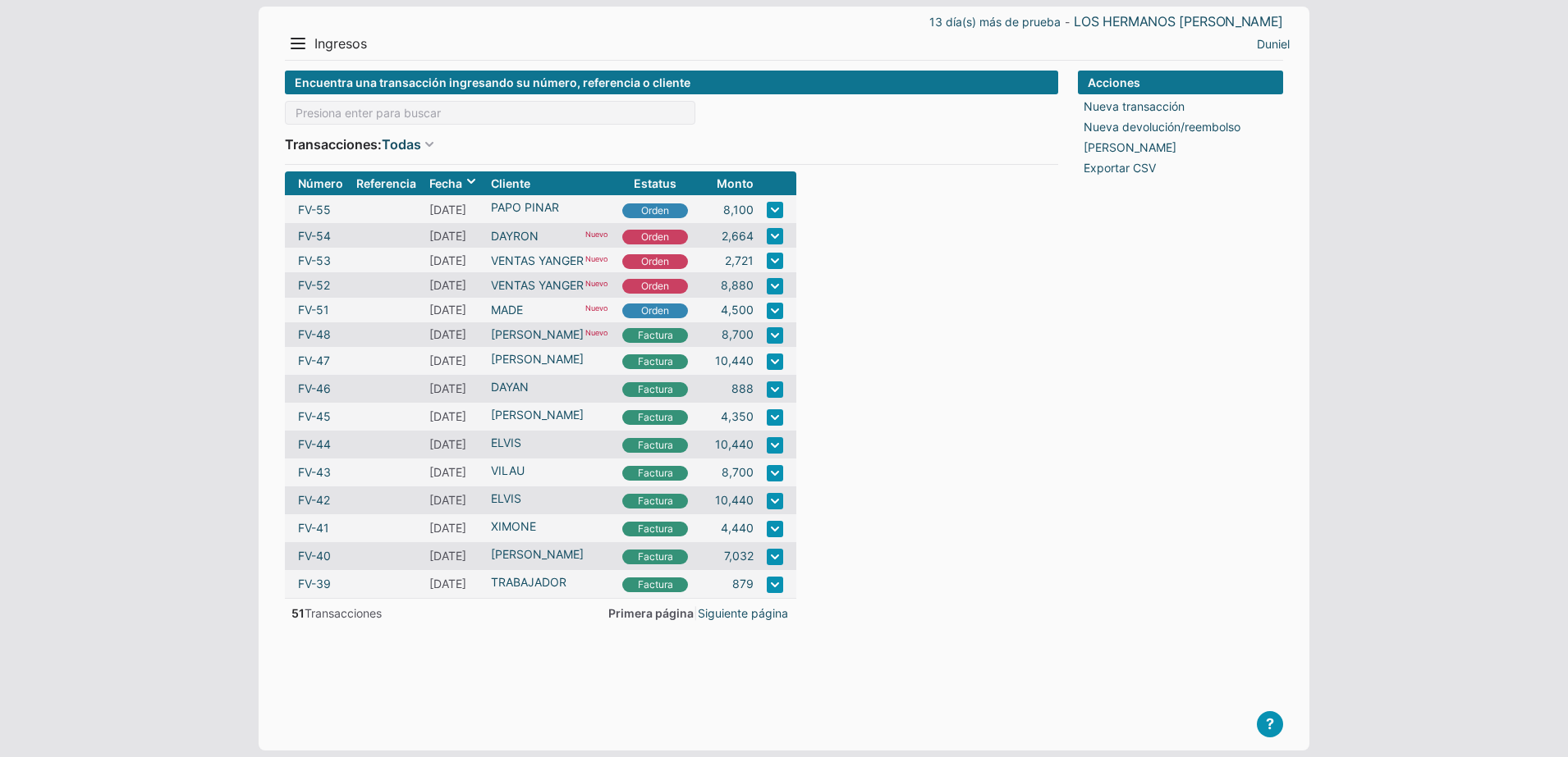
click at [293, 28] on div "13 día(s) más de prueba - LOS HERMANOS [PERSON_NAME]" at bounding box center [784, 21] width 999 height 17
click at [292, 38] on button "Menu" at bounding box center [298, 43] width 27 height 27
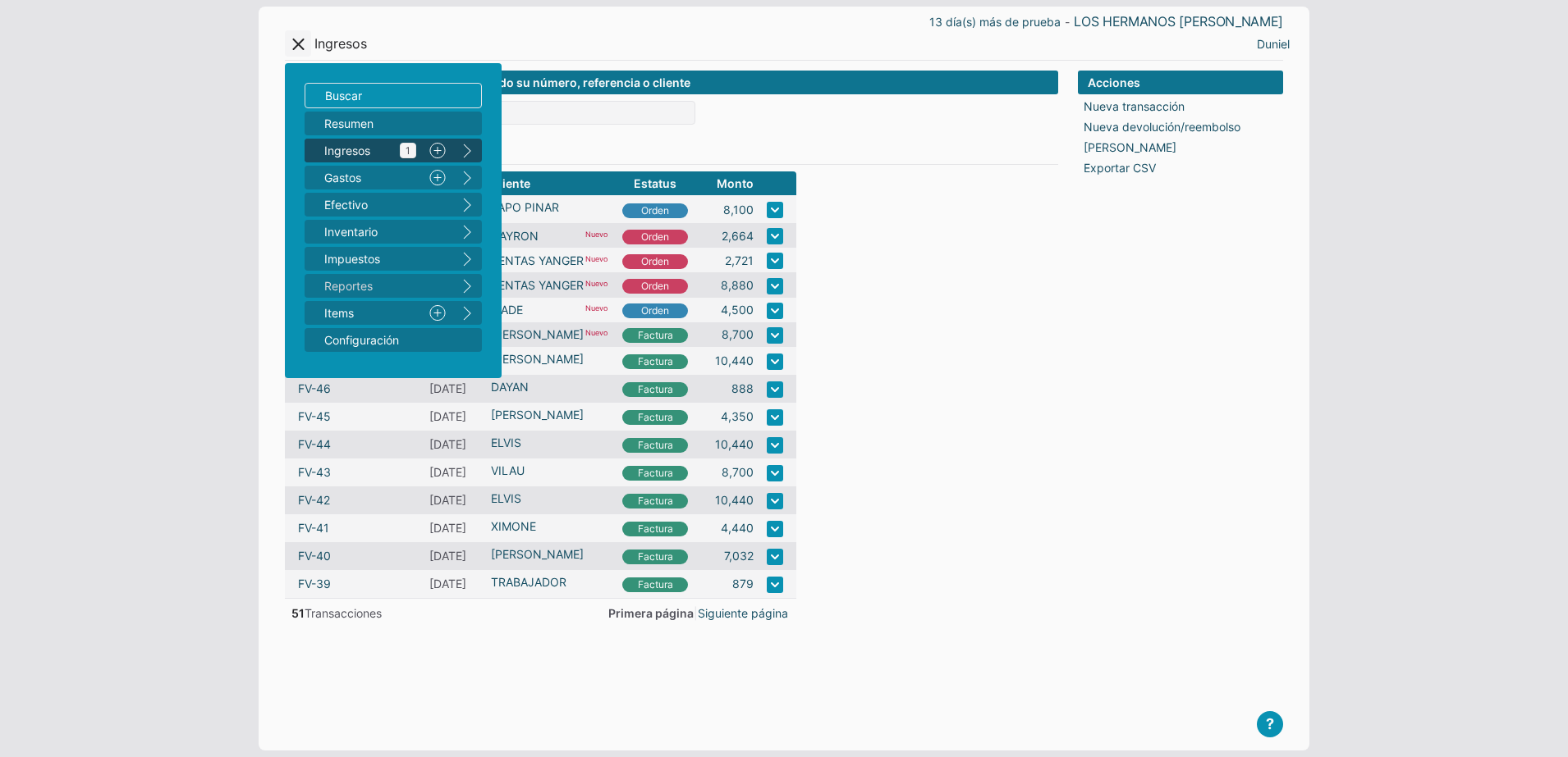
click at [322, 139] on link "Ingresos 1" at bounding box center [364, 150] width 119 height 24
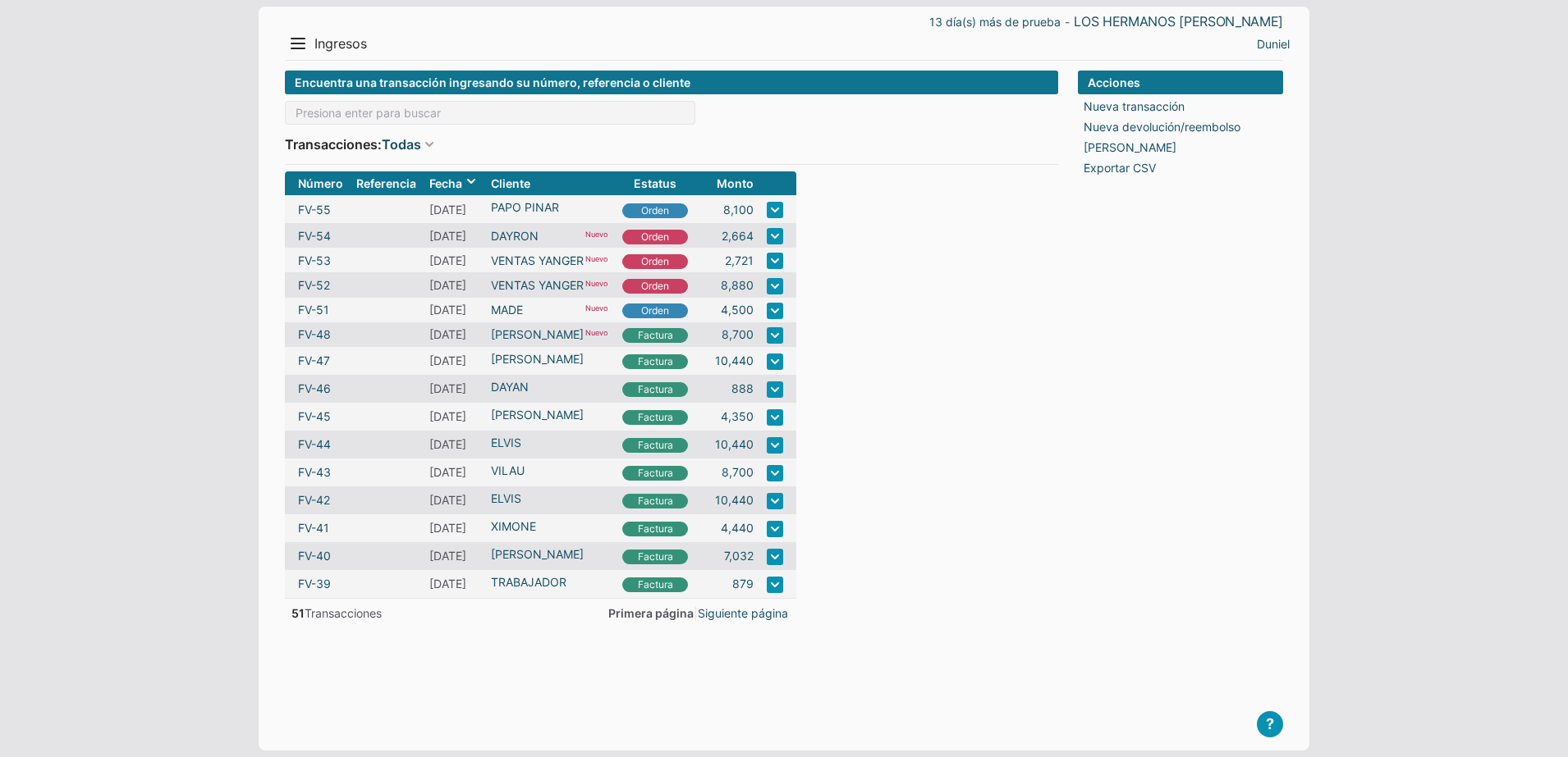
click at [298, 29] on div "13 día(s) más de prueba - LOS HERMANOS [PERSON_NAME]" at bounding box center [784, 21] width 999 height 17
click at [296, 50] on button "Menu" at bounding box center [298, 43] width 27 height 27
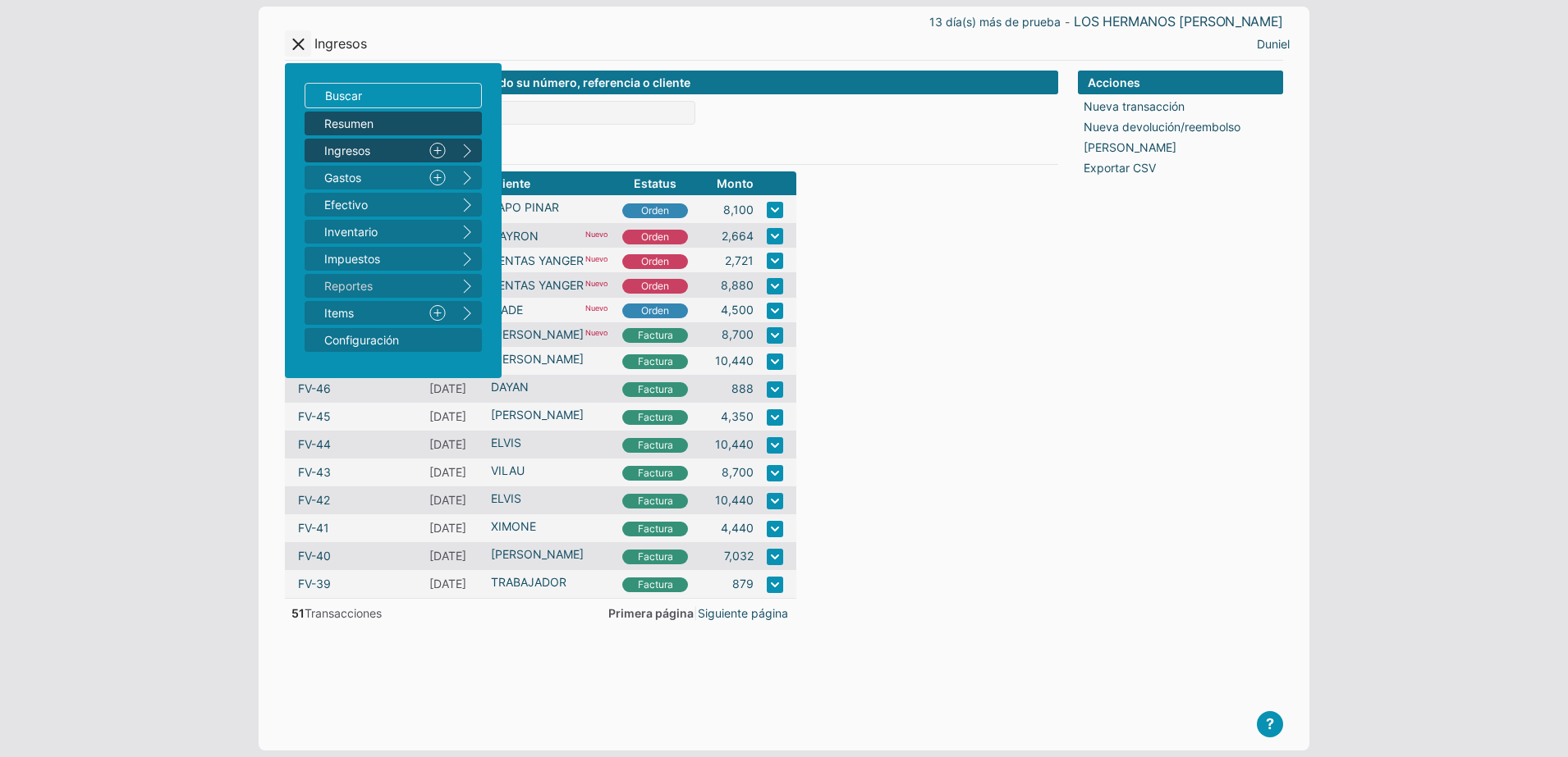
click at [351, 116] on span "Resumen" at bounding box center [385, 123] width 122 height 17
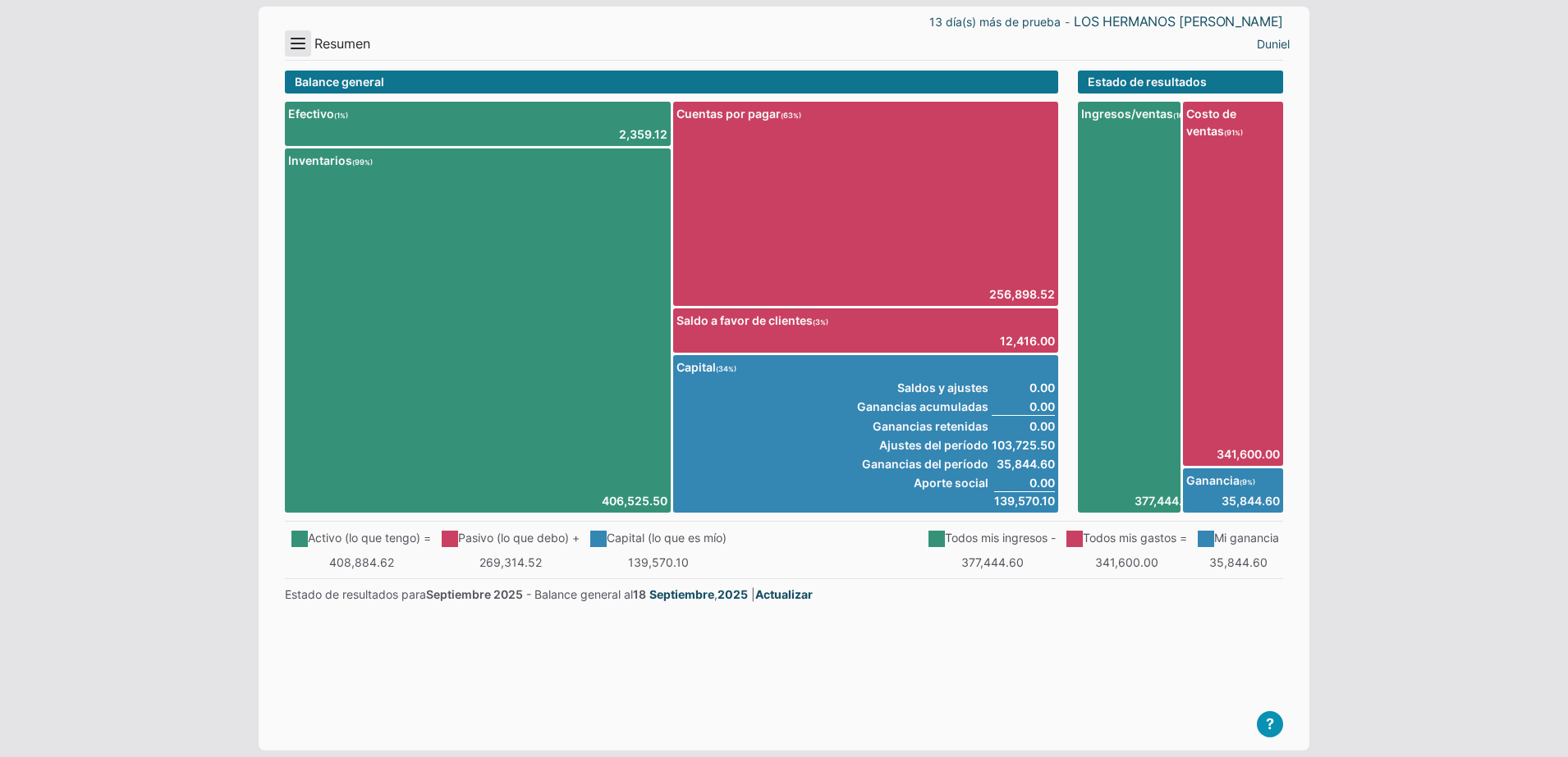
click at [301, 42] on button "Menu" at bounding box center [298, 43] width 27 height 27
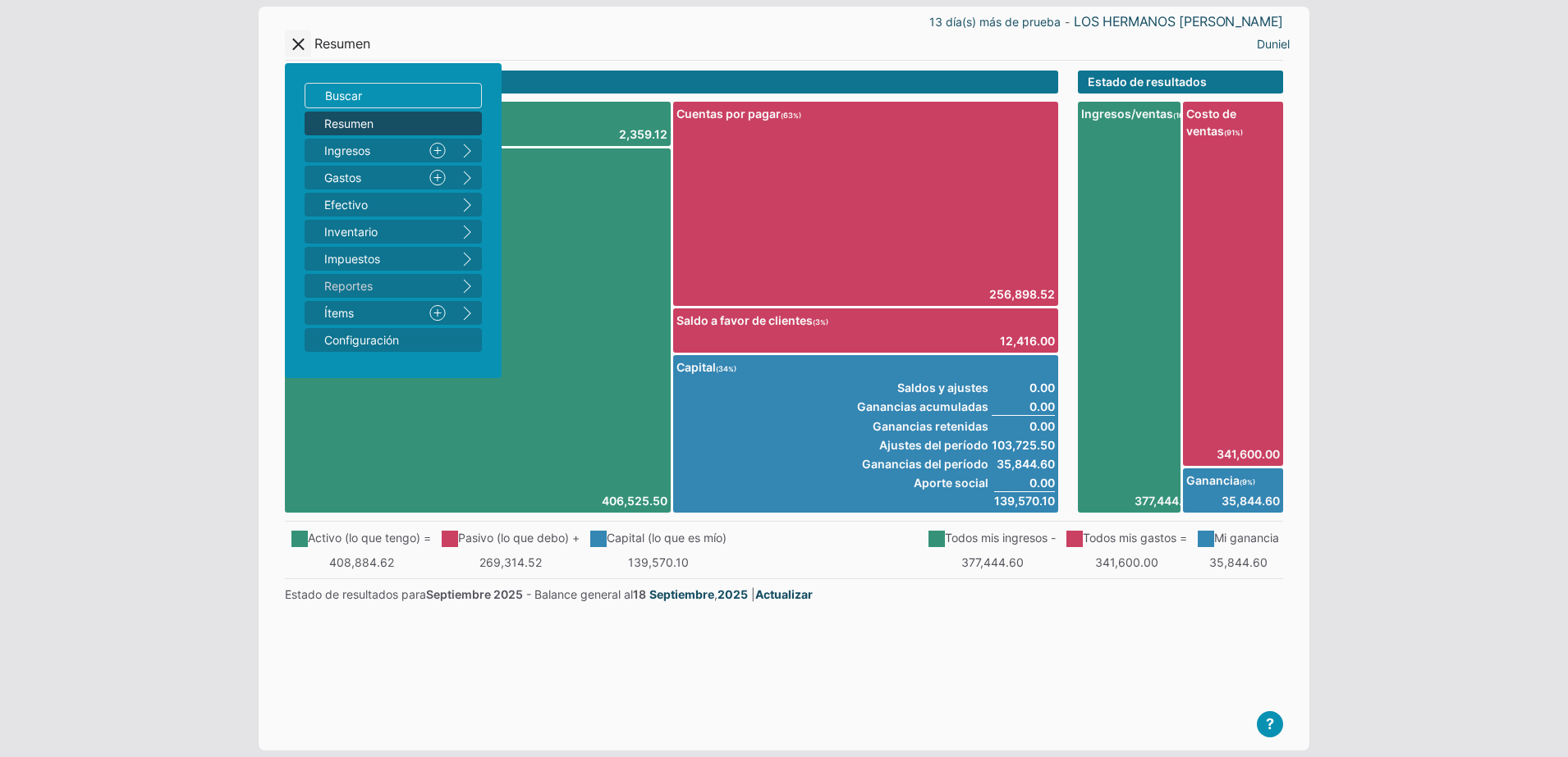
click at [1197, 40] on div "[PERSON_NAME] Perfil Salir" at bounding box center [1040, 43] width 499 height 27
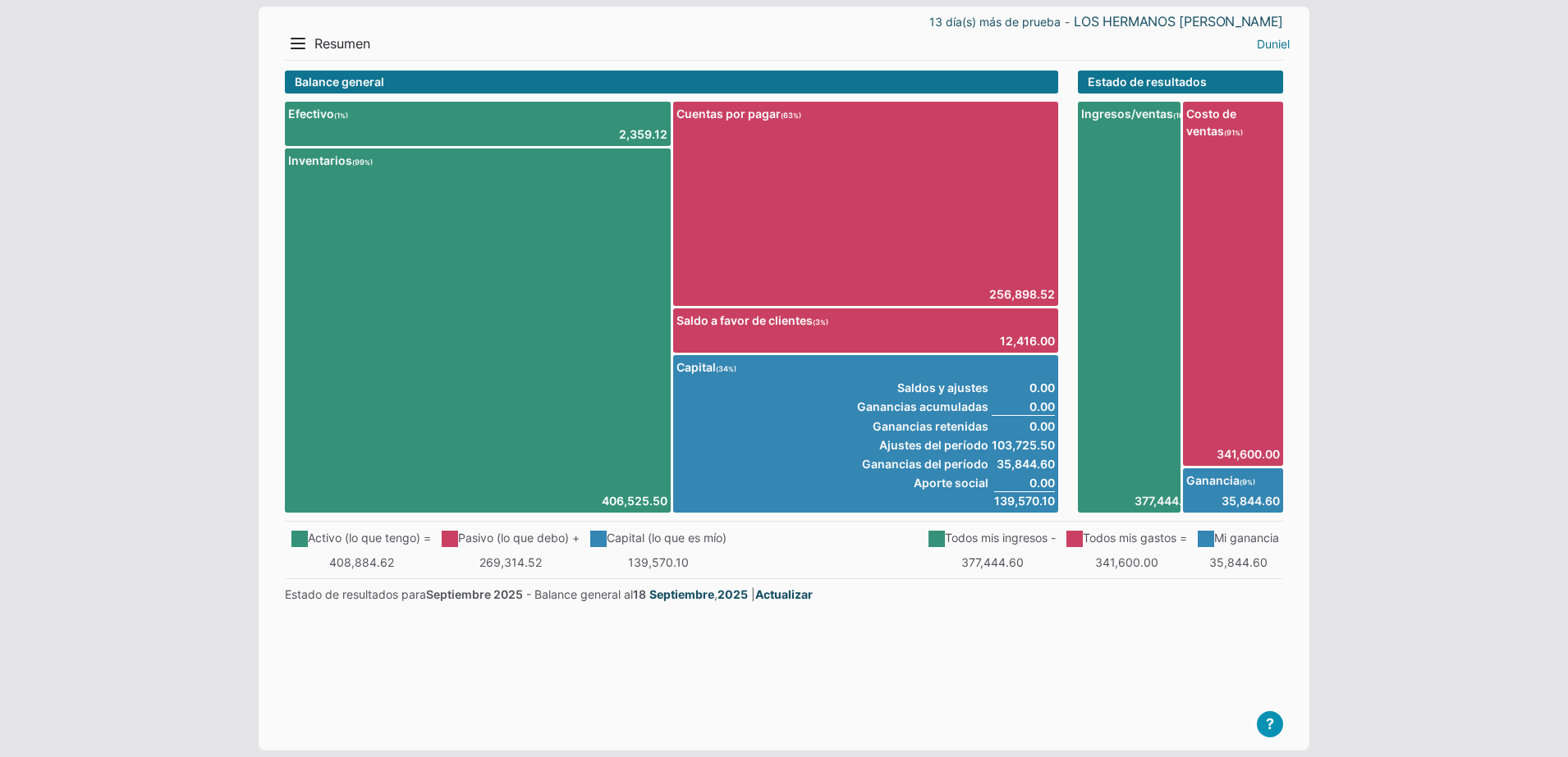
click at [1262, 44] on link "Duniel" at bounding box center [1272, 43] width 33 height 17
click at [1262, 98] on li "Salir" at bounding box center [1261, 101] width 74 height 24
